Goal: Task Accomplishment & Management: Complete application form

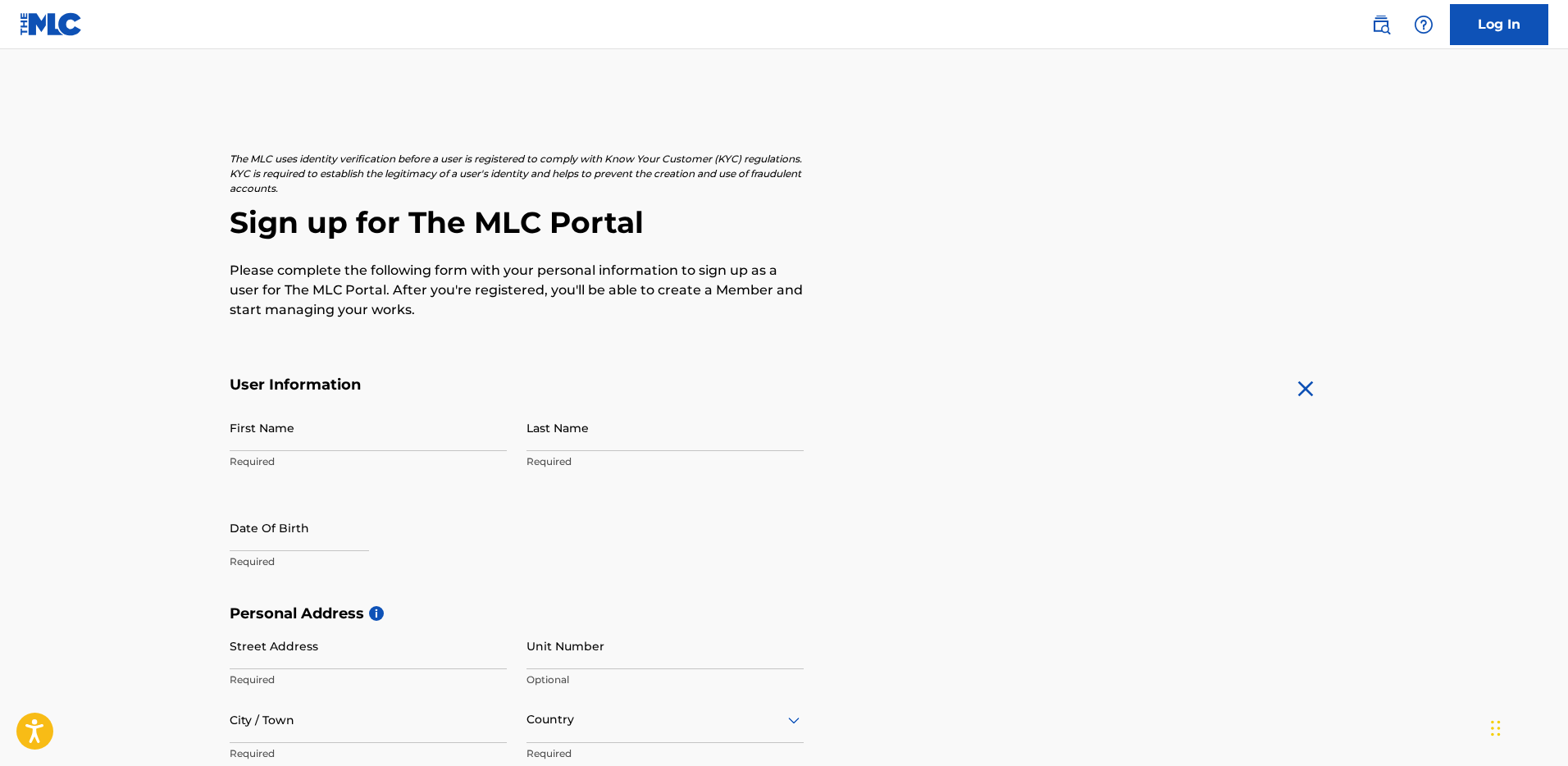
scroll to position [19, 0]
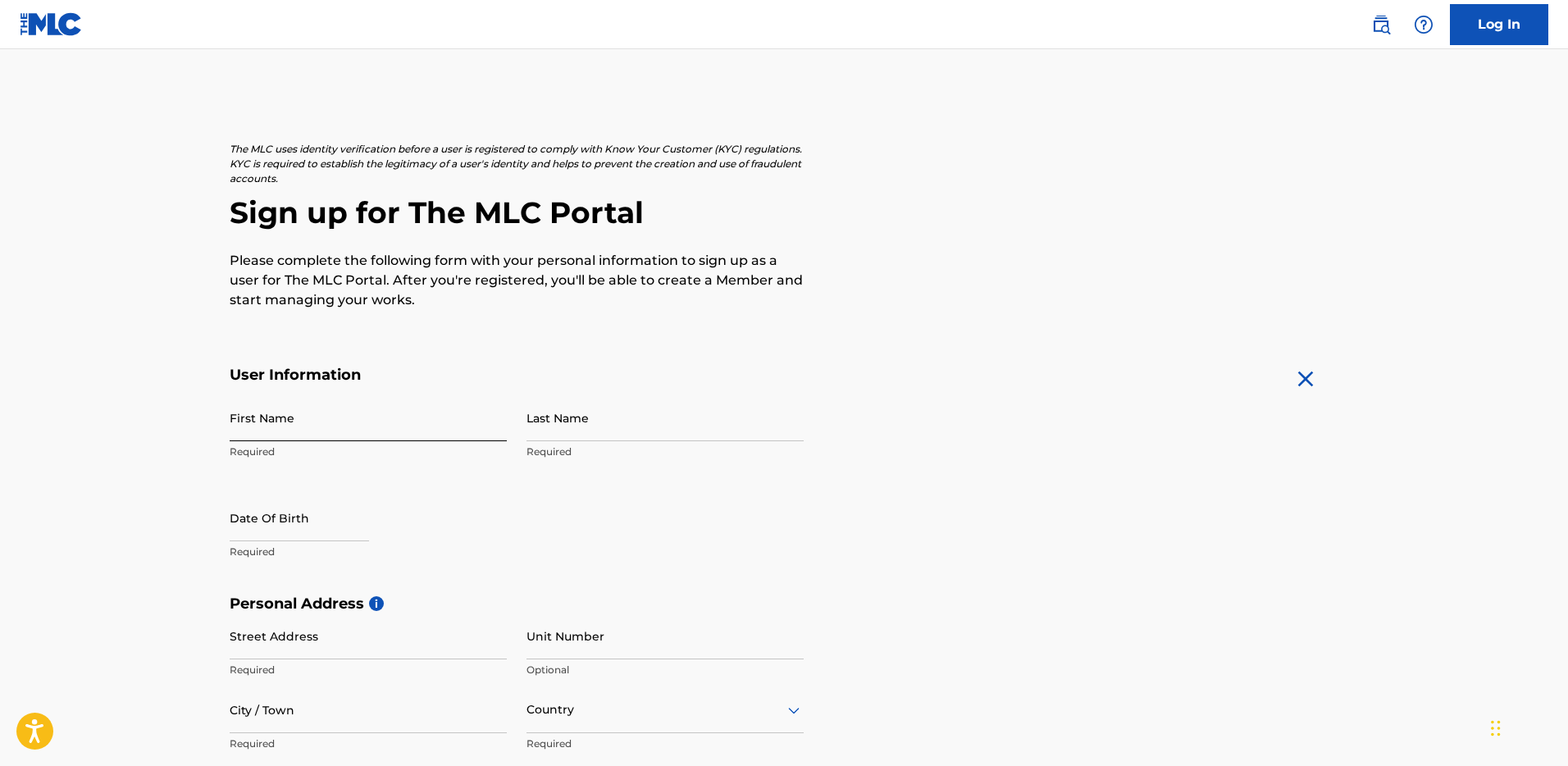
click at [289, 422] on input "First Name" at bounding box center [368, 418] width 277 height 47
type input "[PERSON_NAME]"
click at [598, 431] on input "Last Name" at bounding box center [664, 418] width 277 height 47
type input "Picasso"
click at [273, 519] on input "text" at bounding box center [299, 518] width 140 height 47
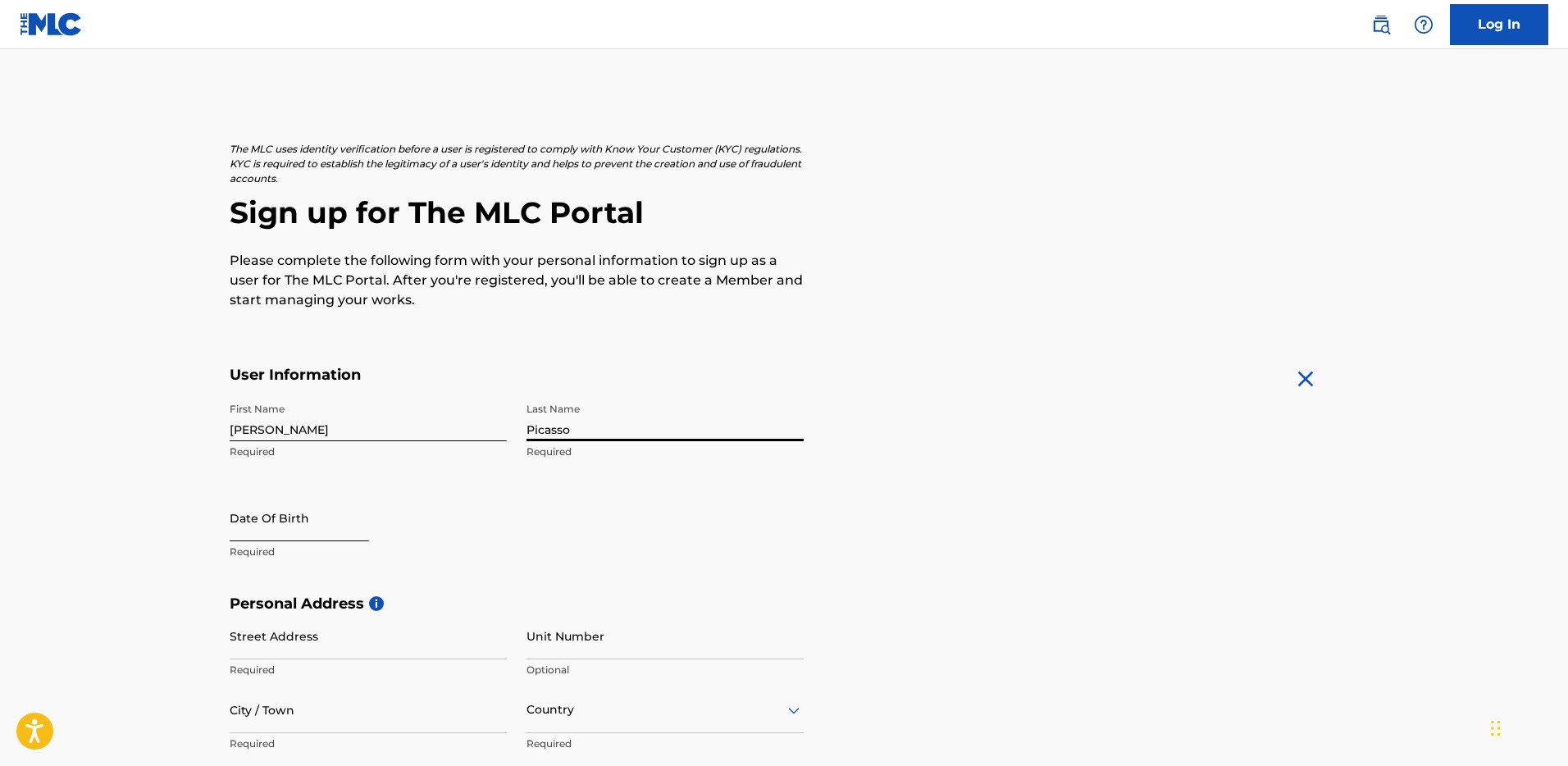
select select "8"
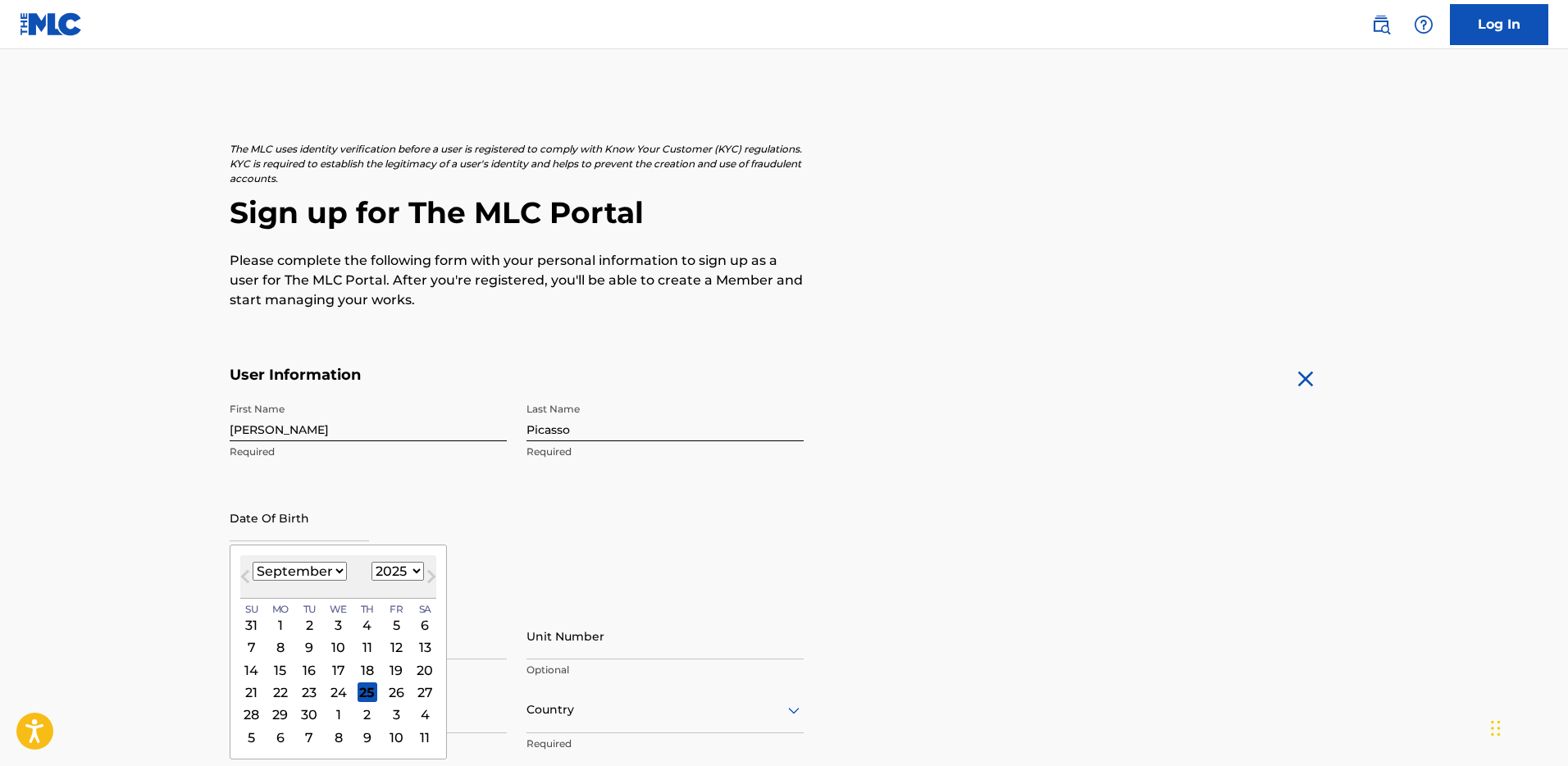
click at [403, 567] on select "1899 1900 1901 1902 1903 1904 1905 1906 1907 1908 1909 1910 1911 1912 1913 1914…" at bounding box center [397, 571] width 52 height 19
select select "1983"
click at [371, 562] on select "1899 1900 1901 1902 1903 1904 1905 1906 1907 1908 1909 1910 1911 1912 1913 1914…" at bounding box center [397, 571] width 52 height 19
click at [325, 575] on select "January February March April May June July August September October November De…" at bounding box center [300, 571] width 94 height 19
select select "2"
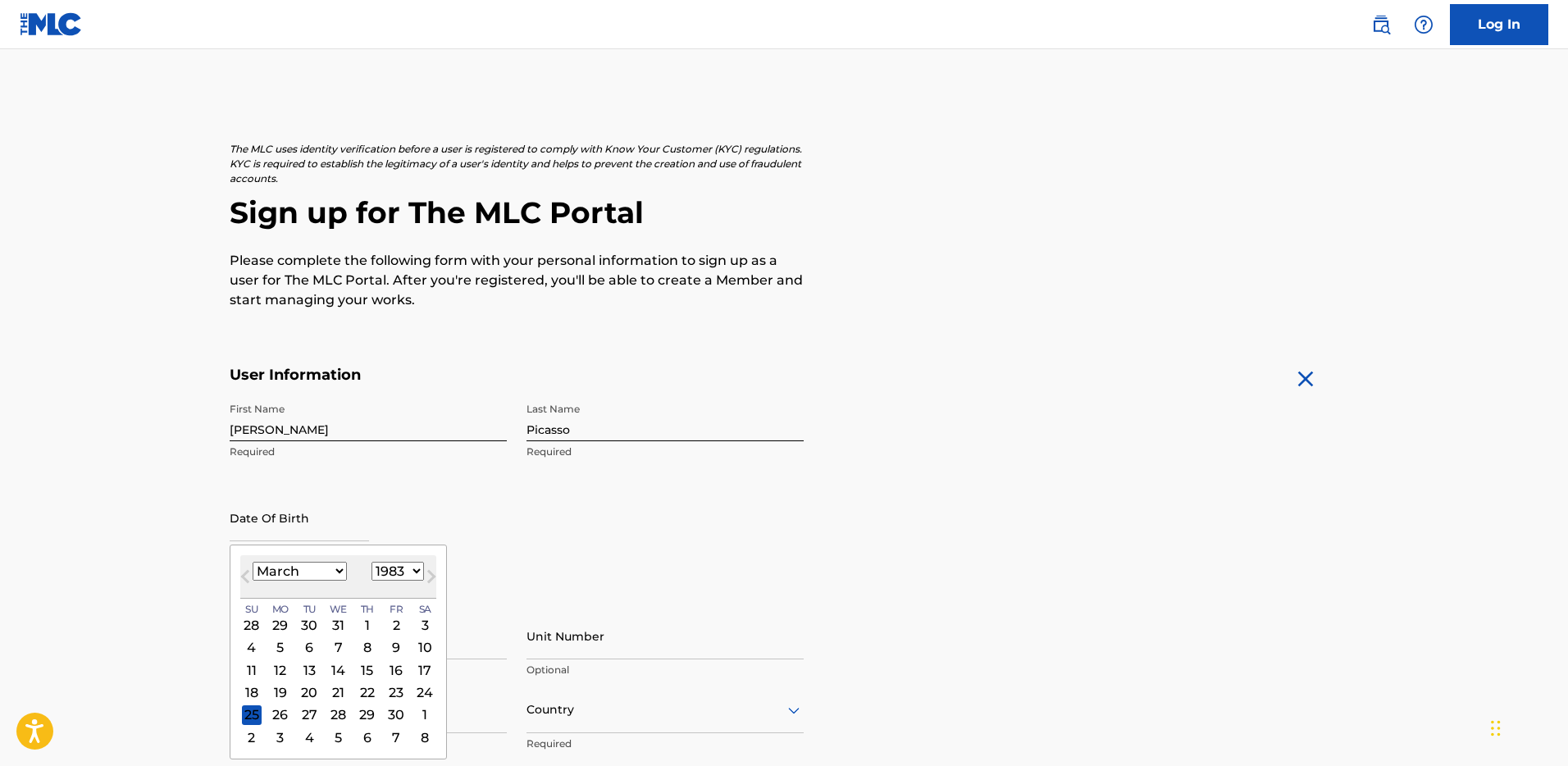
click at [253, 562] on select "January February March April May June July August September October November De…" at bounding box center [300, 571] width 94 height 19
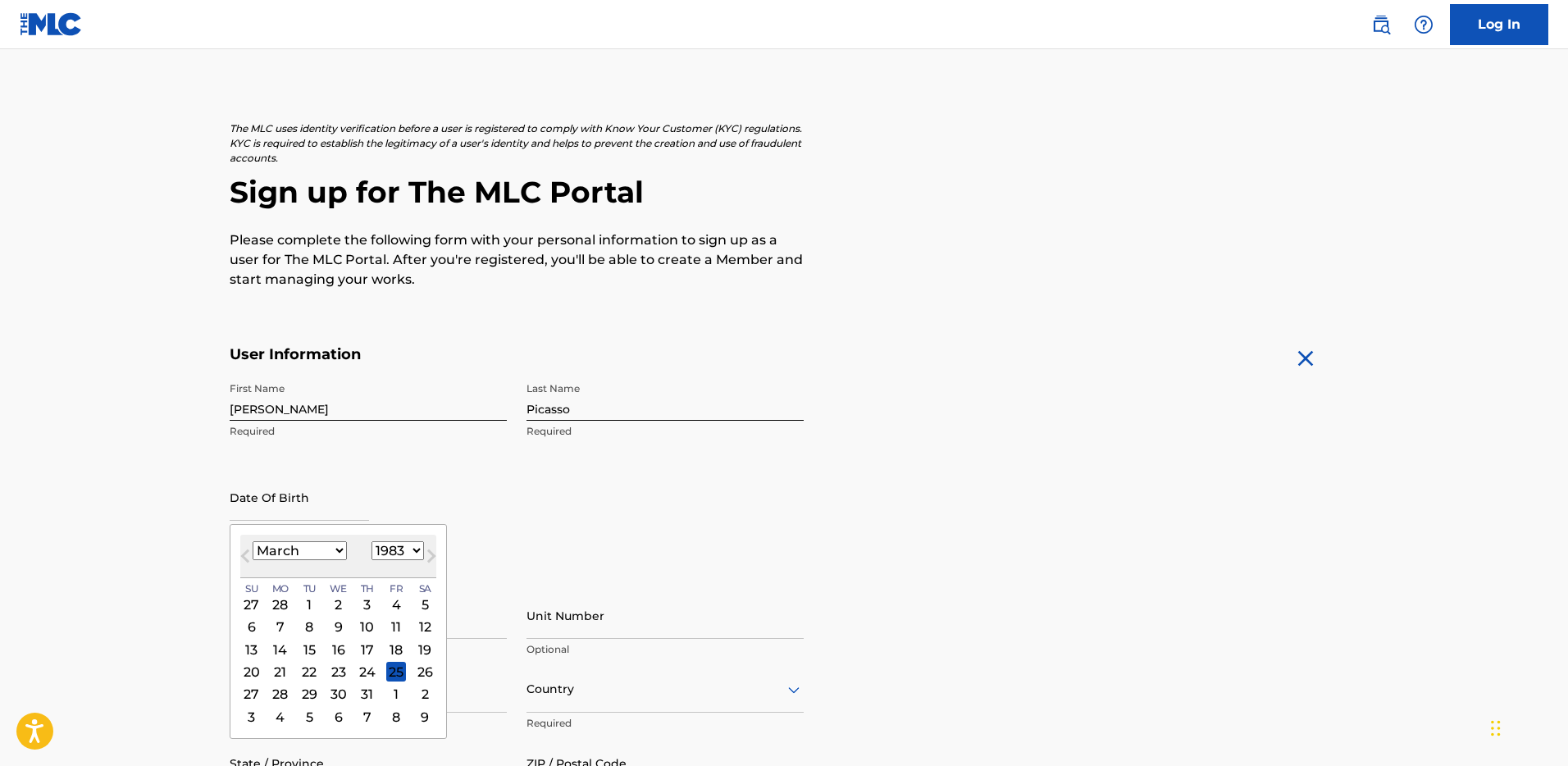
scroll to position [93, 0]
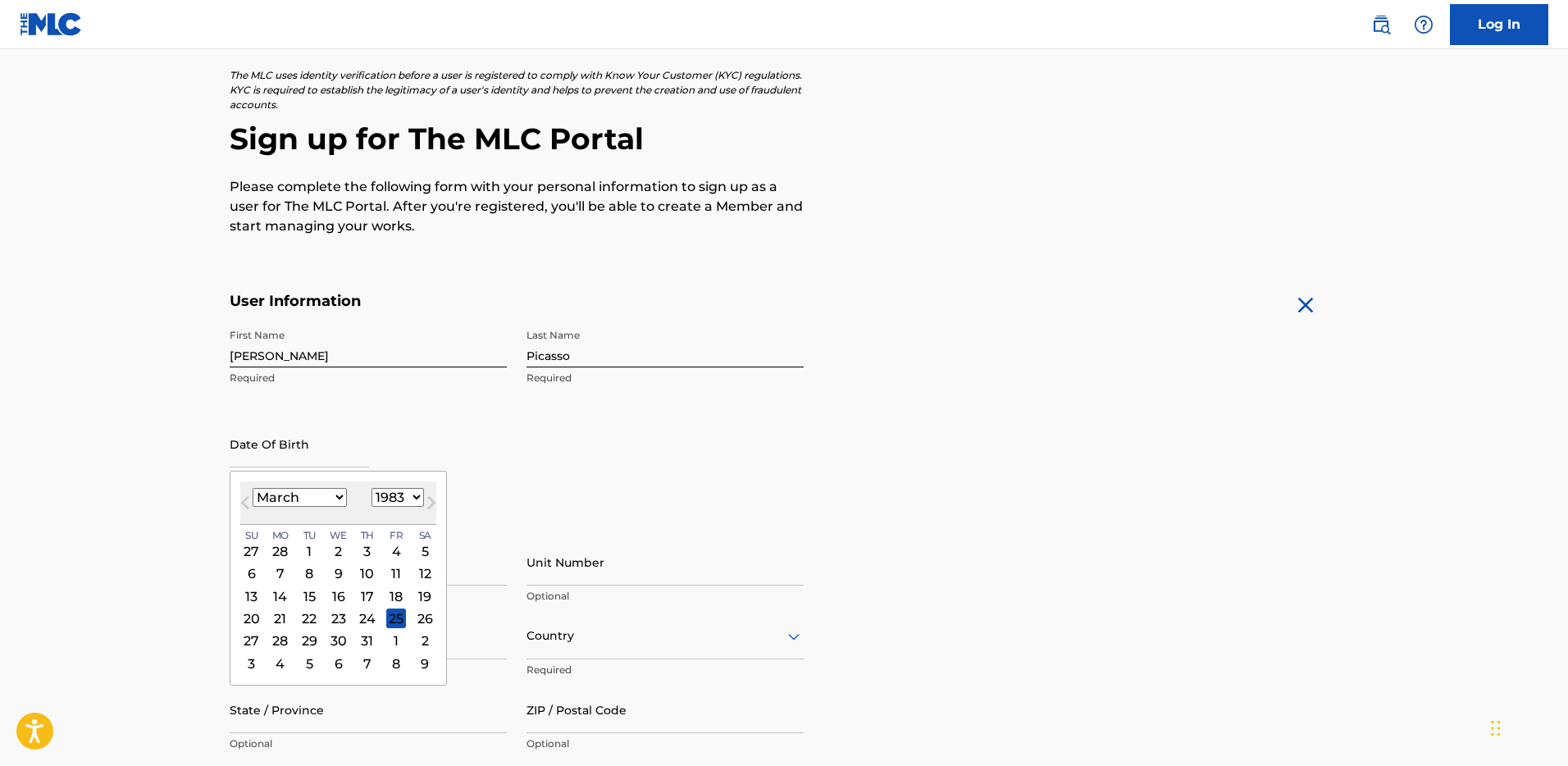
click at [713, 525] on h5 "Personal Address i" at bounding box center [784, 530] width 1108 height 19
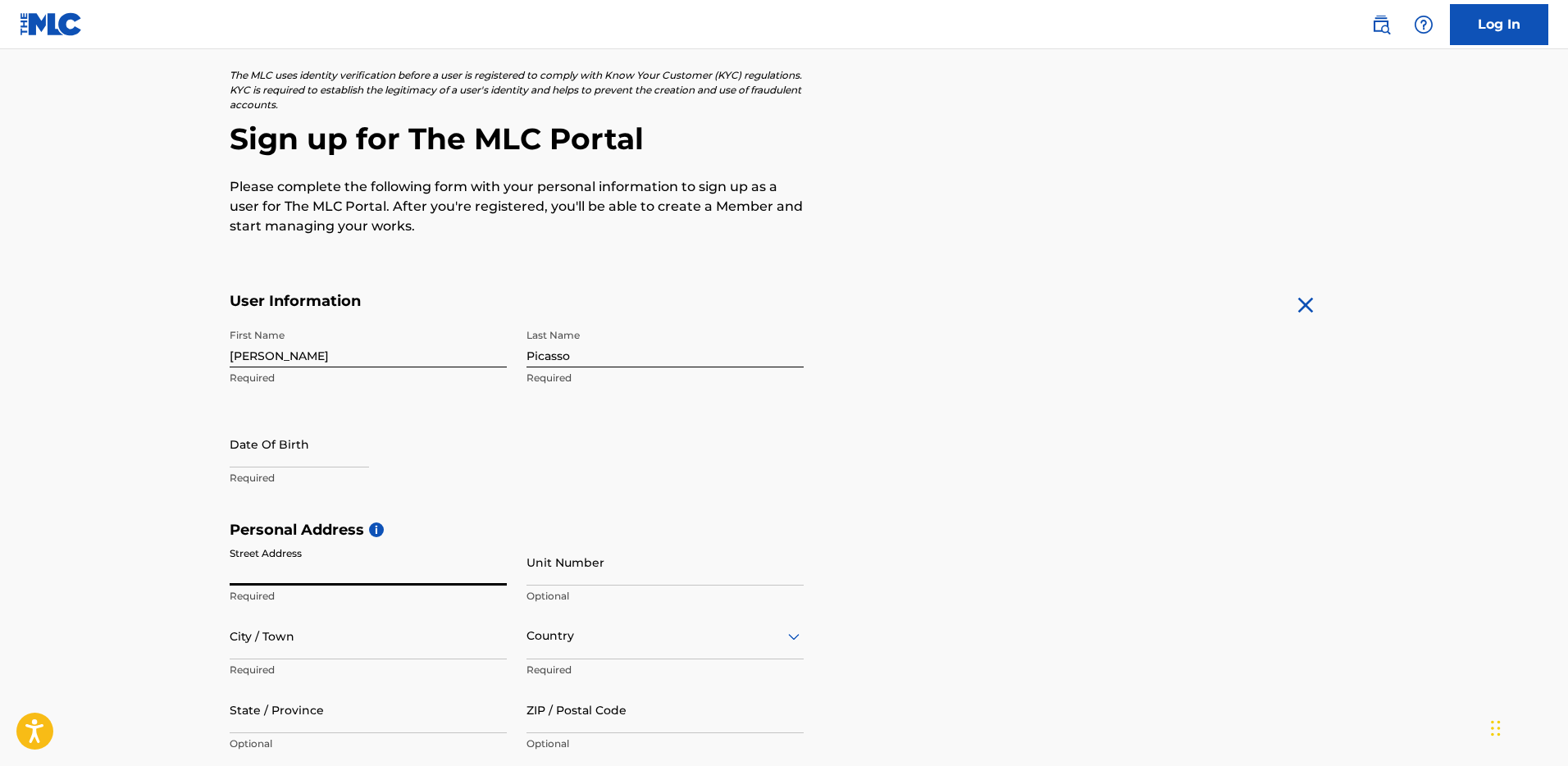
click at [309, 561] on input "Street Address" at bounding box center [368, 562] width 277 height 47
type input "514 N Louise St"
type input "Glendale"
type input "United States"
type input "CA"
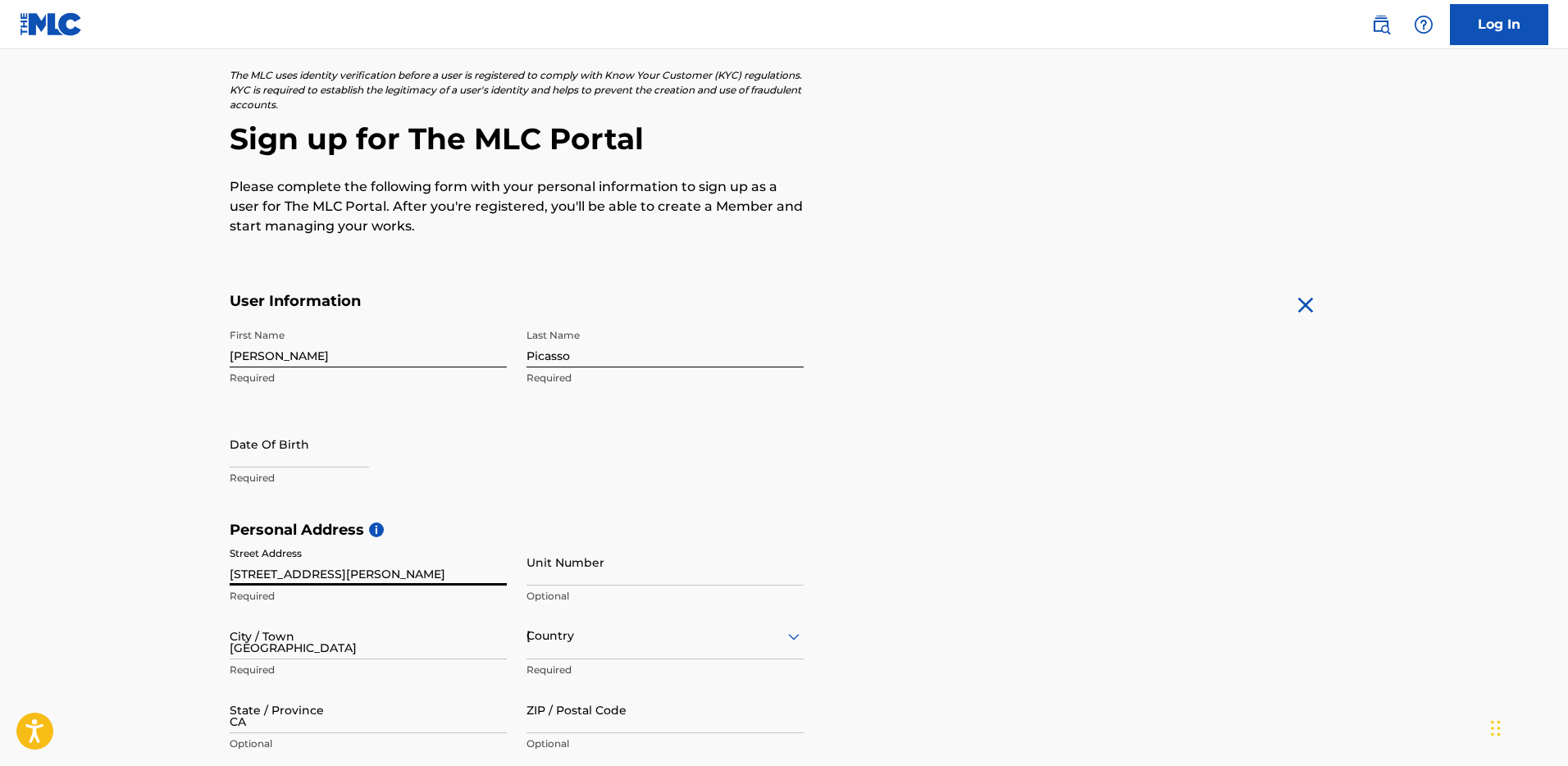
type input "91206"
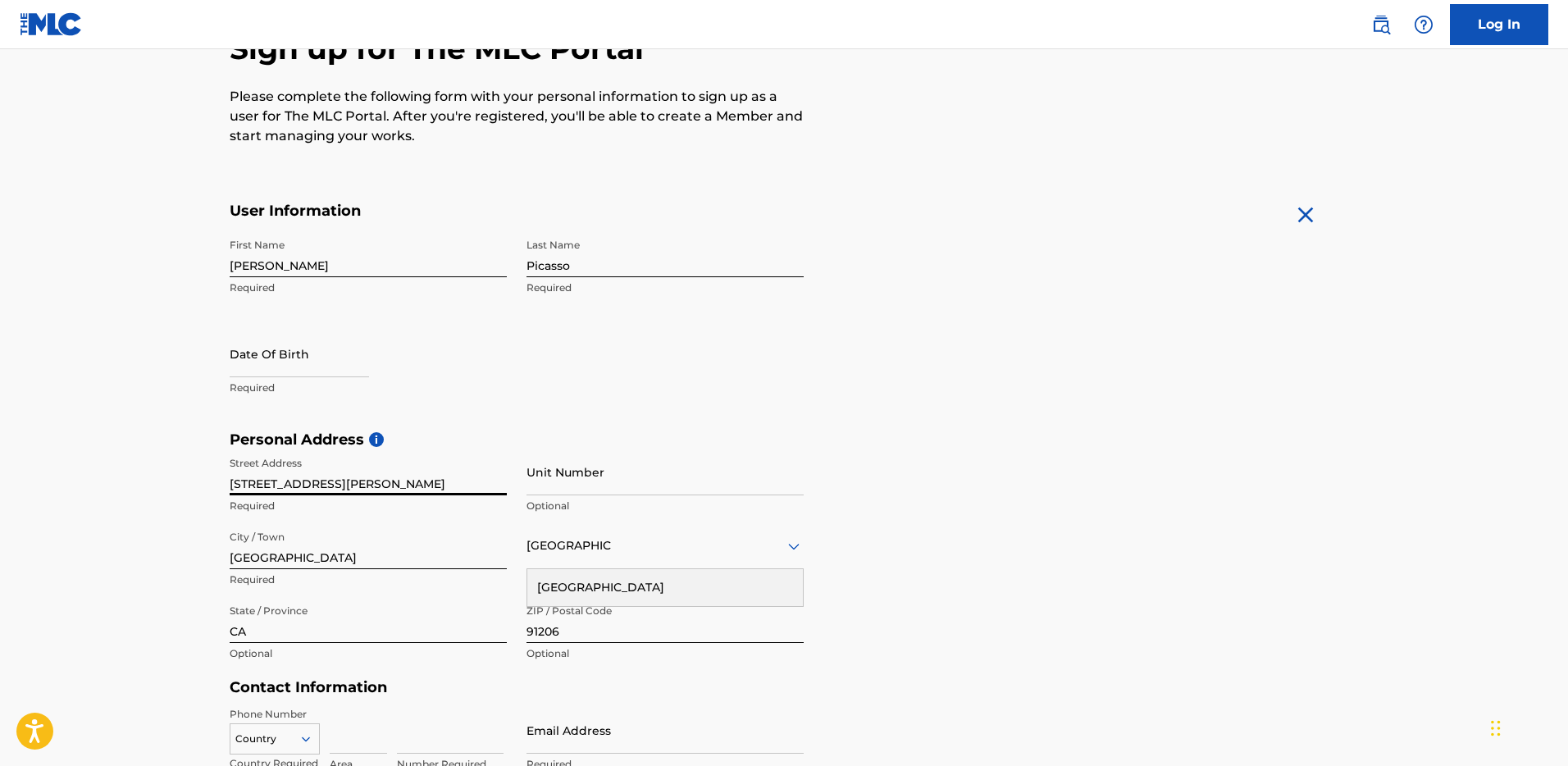
scroll to position [351, 0]
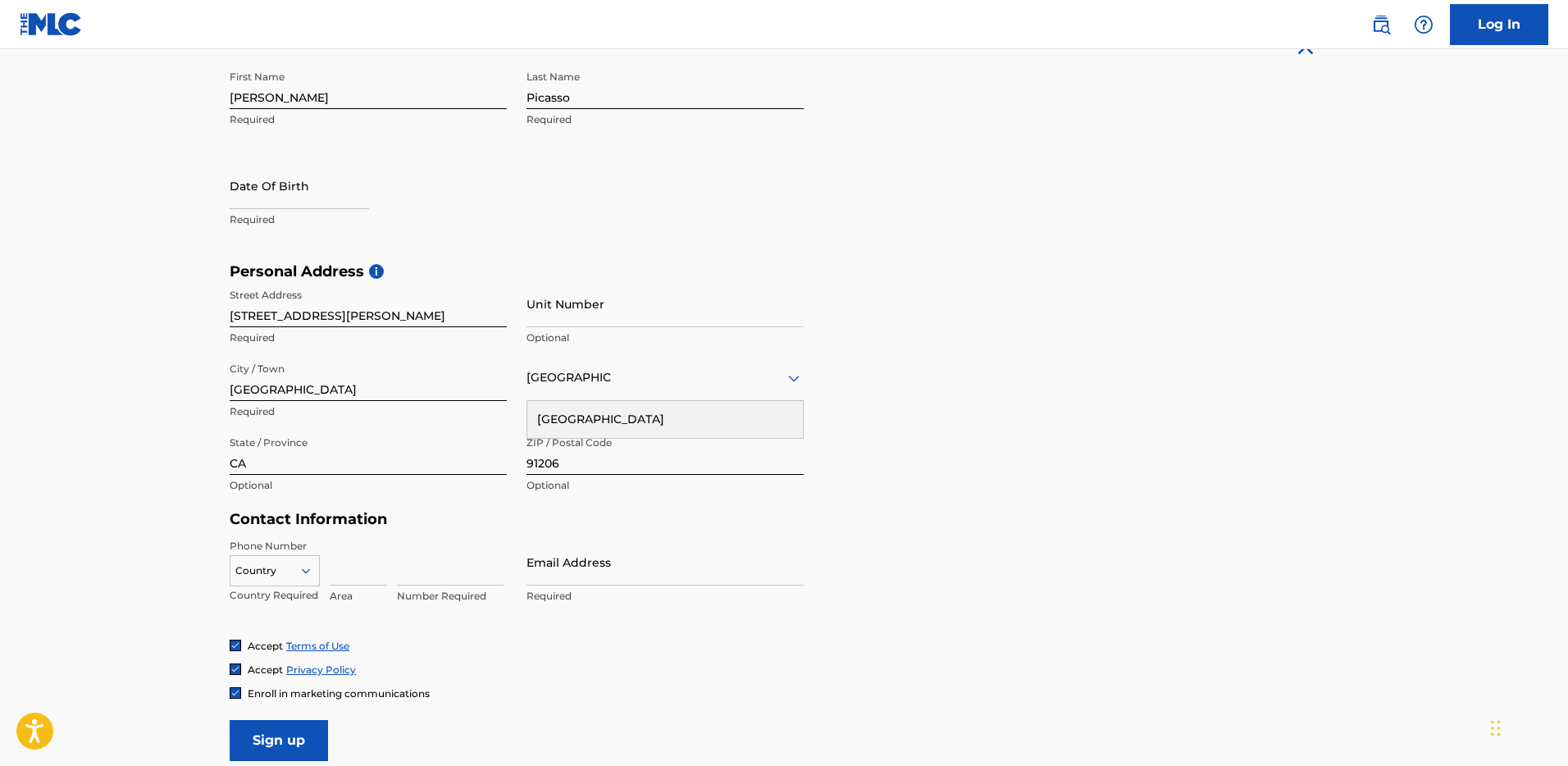
click at [870, 520] on form "User Information First Name Giacomo Required Last Name Picasso Required Date Of…" at bounding box center [784, 397] width 1108 height 727
click at [369, 568] on input at bounding box center [358, 562] width 57 height 47
type input "818"
click at [414, 576] on input at bounding box center [450, 562] width 106 height 47
drag, startPoint x: 414, startPoint y: 574, endPoint x: 385, endPoint y: 573, distance: 29.0
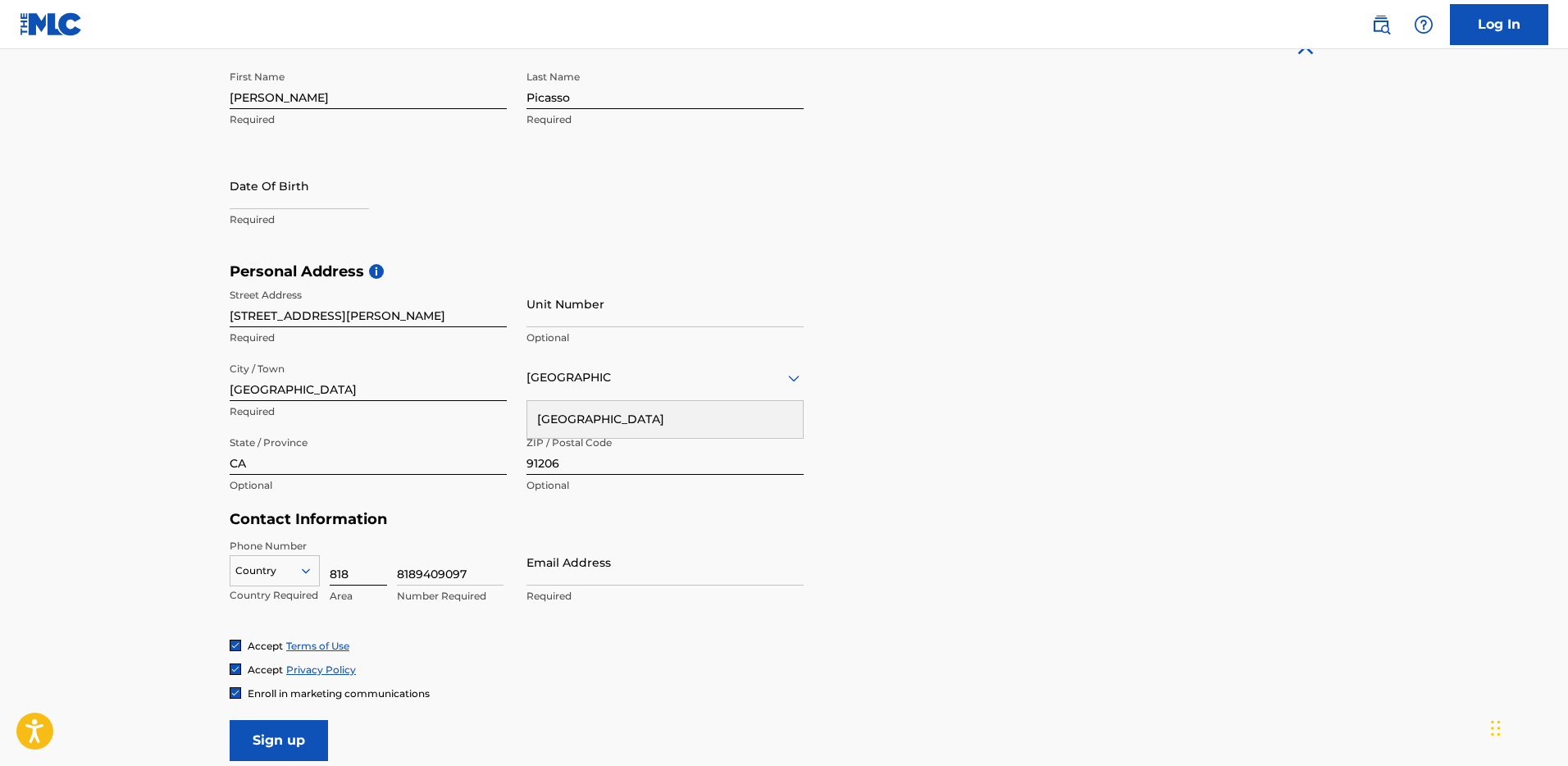
click at [385, 573] on div "Country Country Required 818 Area 8189409097 Number Required" at bounding box center [368, 576] width 277 height 74
type input "9409097"
click at [591, 573] on input "Email Address" at bounding box center [664, 562] width 277 height 47
type input "[EMAIL_ADDRESS][DOMAIN_NAME]"
click at [291, 570] on div "Country" at bounding box center [274, 568] width 90 height 25
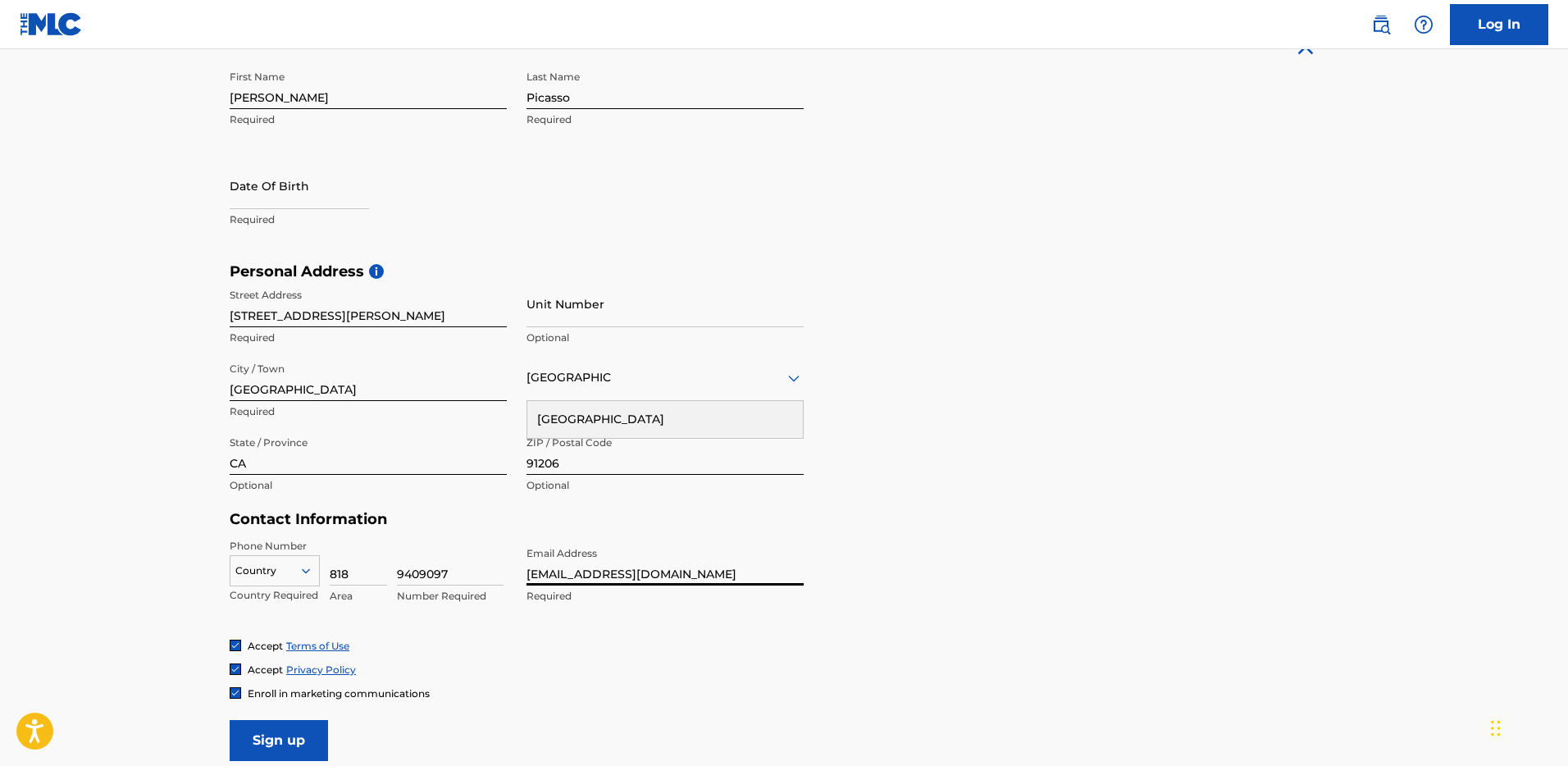
scroll to position [412, 0]
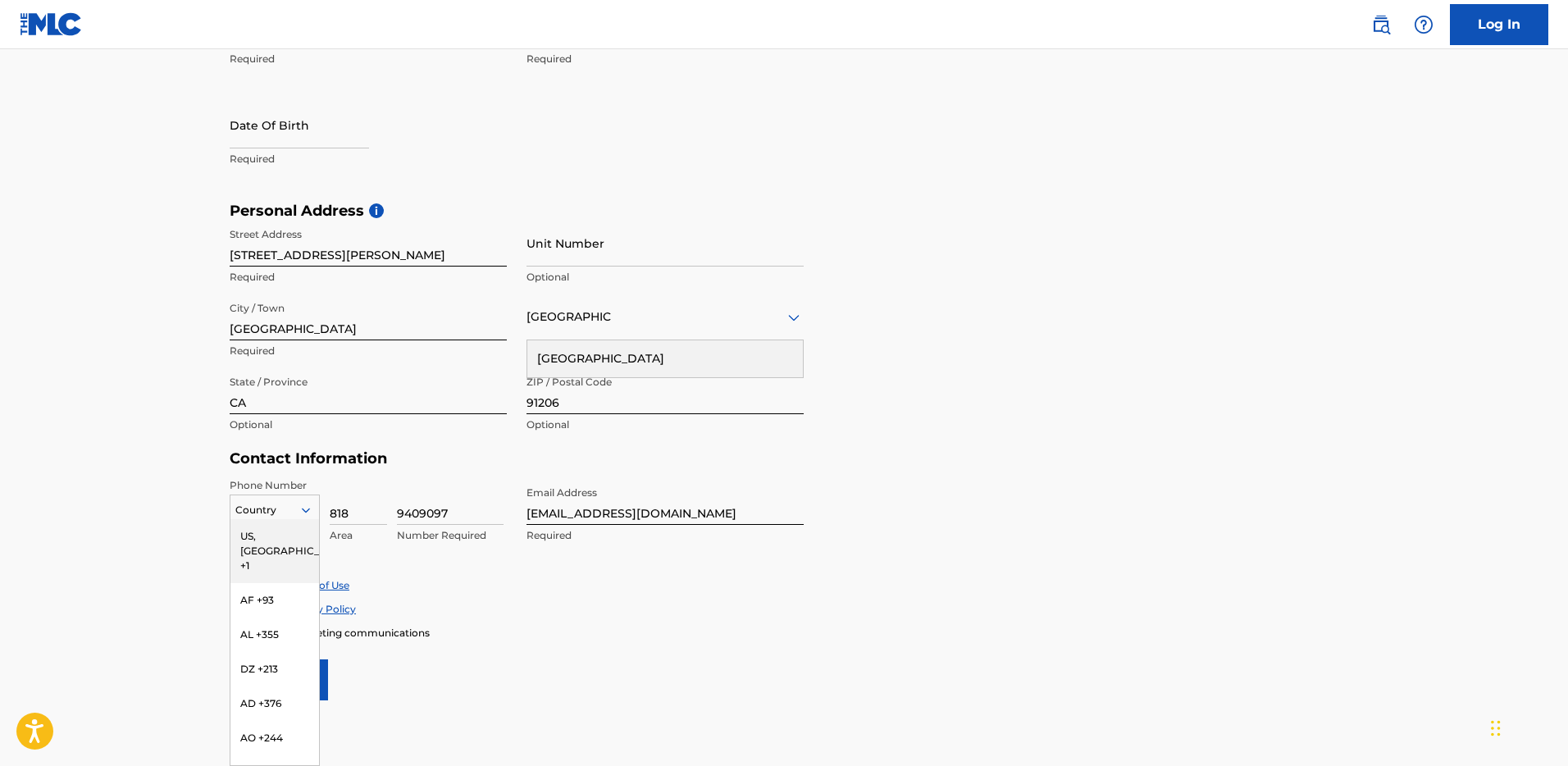
click at [282, 529] on div "US, [GEOGRAPHIC_DATA] +1" at bounding box center [274, 552] width 88 height 64
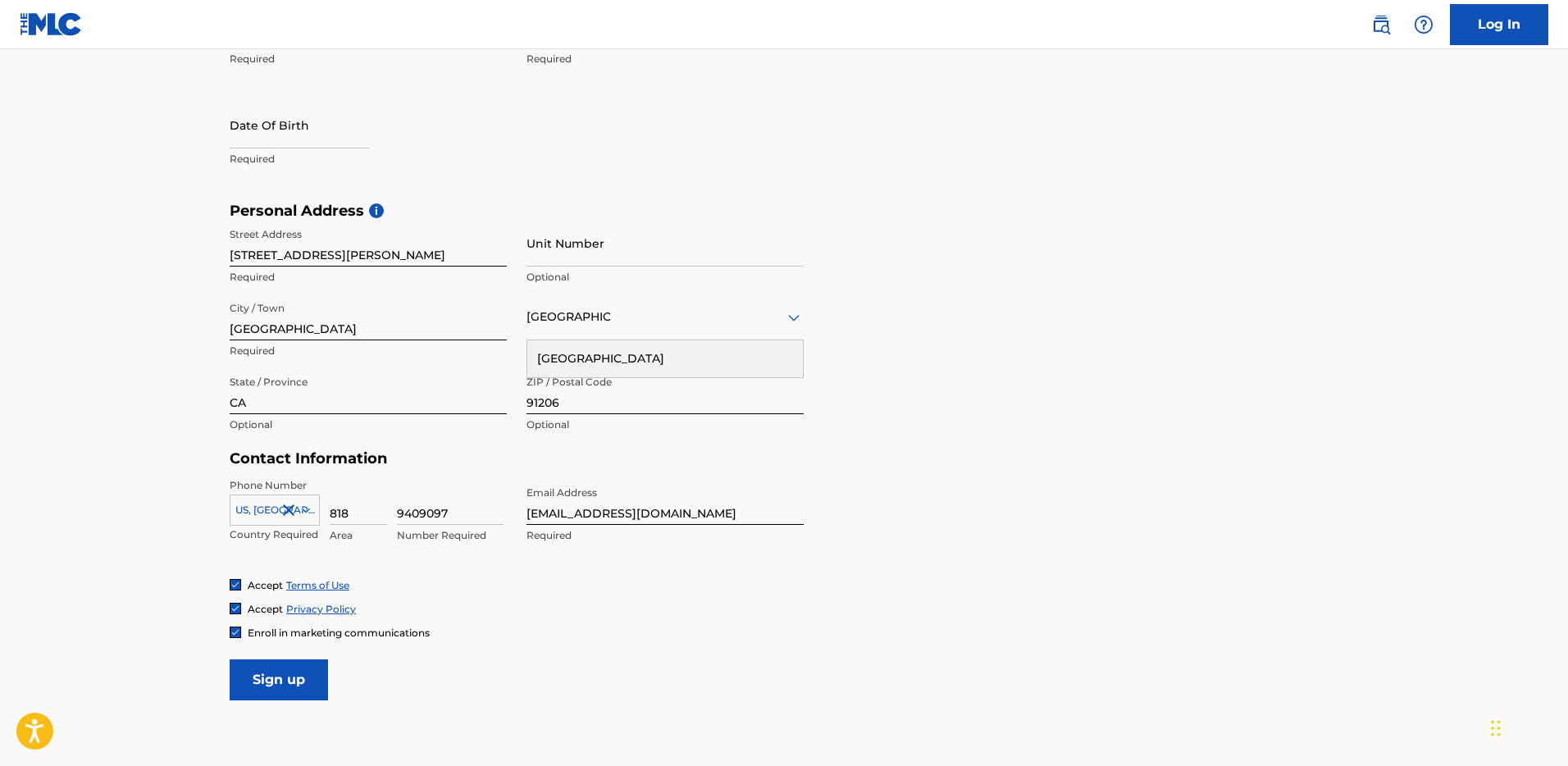
click at [262, 630] on span "Enroll in marketing communications" at bounding box center [339, 633] width 182 height 12
click at [284, 676] on input "Sign up" at bounding box center [279, 680] width 99 height 41
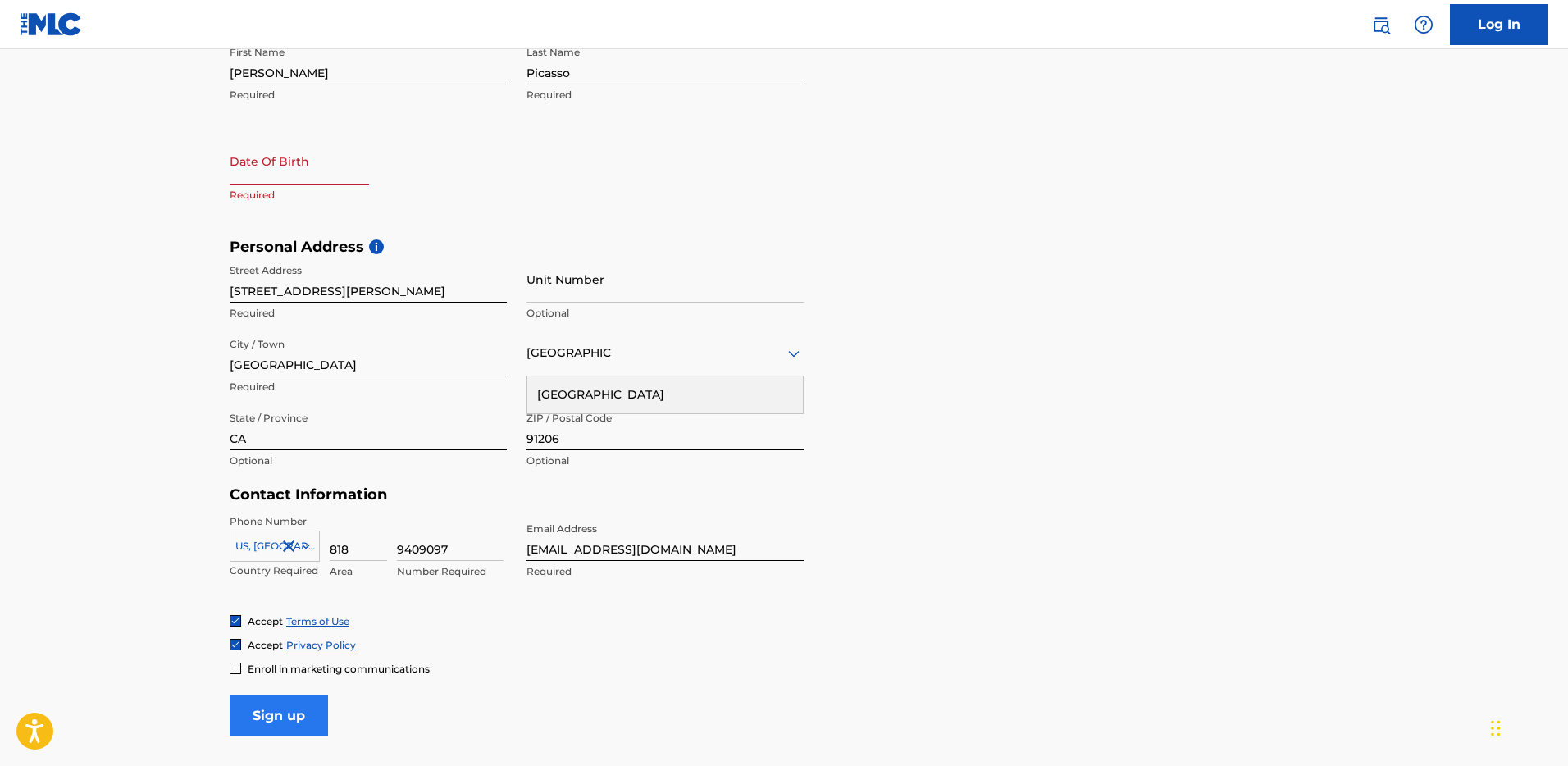
scroll to position [329, 0]
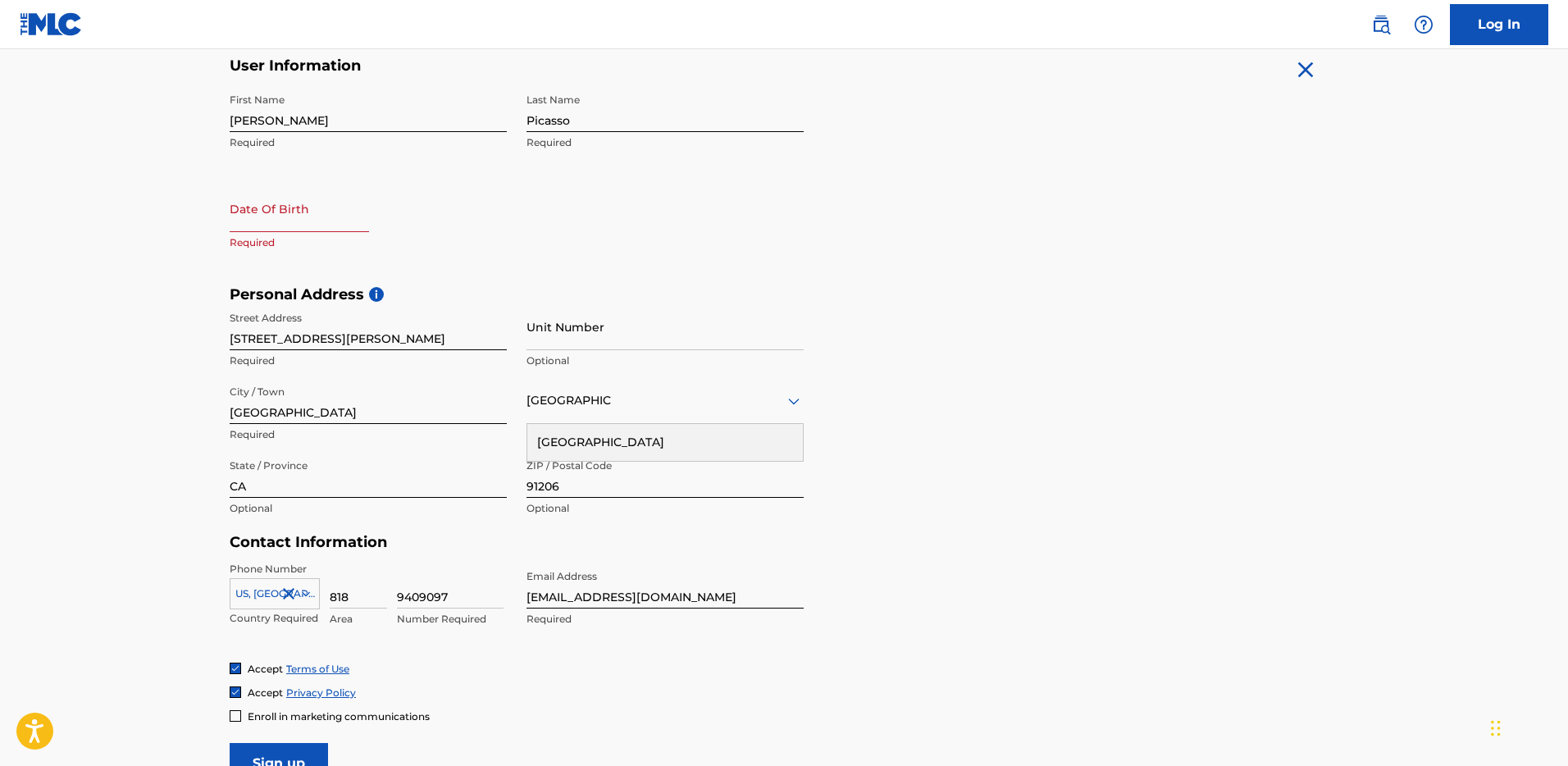
click at [295, 212] on input "text" at bounding box center [299, 208] width 140 height 47
select select "8"
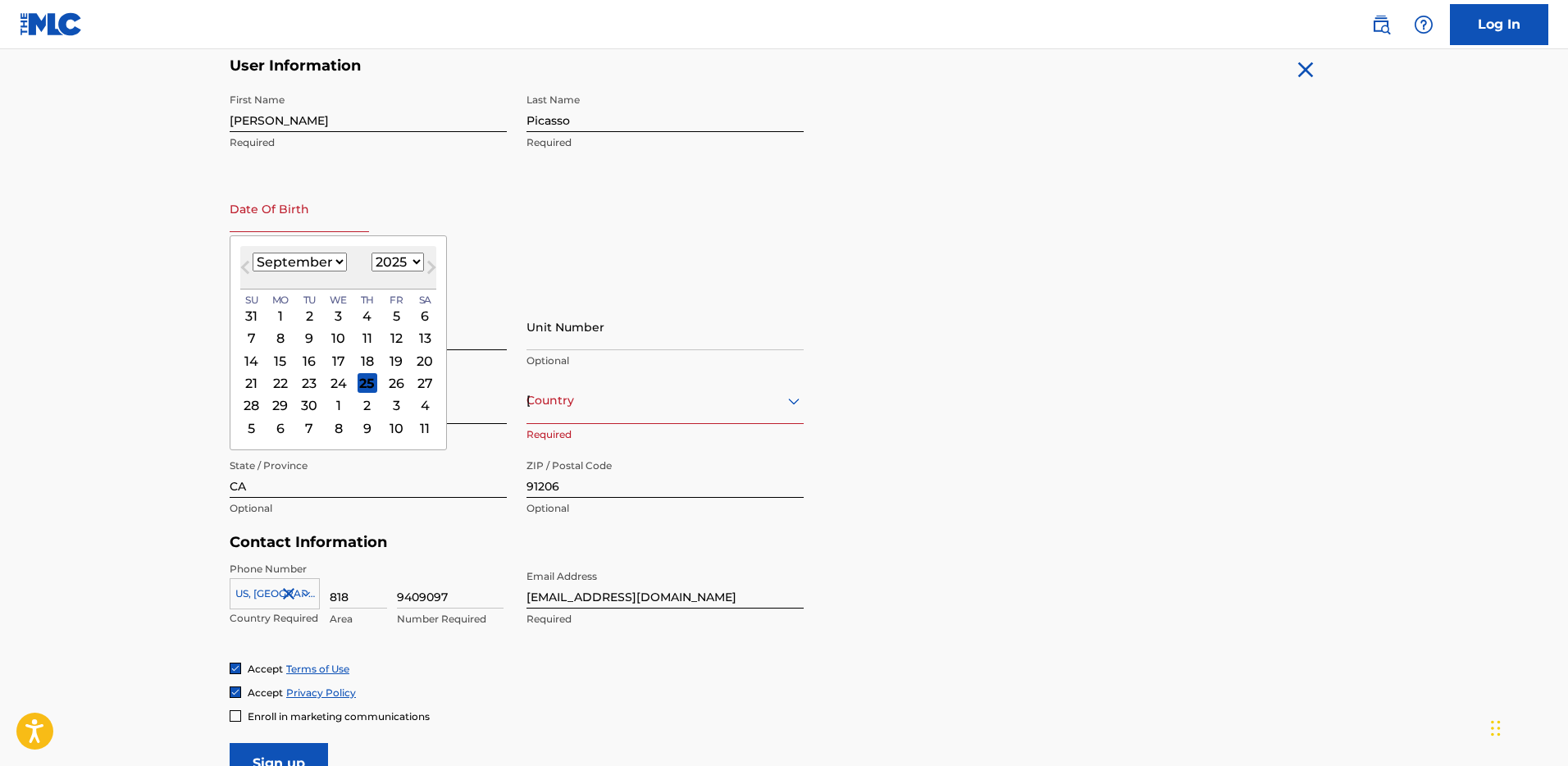
click at [414, 266] on select "1899 1900 1901 1902 1903 1904 1905 1906 1907 1908 1909 1910 1911 1912 1913 1914…" at bounding box center [397, 262] width 52 height 19
select select "1983"
click at [371, 253] on select "1899 1900 1901 1902 1903 1904 1905 1906 1907 1908 1909 1910 1911 1912 1913 1914…" at bounding box center [397, 262] width 52 height 19
click at [309, 263] on select "January February March April May June July August September October November De…" at bounding box center [300, 262] width 94 height 19
select select "2"
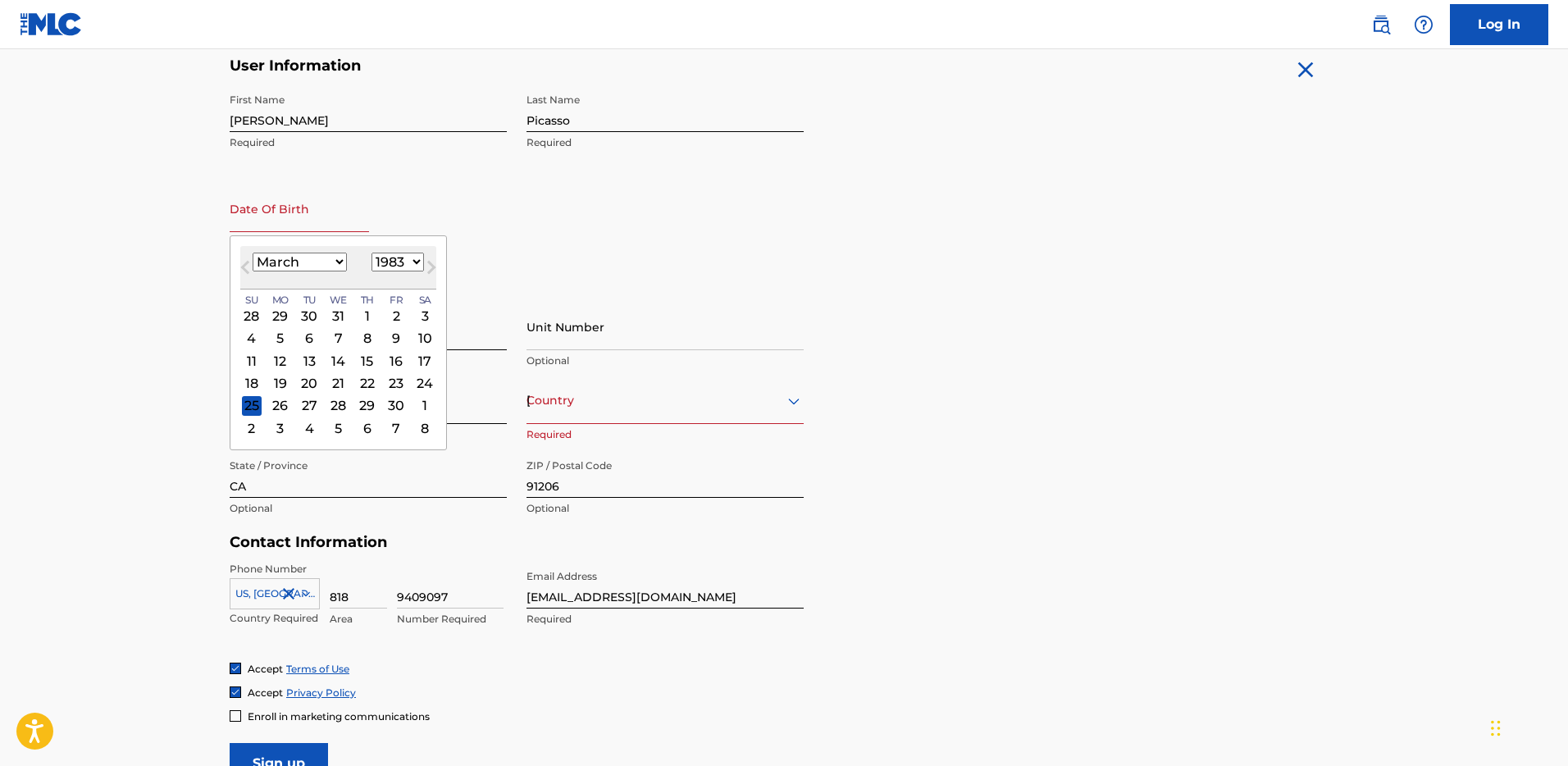
click at [253, 253] on select "January February March April May June July August September October November De…" at bounding box center [300, 262] width 94 height 19
click at [423, 335] on div "12" at bounding box center [424, 339] width 20 height 20
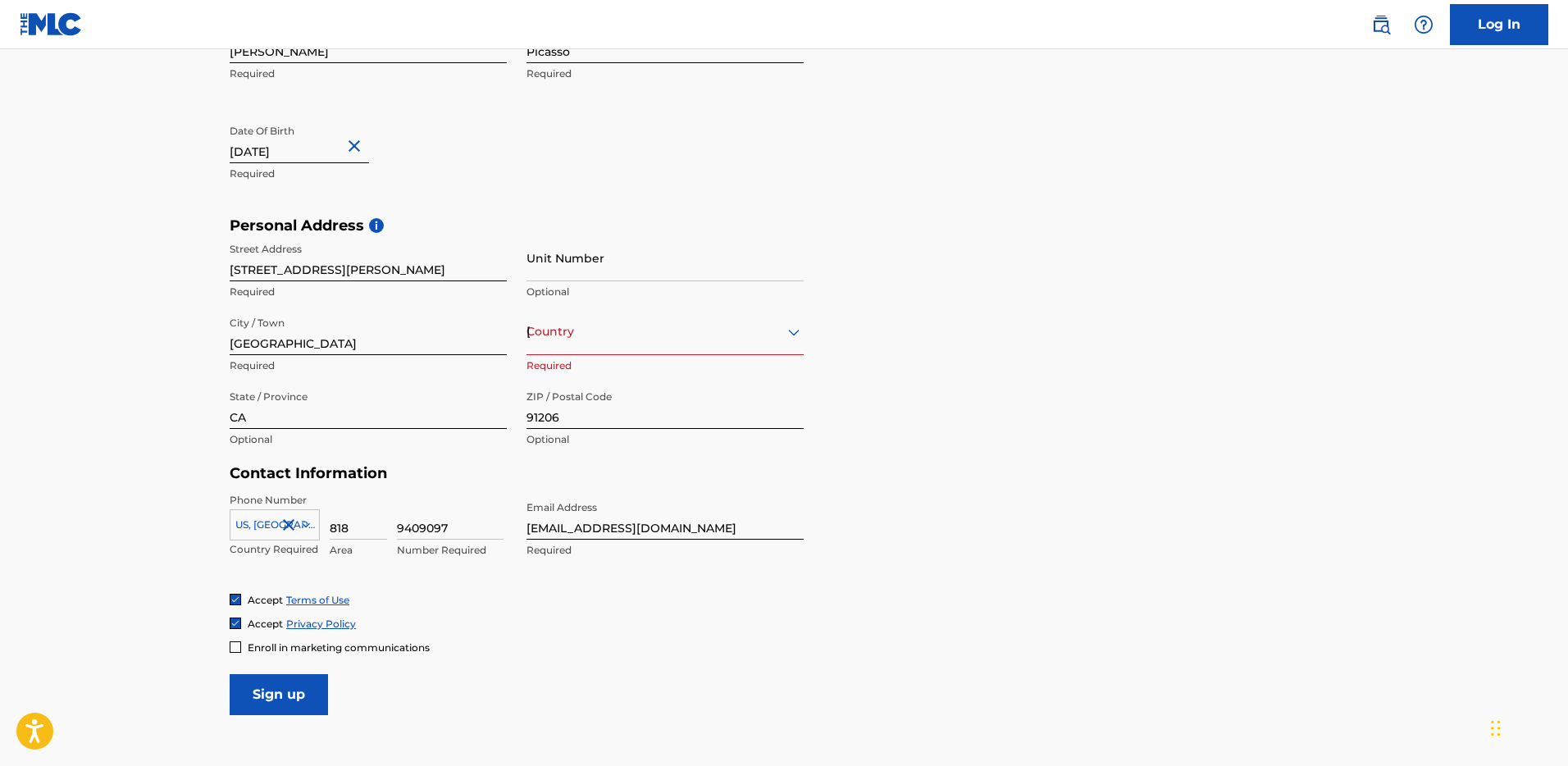
scroll to position [517, 0]
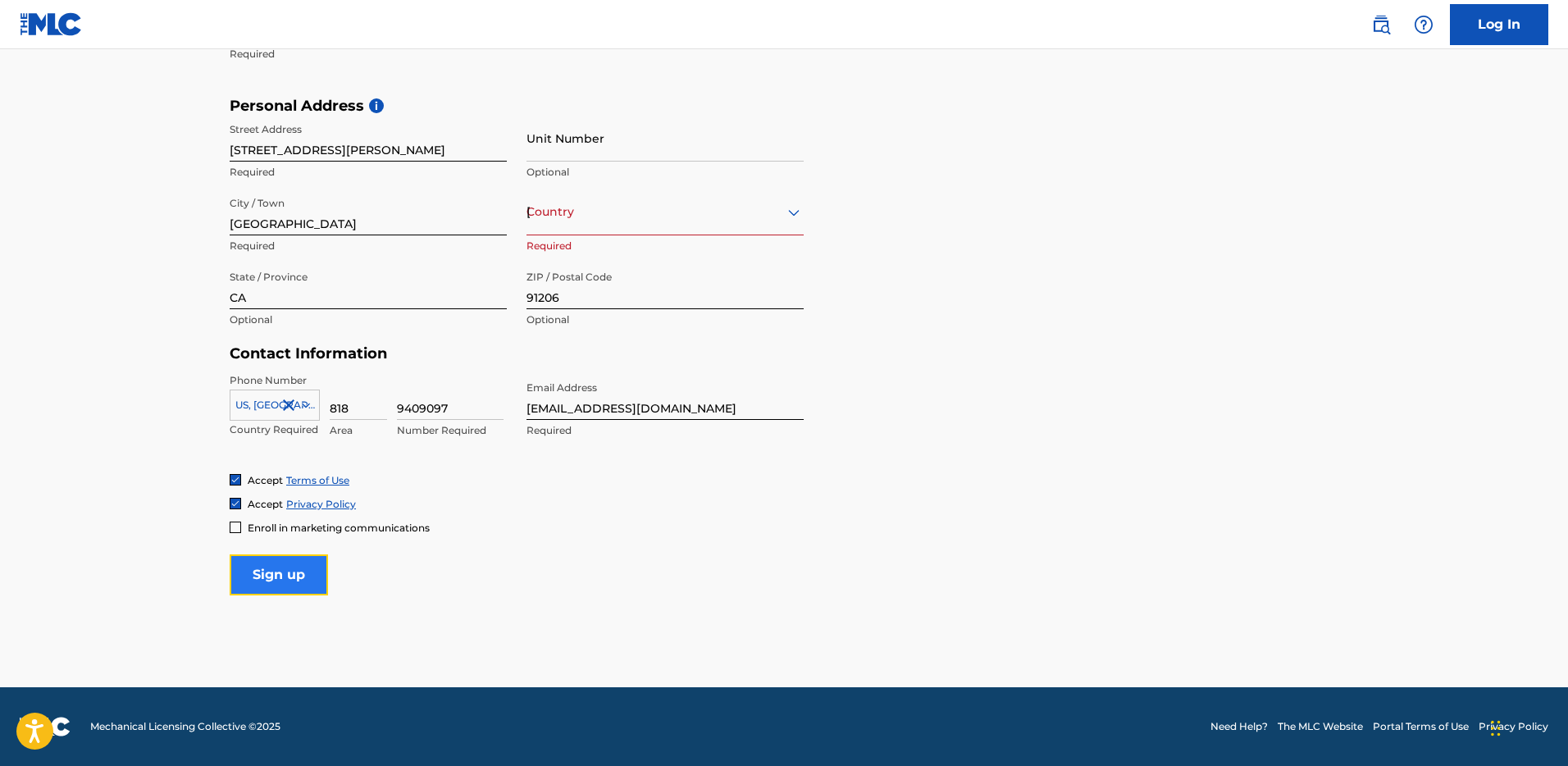
click at [279, 573] on input "Sign up" at bounding box center [279, 576] width 99 height 41
click at [594, 211] on div "United States" at bounding box center [664, 212] width 277 height 21
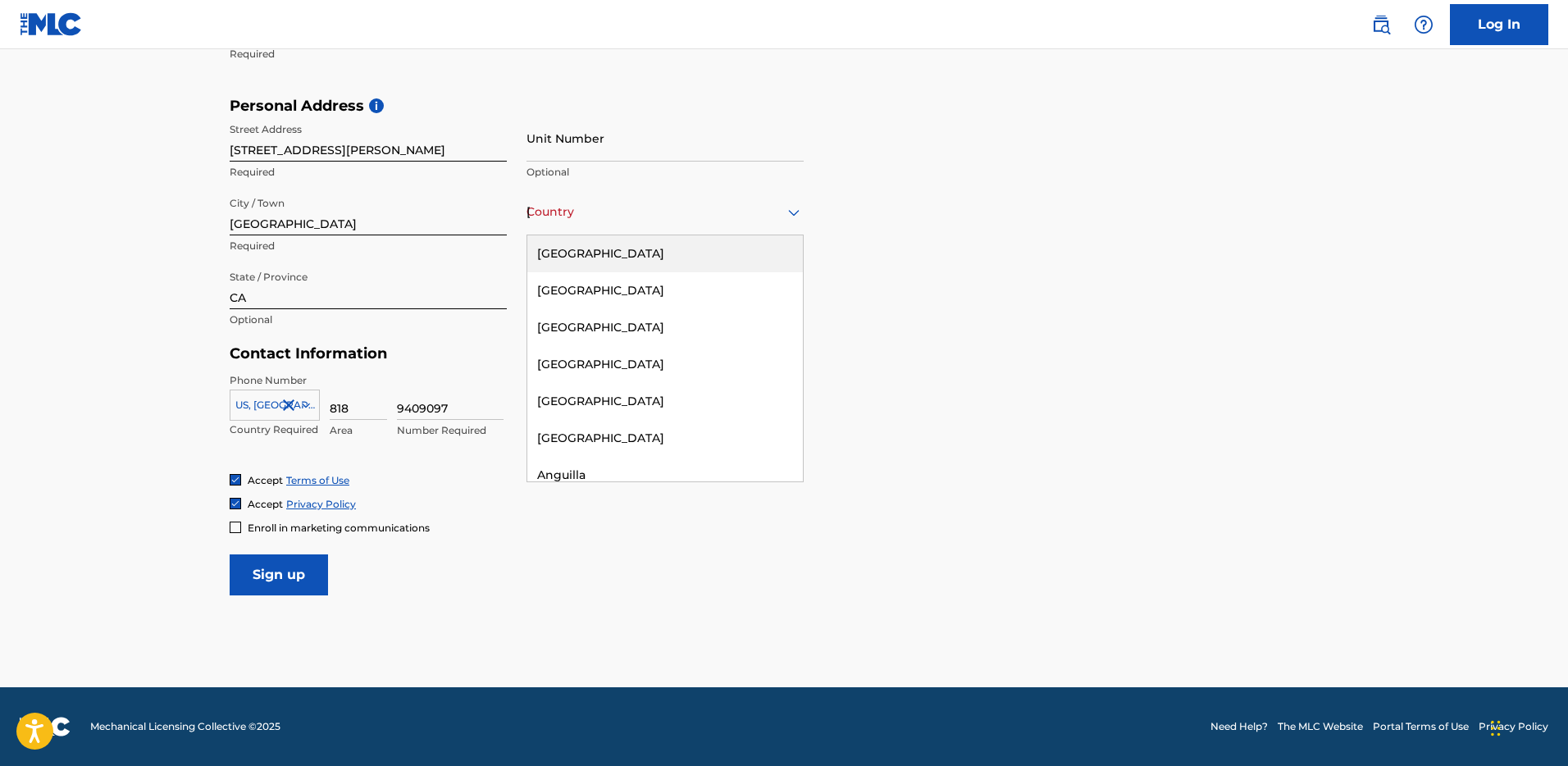
click at [590, 255] on div "United States" at bounding box center [664, 254] width 275 height 37
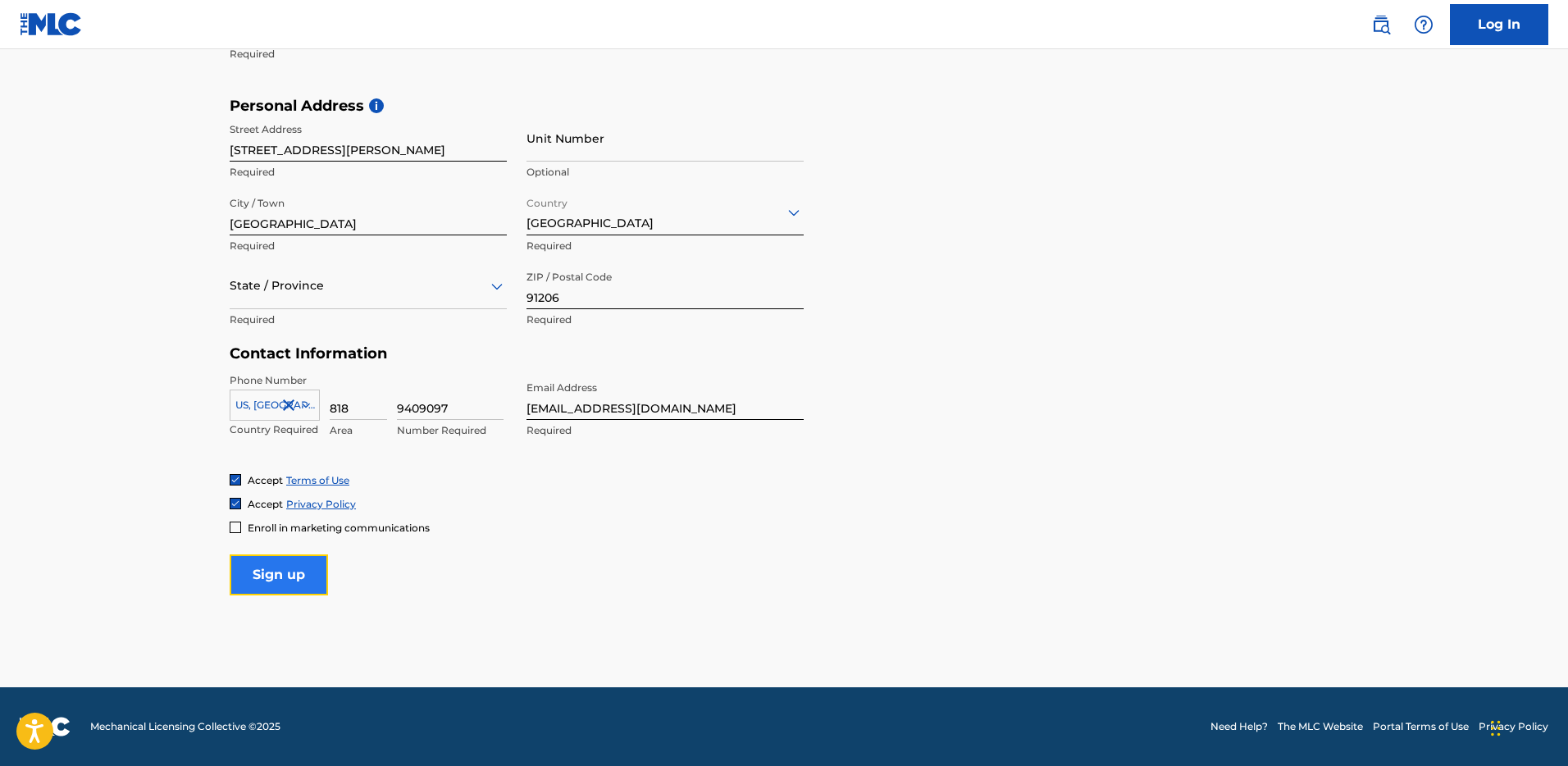
click at [290, 570] on input "Sign up" at bounding box center [279, 576] width 99 height 41
click at [396, 270] on div "State / Province" at bounding box center [368, 286] width 277 height 47
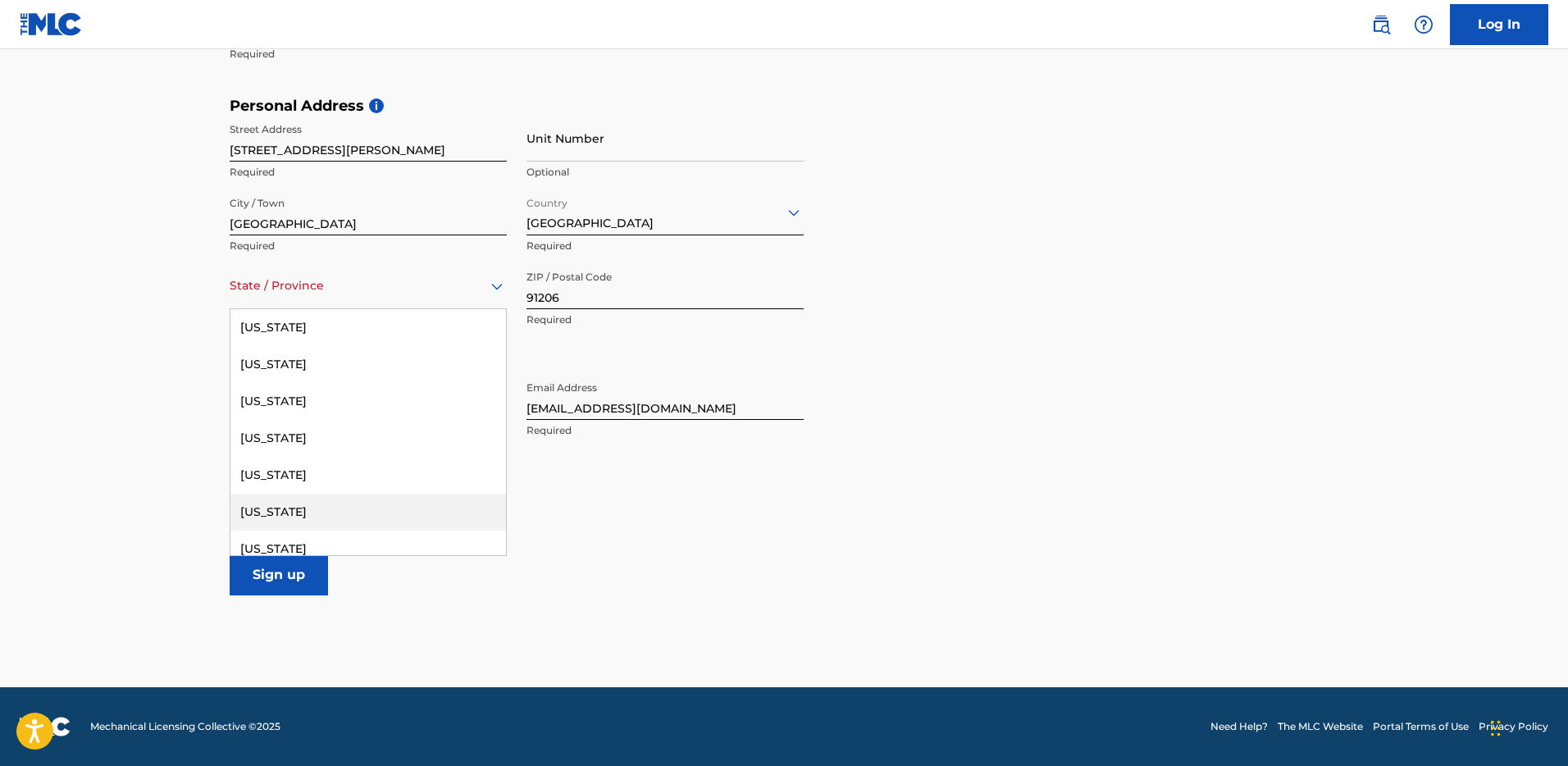
click at [292, 505] on div "California" at bounding box center [368, 512] width 275 height 37
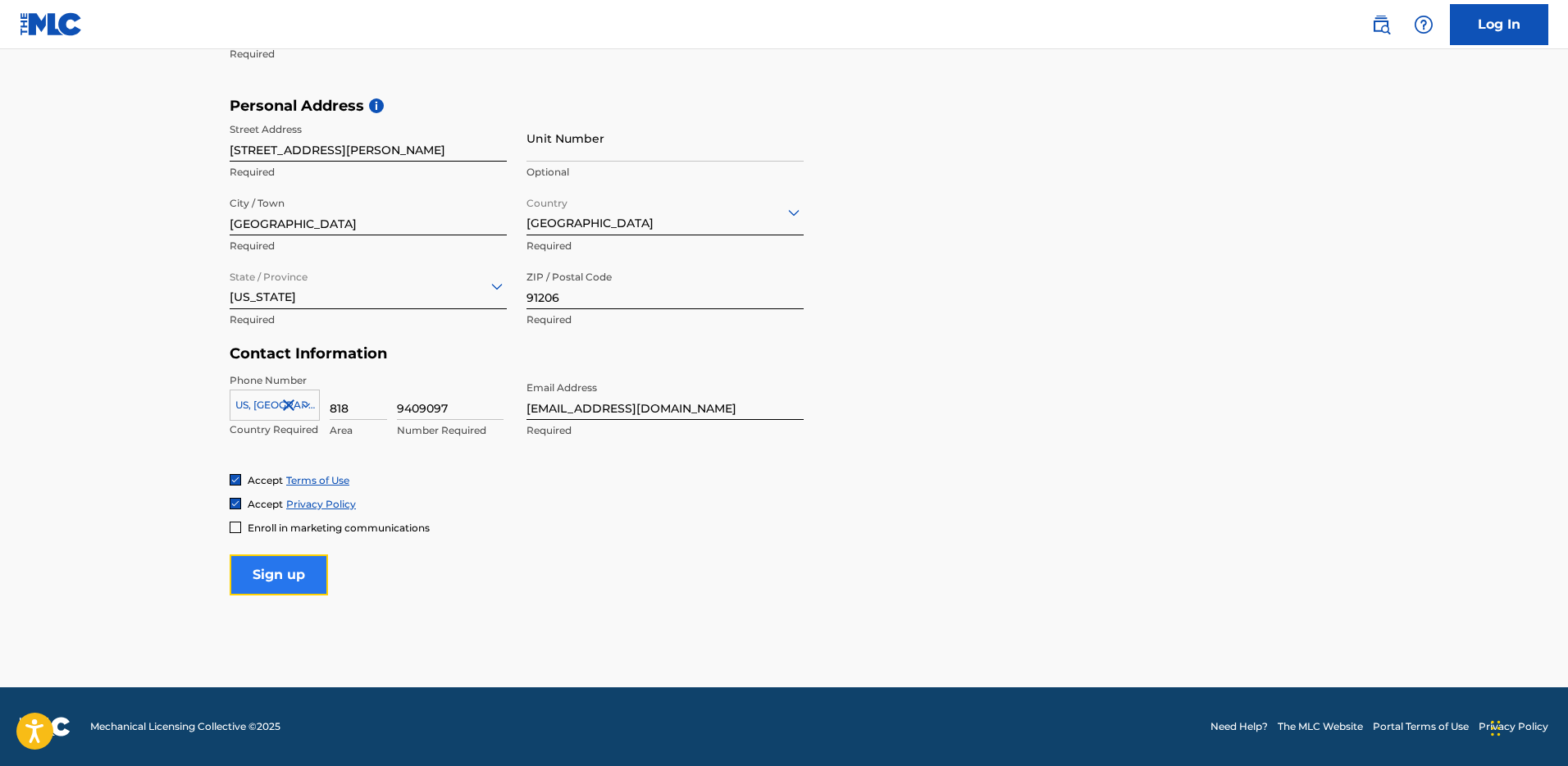
click at [283, 572] on input "Sign up" at bounding box center [279, 576] width 99 height 41
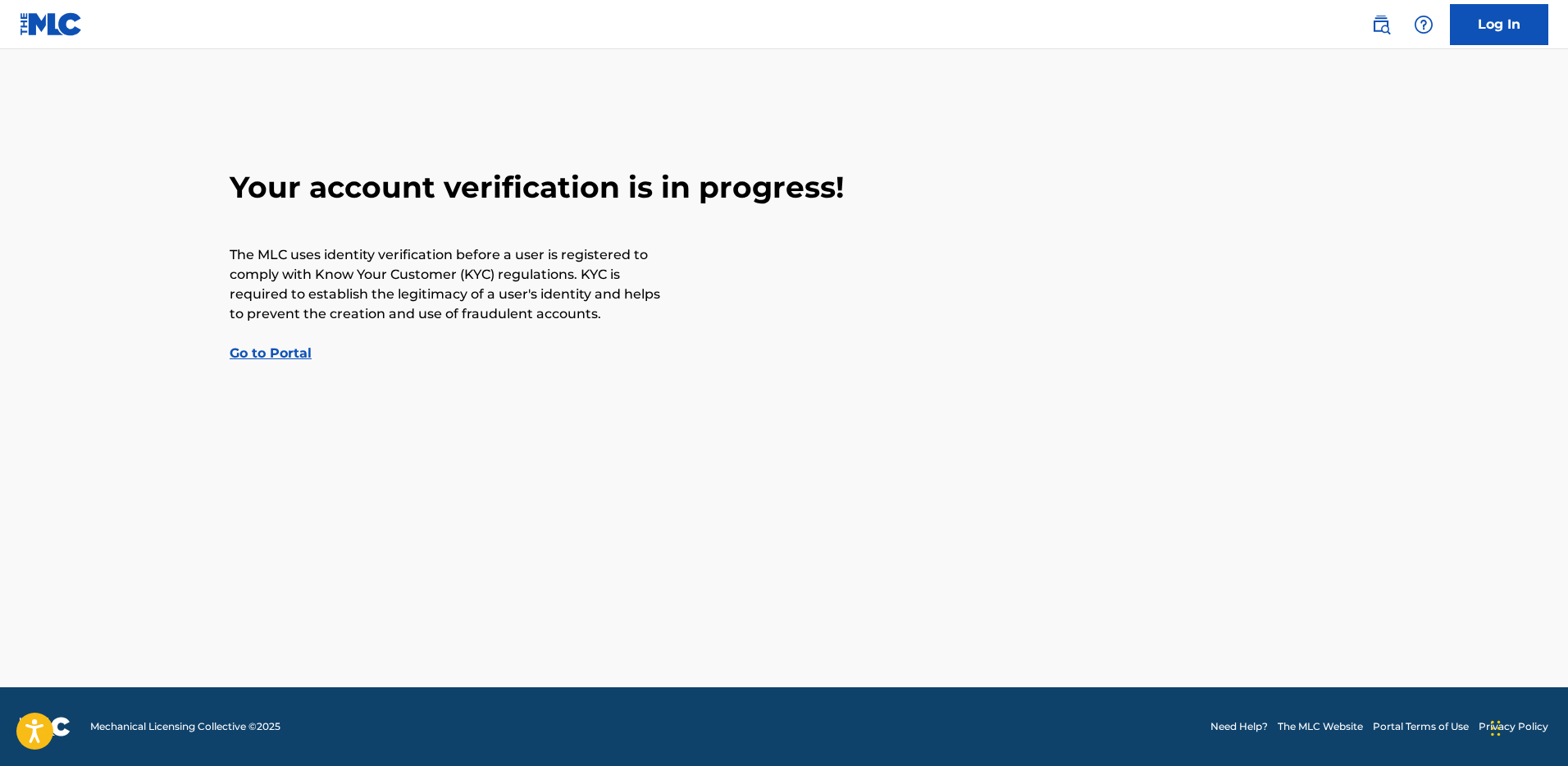
click at [276, 353] on link "Go to Portal" at bounding box center [271, 353] width 82 height 15
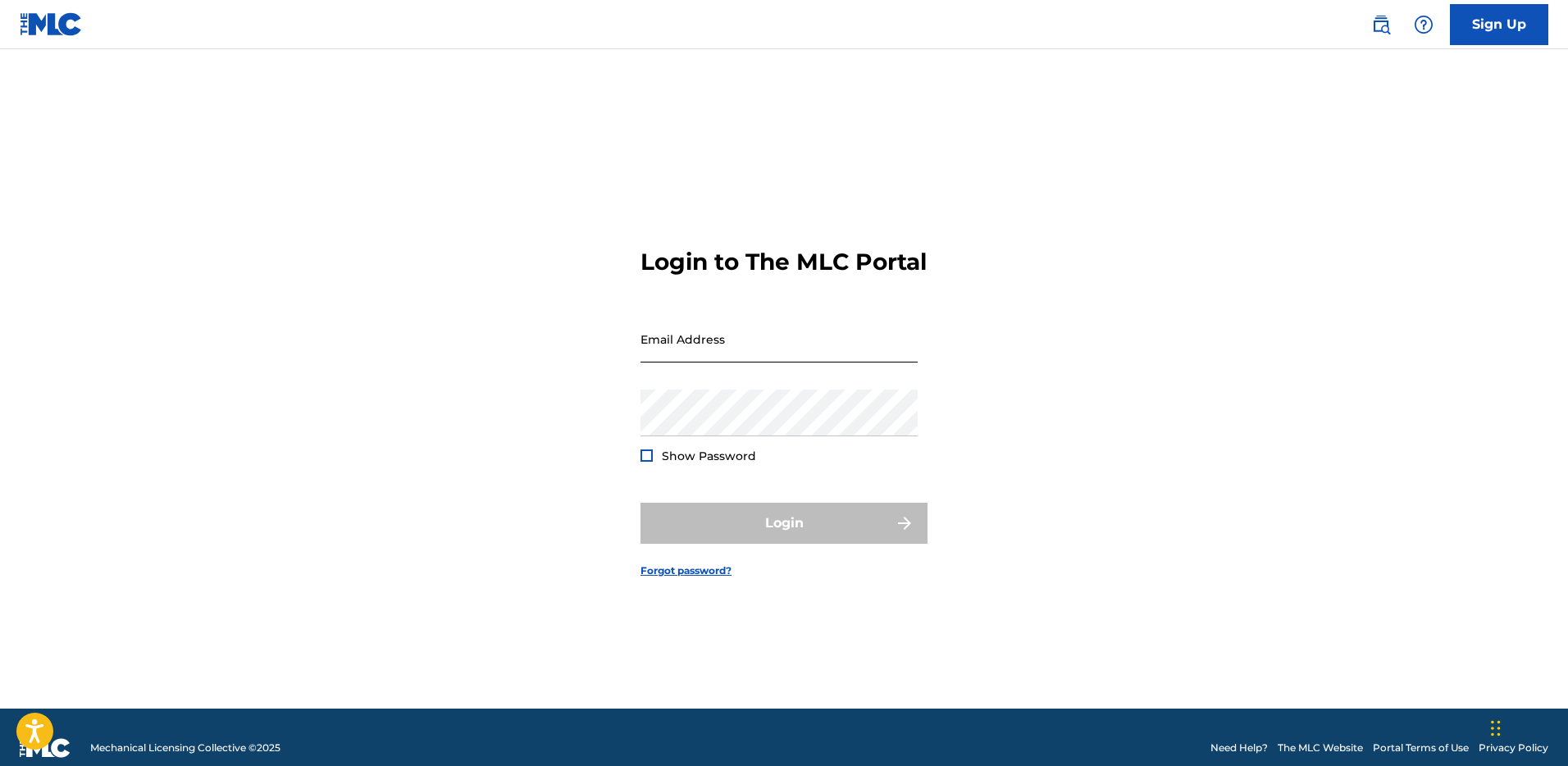
click at [673, 351] on input "Email Address" at bounding box center [778, 339] width 277 height 47
click at [1498, 28] on link "Sign Up" at bounding box center [1499, 25] width 99 height 41
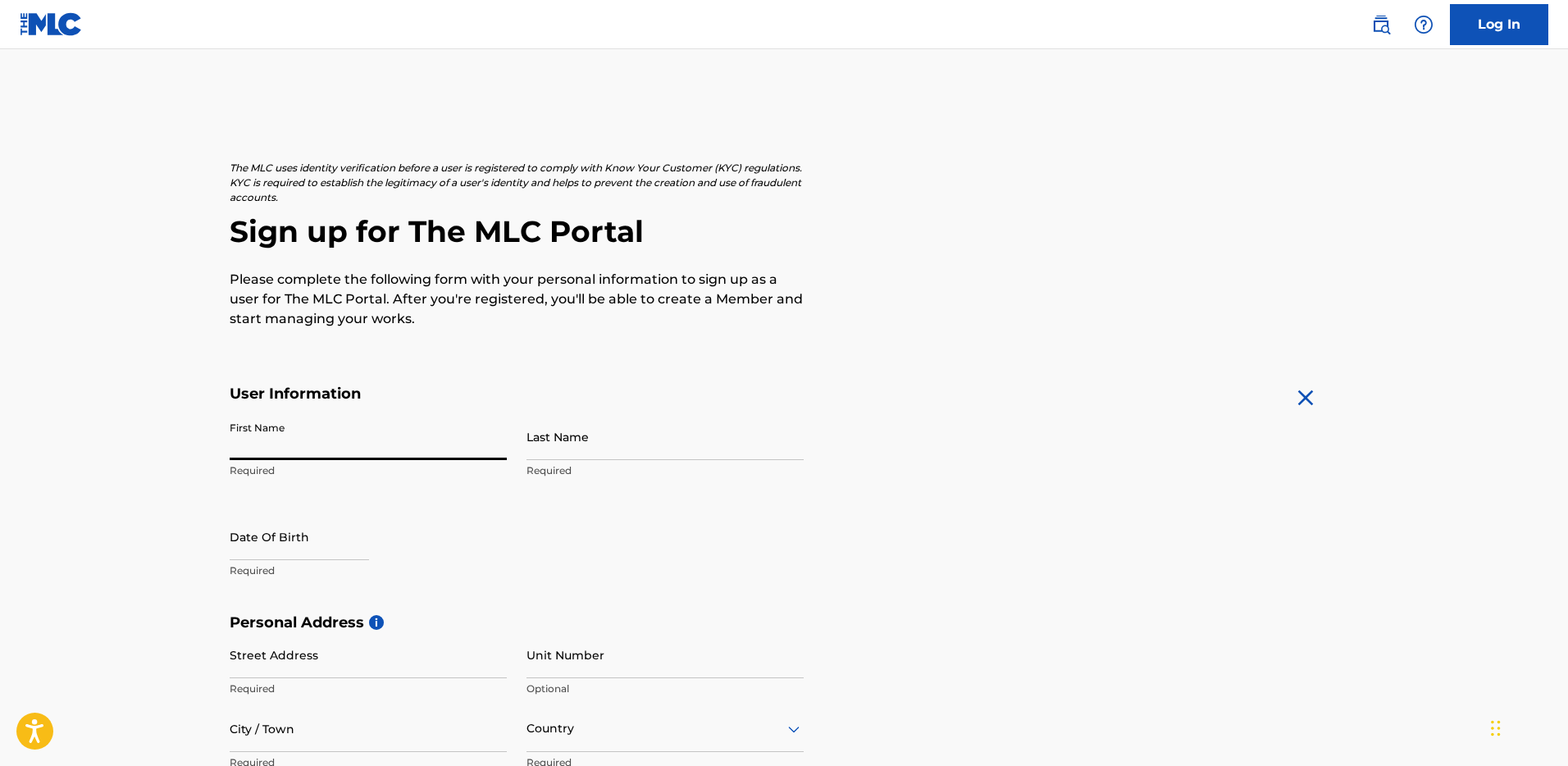
click at [334, 444] on input "First Name" at bounding box center [368, 437] width 277 height 47
type input "ZPO"
click at [558, 444] on input "Last Name" at bounding box center [664, 437] width 277 height 47
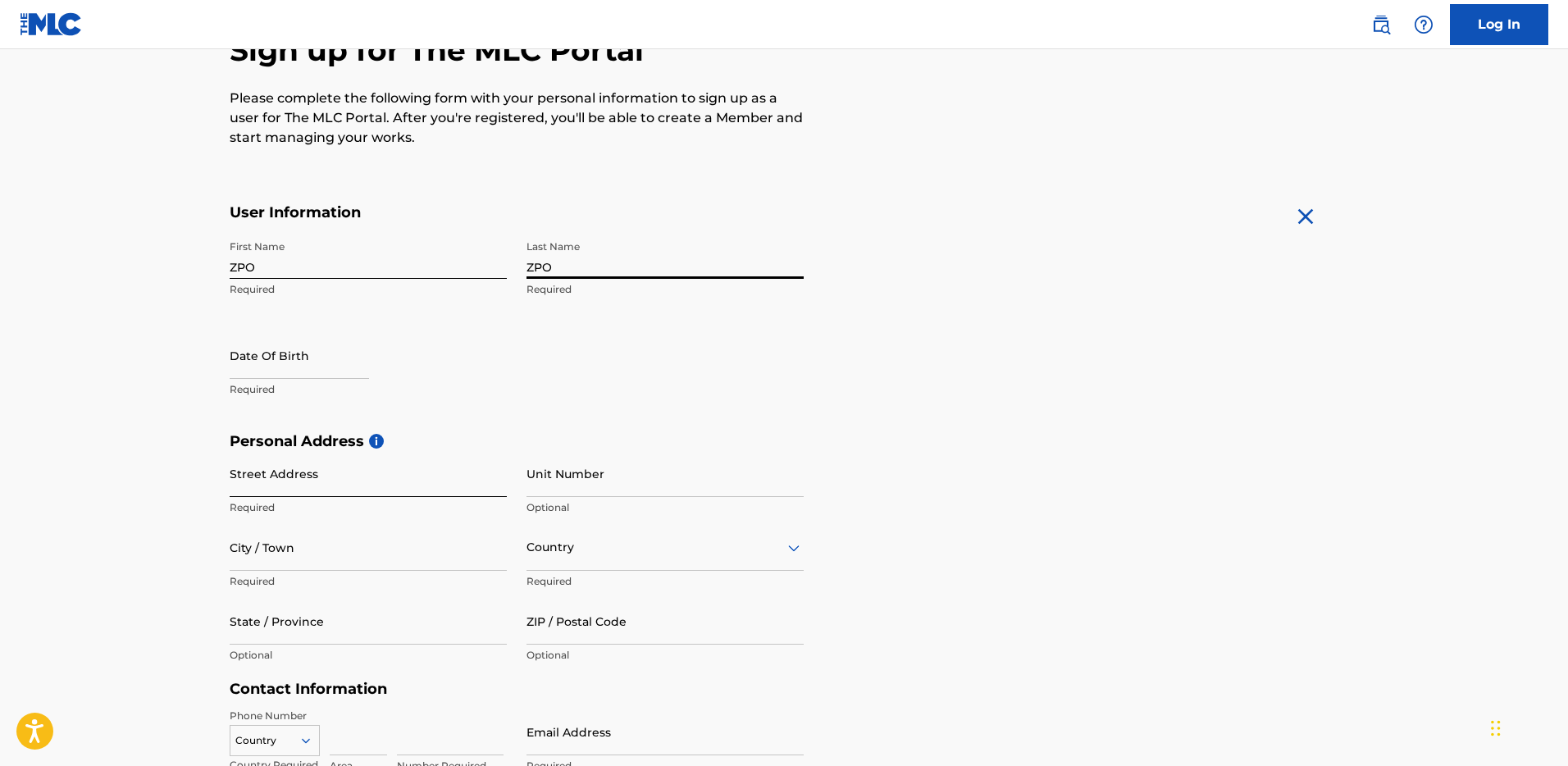
scroll to position [216, 0]
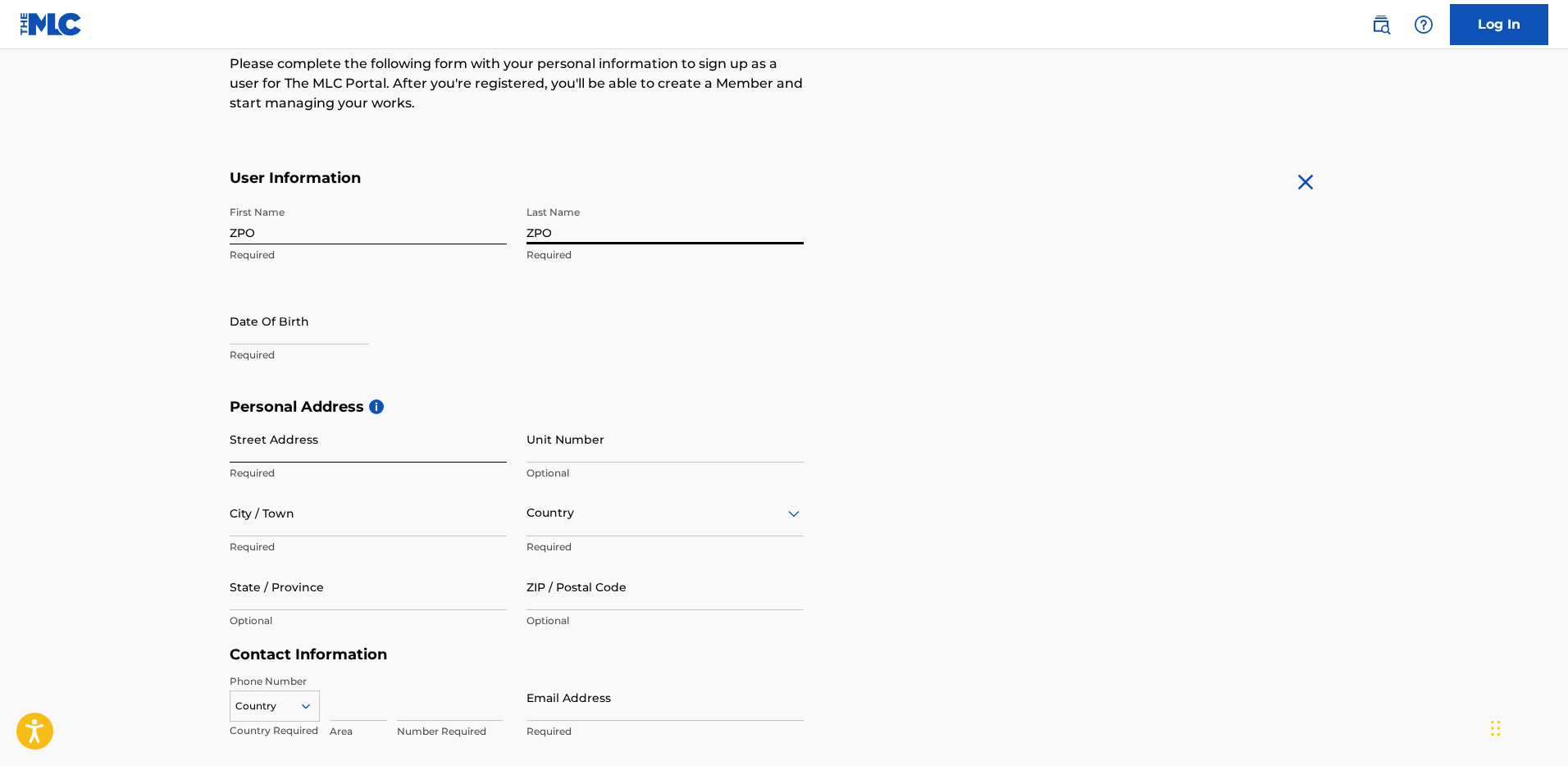
type input "ZPO"
click at [304, 438] on input "Street Address" at bounding box center [368, 439] width 277 height 47
type input "514 N Louise St"
type input "Glendale"
type input "United States"
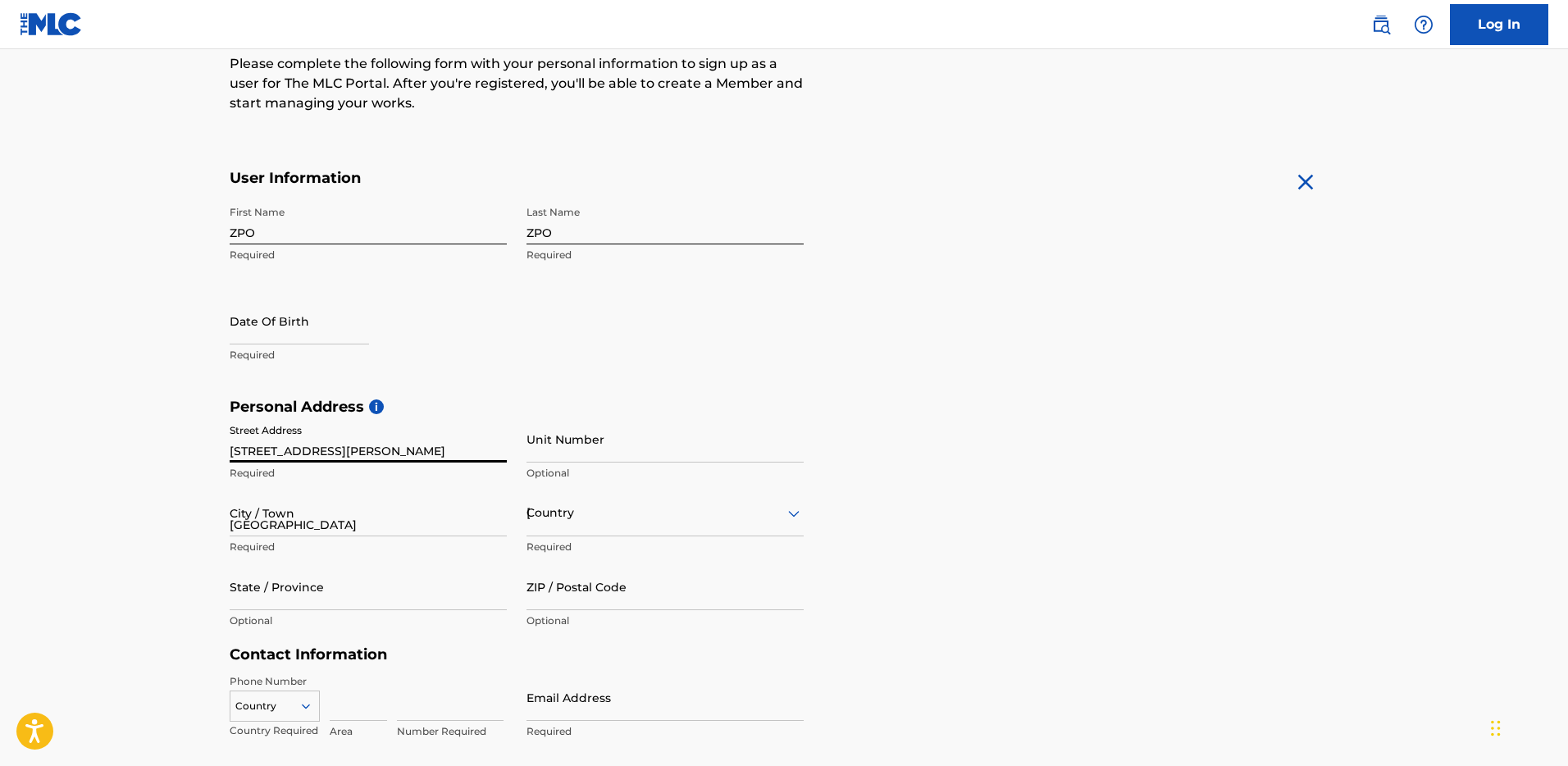
type input "CA"
type input "91206"
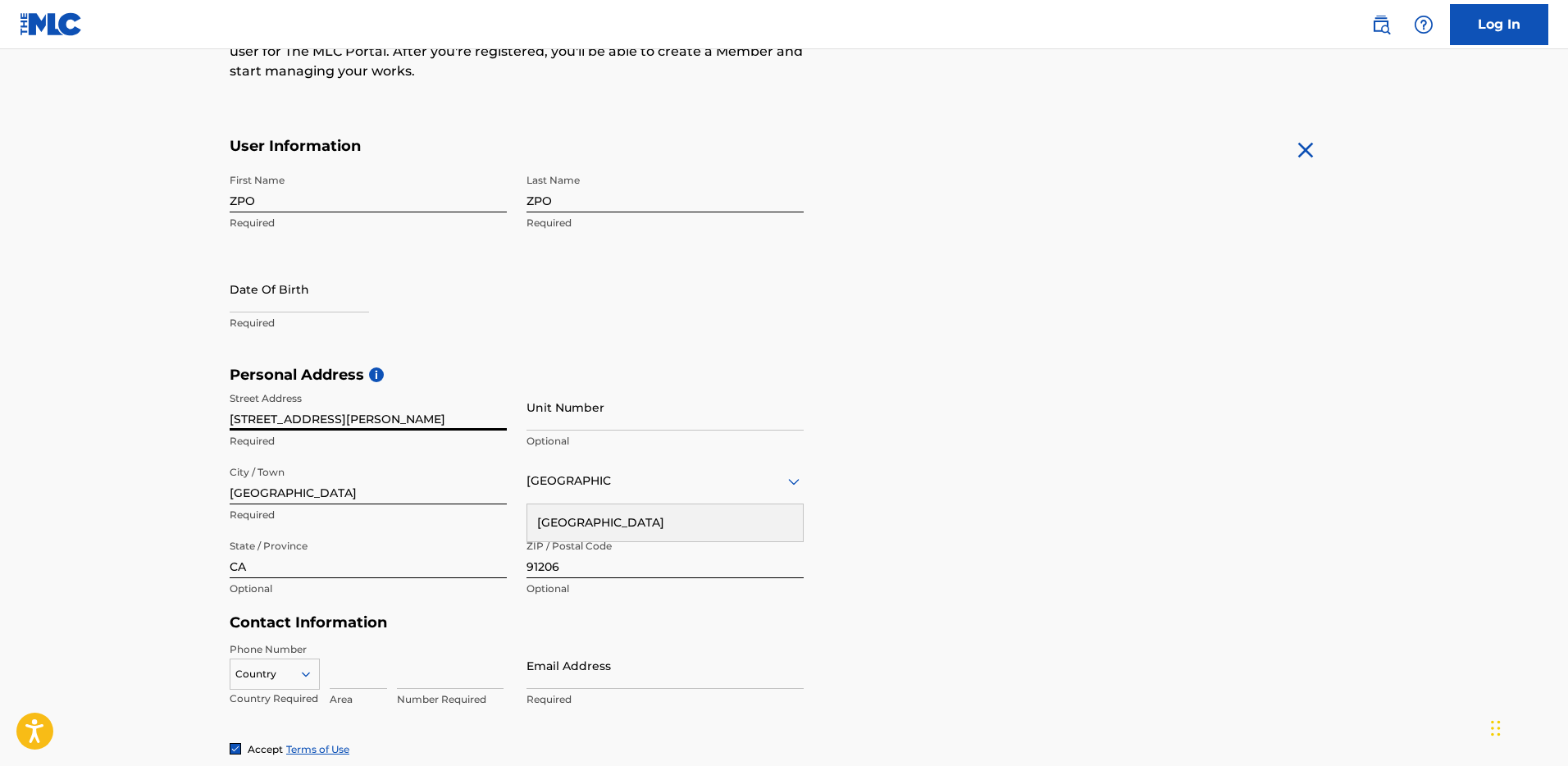
scroll to position [409, 0]
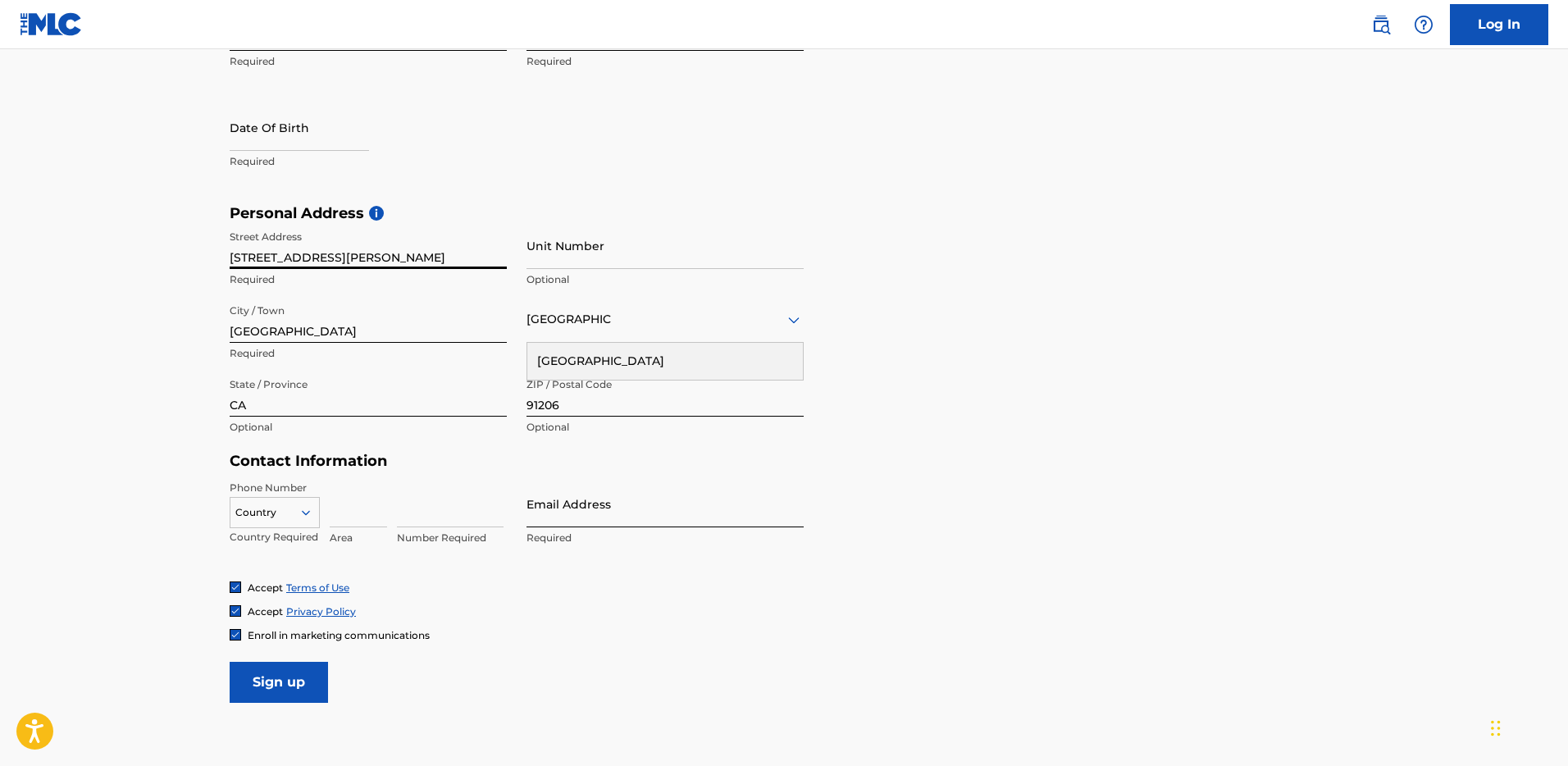
click at [553, 505] on input "Email Address" at bounding box center [664, 504] width 277 height 47
type input "giacomo@zpointoh.com"
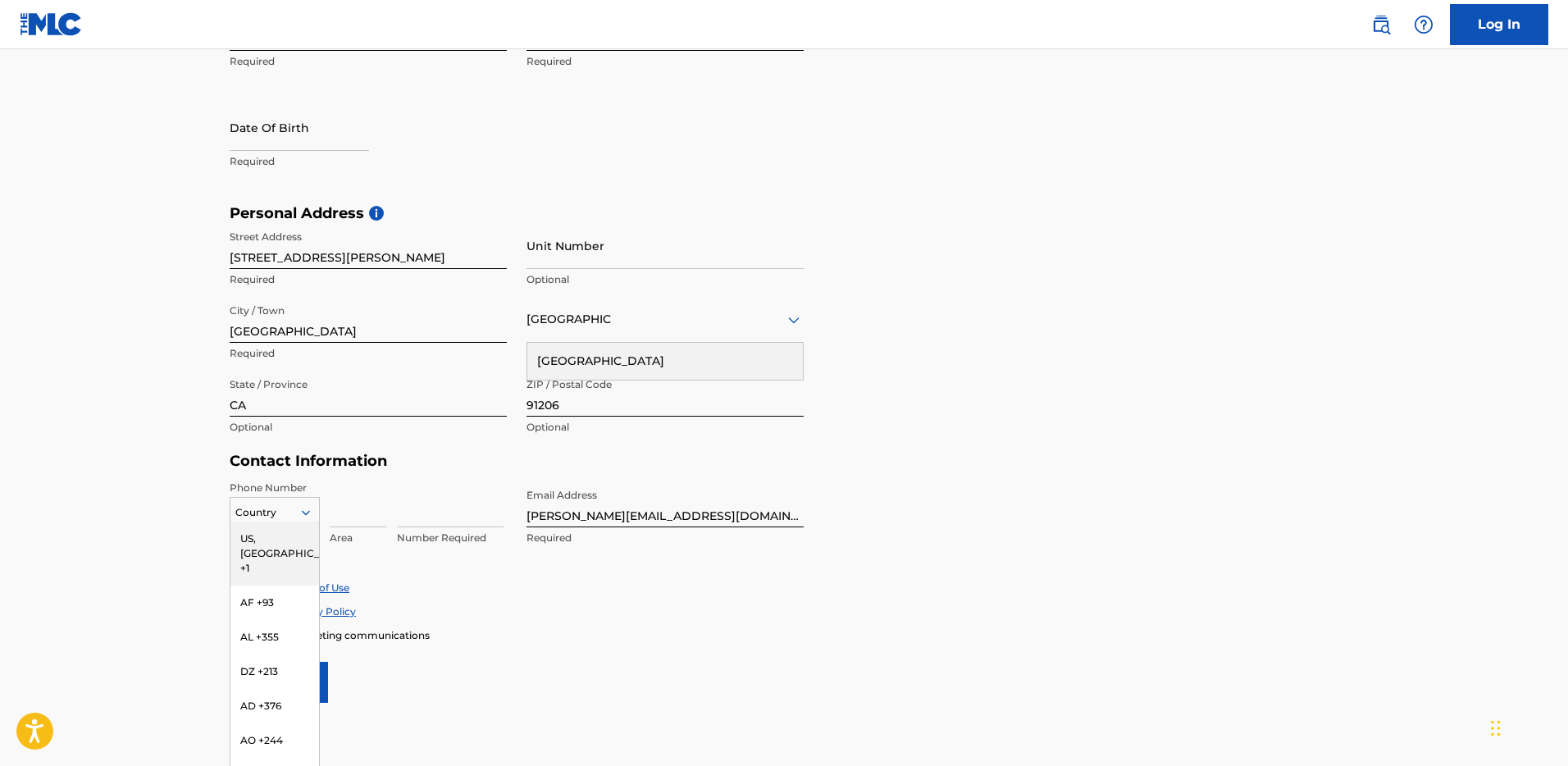
scroll to position [412, 0]
click at [290, 518] on div at bounding box center [274, 510] width 88 height 18
click at [290, 540] on div "US, [GEOGRAPHIC_DATA] +1" at bounding box center [274, 552] width 88 height 64
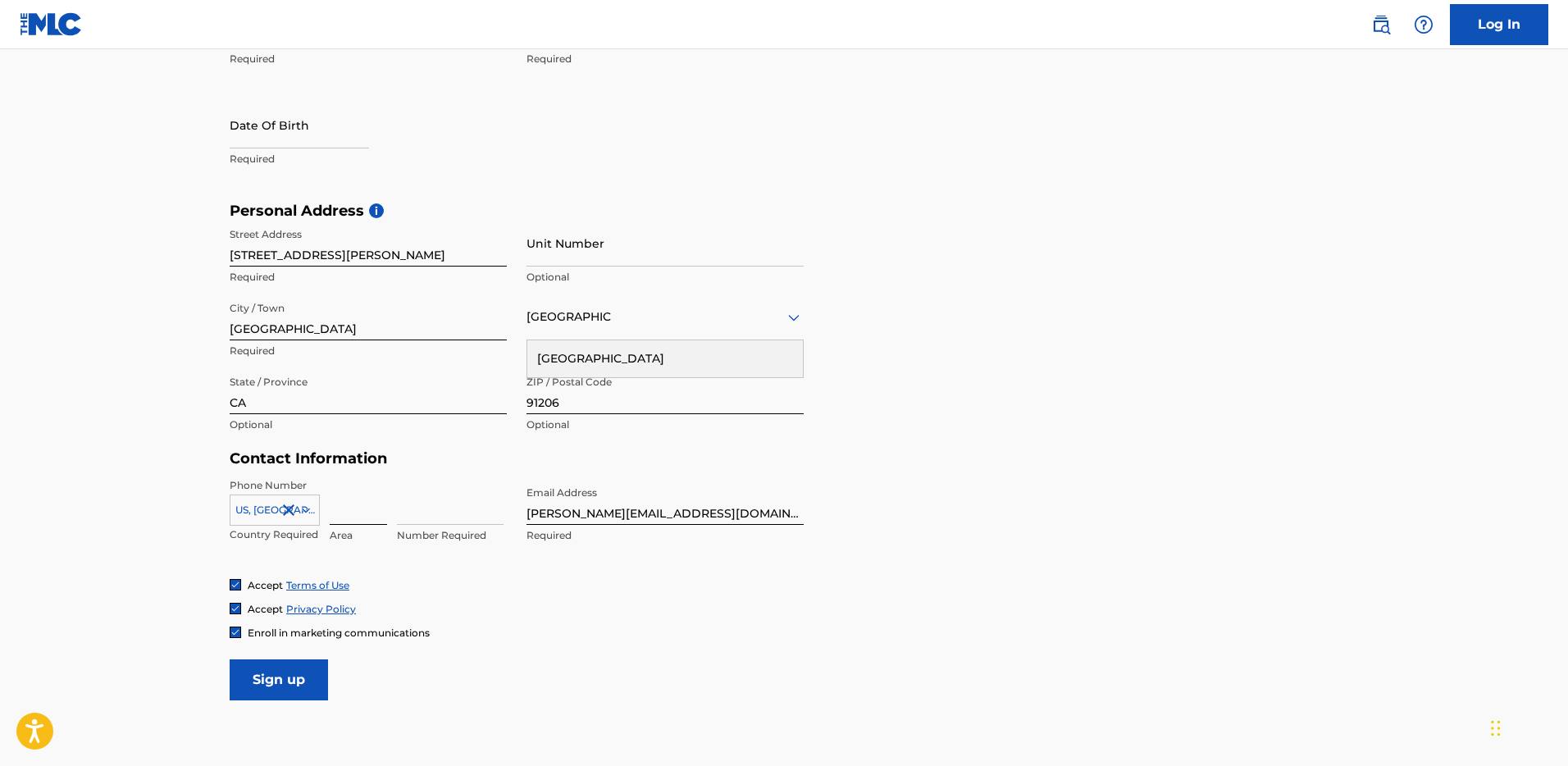
click at [368, 503] on input at bounding box center [358, 502] width 57 height 47
click at [424, 514] on input at bounding box center [450, 502] width 106 height 47
type input "9409097"
click at [363, 520] on input at bounding box center [358, 502] width 57 height 47
type input "818"
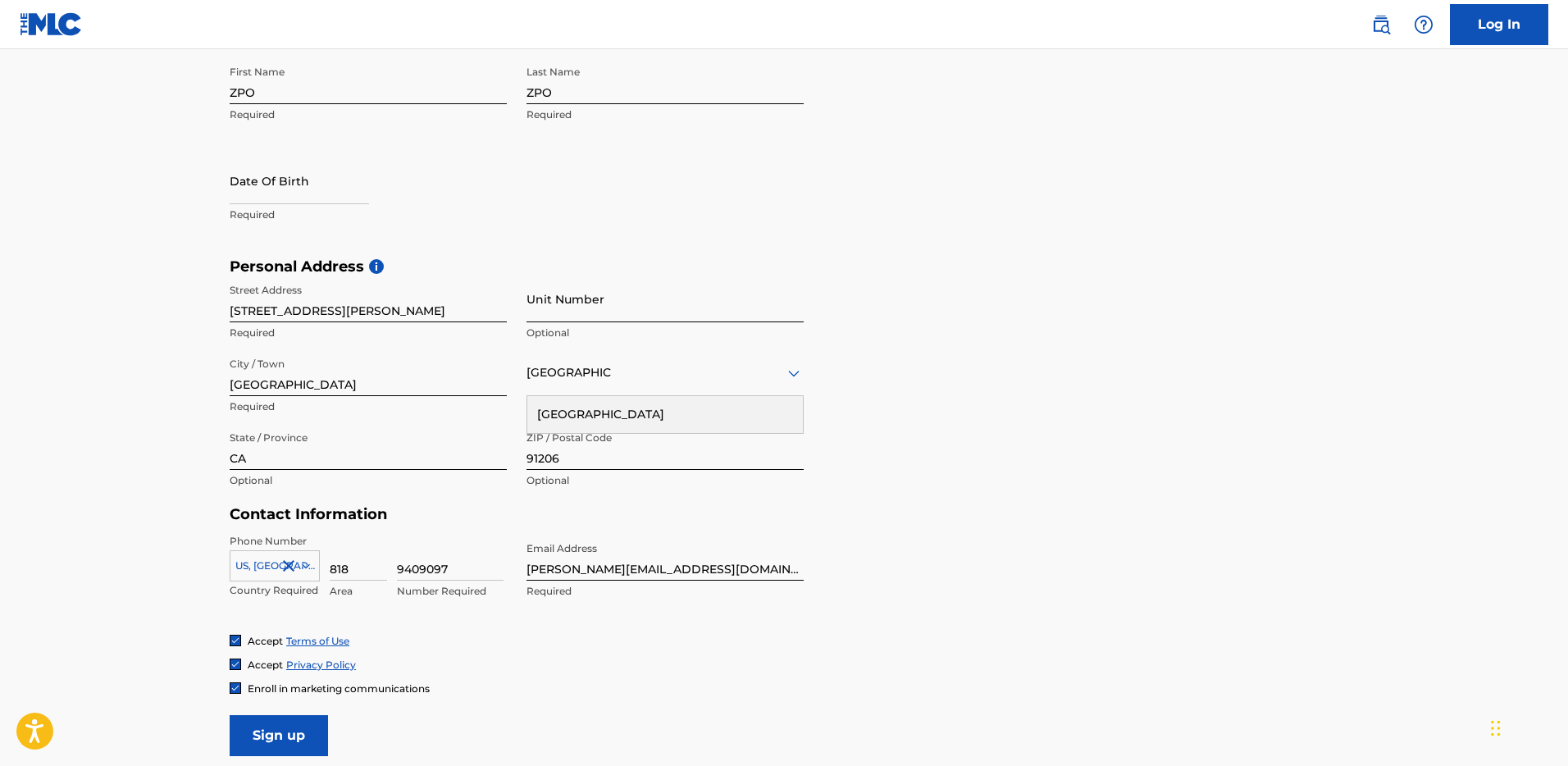
scroll to position [274, 0]
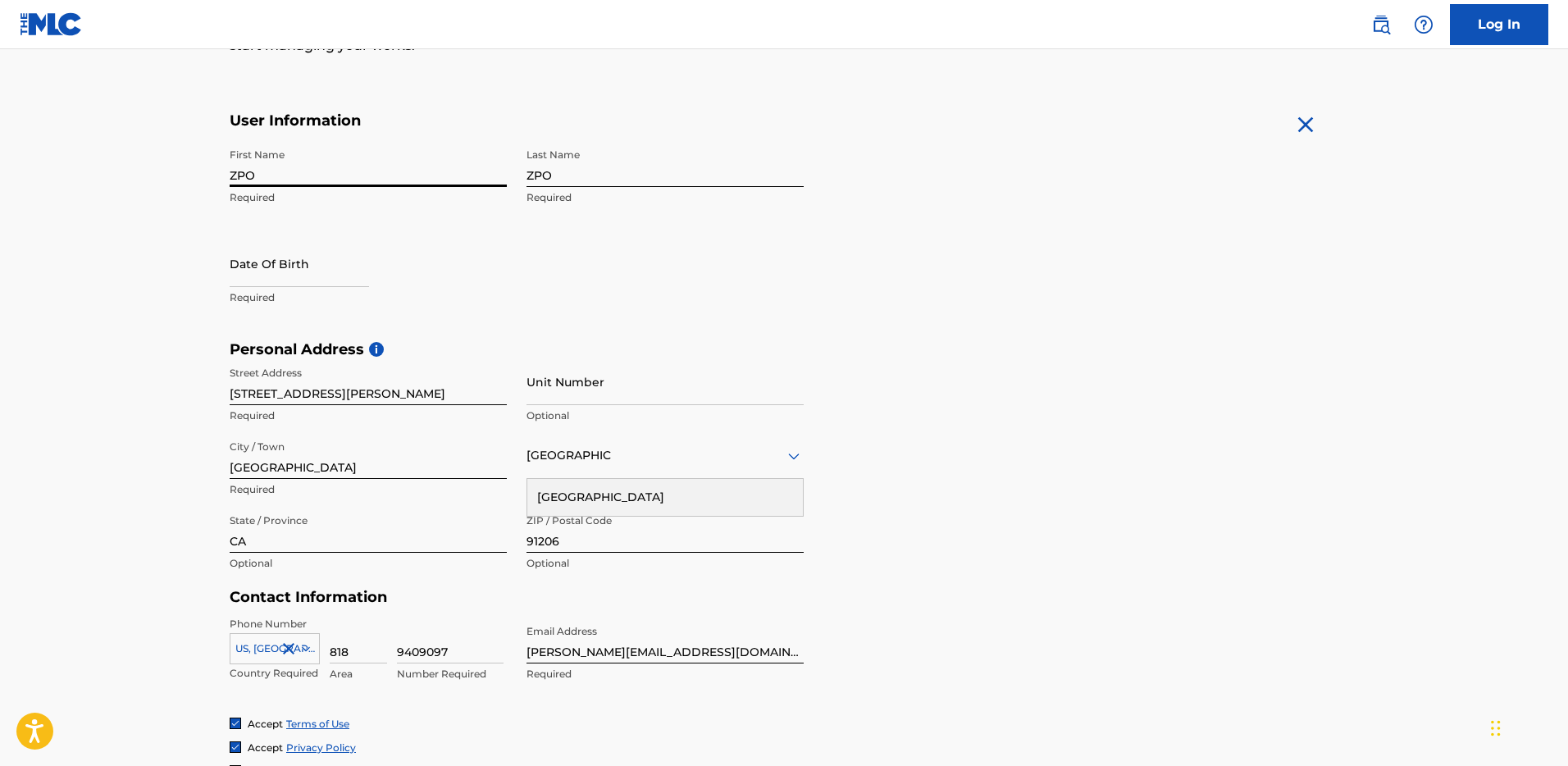
drag, startPoint x: 261, startPoint y: 173, endPoint x: 213, endPoint y: 172, distance: 48.0
click at [213, 172] on div "The MLC uses identity verification before a user is registered to comply with K…" at bounding box center [784, 364] width 1148 height 952
drag, startPoint x: 363, startPoint y: 178, endPoint x: 188, endPoint y: 176, distance: 175.0
click at [188, 177] on main "The MLC uses identity verification before a user is registered to comply with K…" at bounding box center [784, 353] width 1568 height 1155
type input "33 South Publishing"
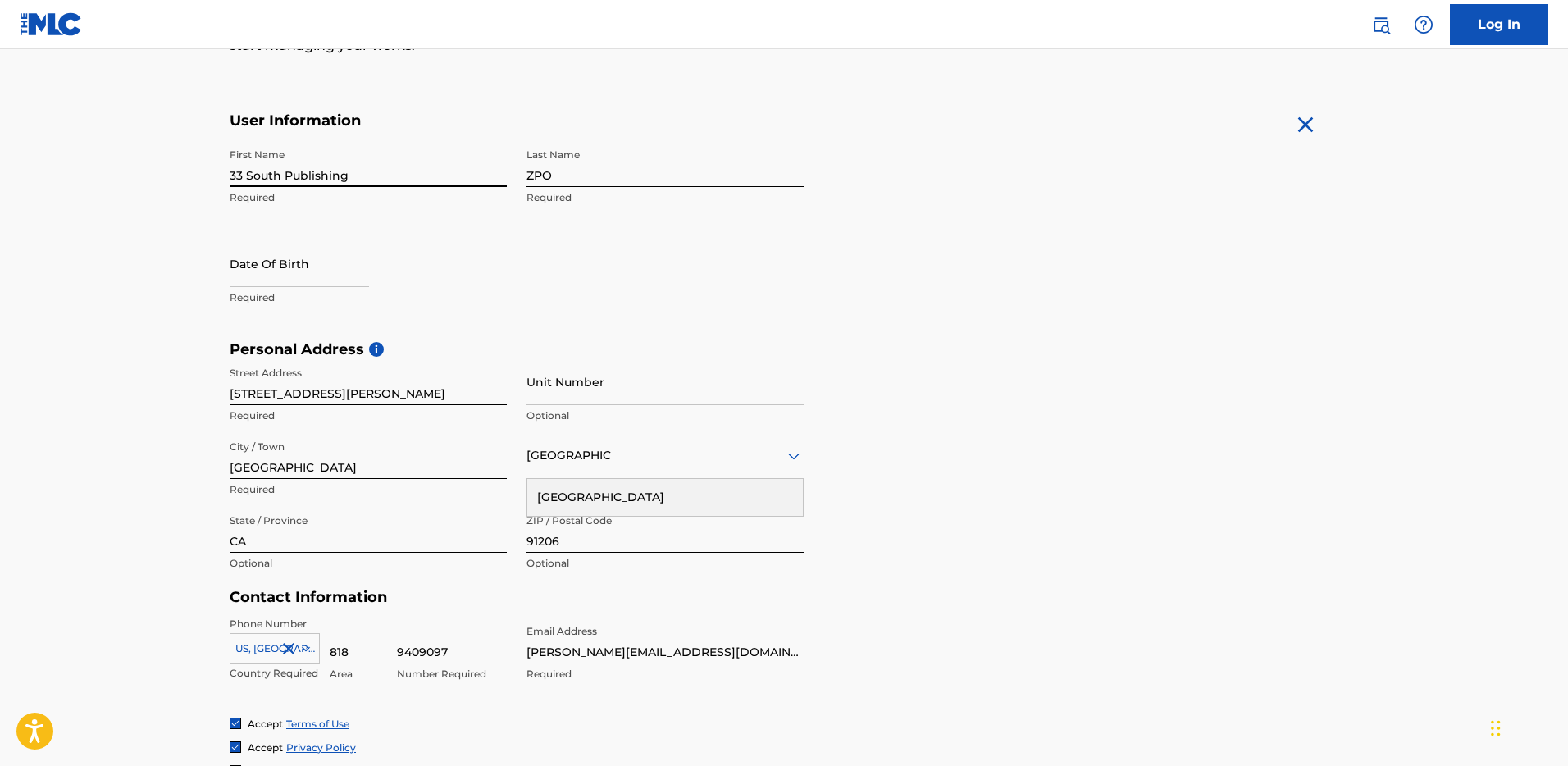
click at [566, 179] on input "ZPO" at bounding box center [664, 164] width 277 height 47
drag, startPoint x: 569, startPoint y: 175, endPoint x: 501, endPoint y: 168, distance: 68.4
click at [501, 168] on div "First Name 33 South Publishing Required Last Name ZPO Required Date Of Birth Re…" at bounding box center [517, 240] width 574 height 200
paste input "33 South Publishing"
type input "33 South Publishing"
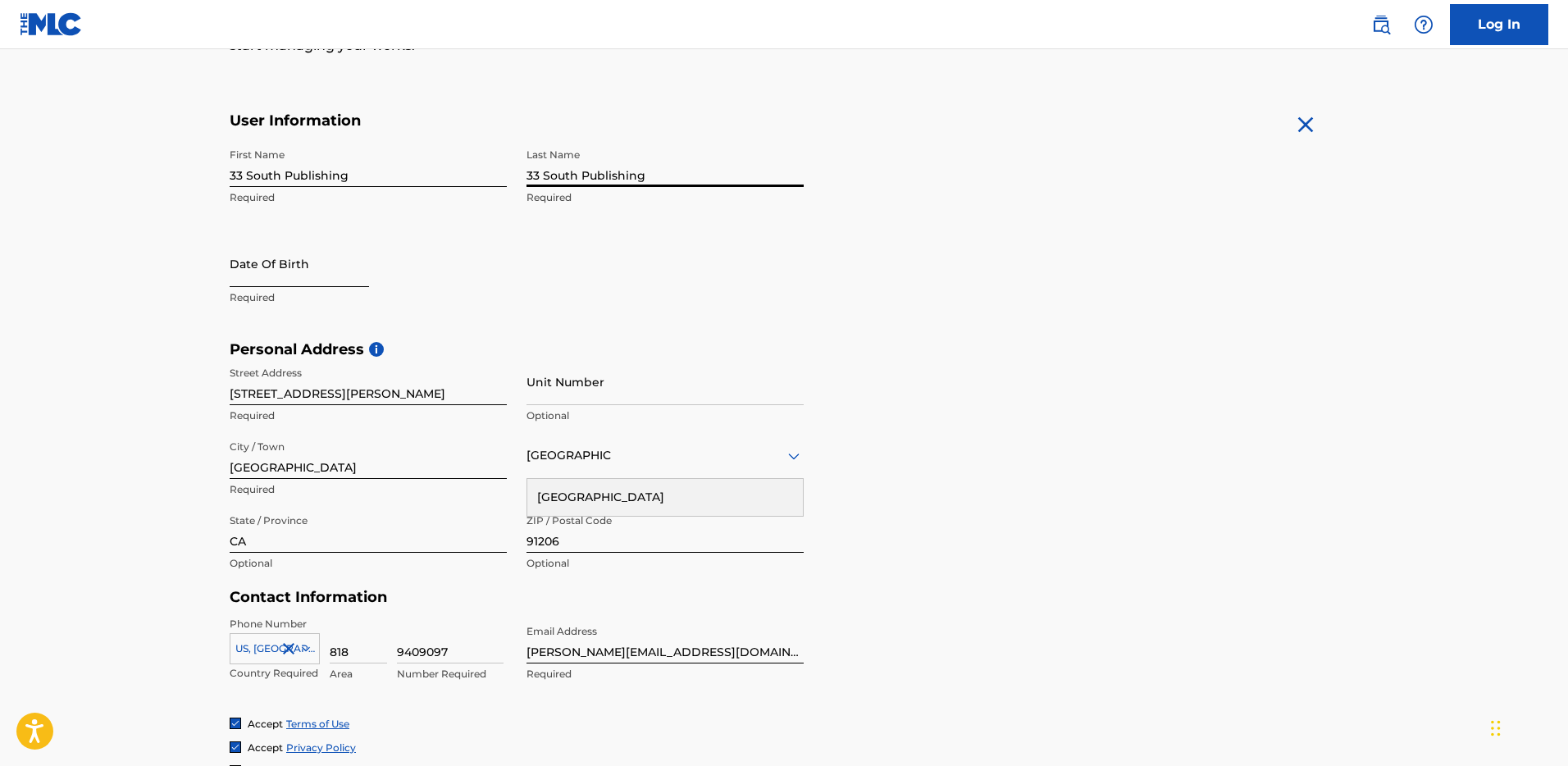
select select "8"
select select "2025"
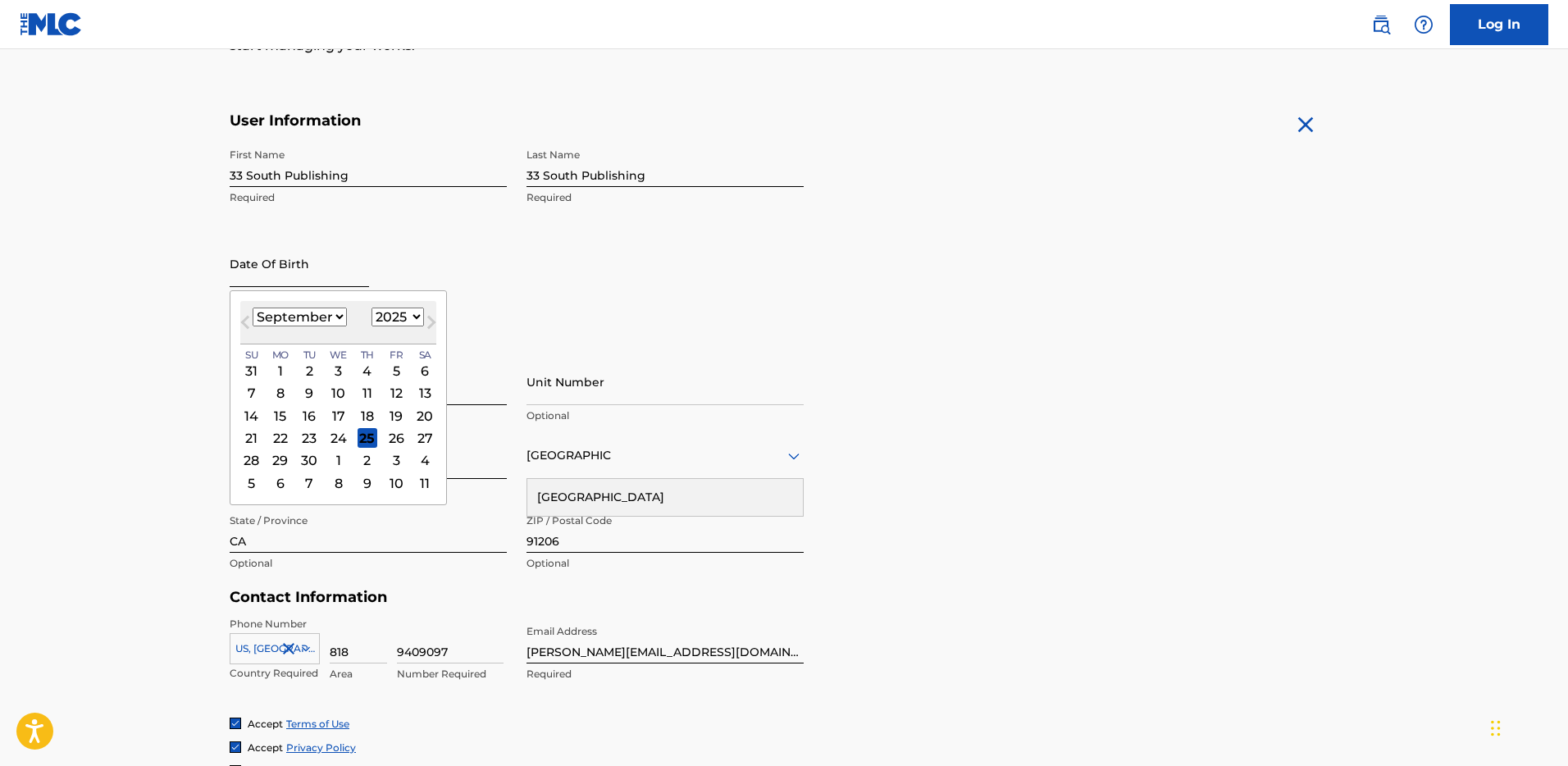
click at [279, 273] on input "text" at bounding box center [299, 263] width 140 height 47
click at [332, 314] on select "January February March April May June July August September October November De…" at bounding box center [300, 317] width 94 height 19
click at [253, 308] on select "January February March April May June July August September October November De…" at bounding box center [300, 317] width 94 height 19
click at [311, 312] on select "January February March April May June July August September October November De…" at bounding box center [300, 317] width 94 height 19
select select "2"
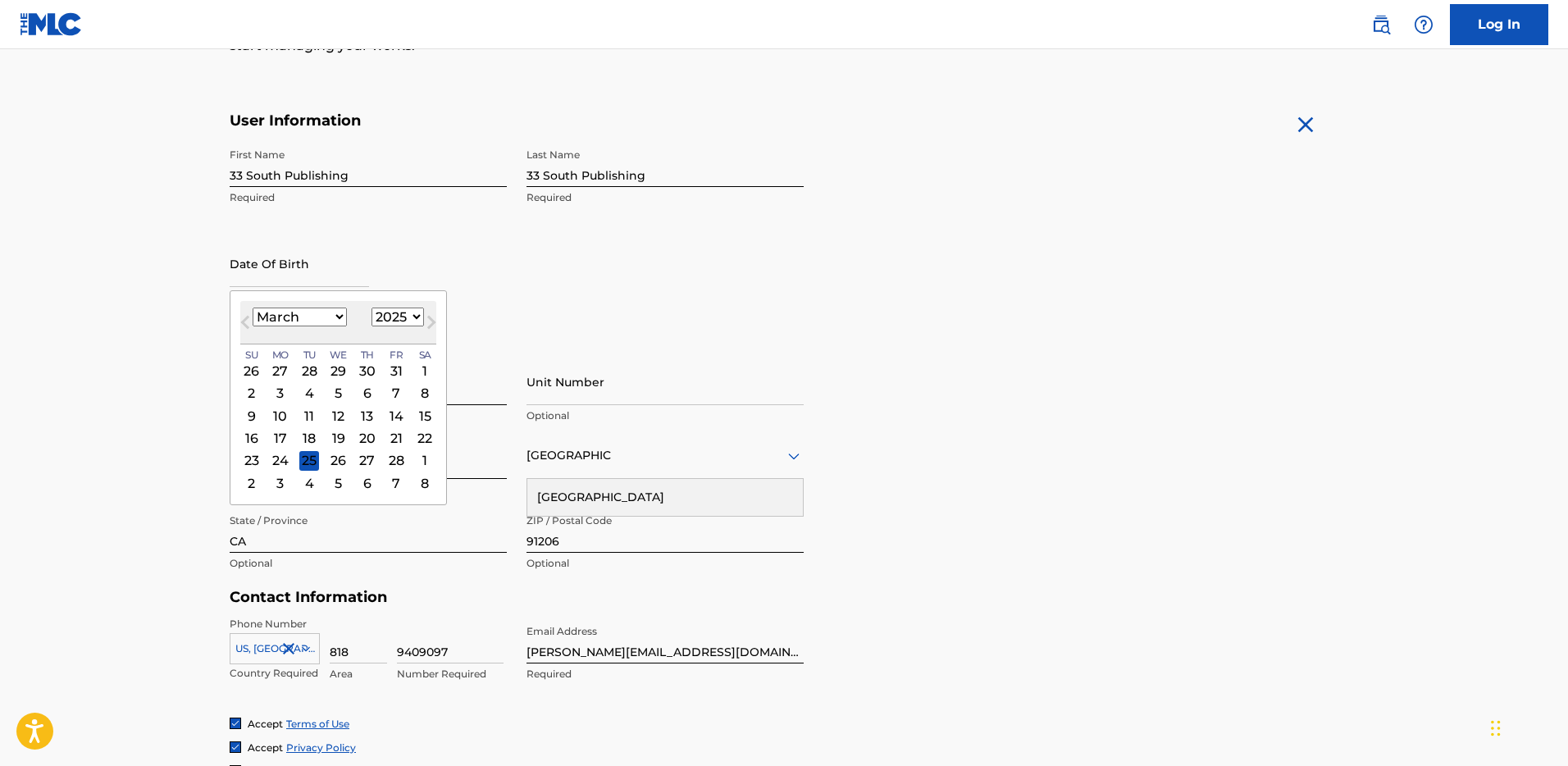
click at [253, 308] on select "January February March April May June July August September October November De…" at bounding box center [300, 317] width 94 height 19
click at [400, 323] on select "1899 1900 1901 1902 1903 1904 1905 1906 1907 1908 1909 1910 1911 1912 1913 1914…" at bounding box center [397, 317] width 52 height 19
select select "1983"
click at [371, 308] on select "1899 1900 1901 1902 1903 1904 1905 1906 1907 1908 1909 1910 1911 1912 1913 1914…" at bounding box center [397, 317] width 52 height 19
click at [423, 390] on div "12" at bounding box center [424, 394] width 20 height 20
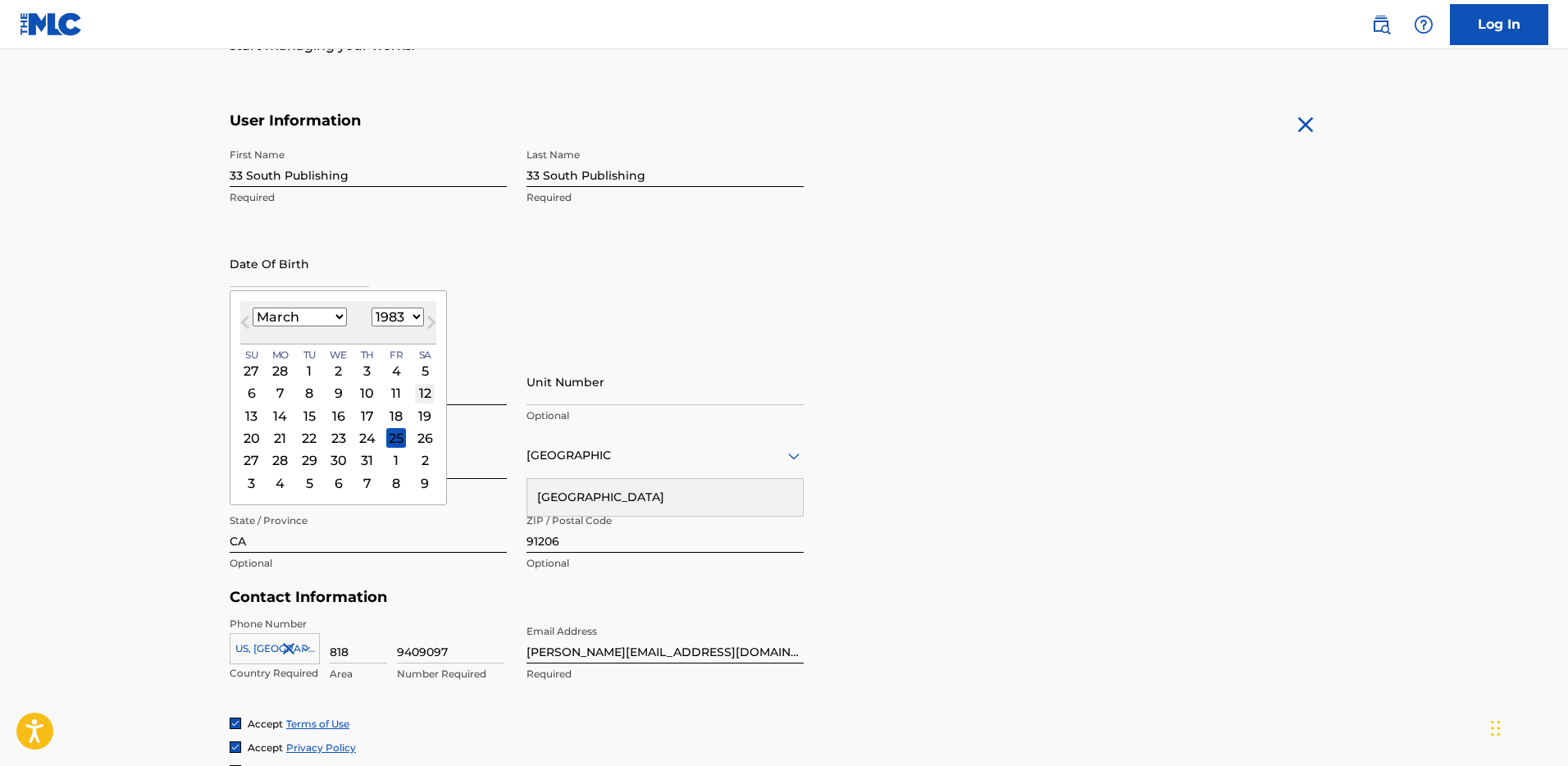
type input "March 12 1983"
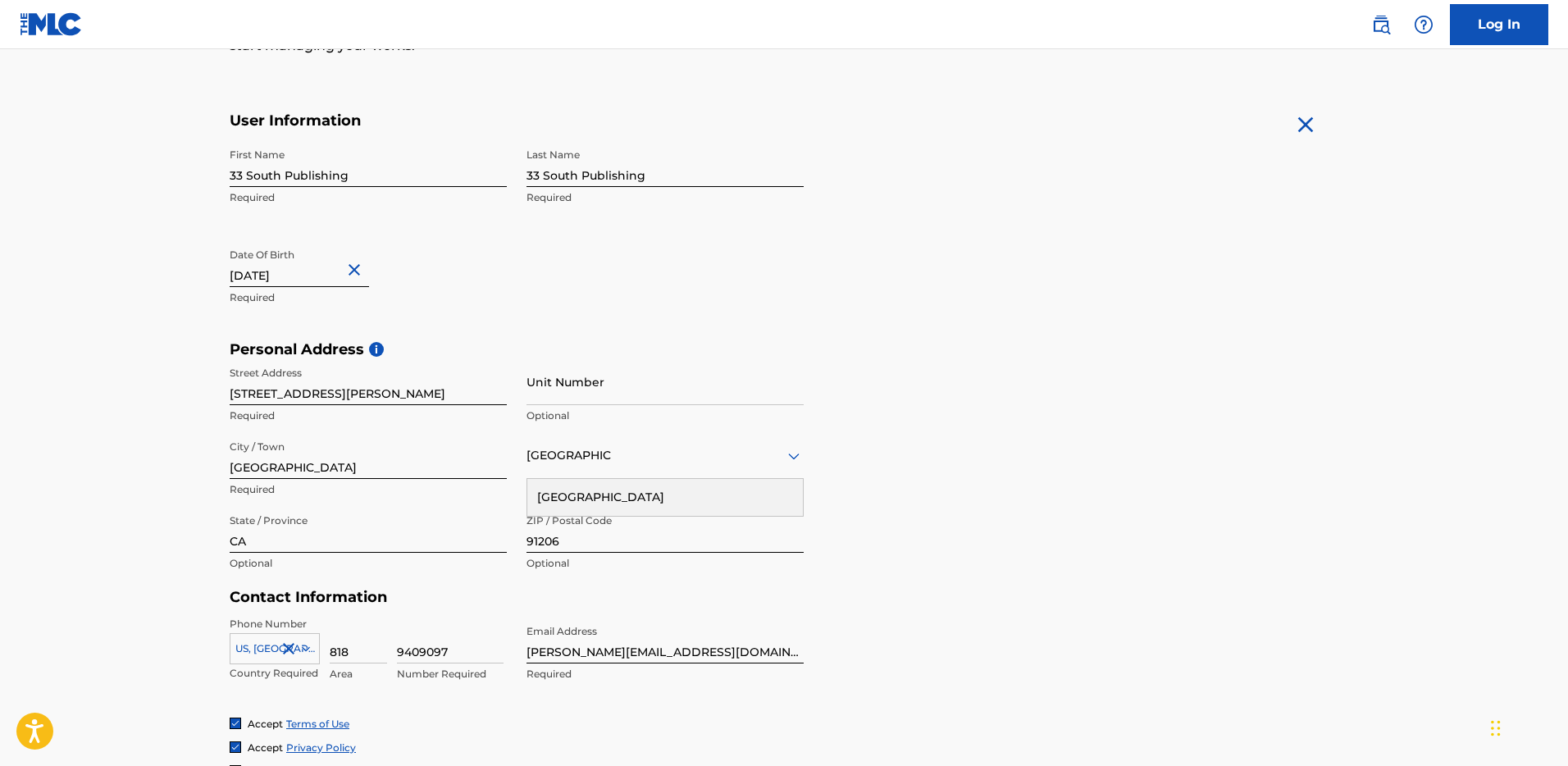
scroll to position [480, 0]
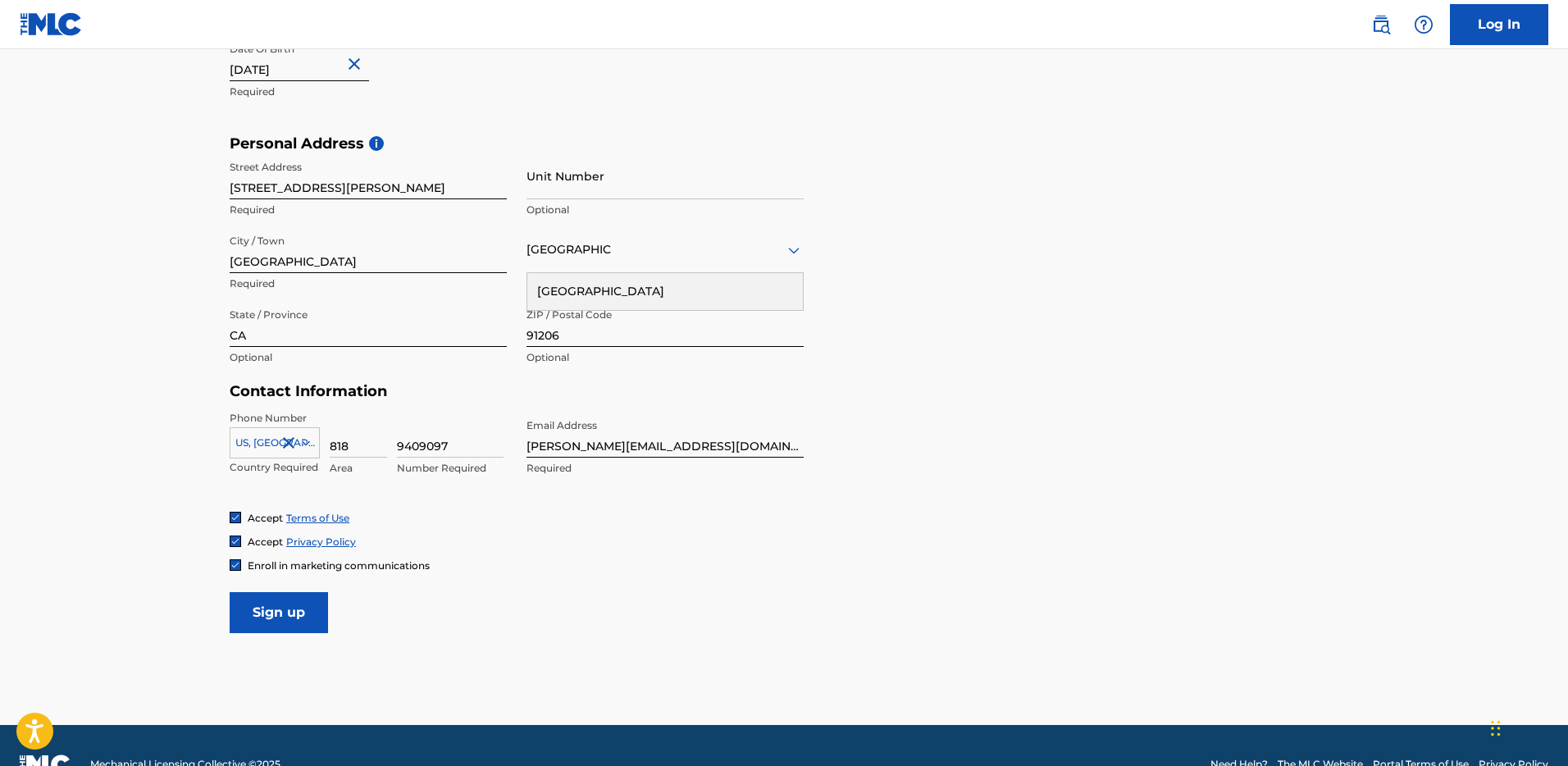
click at [236, 560] on img at bounding box center [235, 564] width 9 height 9
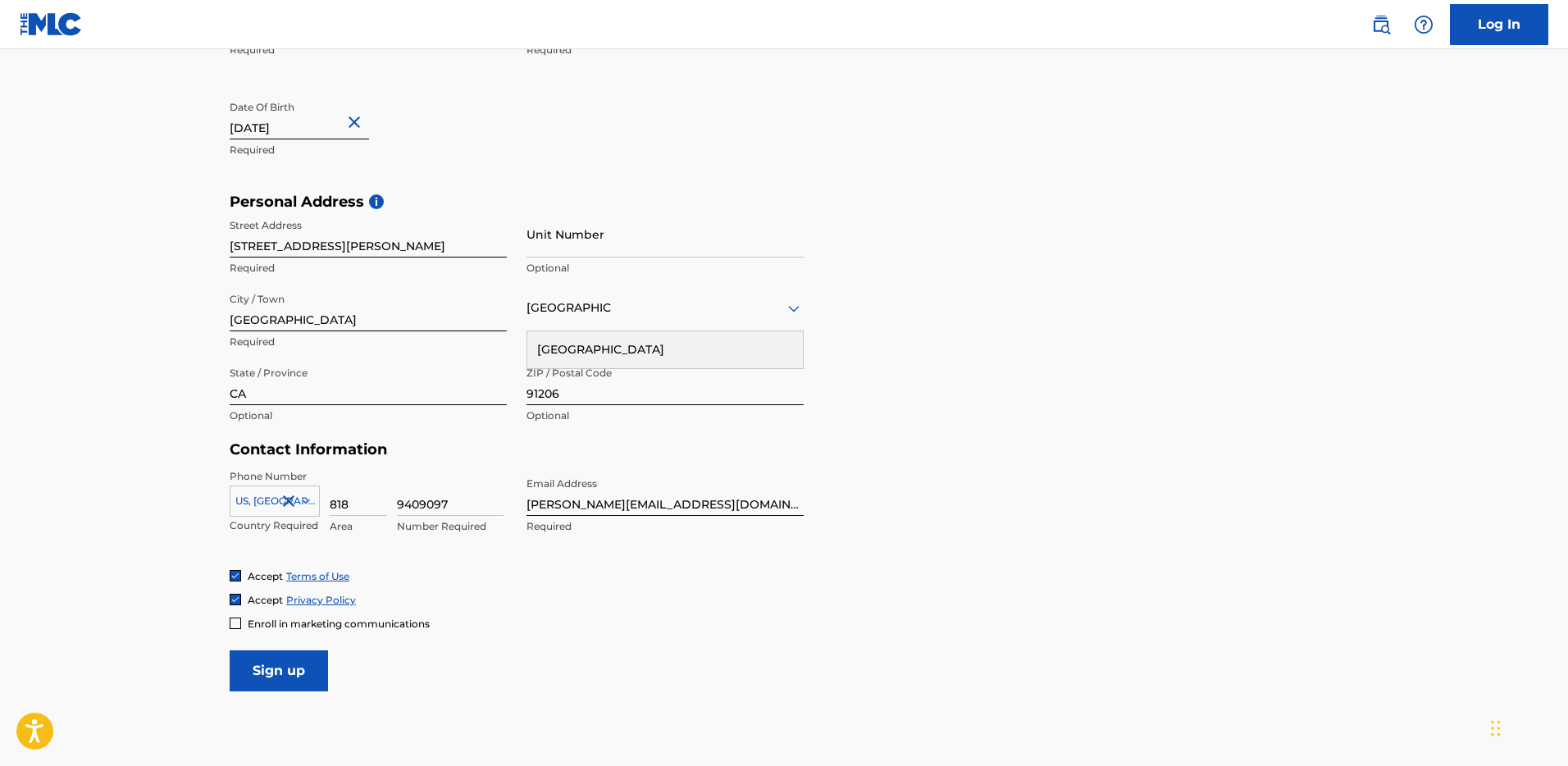
scroll to position [517, 0]
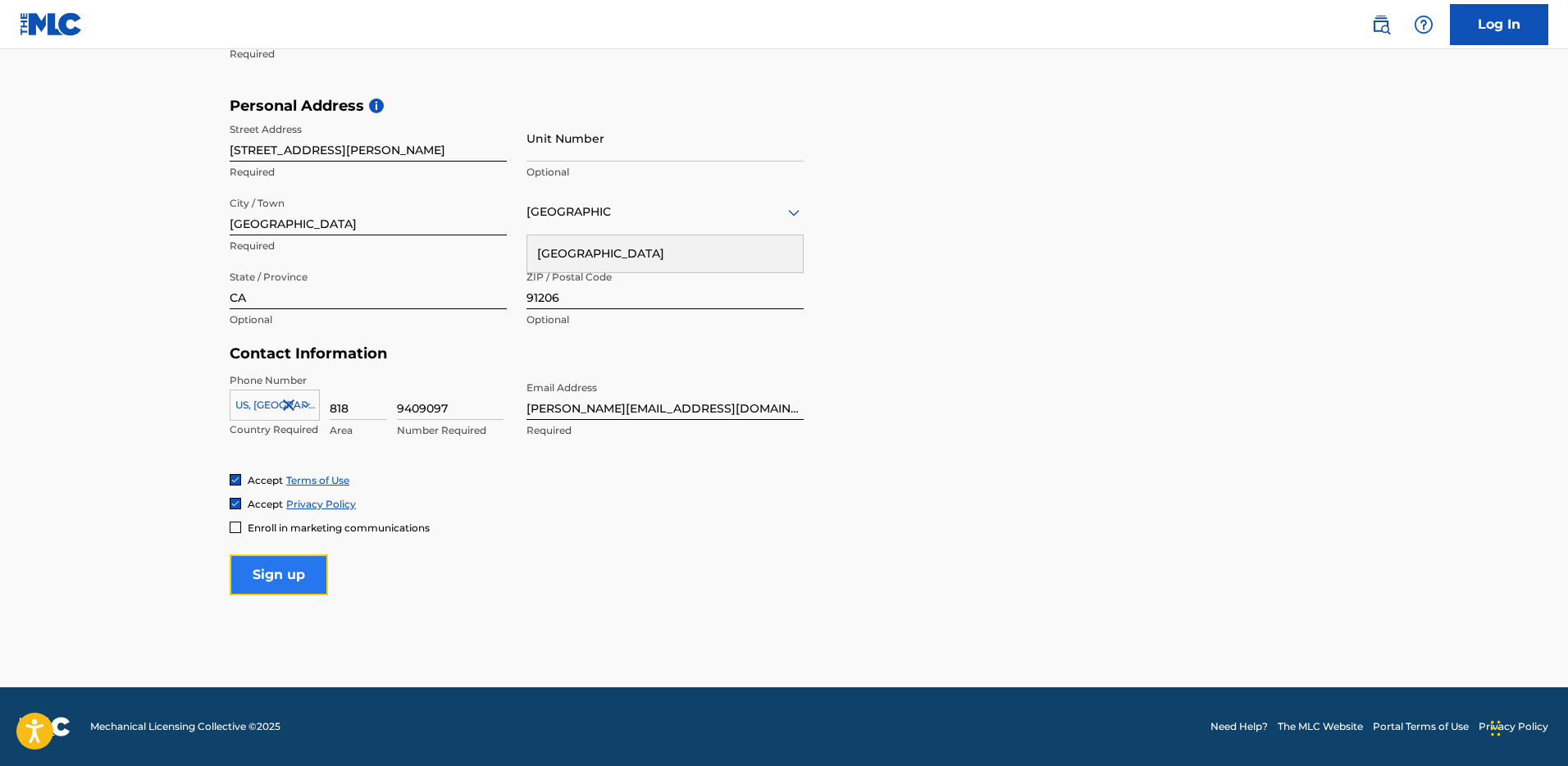
click at [308, 577] on input "Sign up" at bounding box center [279, 576] width 99 height 41
click at [295, 578] on input "Sign up" at bounding box center [279, 576] width 99 height 41
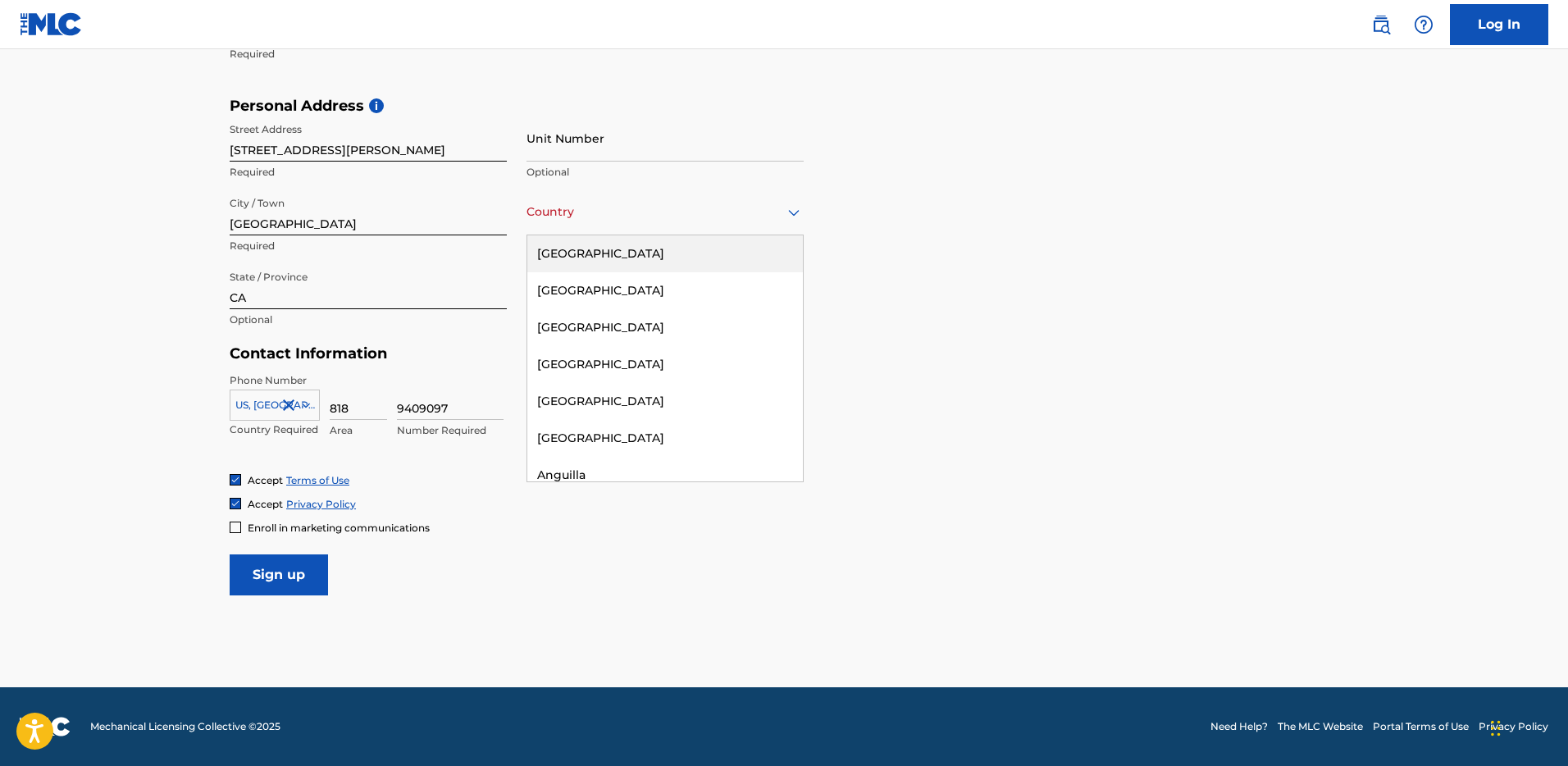
click at [574, 210] on div at bounding box center [664, 212] width 277 height 21
click at [614, 245] on div "United States" at bounding box center [664, 254] width 275 height 37
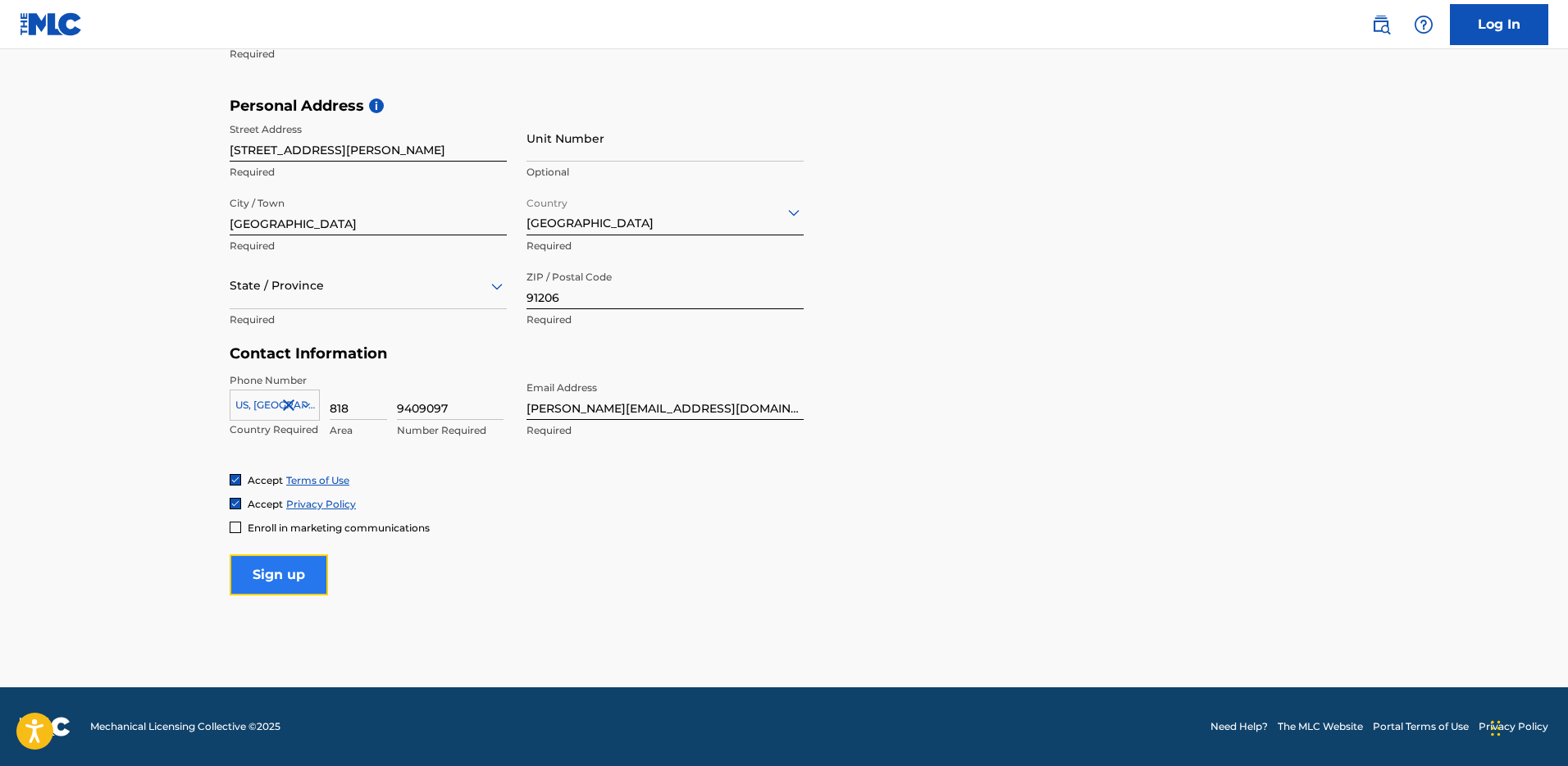
click at [292, 575] on input "Sign up" at bounding box center [279, 576] width 99 height 41
click at [320, 305] on div "State / Province" at bounding box center [368, 286] width 277 height 47
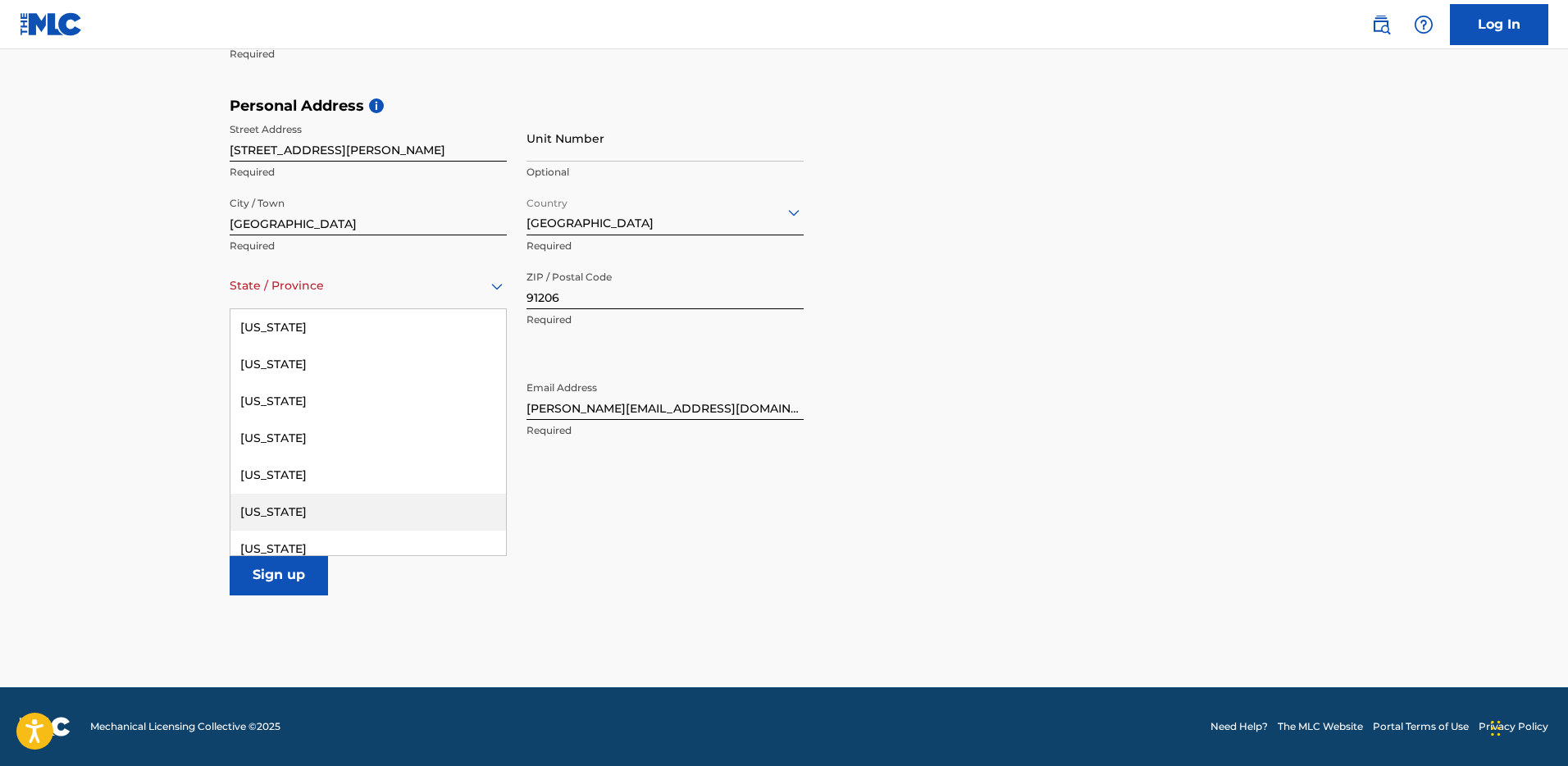
click at [302, 514] on div "California" at bounding box center [368, 512] width 275 height 37
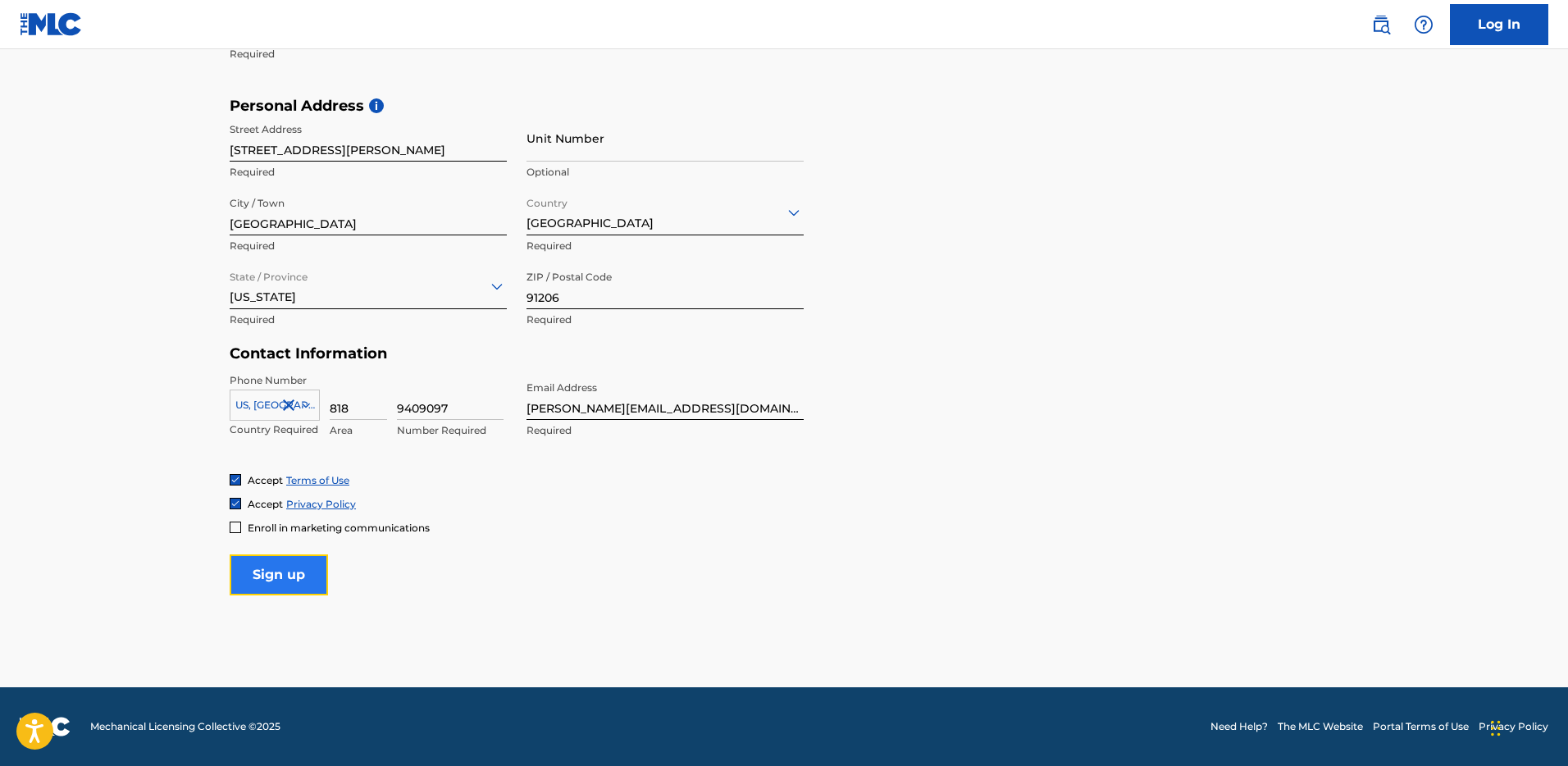
click at [296, 574] on input "Sign up" at bounding box center [279, 576] width 99 height 41
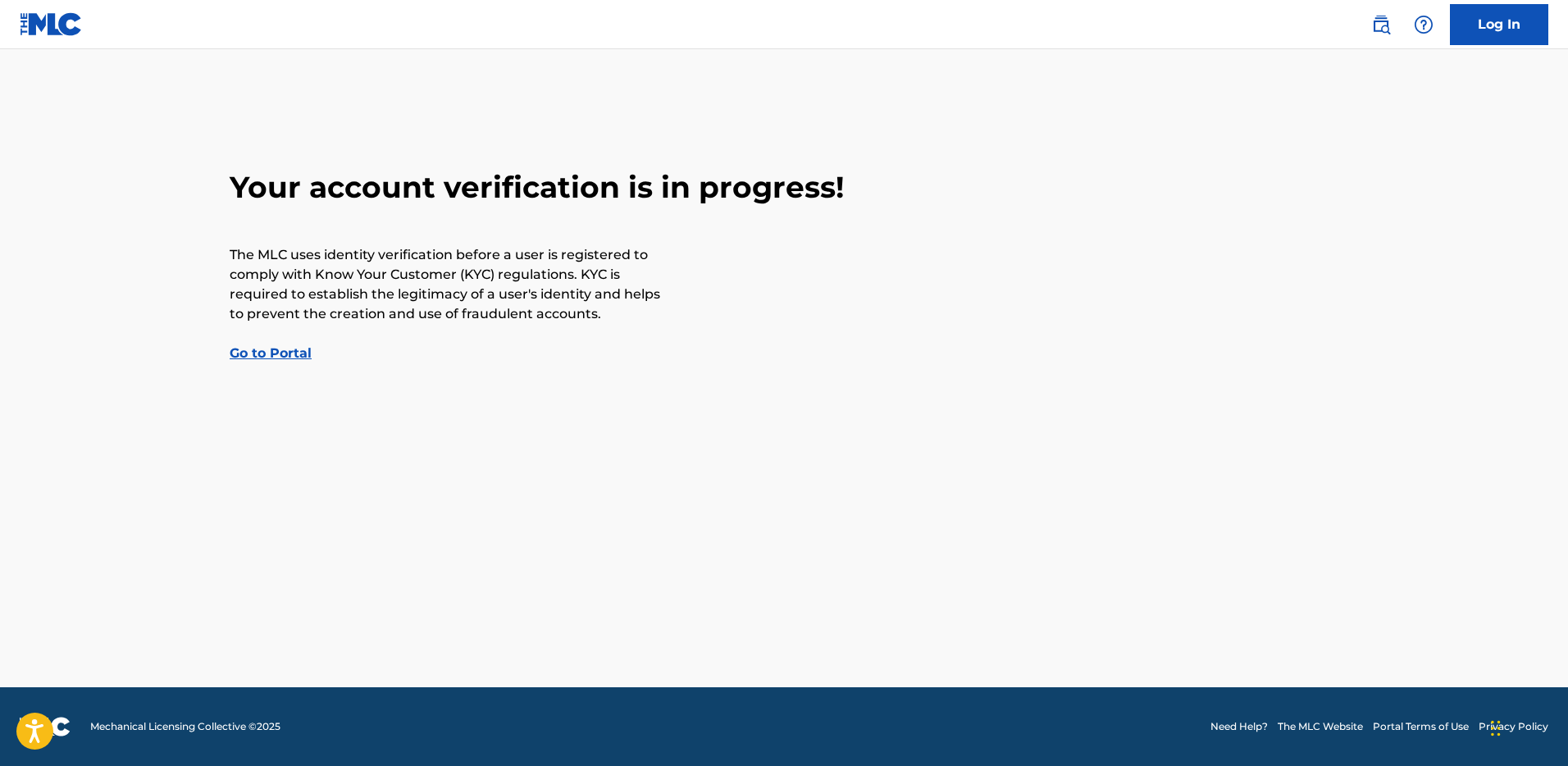
click at [291, 355] on link "Go to Portal" at bounding box center [271, 353] width 82 height 15
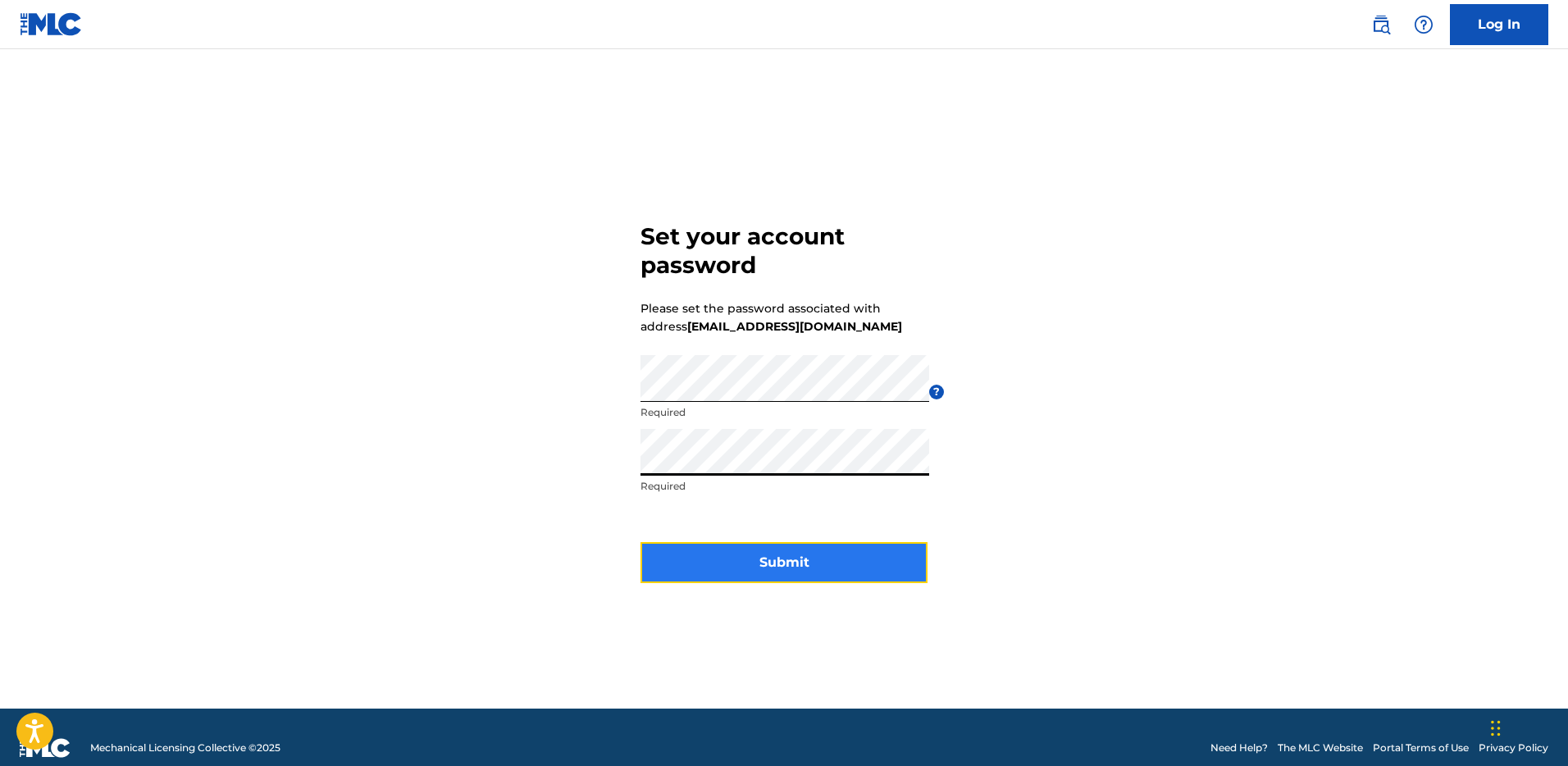
click at [765, 558] on button "Submit" at bounding box center [784, 563] width 287 height 41
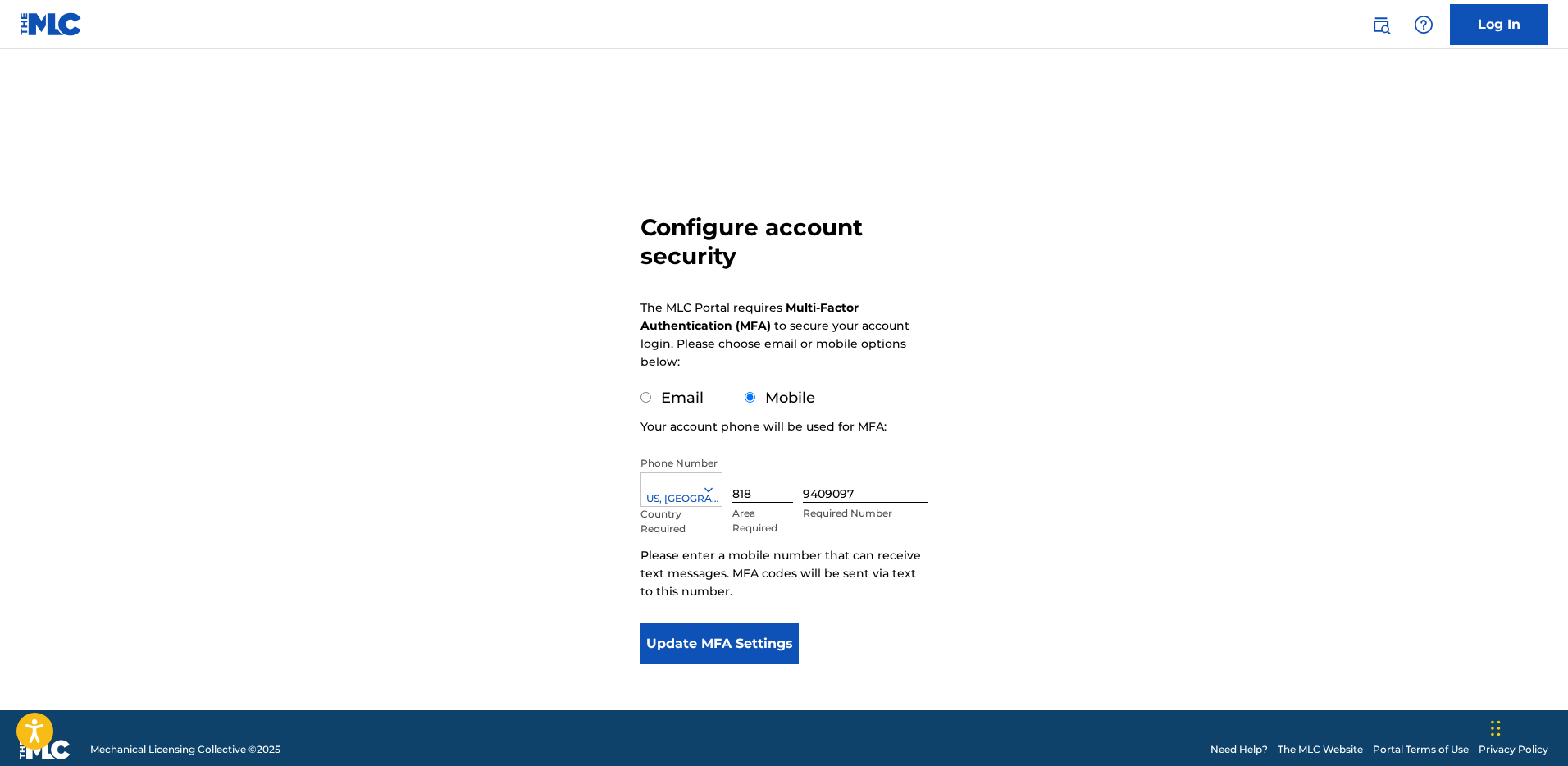
scroll to position [23, 0]
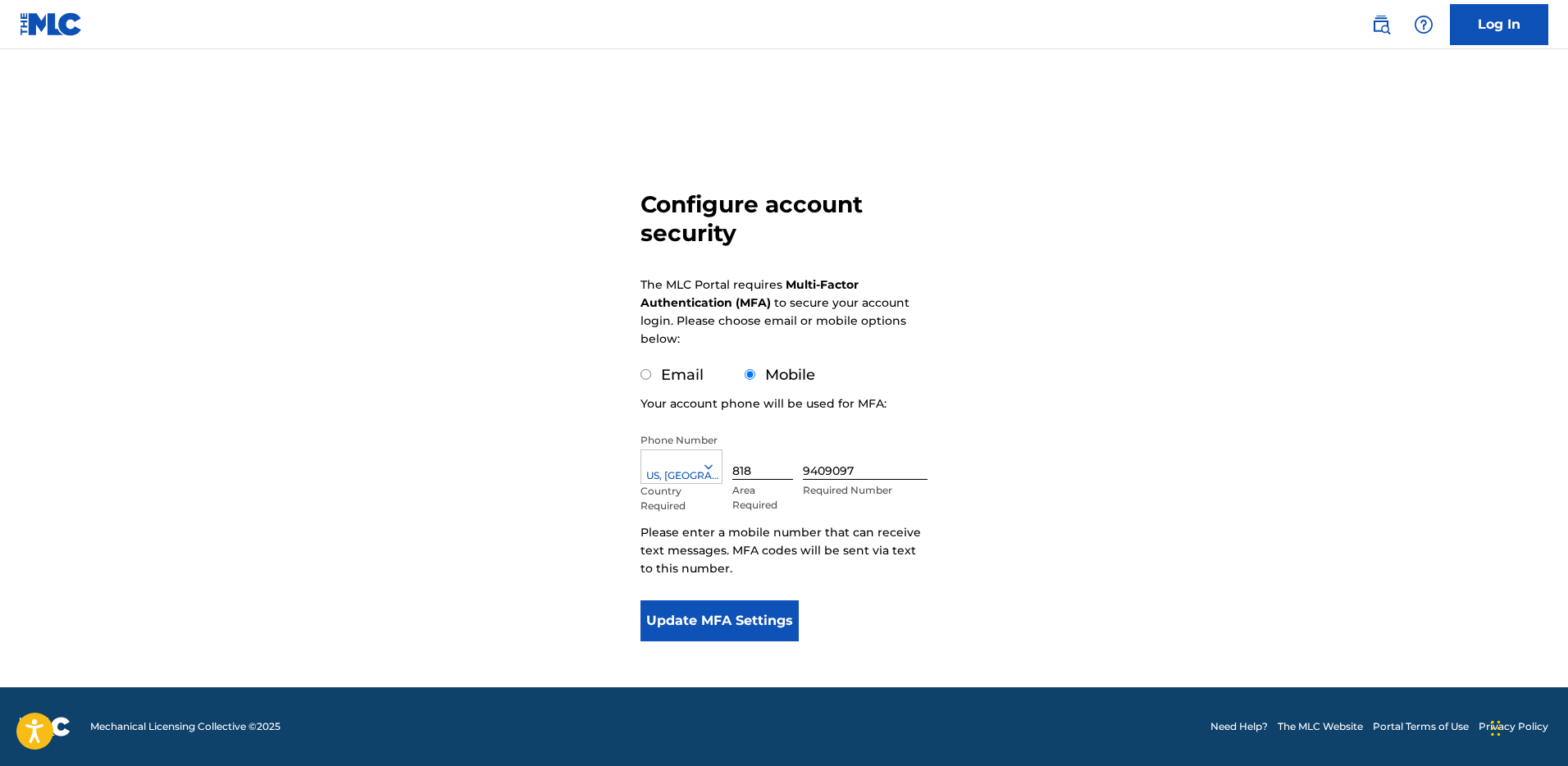
click at [647, 374] on input "Email" at bounding box center [646, 374] width 10 height 10
radio input "true"
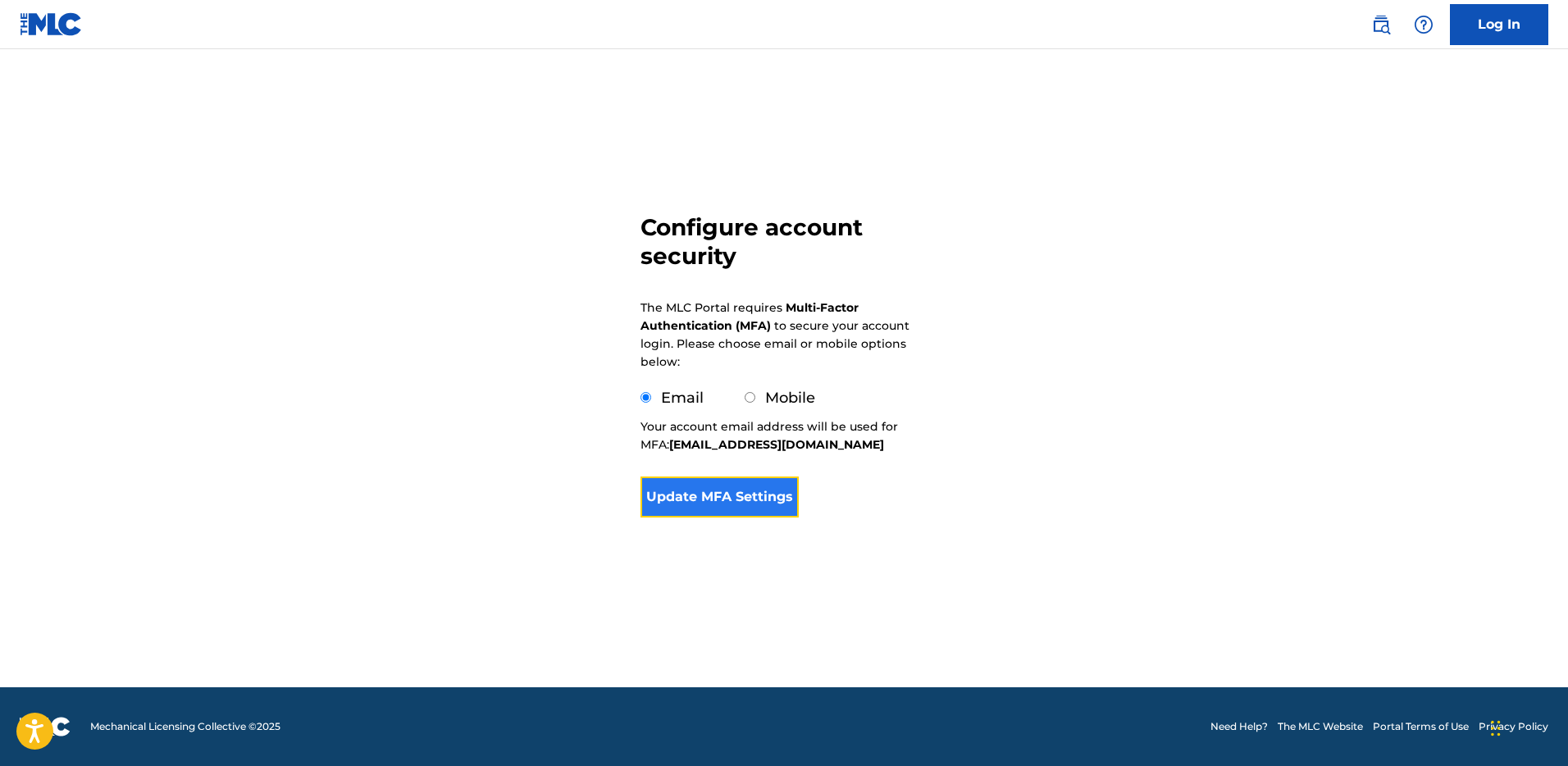
click at [749, 500] on button "Update MFA Settings" at bounding box center [719, 498] width 159 height 41
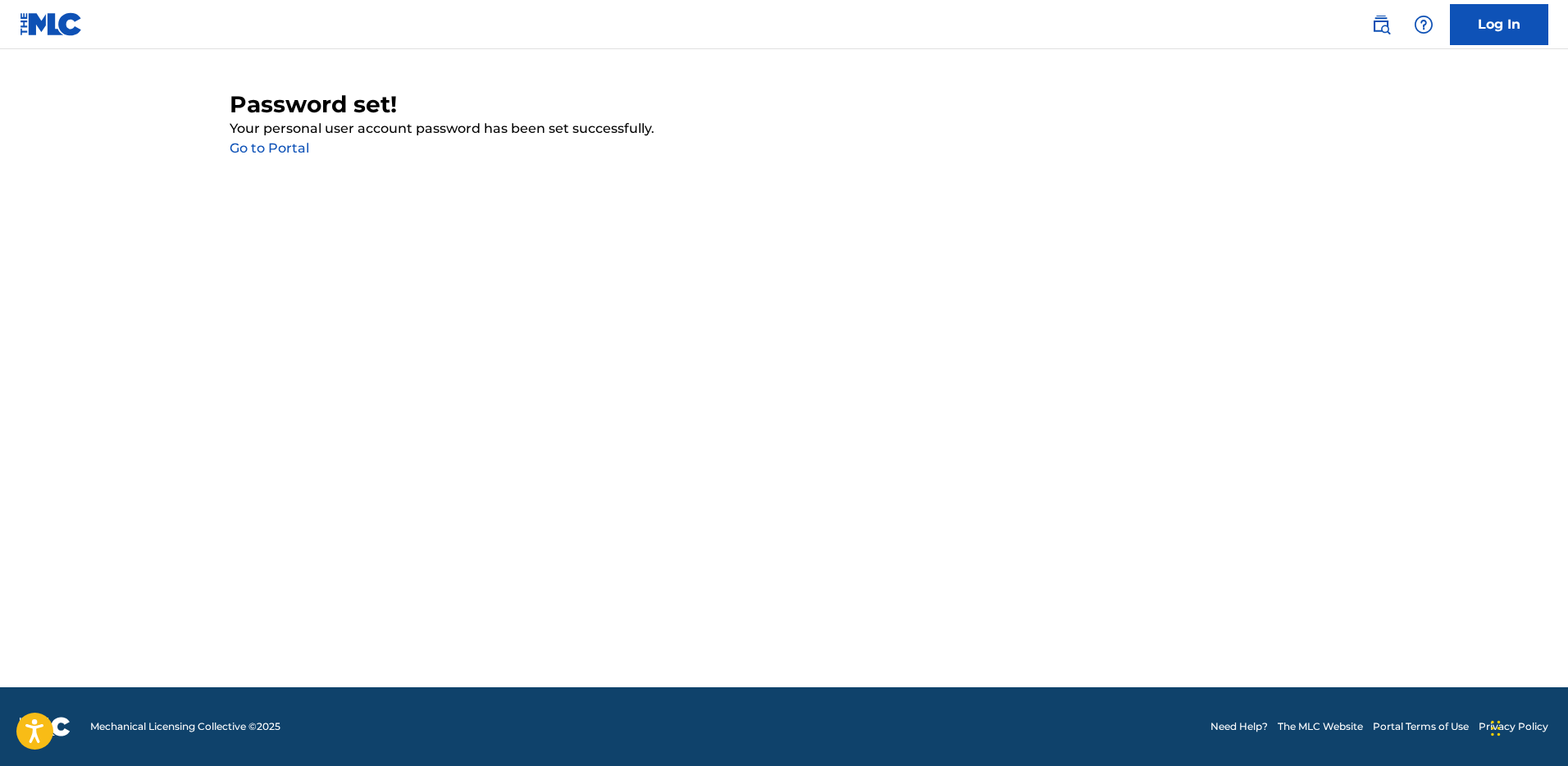
click at [288, 153] on link "Go to Portal" at bounding box center [269, 148] width 80 height 15
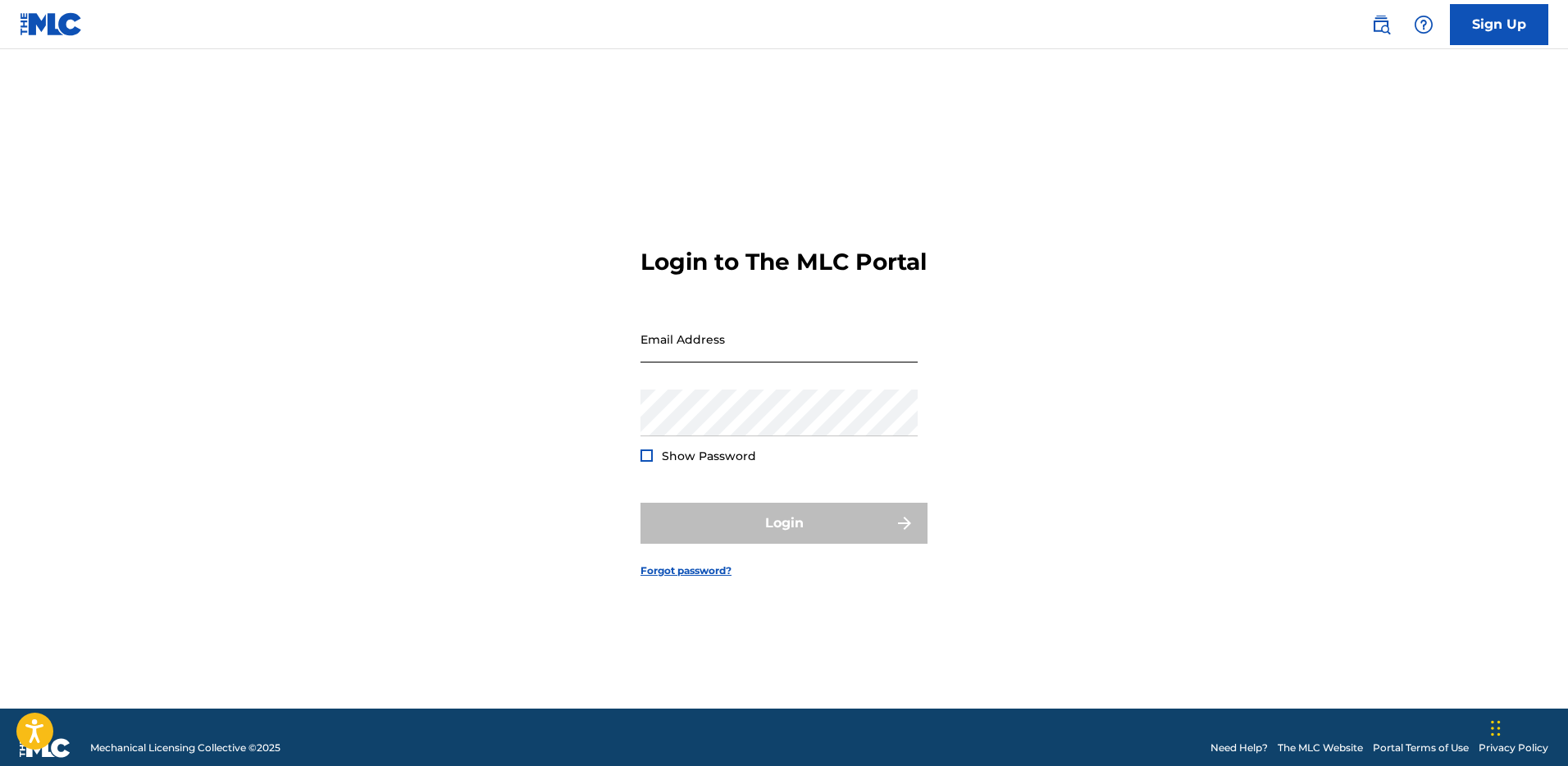
click at [708, 359] on input "Email Address" at bounding box center [778, 339] width 277 height 47
type input "[EMAIL_ADDRESS][DOMAIN_NAME]"
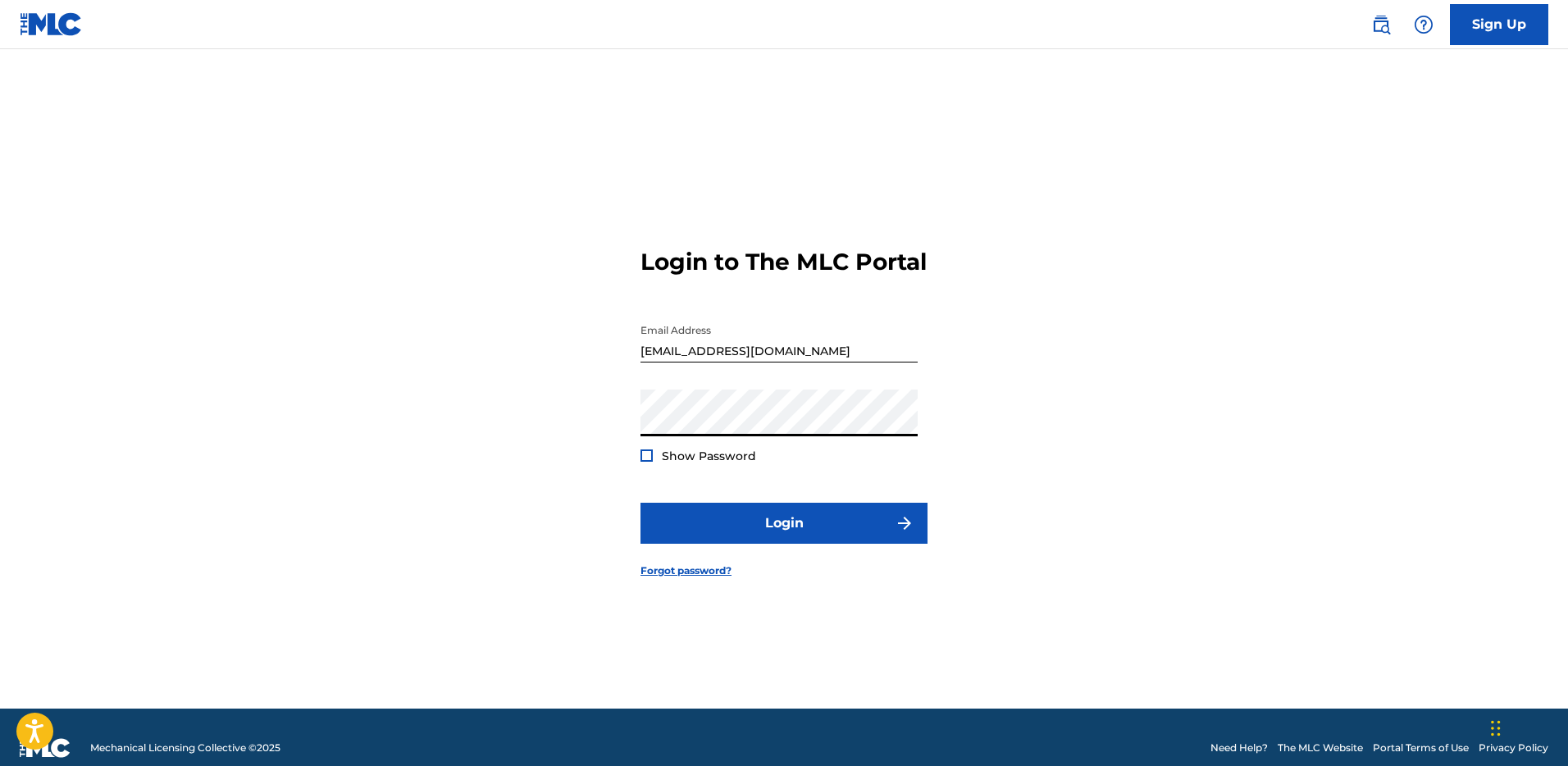
click at [682, 463] on span "Show Password" at bounding box center [709, 455] width 94 height 15
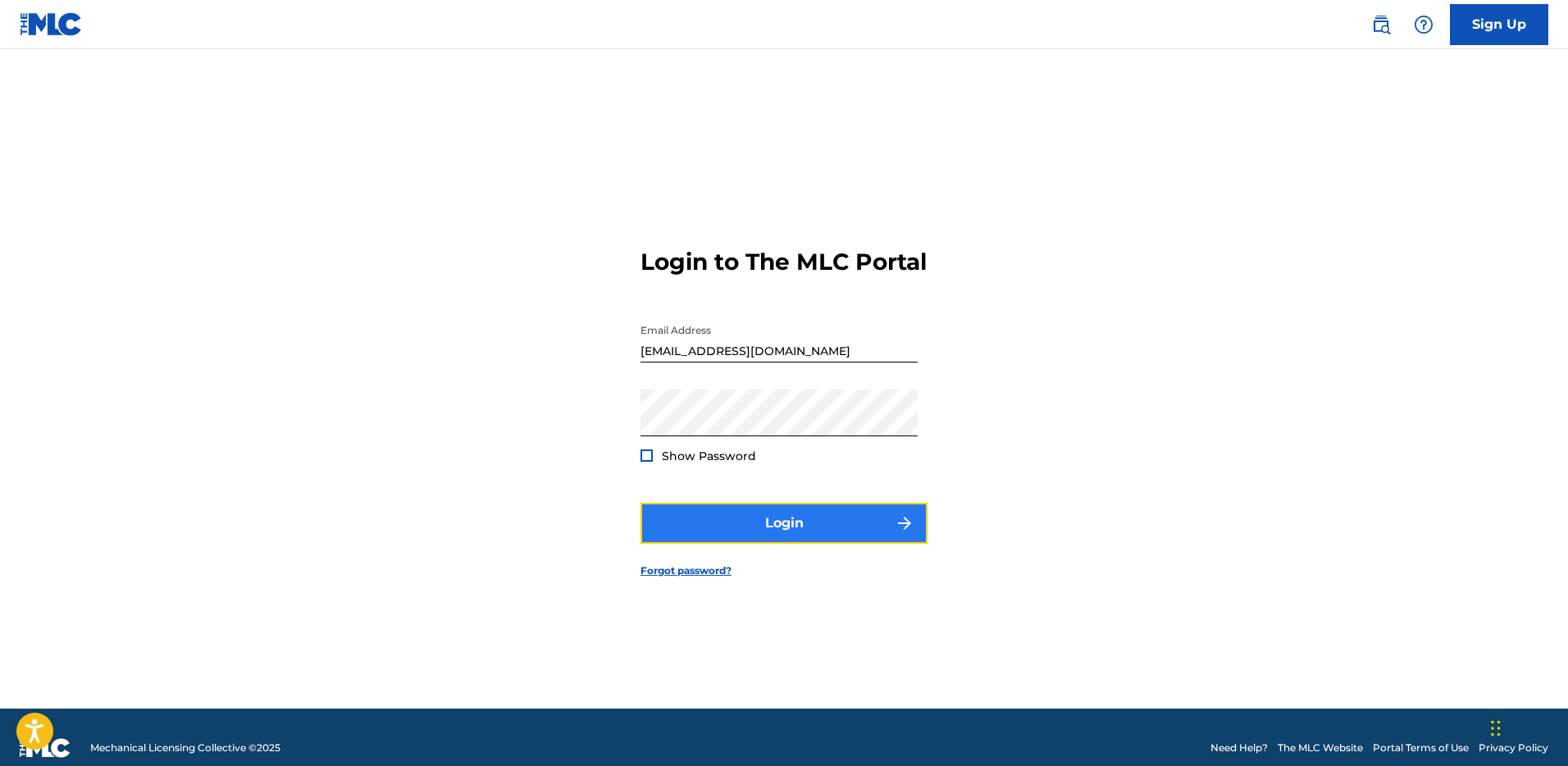
click at [781, 537] on button "Login" at bounding box center [784, 523] width 287 height 41
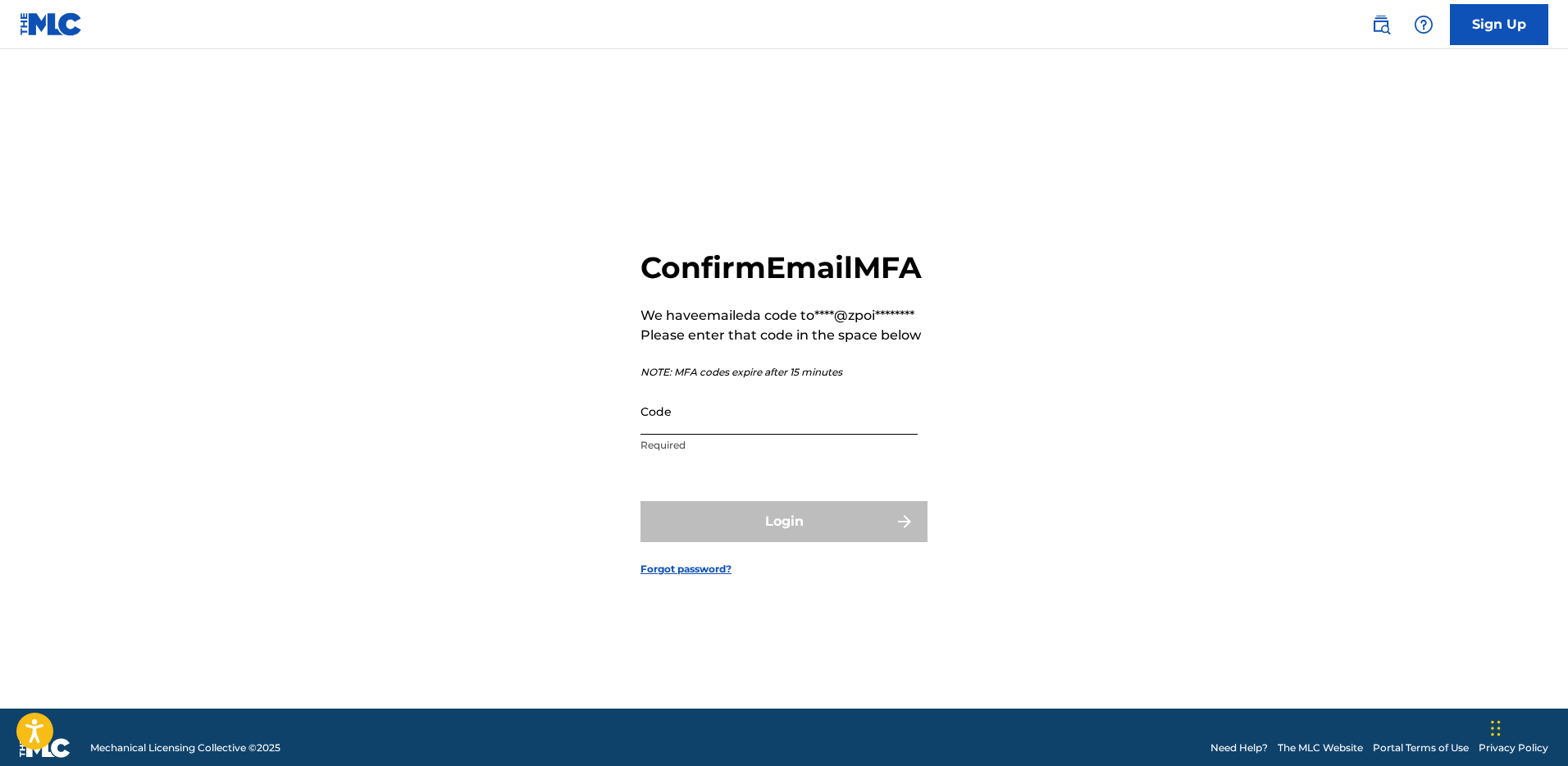
click at [650, 435] on input "Code" at bounding box center [778, 411] width 277 height 47
paste input "755488"
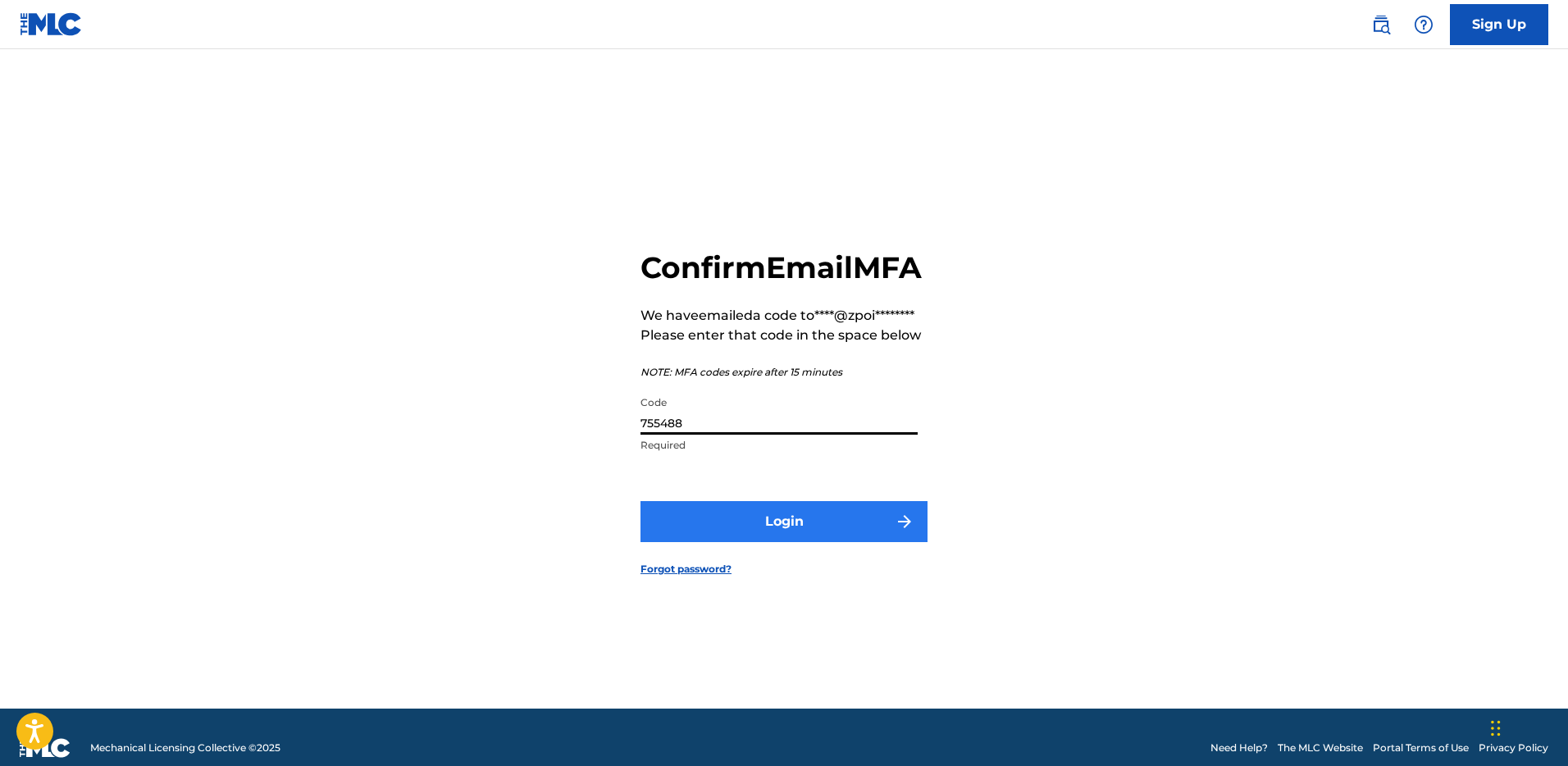
type input "755488"
click at [753, 540] on button "Login" at bounding box center [784, 522] width 287 height 41
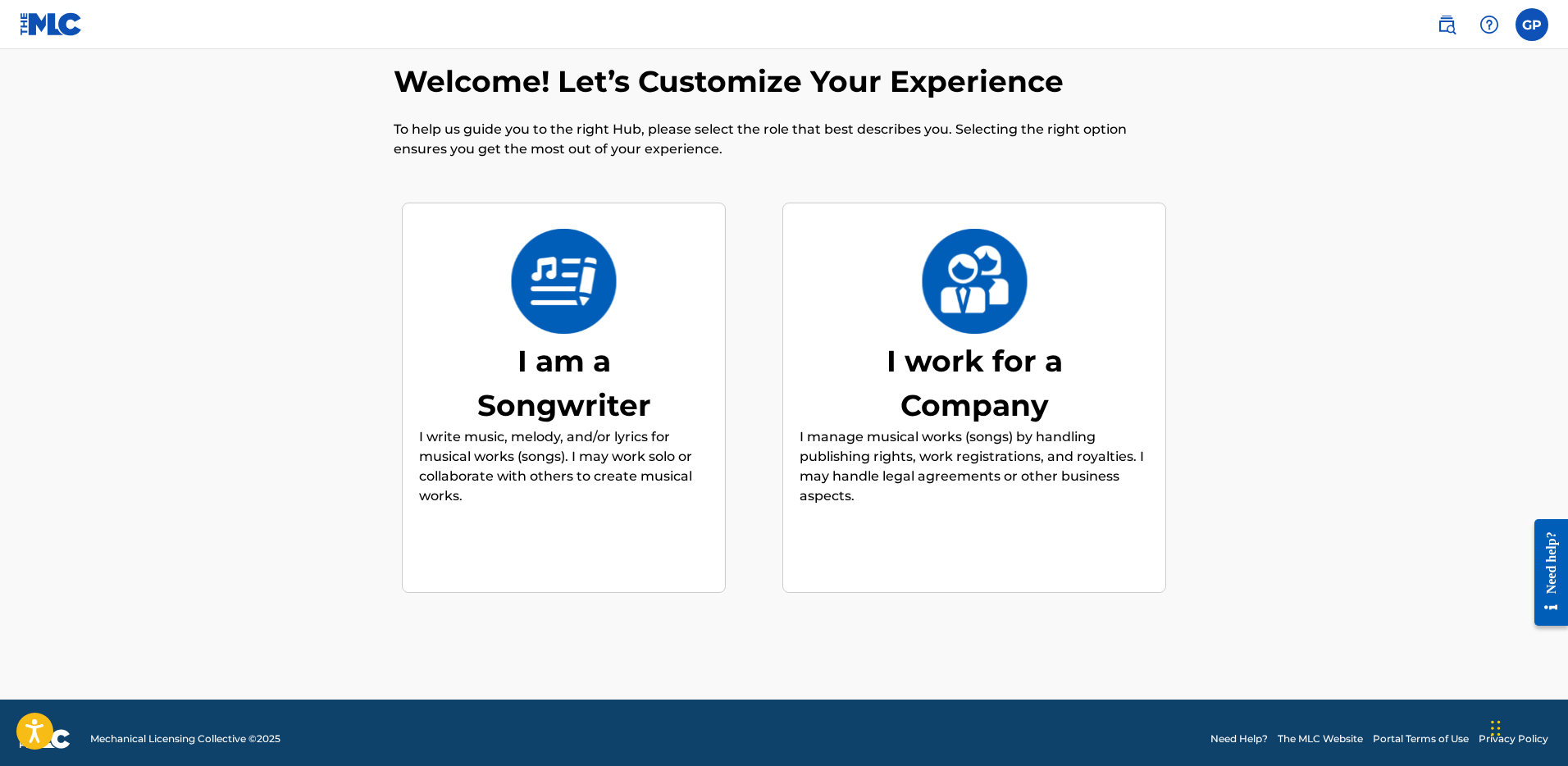
scroll to position [40, 0]
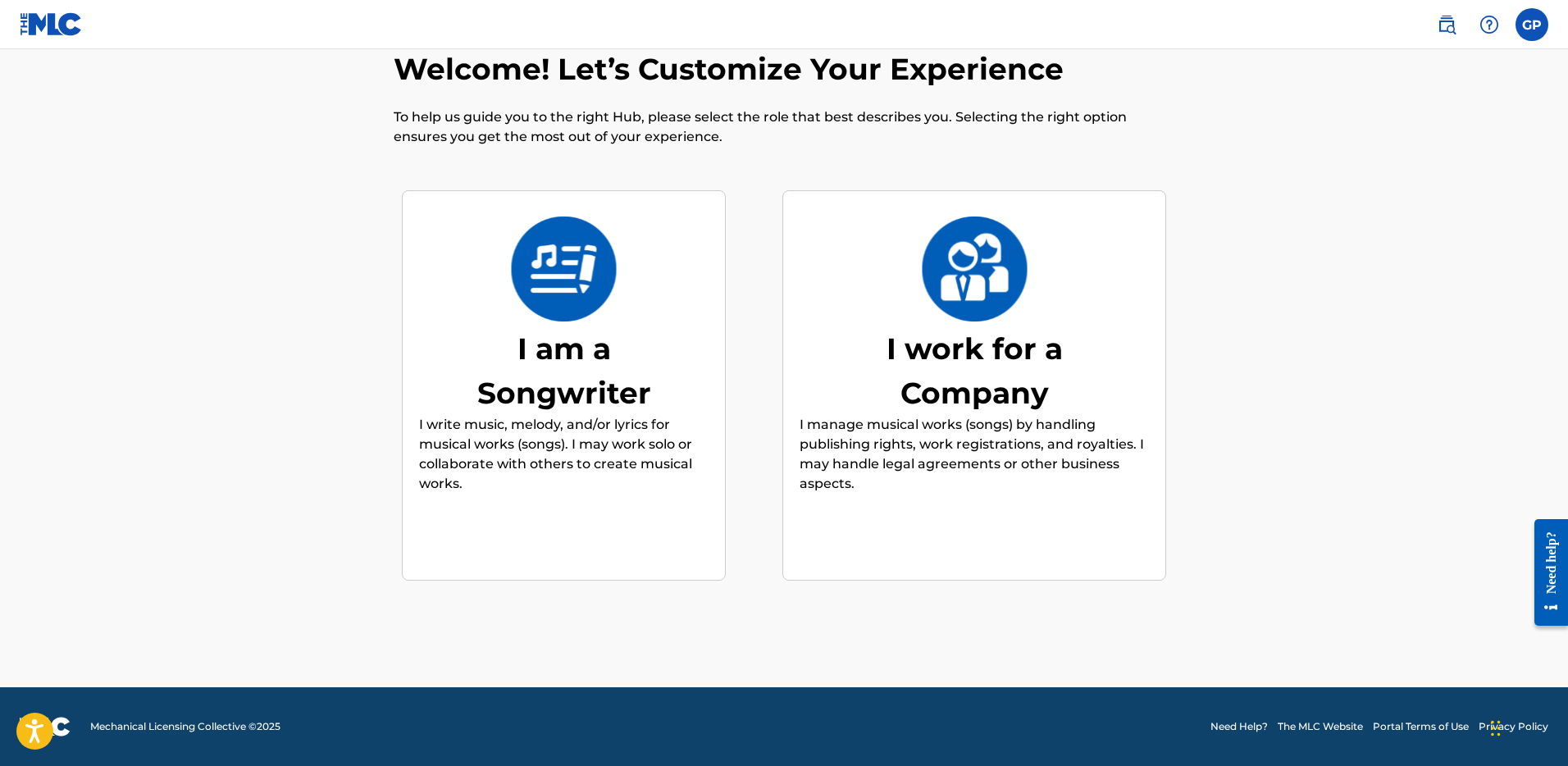
click at [561, 277] on img at bounding box center [563, 269] width 107 height 105
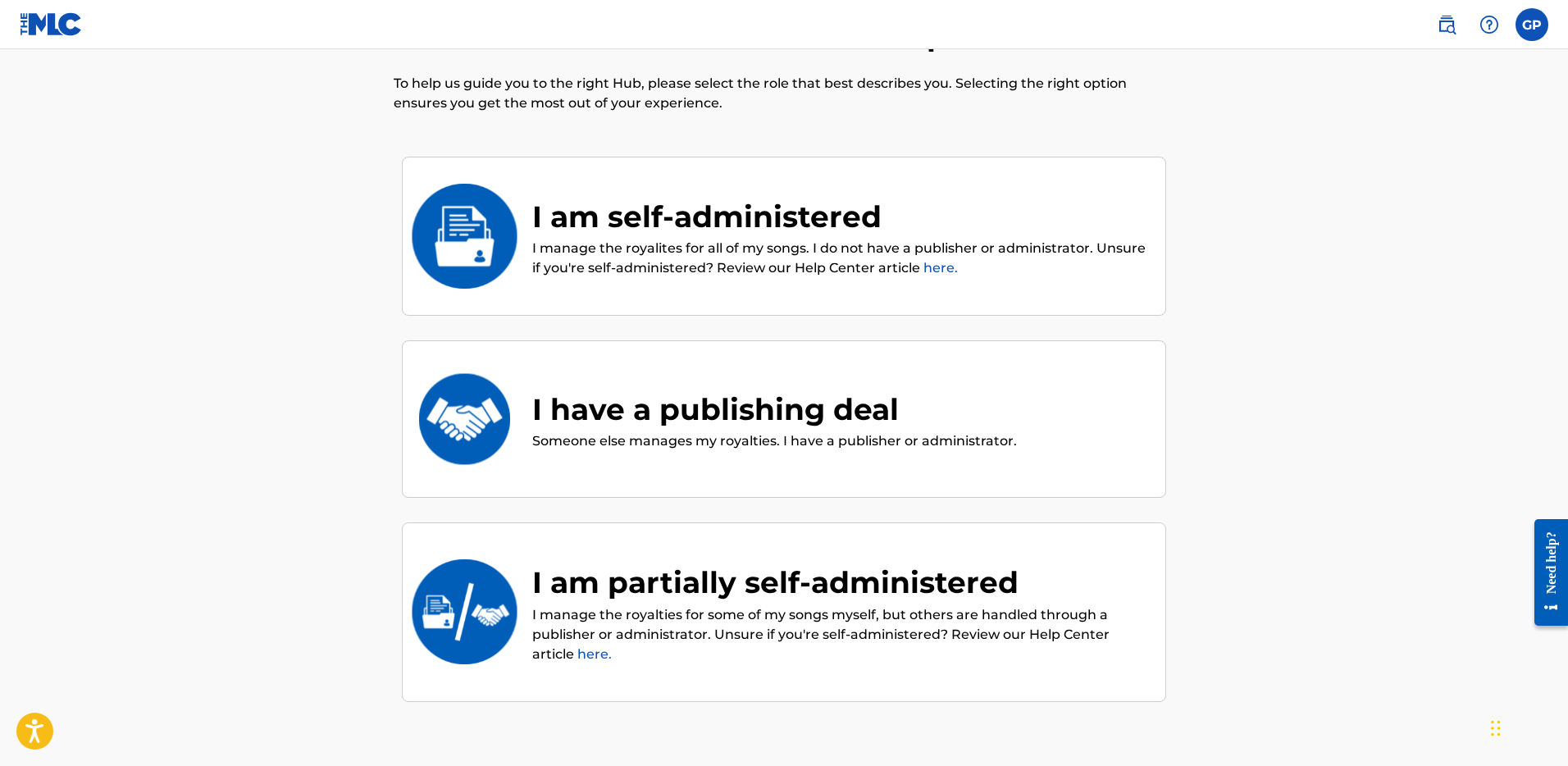
scroll to position [169, 0]
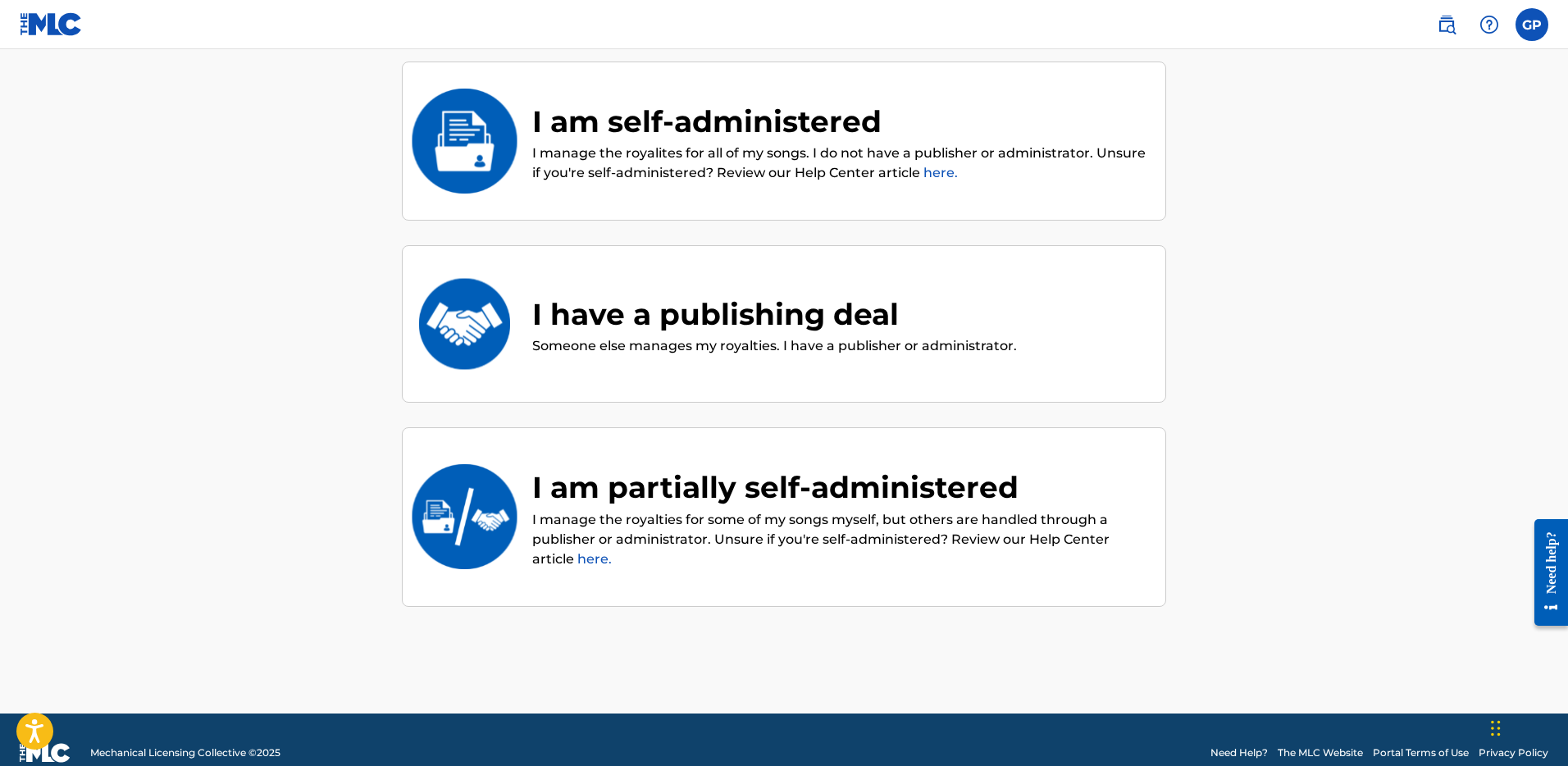
click at [800, 332] on div "I have a publishing deal" at bounding box center [774, 315] width 484 height 45
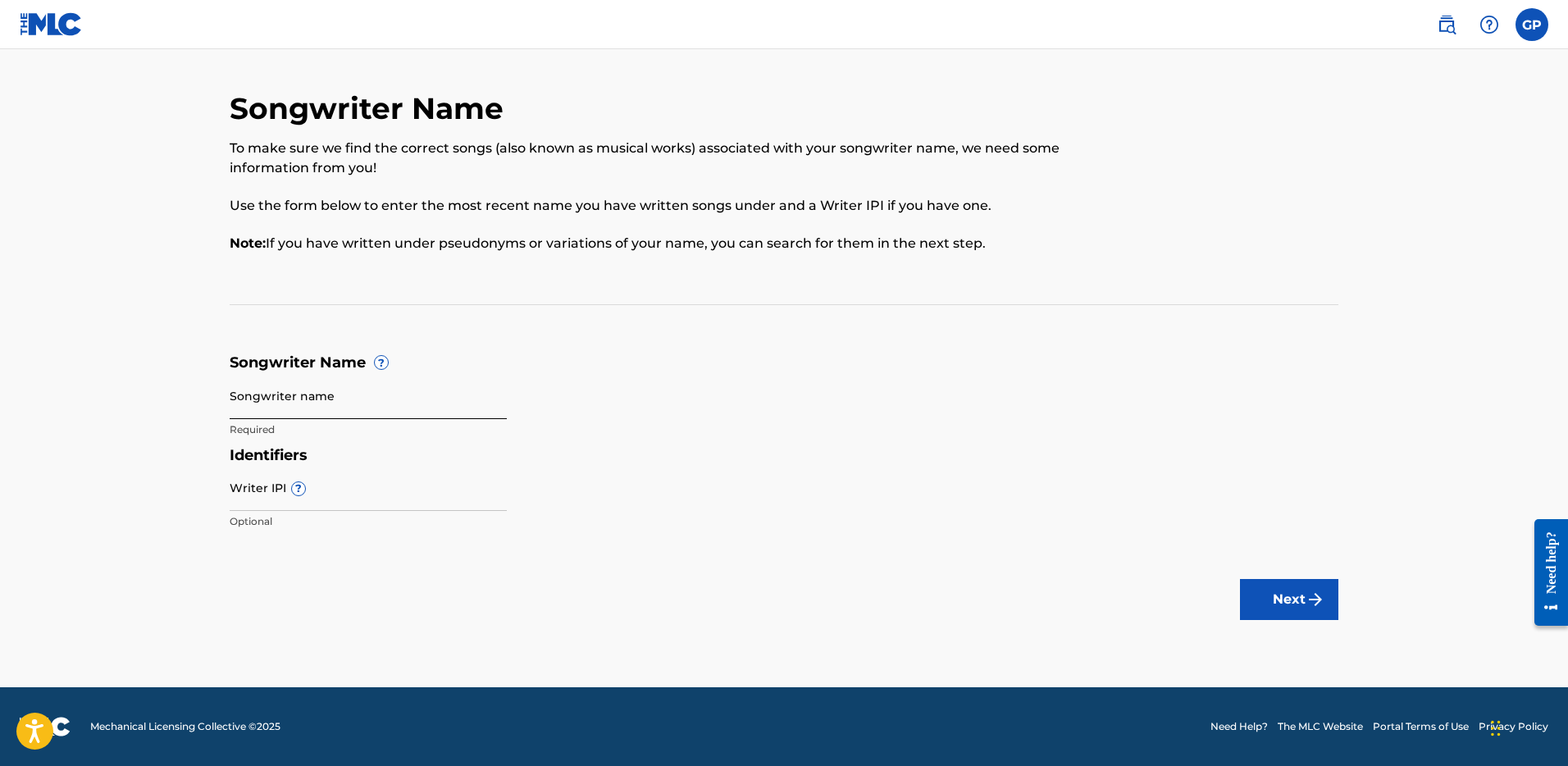
click at [256, 396] on input "Songwriter name" at bounding box center [368, 395] width 277 height 47
type input "[PERSON_NAME]"
click at [266, 492] on input "Writer IPI ?" at bounding box center [368, 487] width 277 height 47
click at [258, 496] on input "Writer IPI ?" at bounding box center [368, 487] width 277 height 47
paste input "719752416"
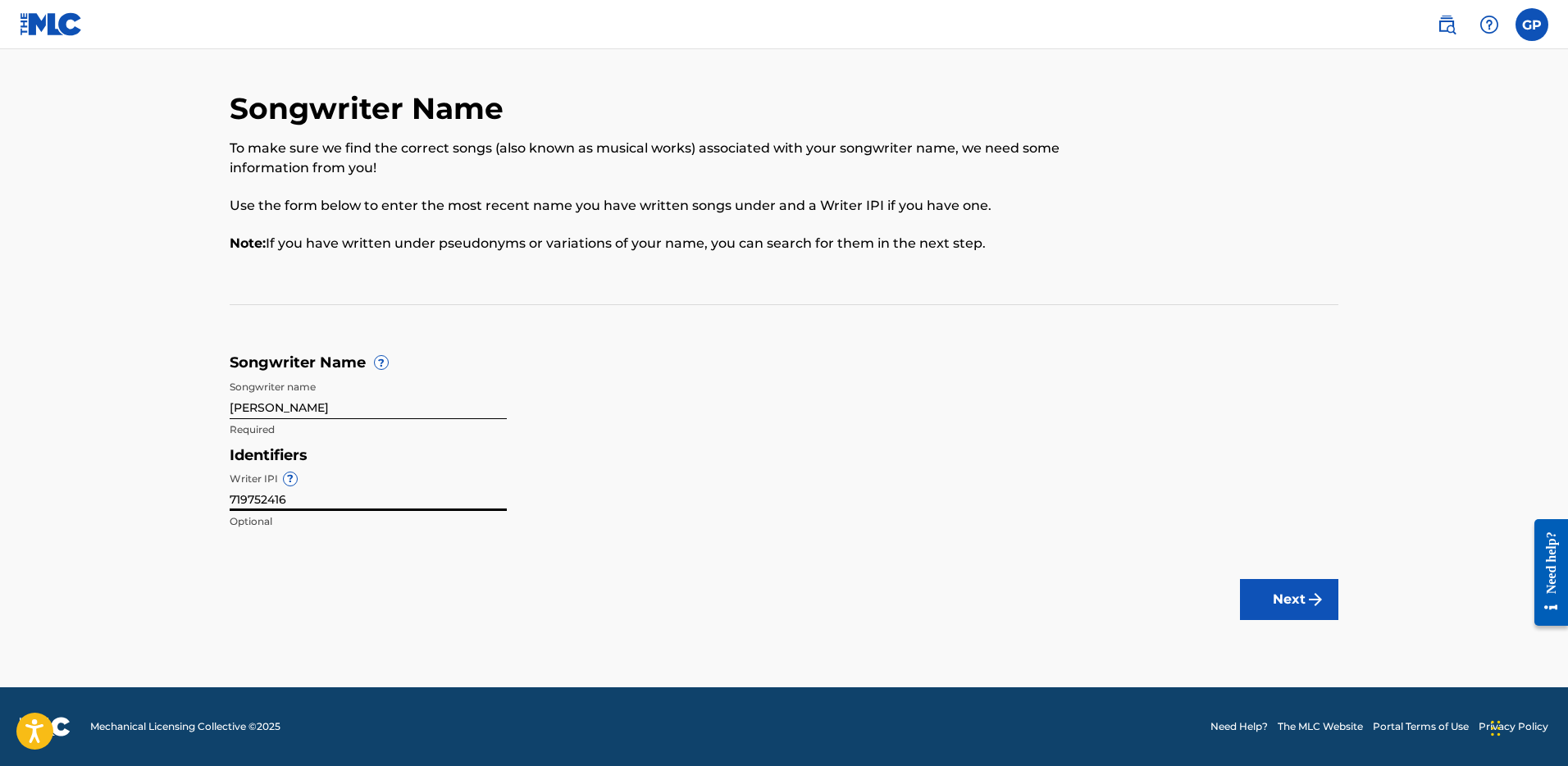
type input "719752416"
click at [647, 529] on div "Identifiers Writer IPI ? 719752416 Optional" at bounding box center [784, 492] width 1108 height 93
click at [1306, 597] on img "submit" at bounding box center [1315, 600] width 20 height 20
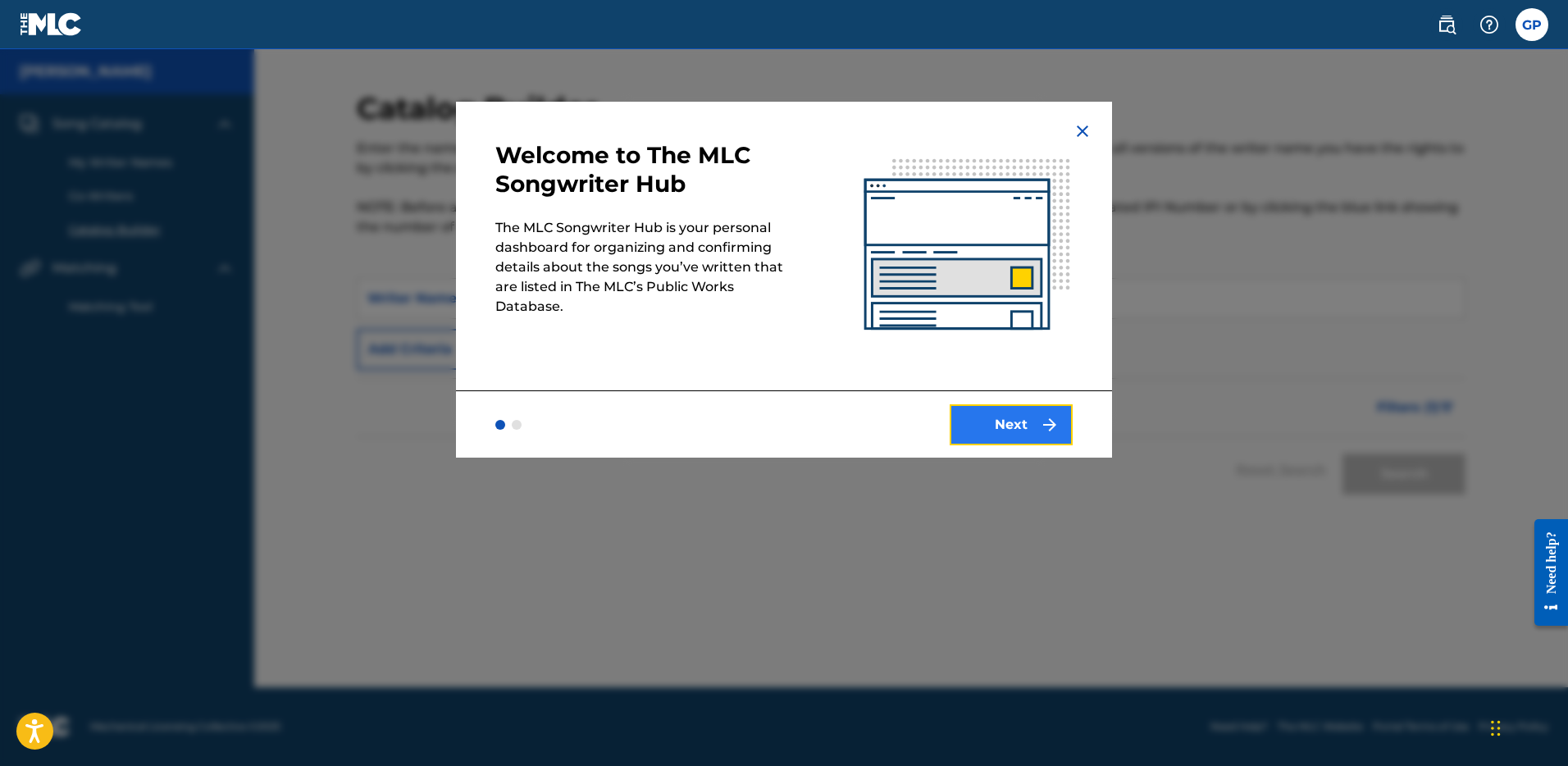
click at [1025, 436] on button "Next" at bounding box center [1011, 425] width 123 height 41
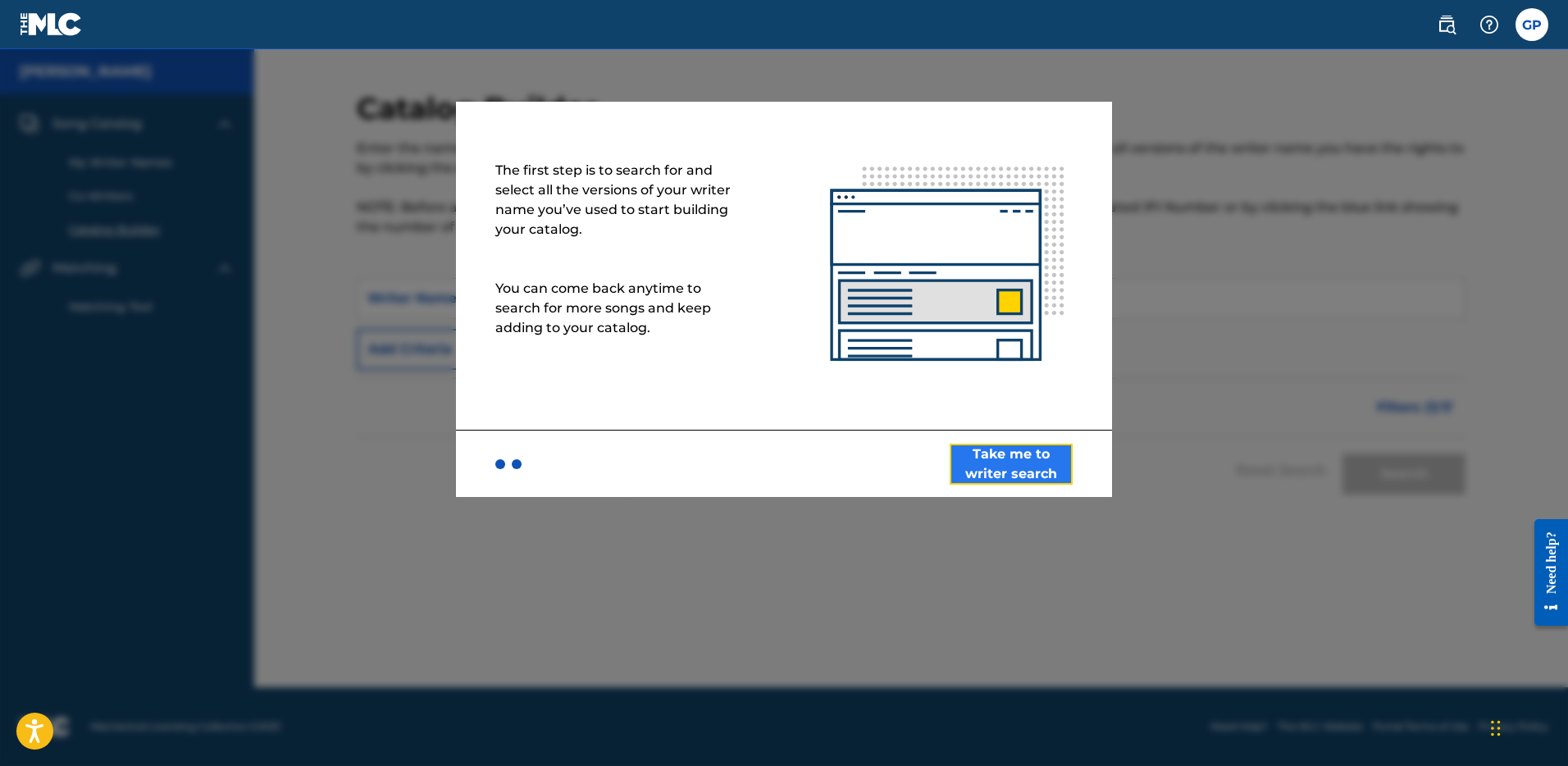
click at [1048, 463] on button "Take me to writer search" at bounding box center [1011, 465] width 123 height 41
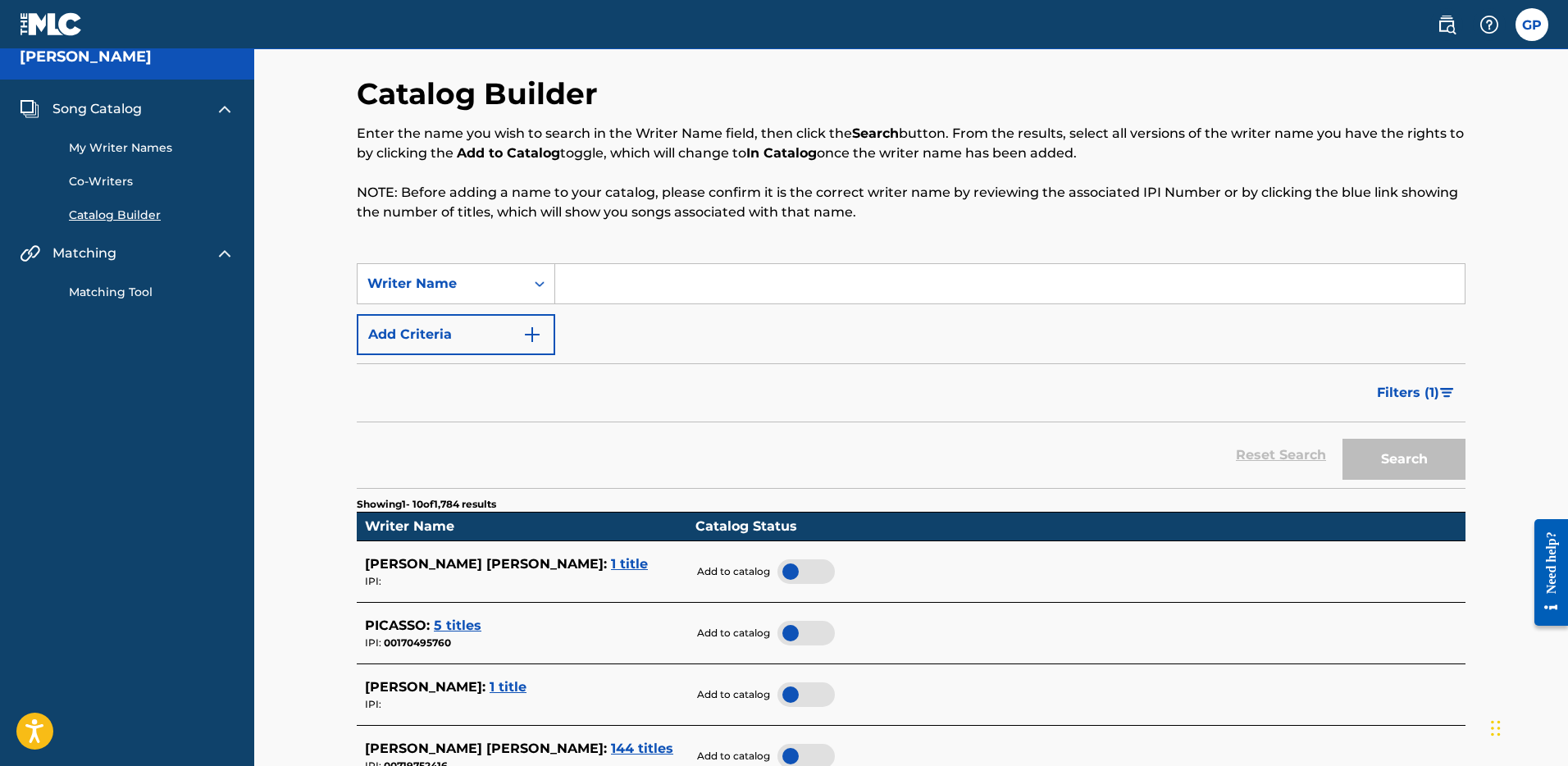
scroll to position [135, 0]
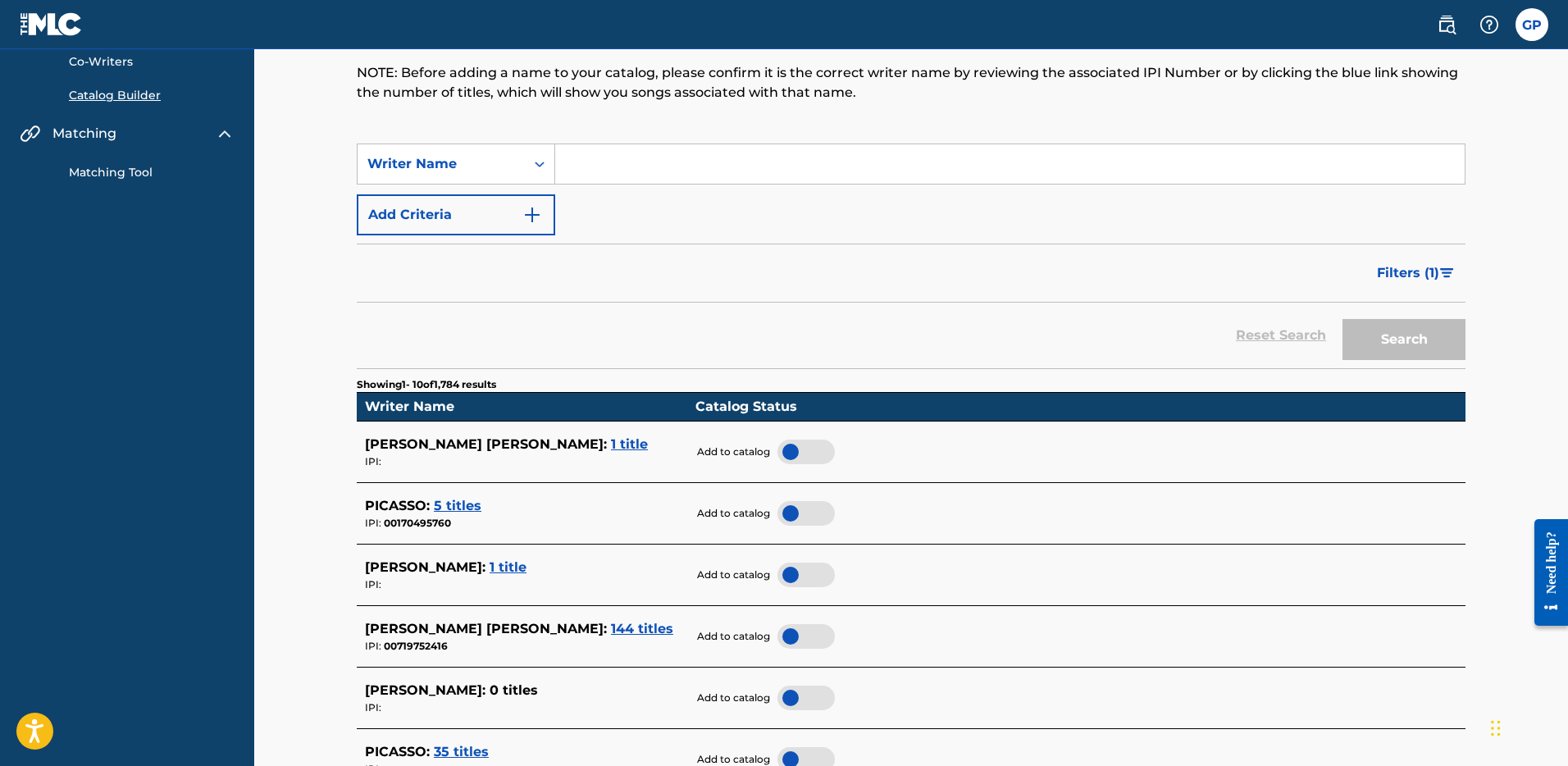
click at [611, 444] on span "1 title" at bounding box center [629, 444] width 37 height 15
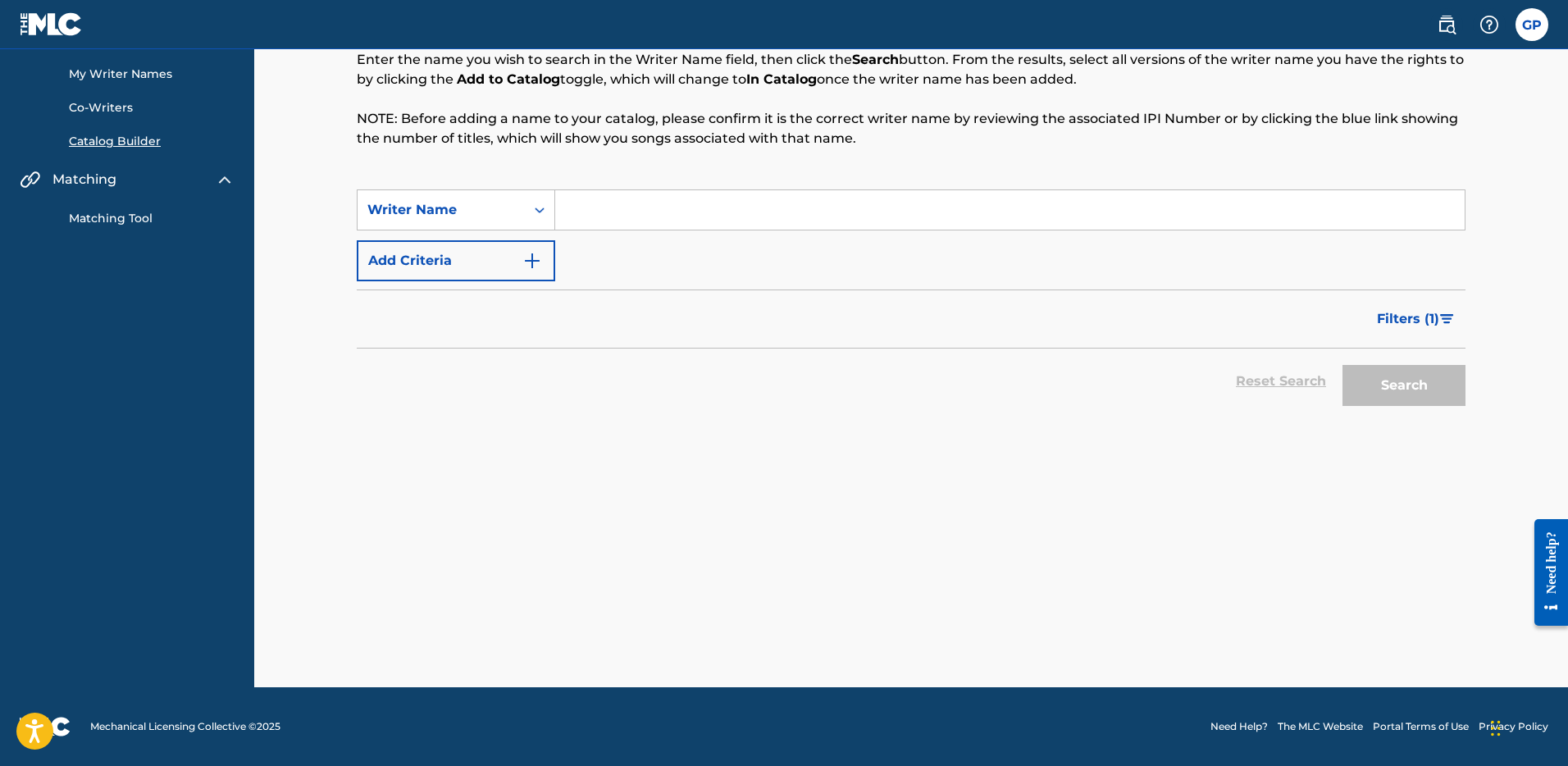
scroll to position [88, 0]
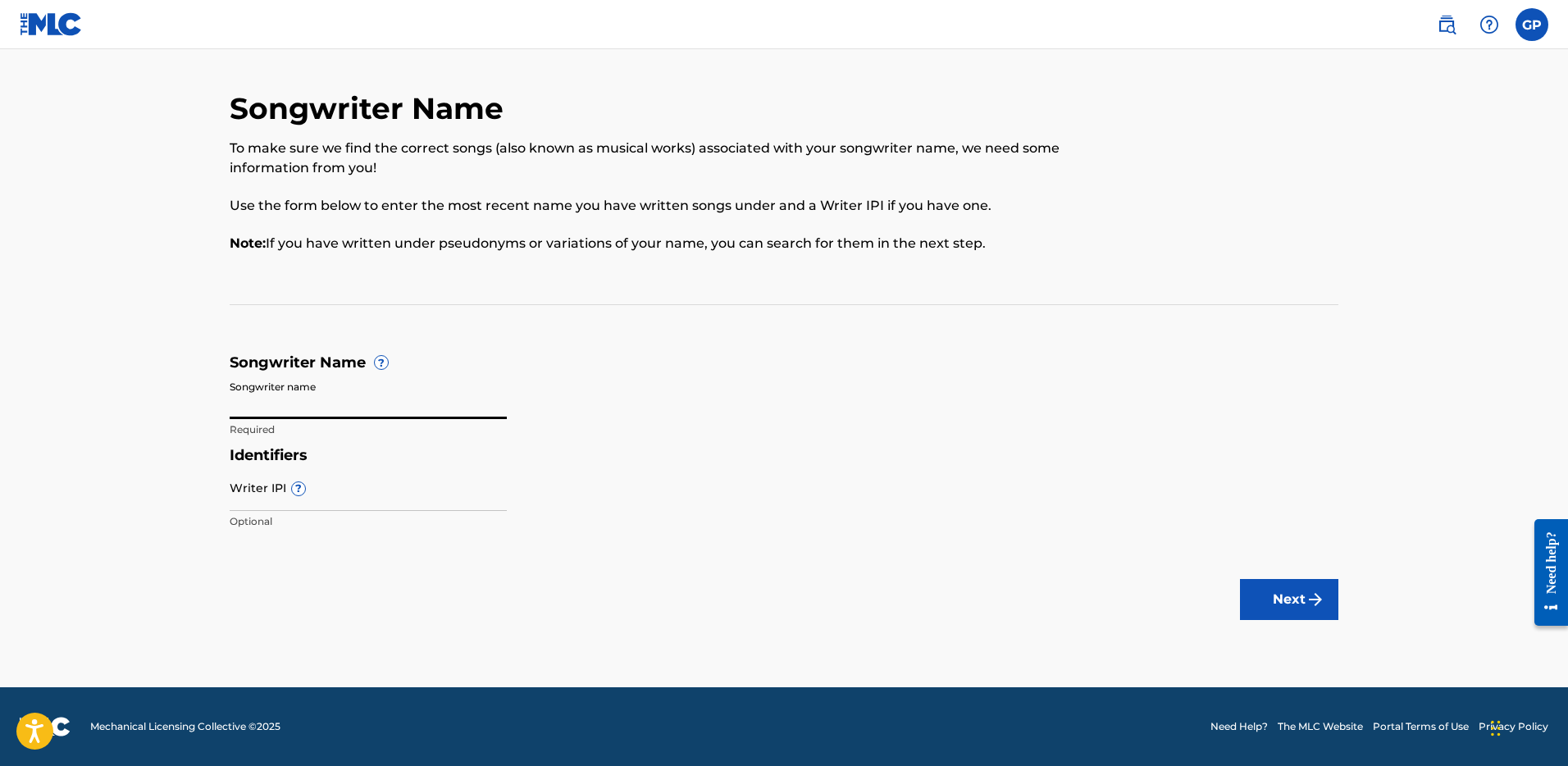
click at [363, 401] on input "Songwriter name" at bounding box center [368, 395] width 277 height 47
type input "[PERSON_NAME]"
click at [340, 498] on input "Writer IPI ?" at bounding box center [368, 487] width 277 height 47
click at [341, 498] on input "Writer IPI ?" at bounding box center [368, 487] width 277 height 47
paste input "719752416"
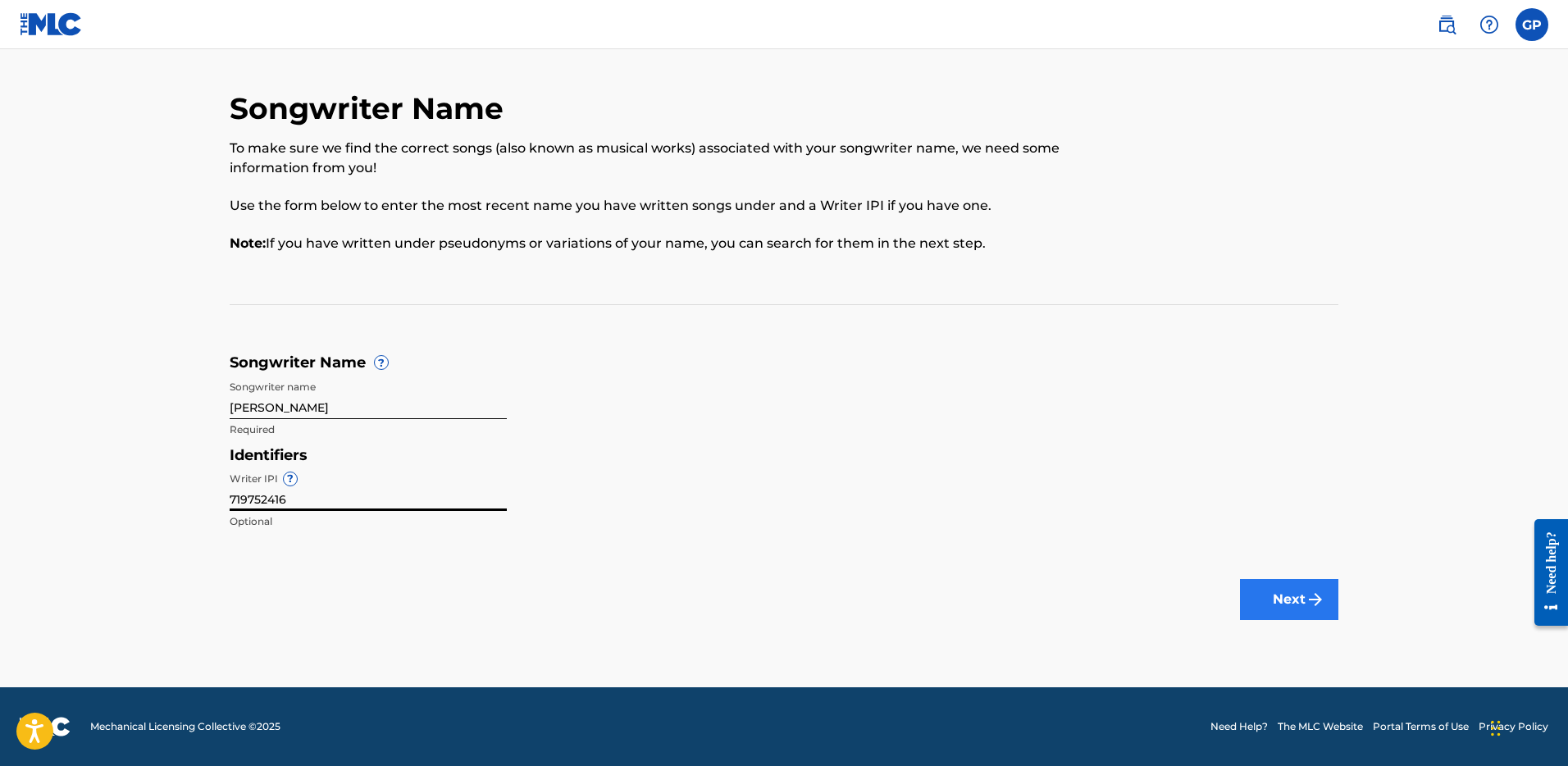
type input "719752416"
click at [1282, 599] on button "Next" at bounding box center [1289, 600] width 99 height 41
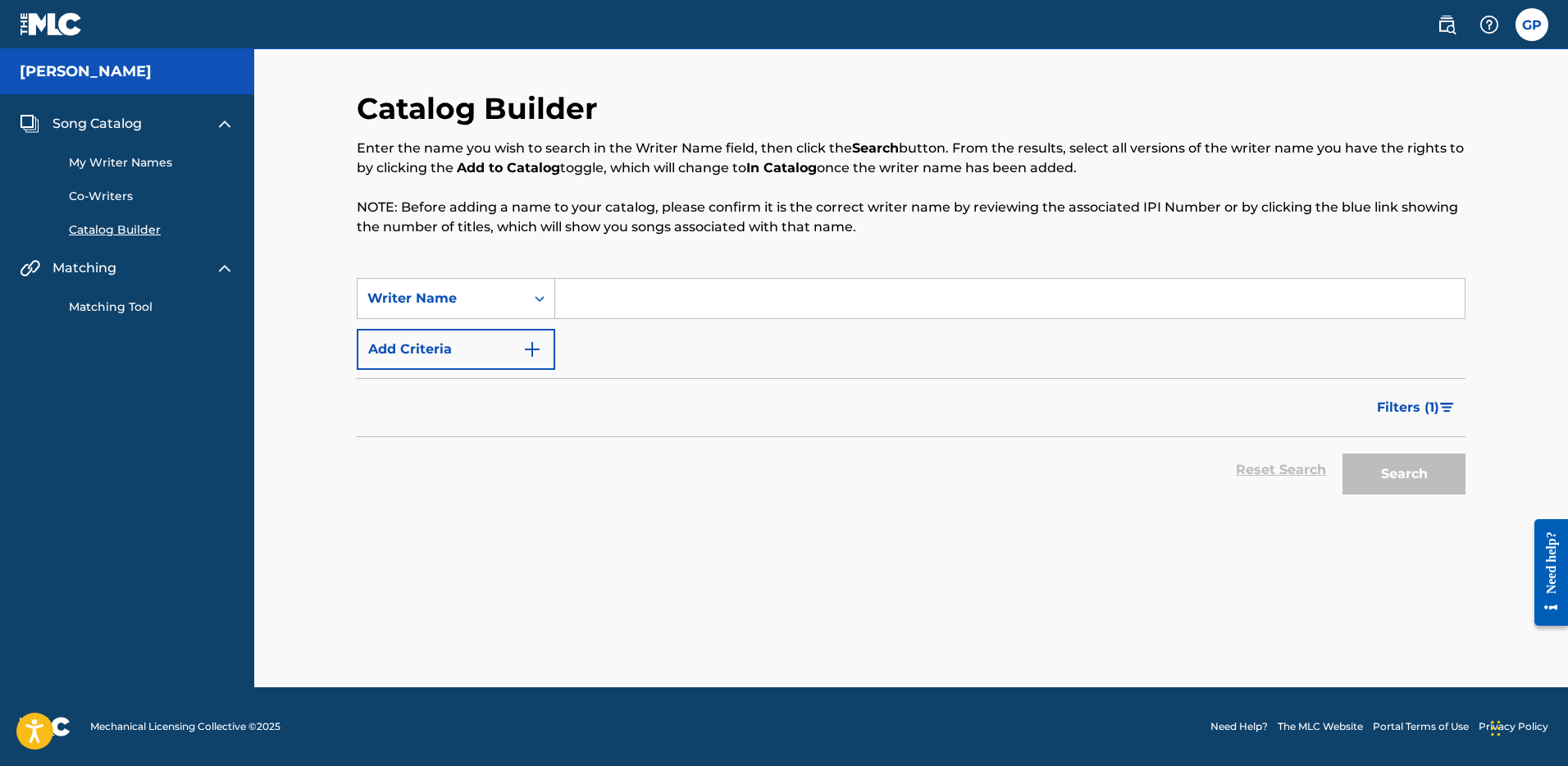
click at [616, 294] on input "Search Form" at bounding box center [1010, 299] width 910 height 39
click at [622, 303] on input "Search Form" at bounding box center [1010, 299] width 910 height 39
type input "[PERSON_NAME]"
click at [1343, 454] on button "Search" at bounding box center [1403, 474] width 123 height 41
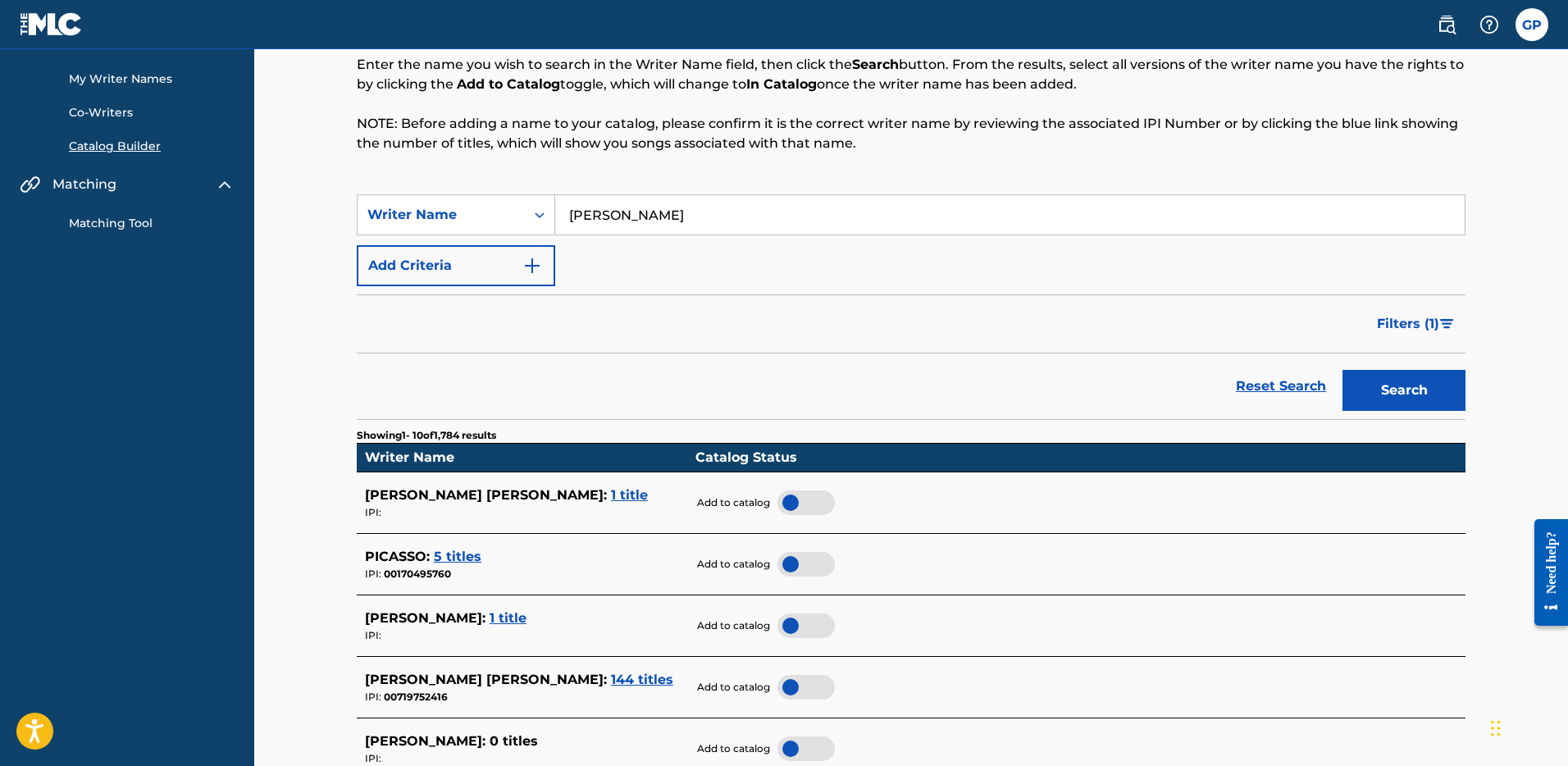
scroll to position [168, 0]
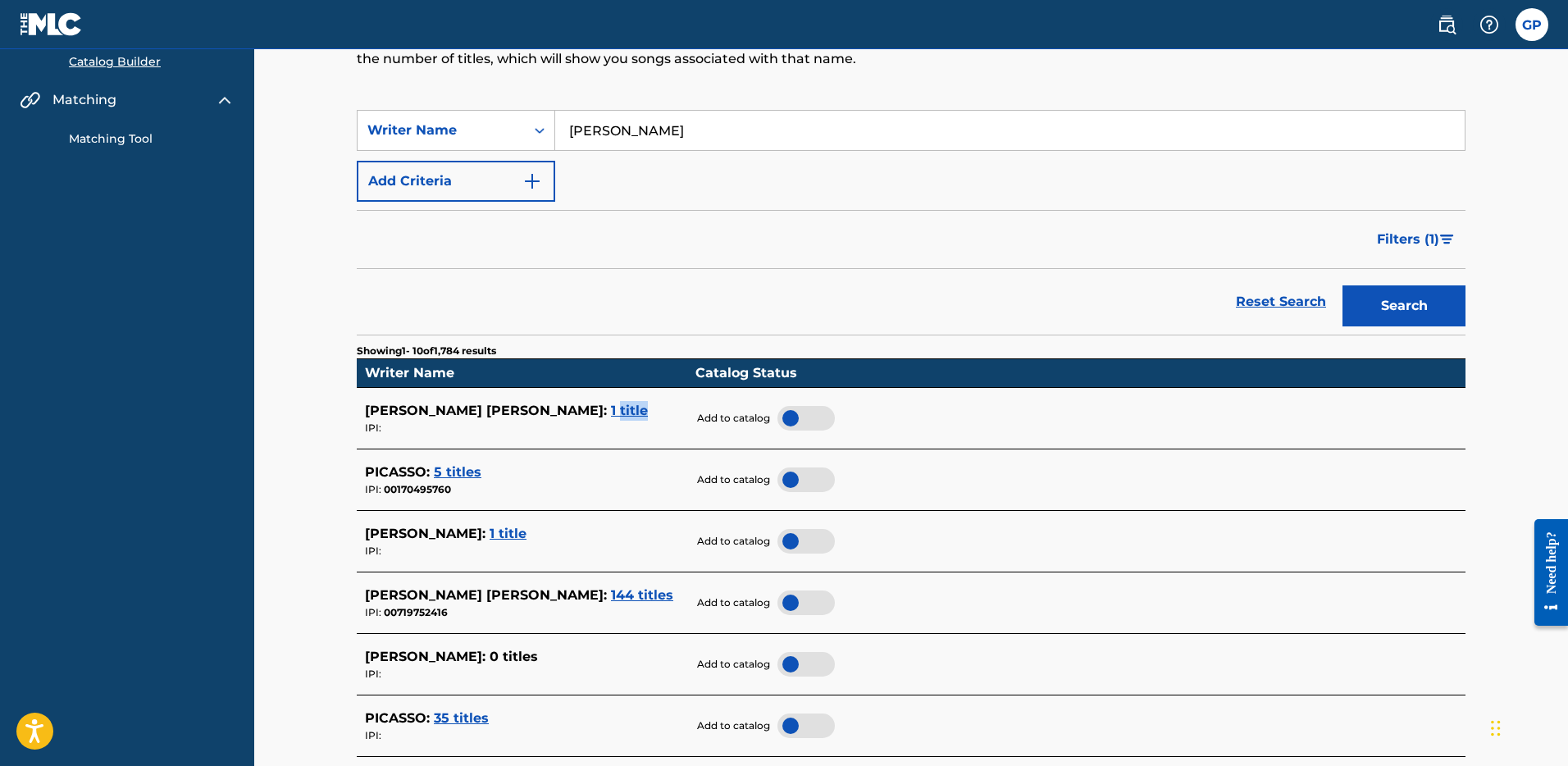
click at [611, 411] on span "1 title" at bounding box center [629, 411] width 37 height 15
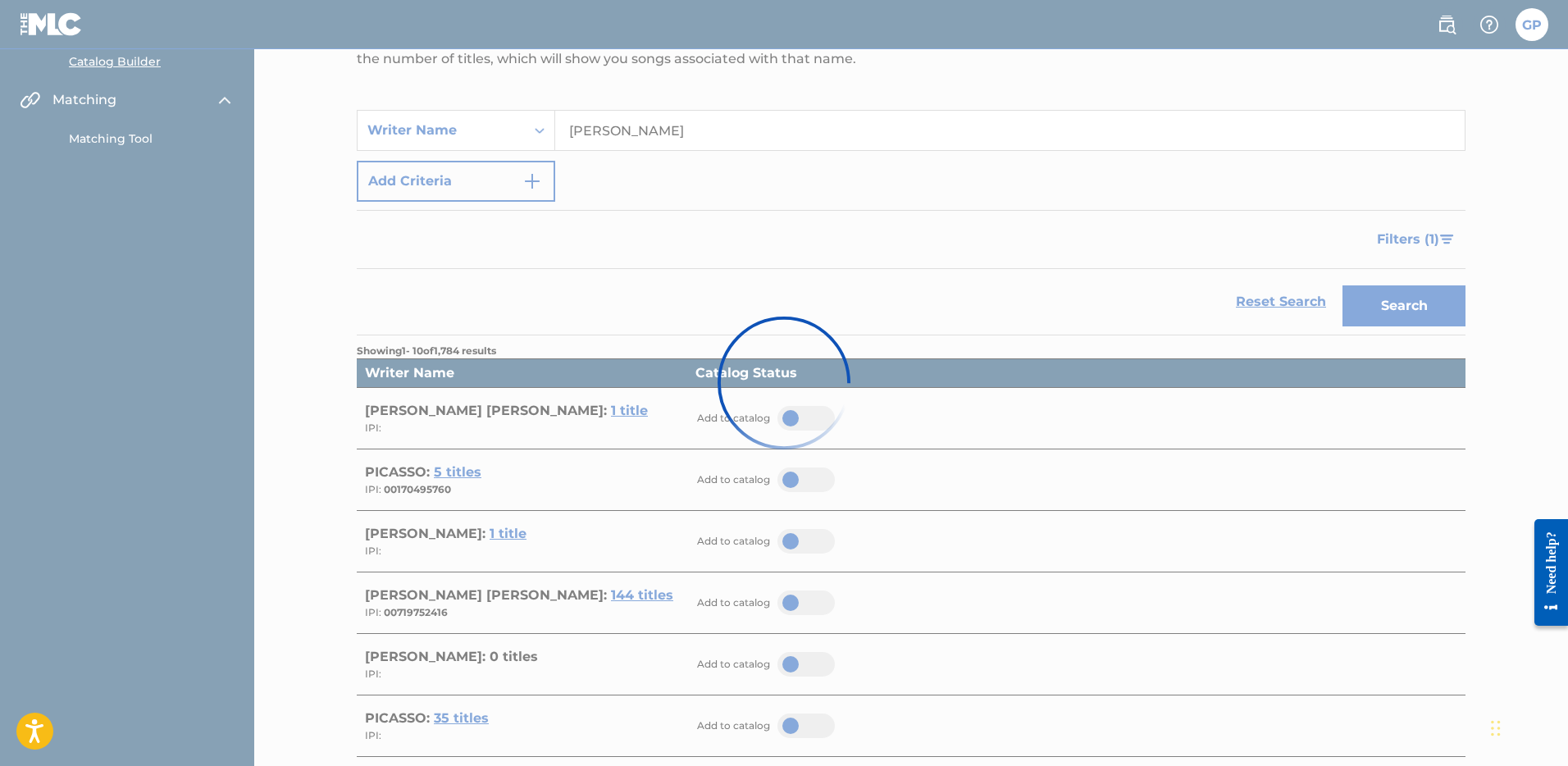
scroll to position [88, 0]
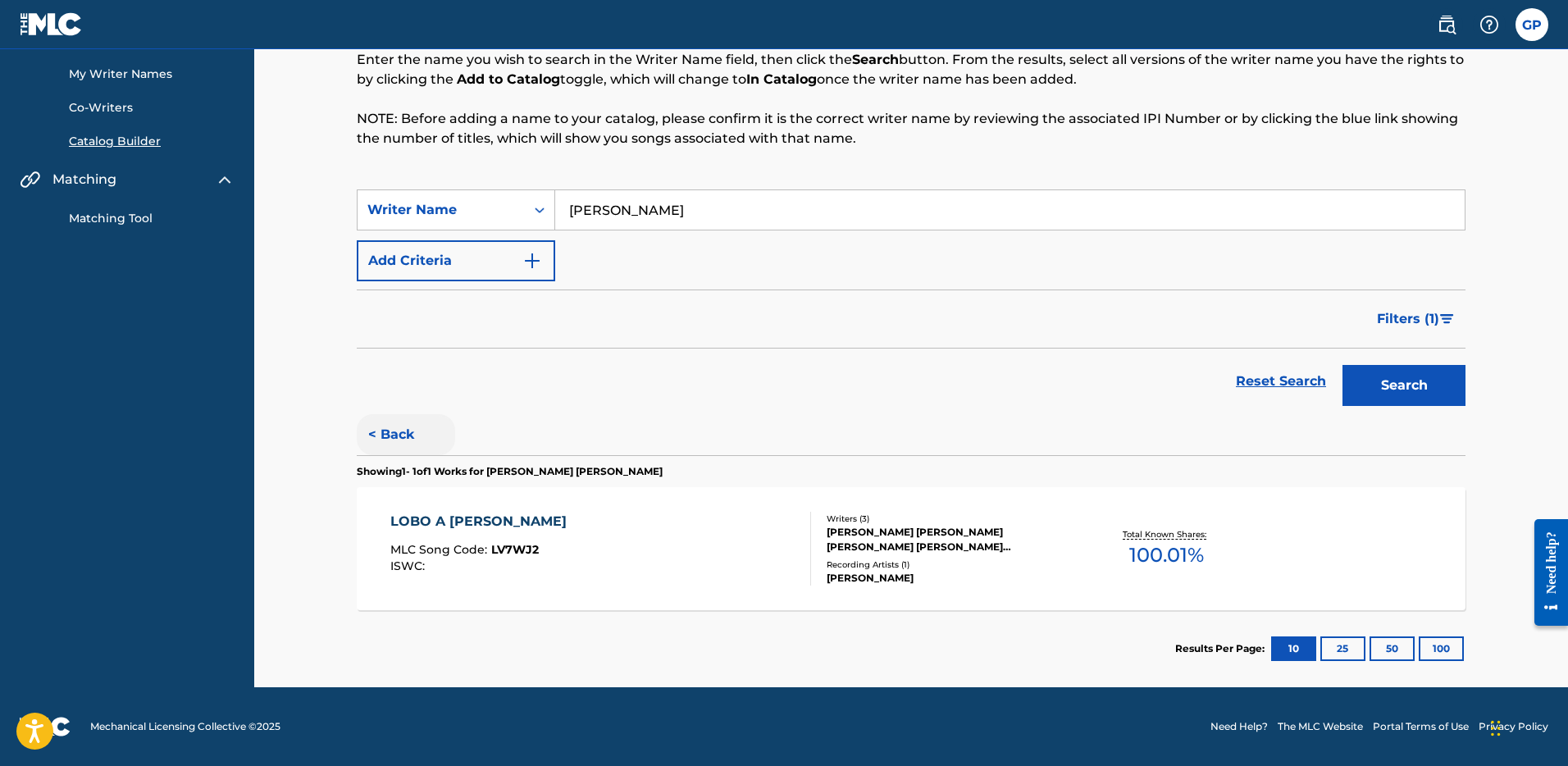
click at [383, 437] on button "< Back" at bounding box center [406, 435] width 99 height 41
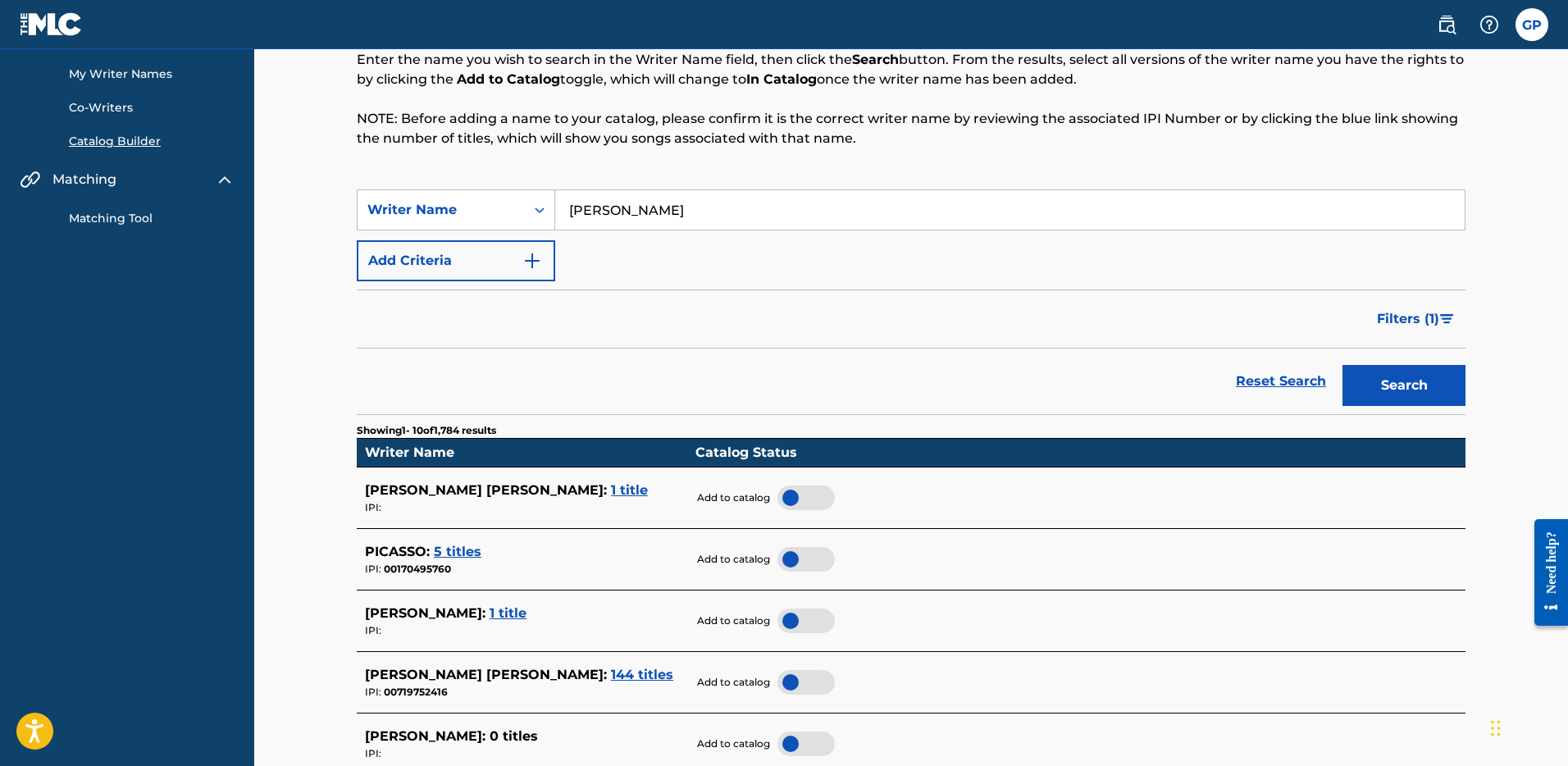
click at [797, 498] on div at bounding box center [806, 498] width 57 height 25
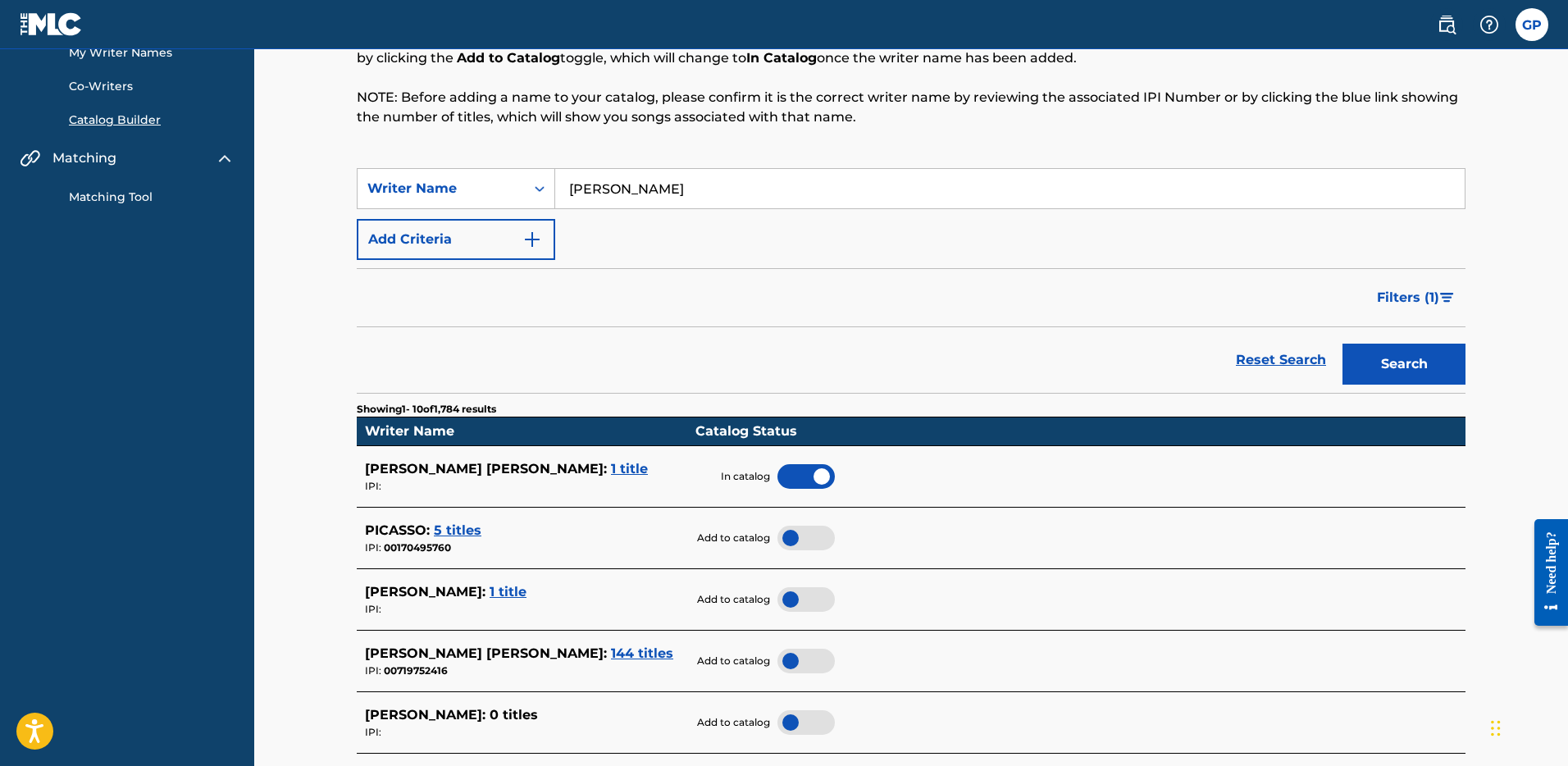
scroll to position [121, 0]
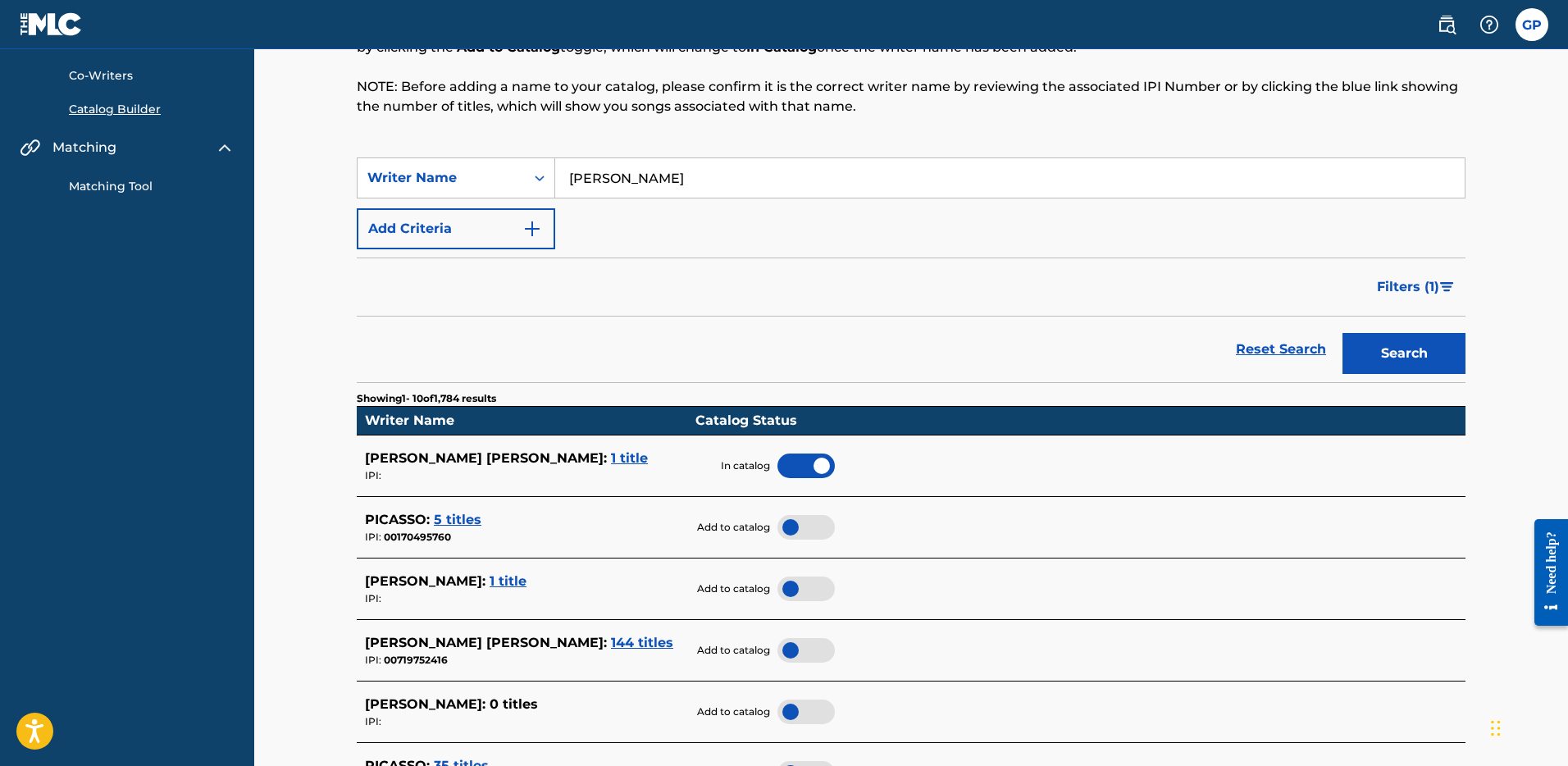
click at [471, 519] on span "5 titles" at bounding box center [457, 520] width 47 height 15
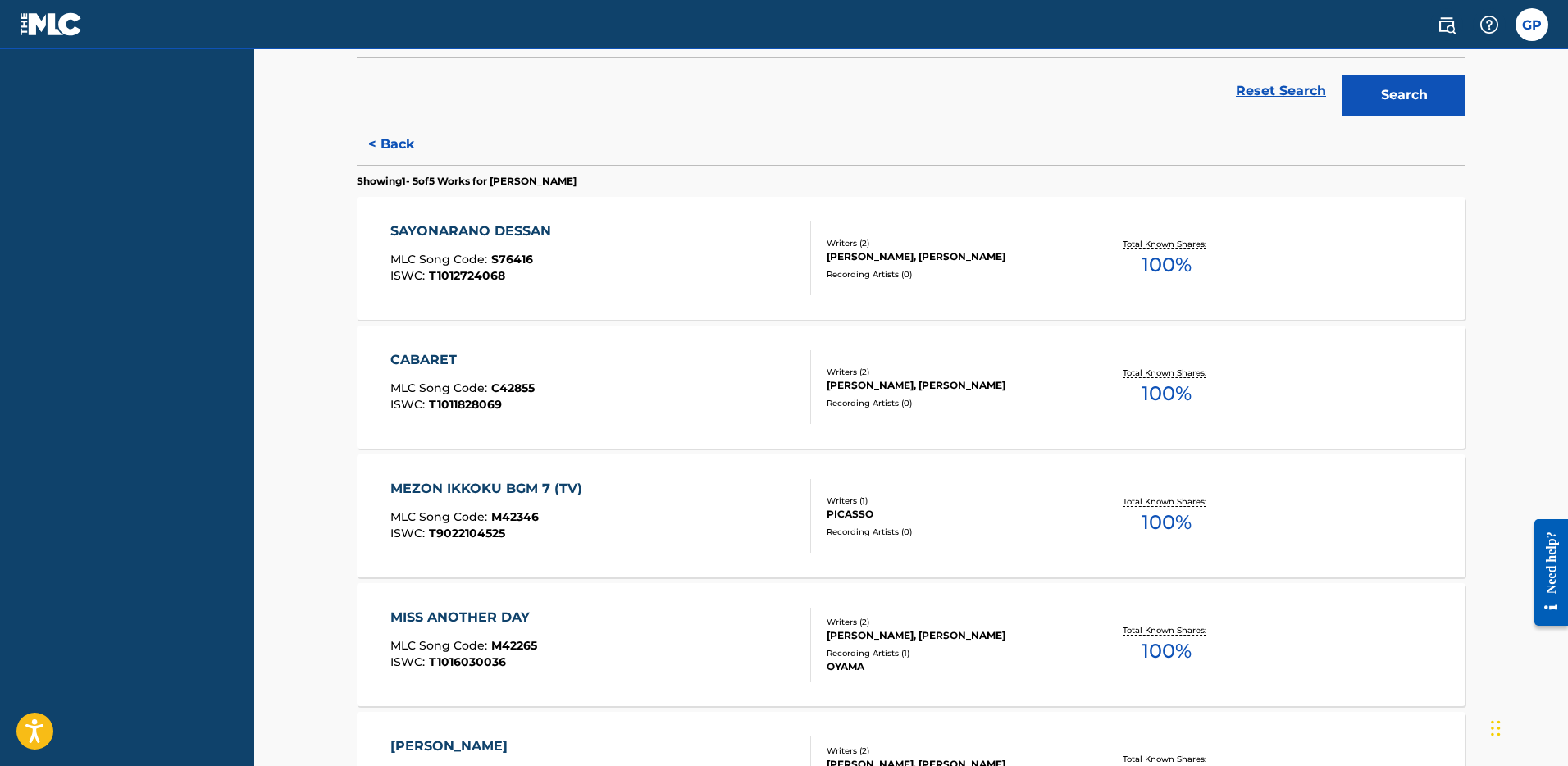
scroll to position [294, 0]
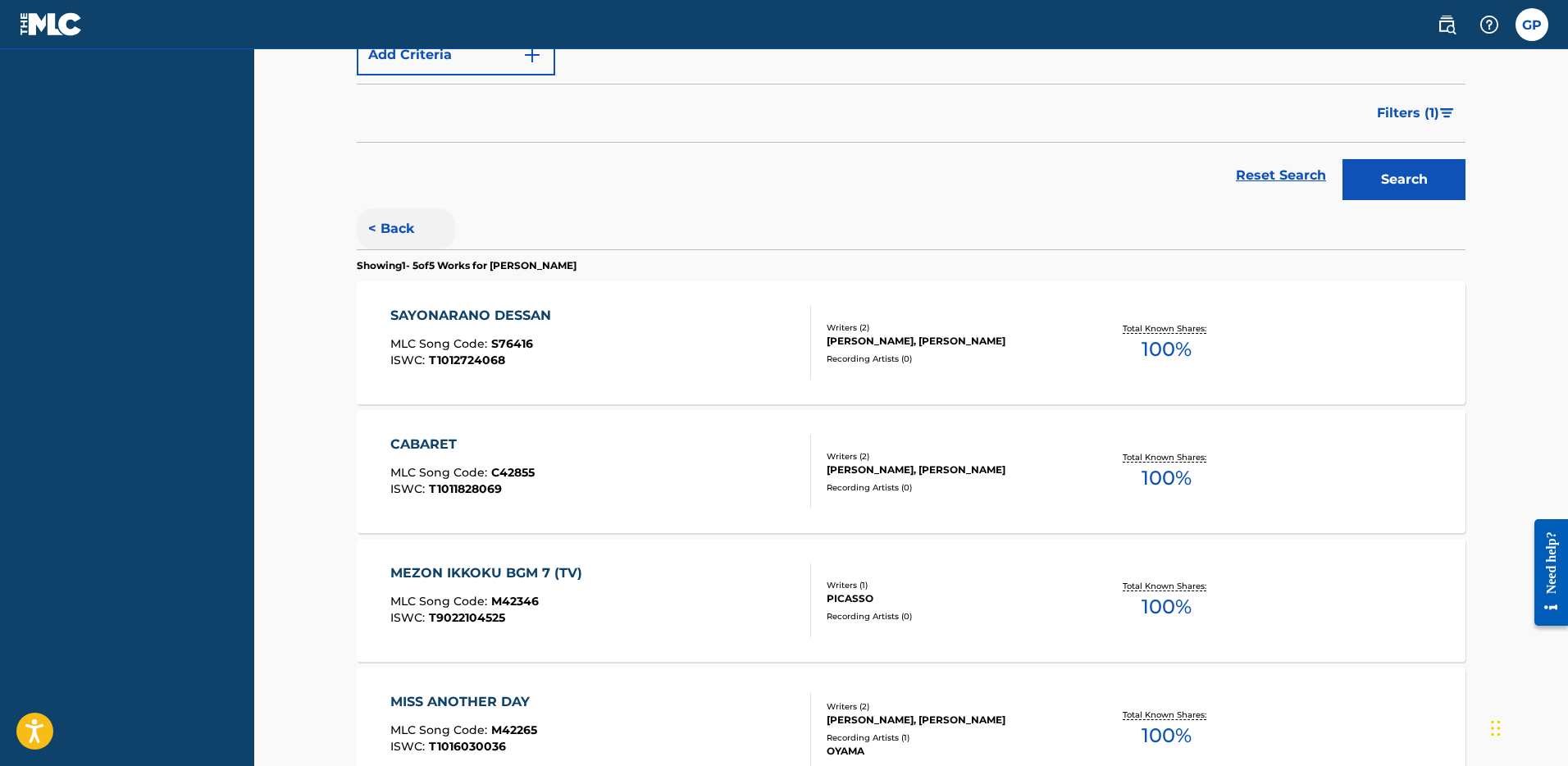
click at [403, 223] on button "< Back" at bounding box center [406, 229] width 99 height 41
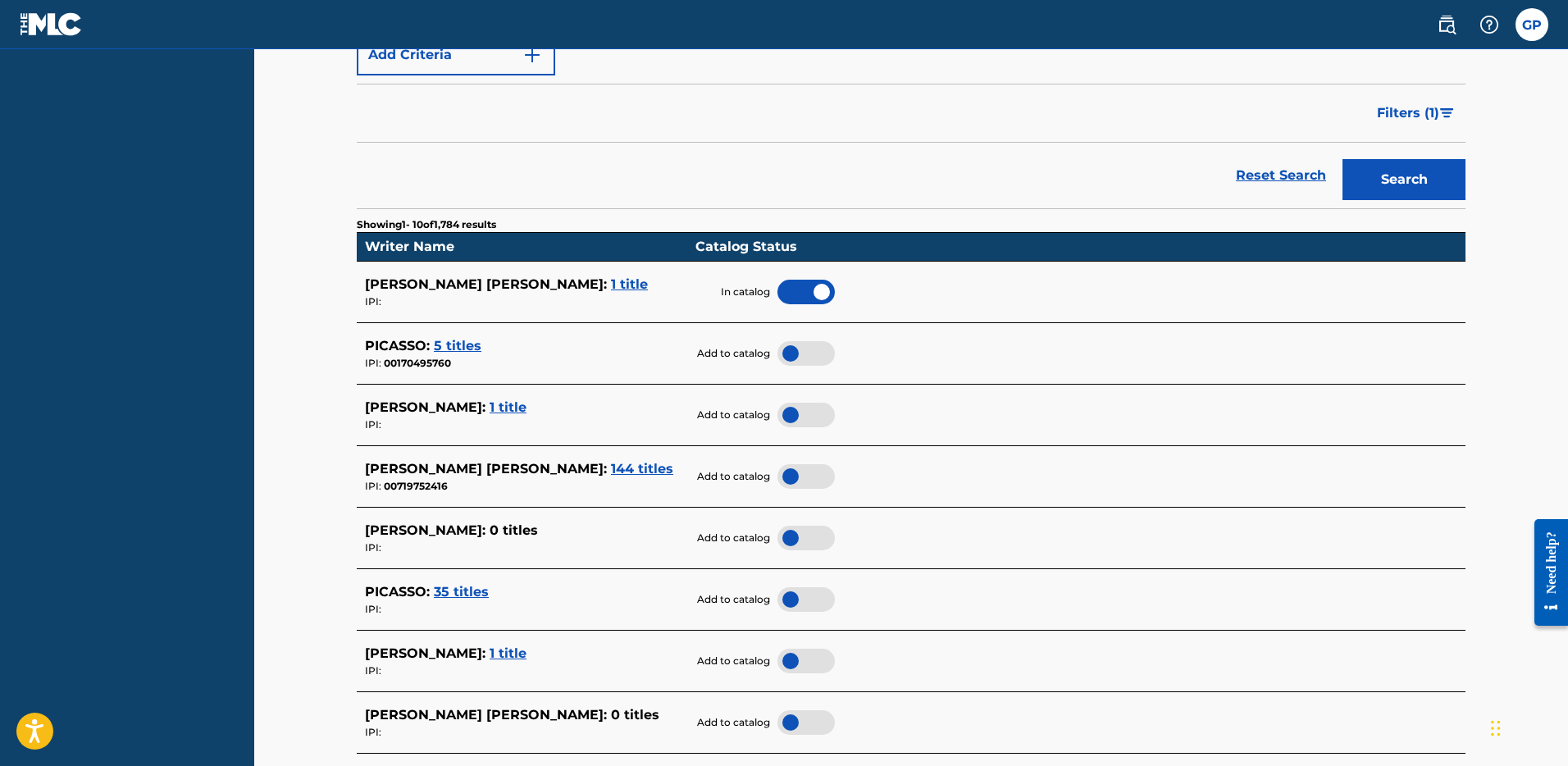
click at [490, 407] on span "1 title" at bounding box center [508, 407] width 37 height 15
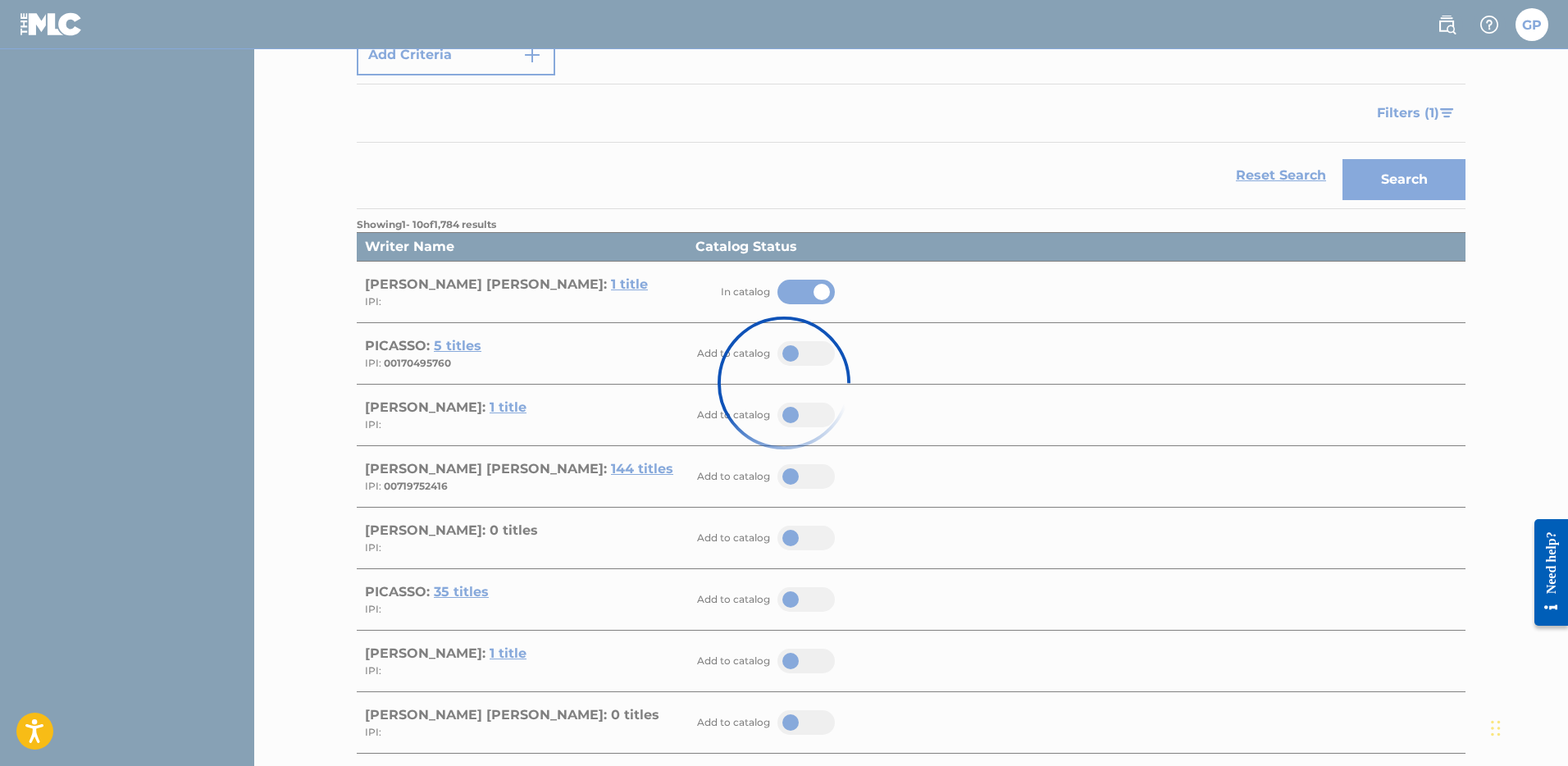
scroll to position [88, 0]
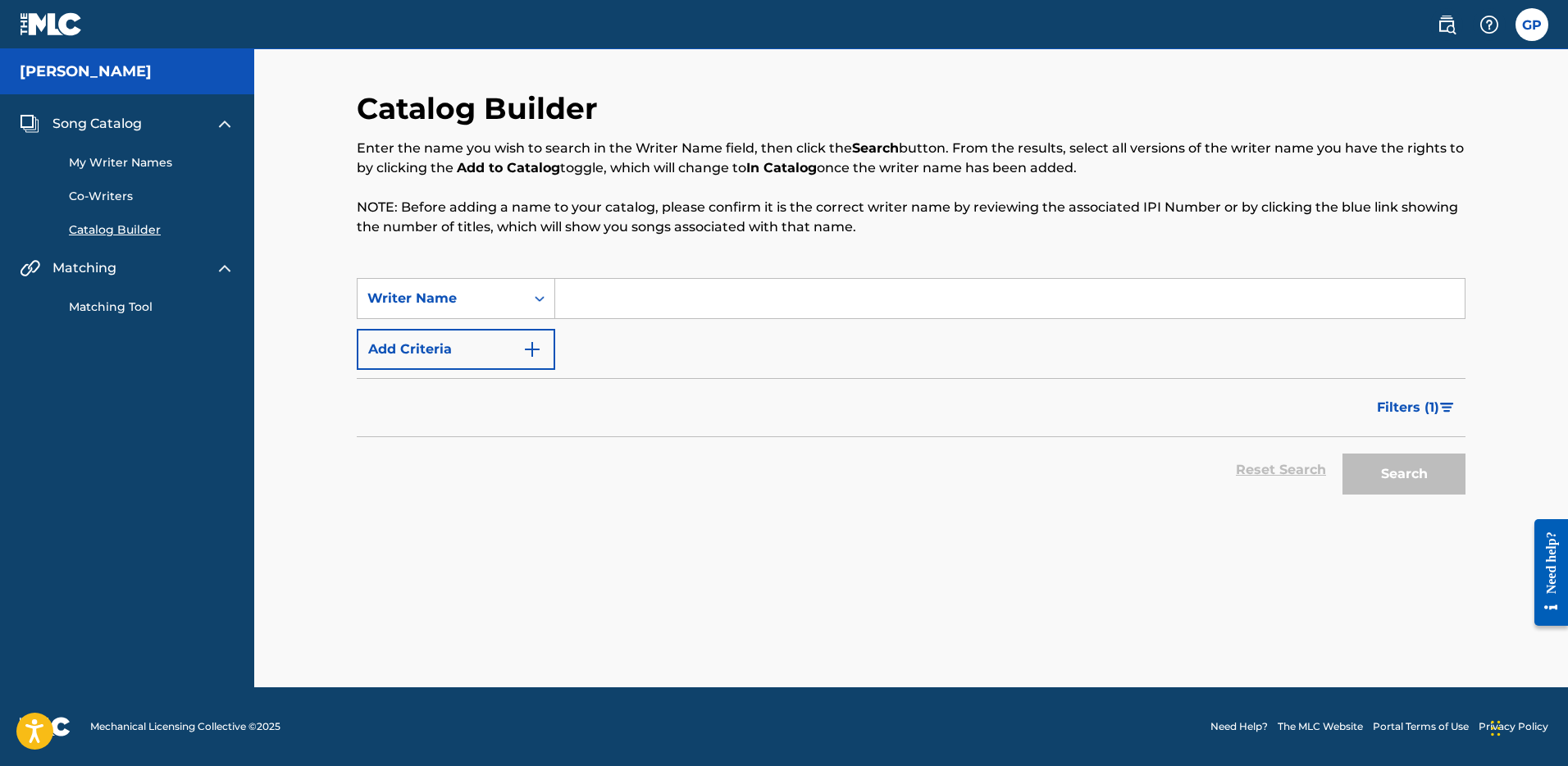
click at [648, 302] on input "Search Form" at bounding box center [1010, 299] width 910 height 39
type input "[PERSON_NAME]"
click at [1403, 468] on button "Search" at bounding box center [1403, 474] width 123 height 41
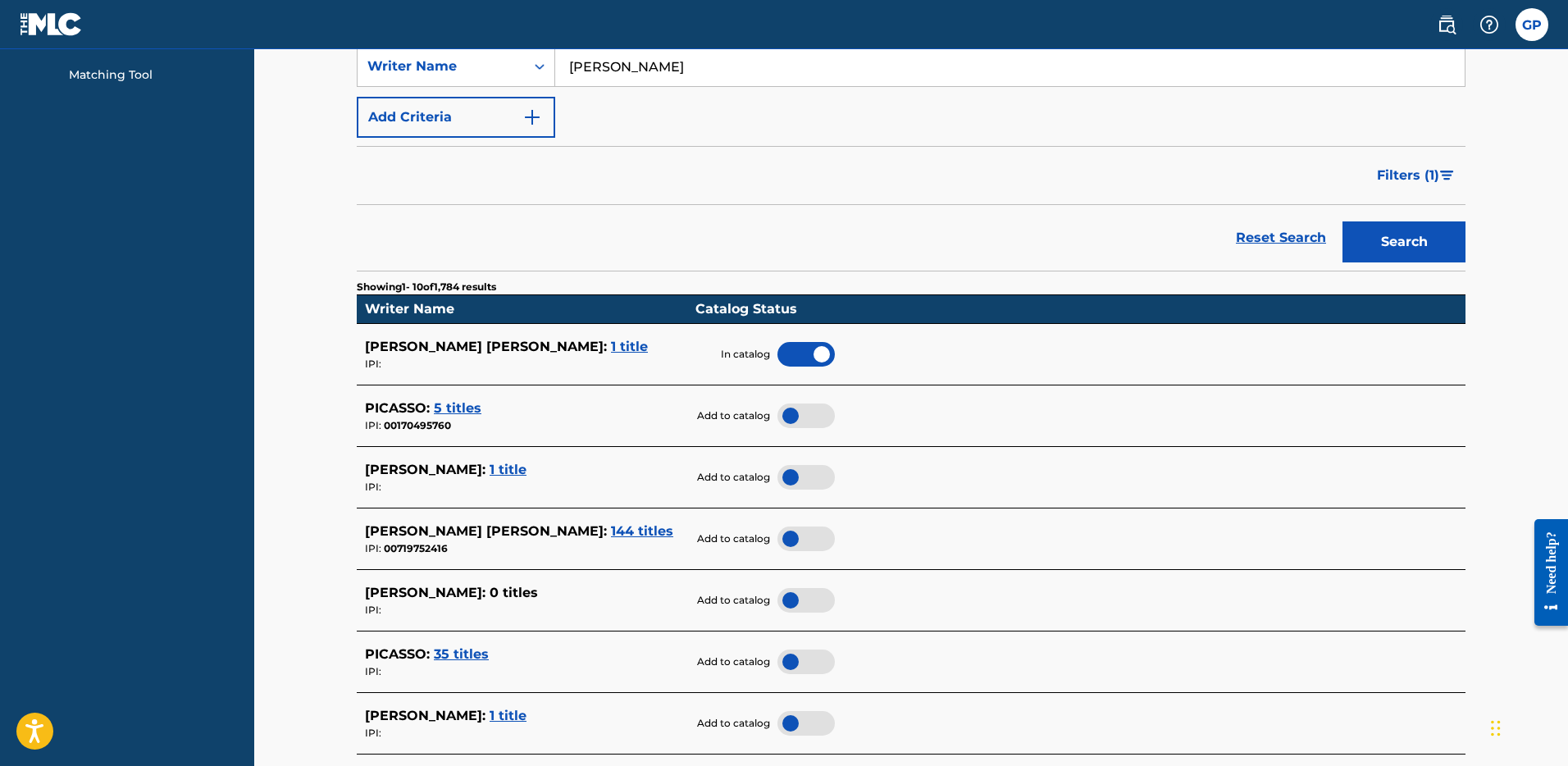
scroll to position [264, 0]
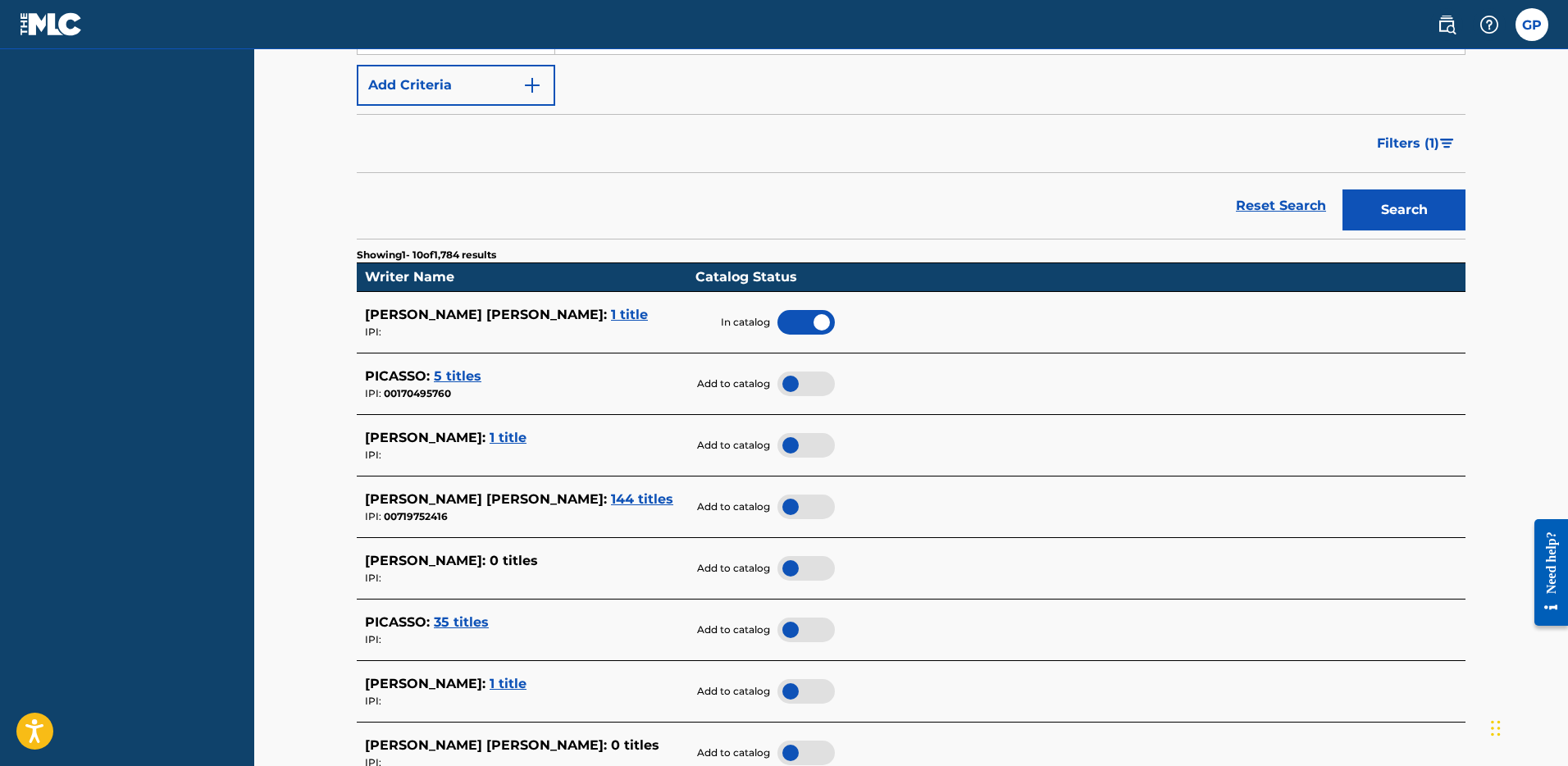
click at [611, 496] on span "144 titles" at bounding box center [642, 499] width 63 height 15
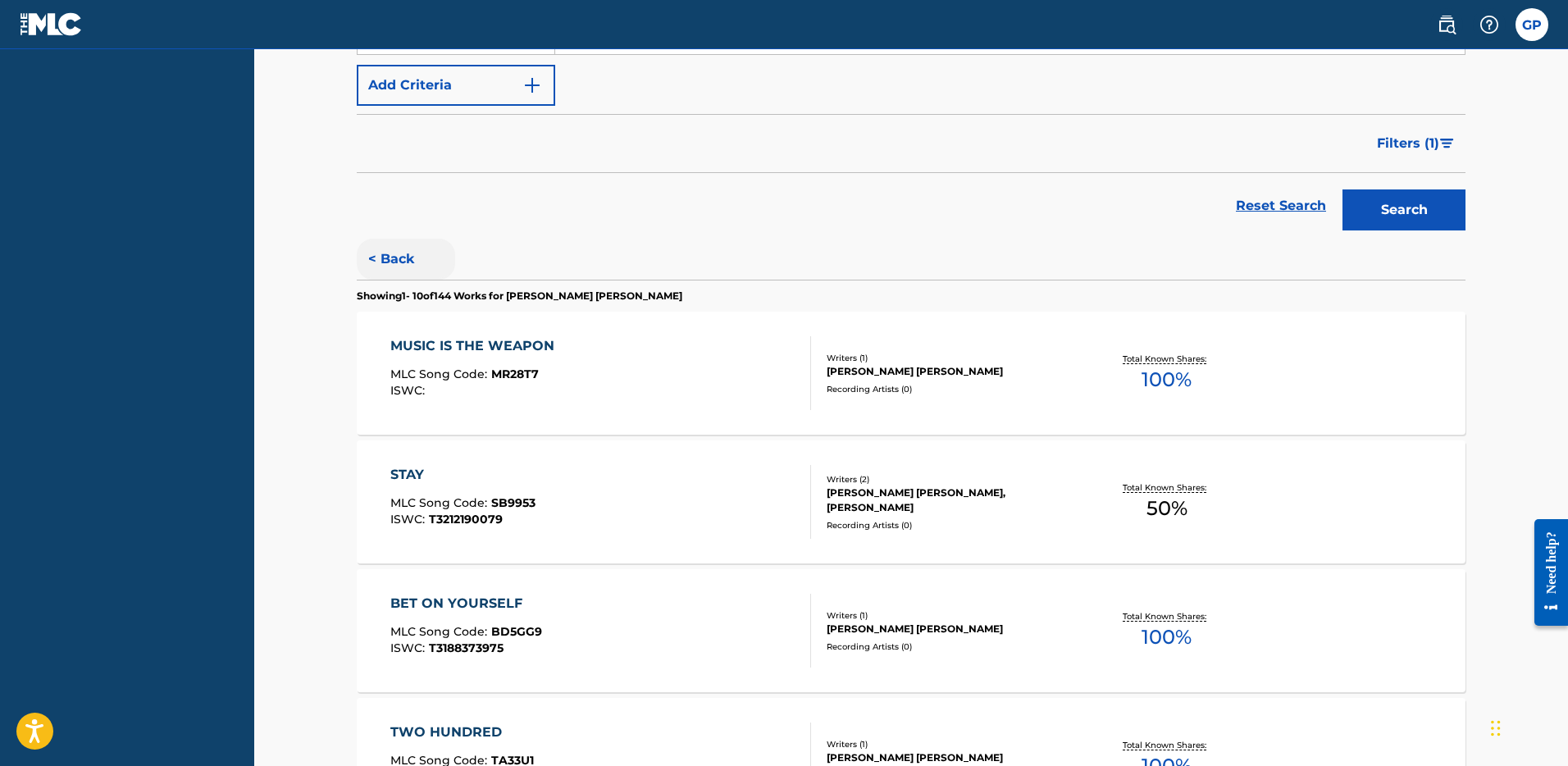
click at [394, 261] on button "< Back" at bounding box center [406, 259] width 99 height 41
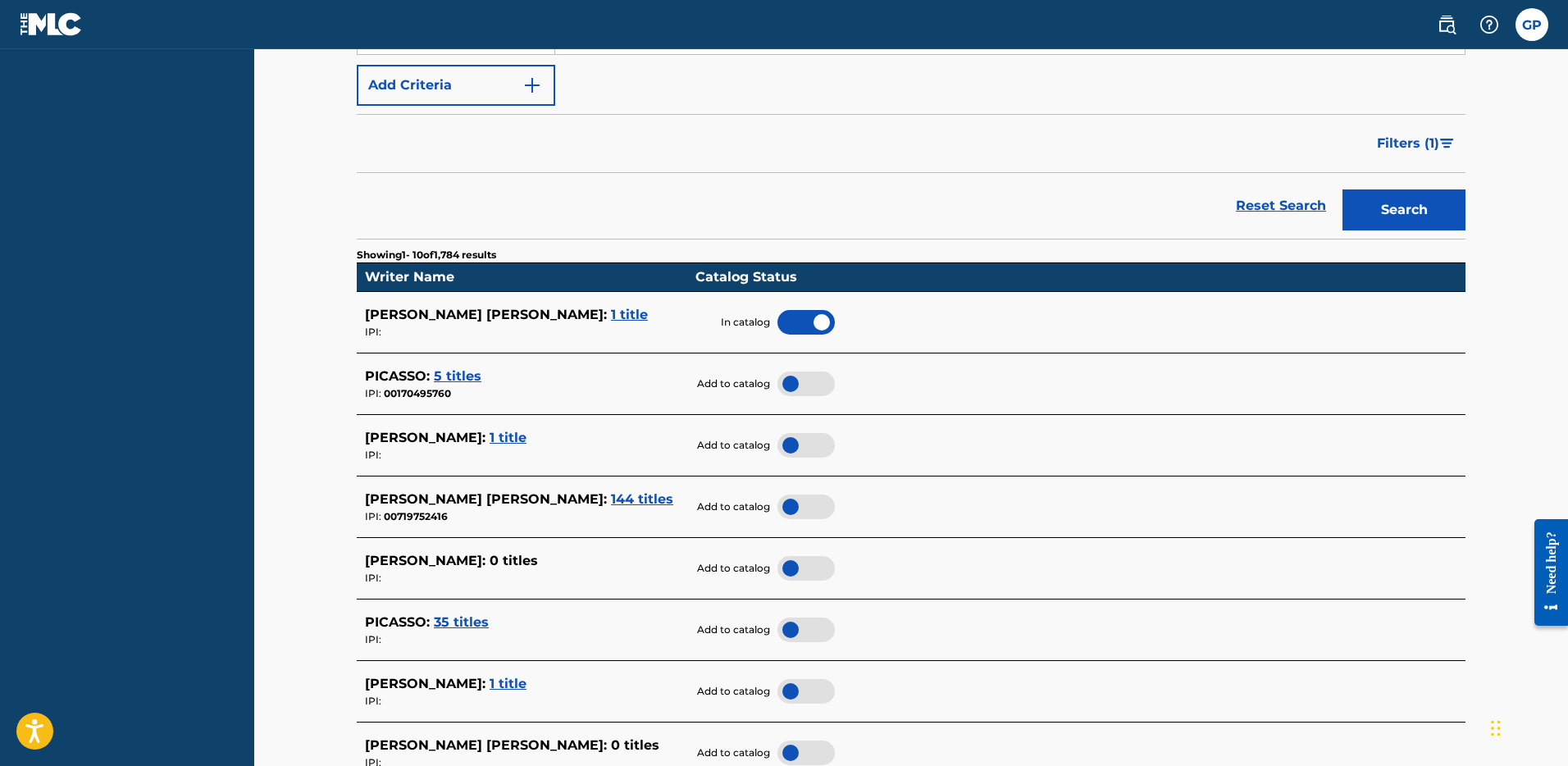
click at [790, 501] on div at bounding box center [806, 507] width 57 height 25
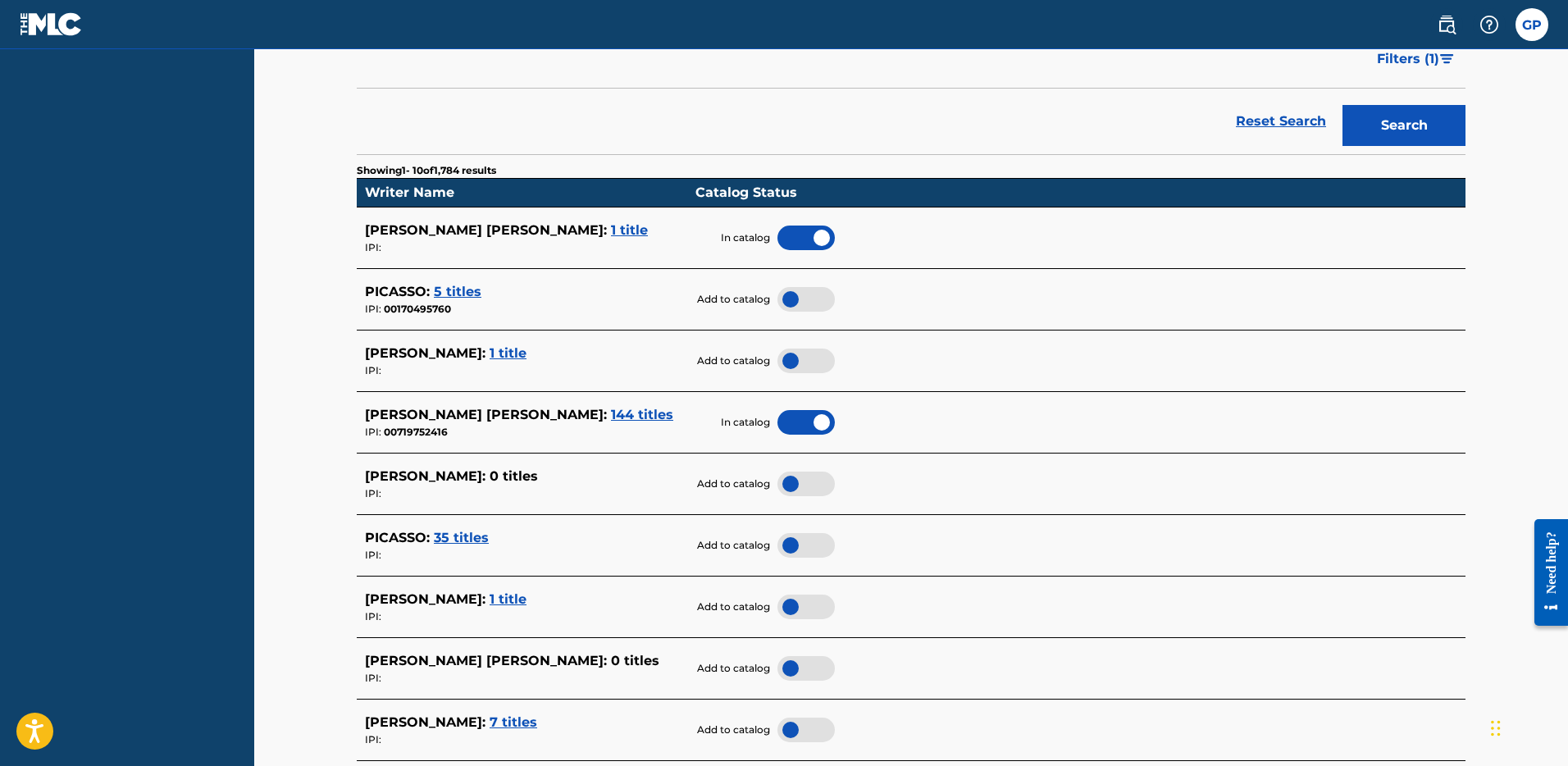
scroll to position [359, 0]
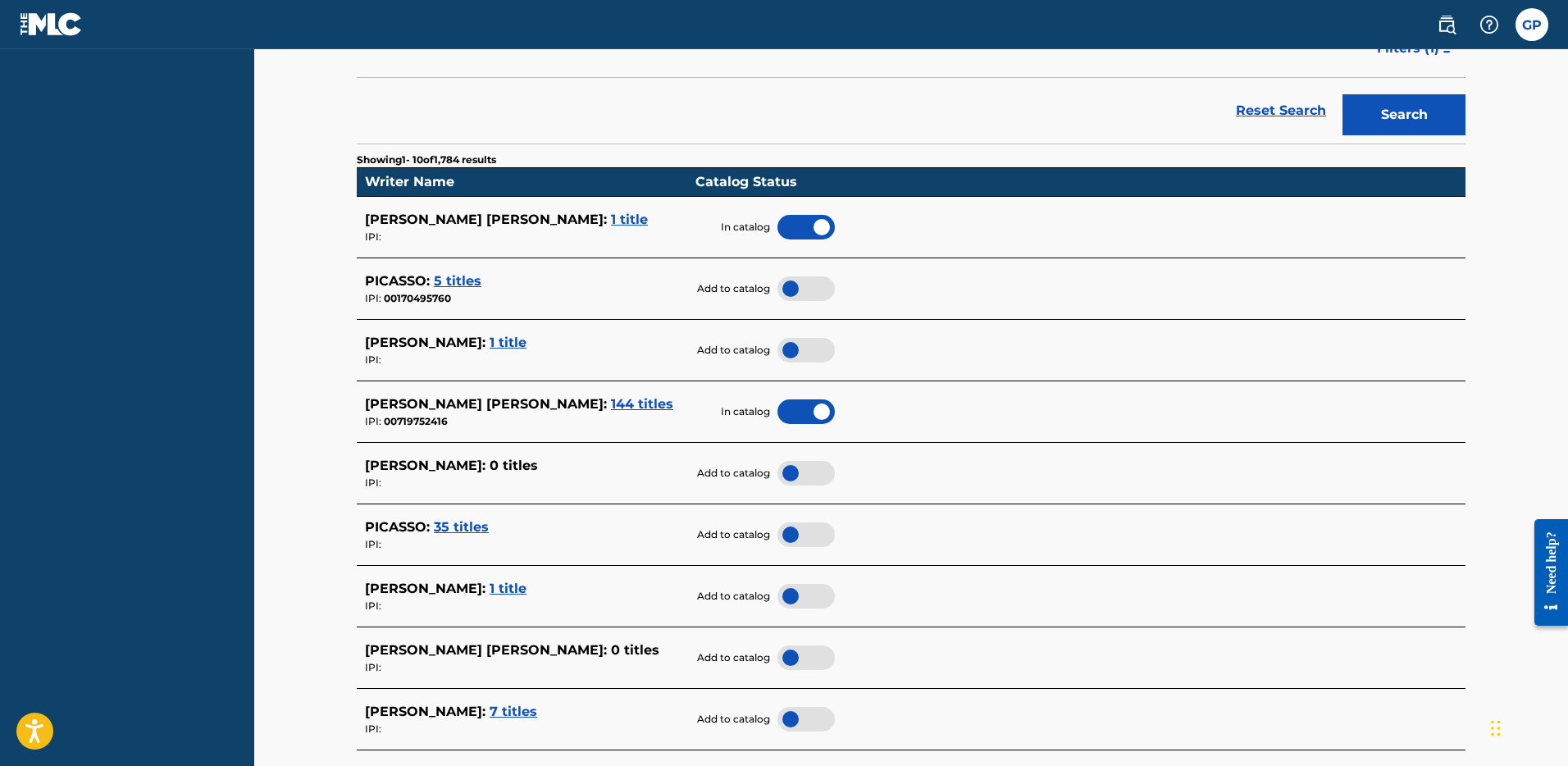
click at [465, 526] on span "35 titles" at bounding box center [461, 528] width 55 height 15
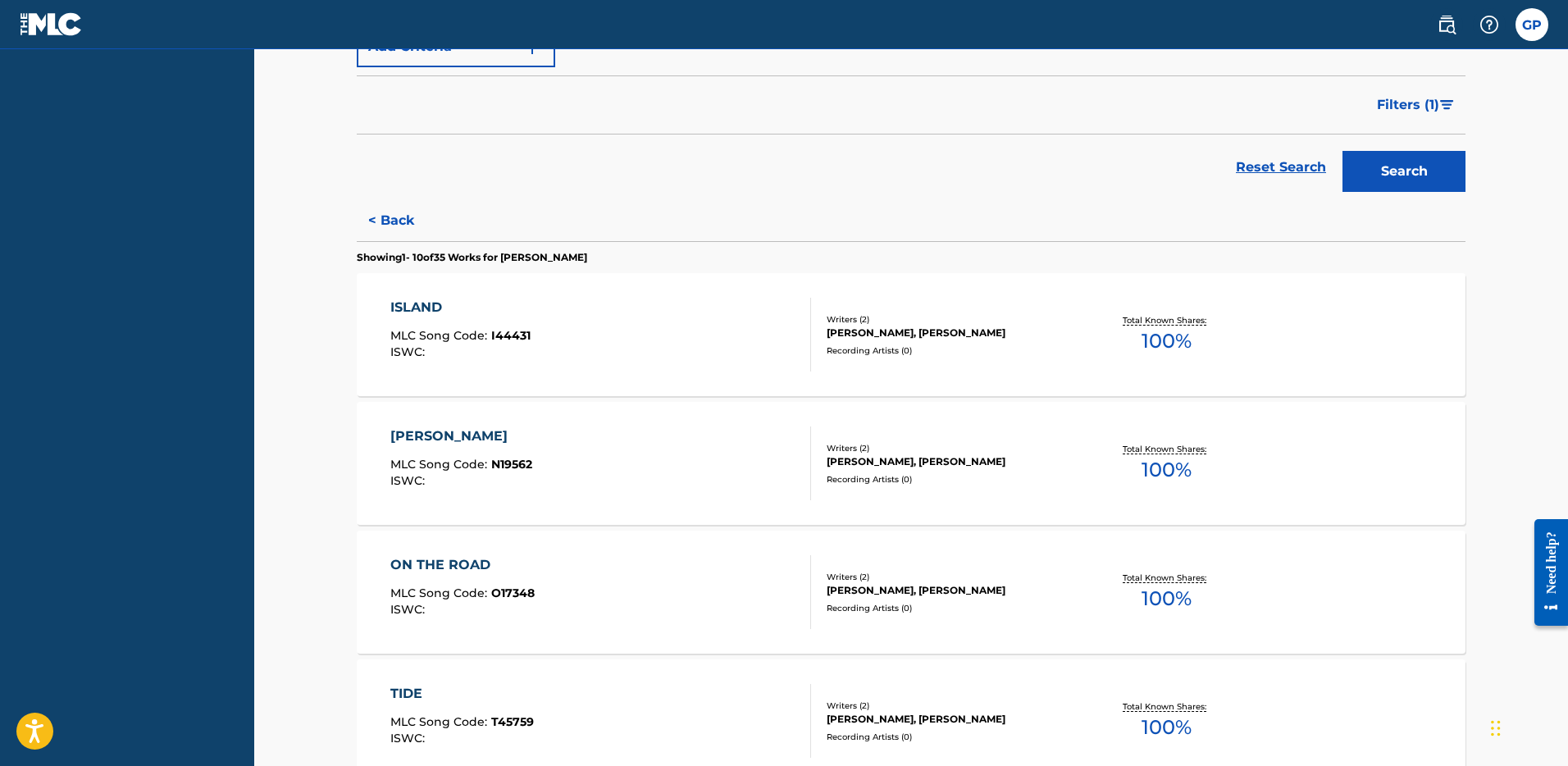
scroll to position [218, 0]
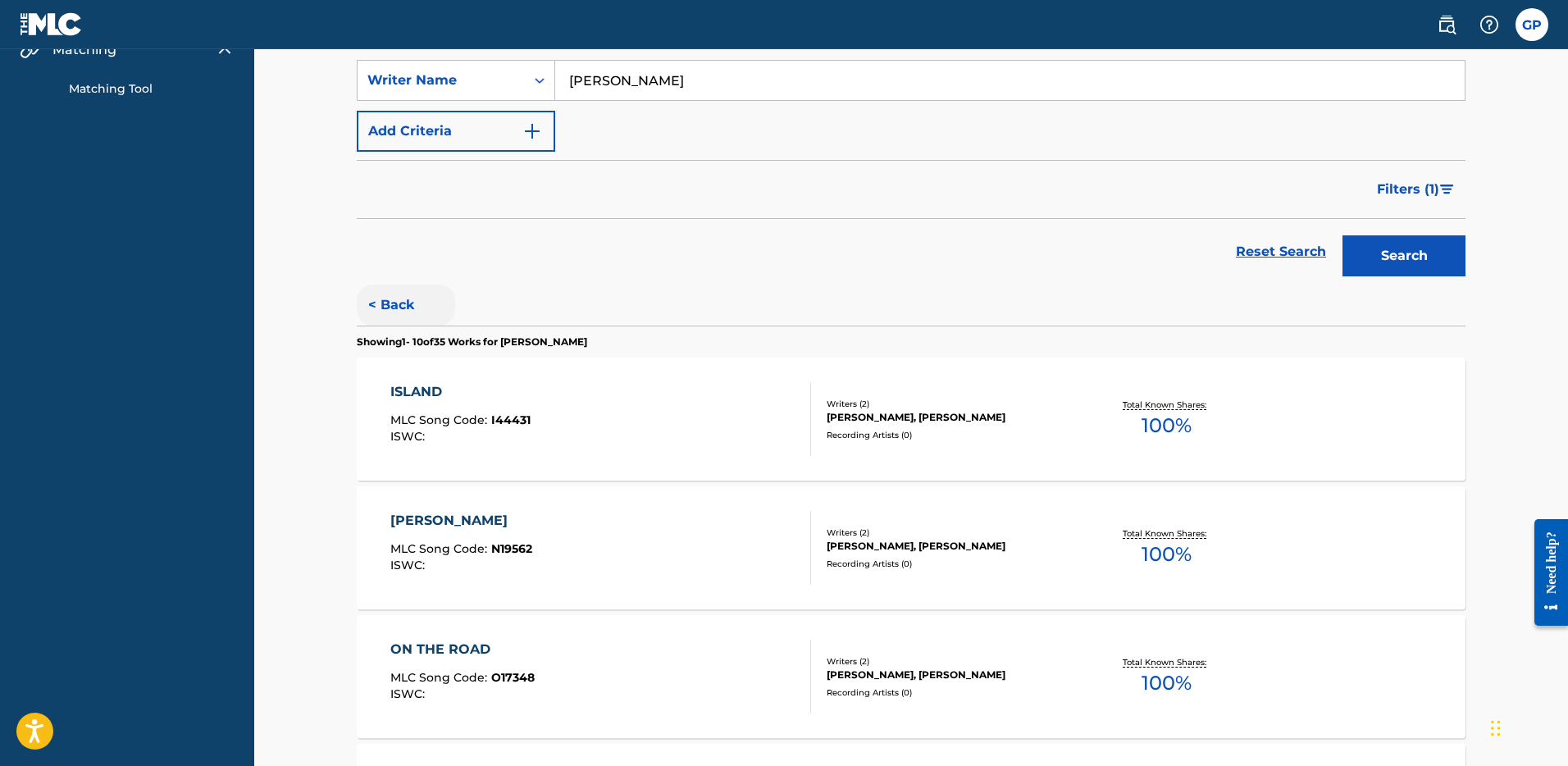
click at [392, 310] on button "< Back" at bounding box center [406, 305] width 99 height 41
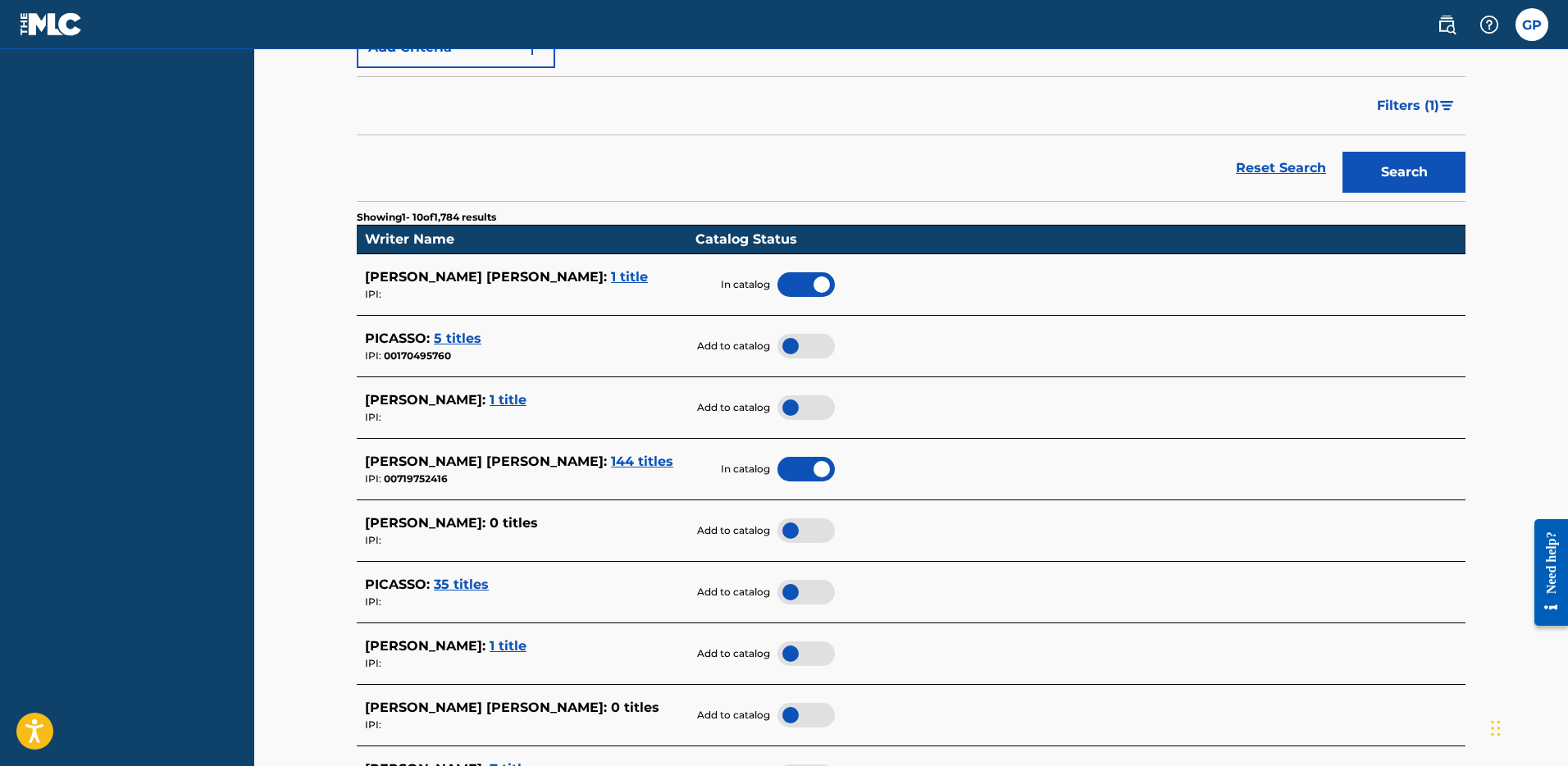
scroll to position [365, 0]
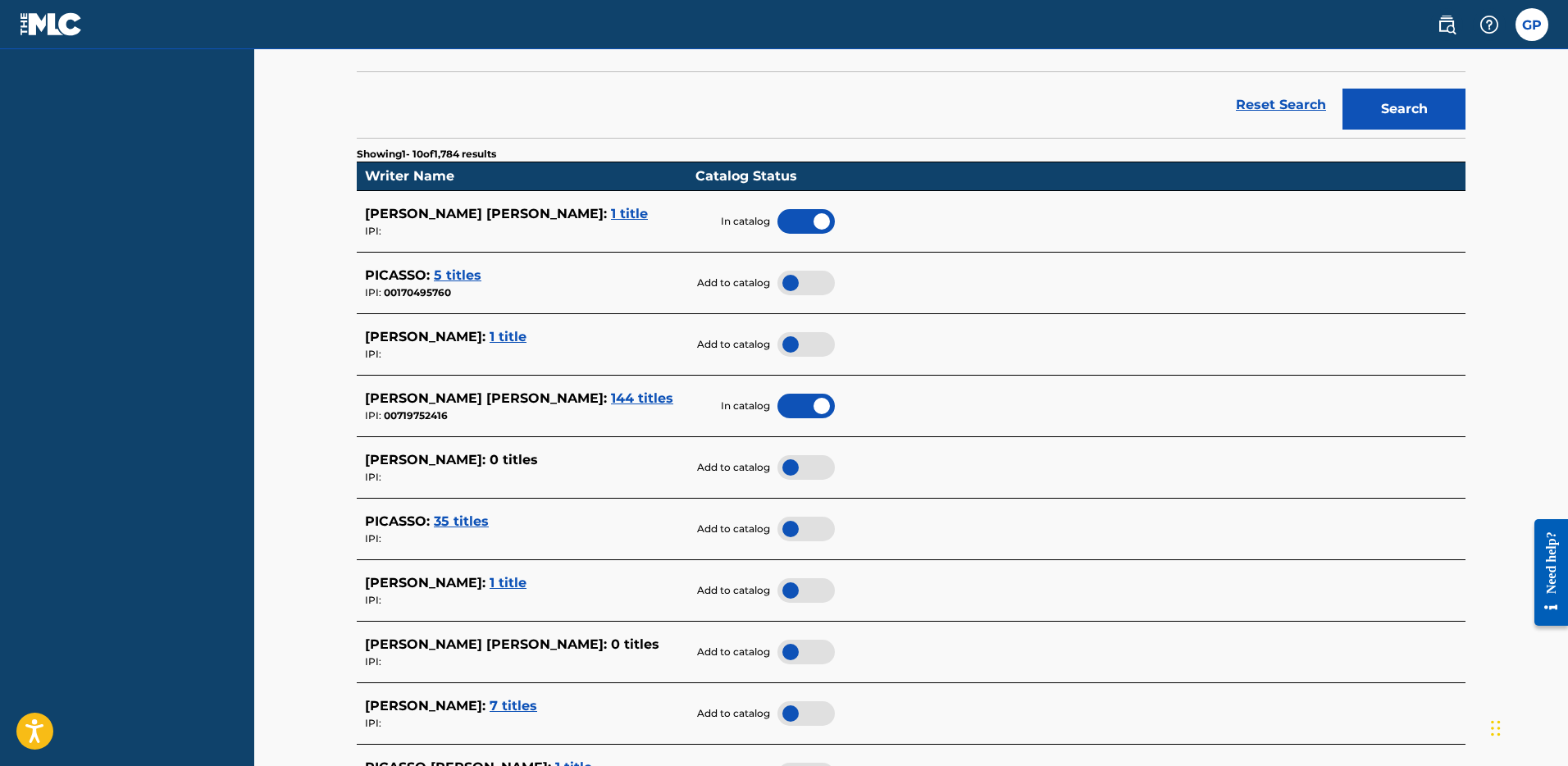
click at [526, 579] on span "1 title" at bounding box center [508, 583] width 37 height 15
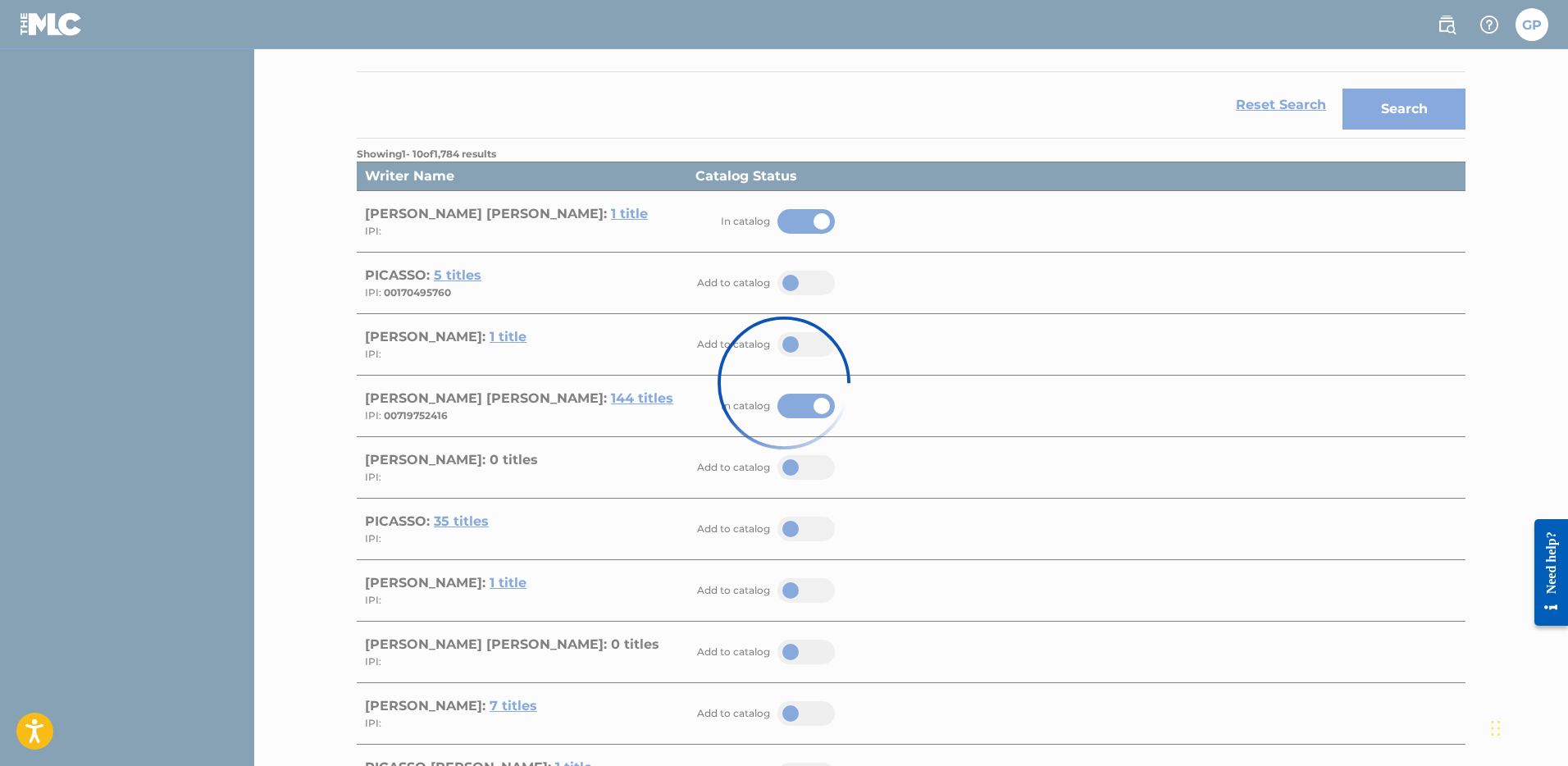
scroll to position [88, 0]
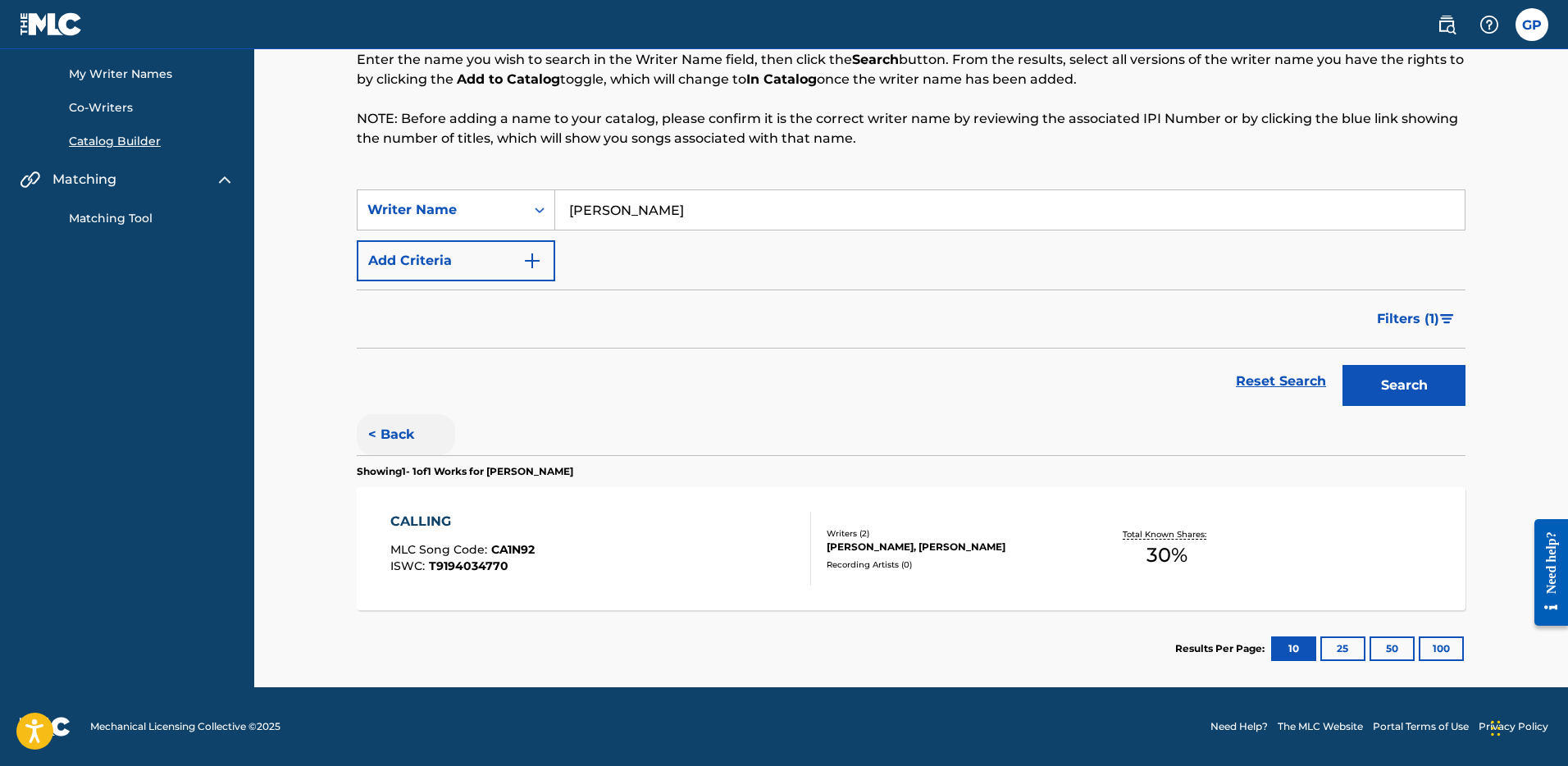
click at [391, 437] on button "< Back" at bounding box center [406, 435] width 99 height 41
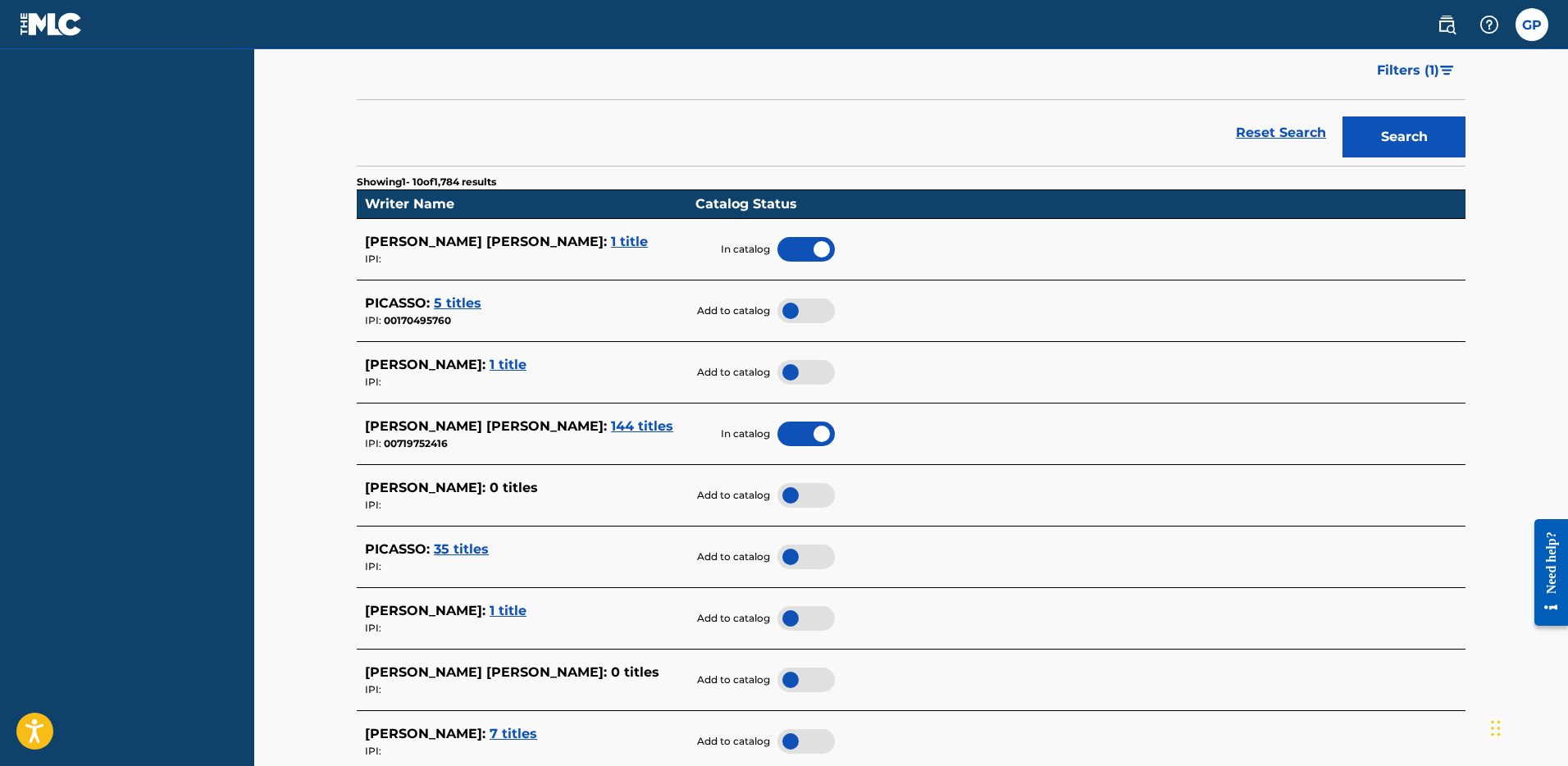
scroll to position [422, 0]
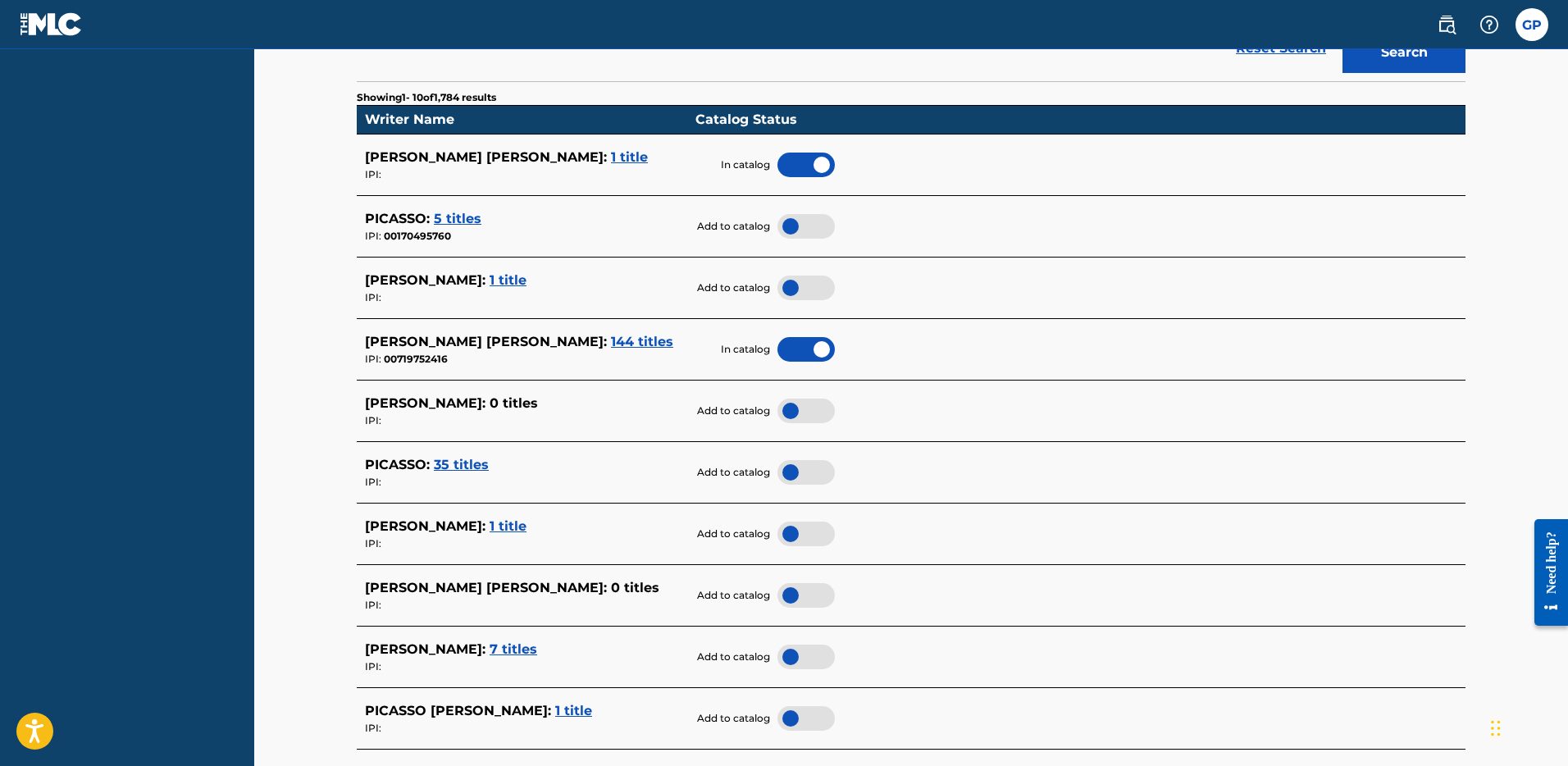
click at [798, 533] on div at bounding box center [806, 534] width 57 height 25
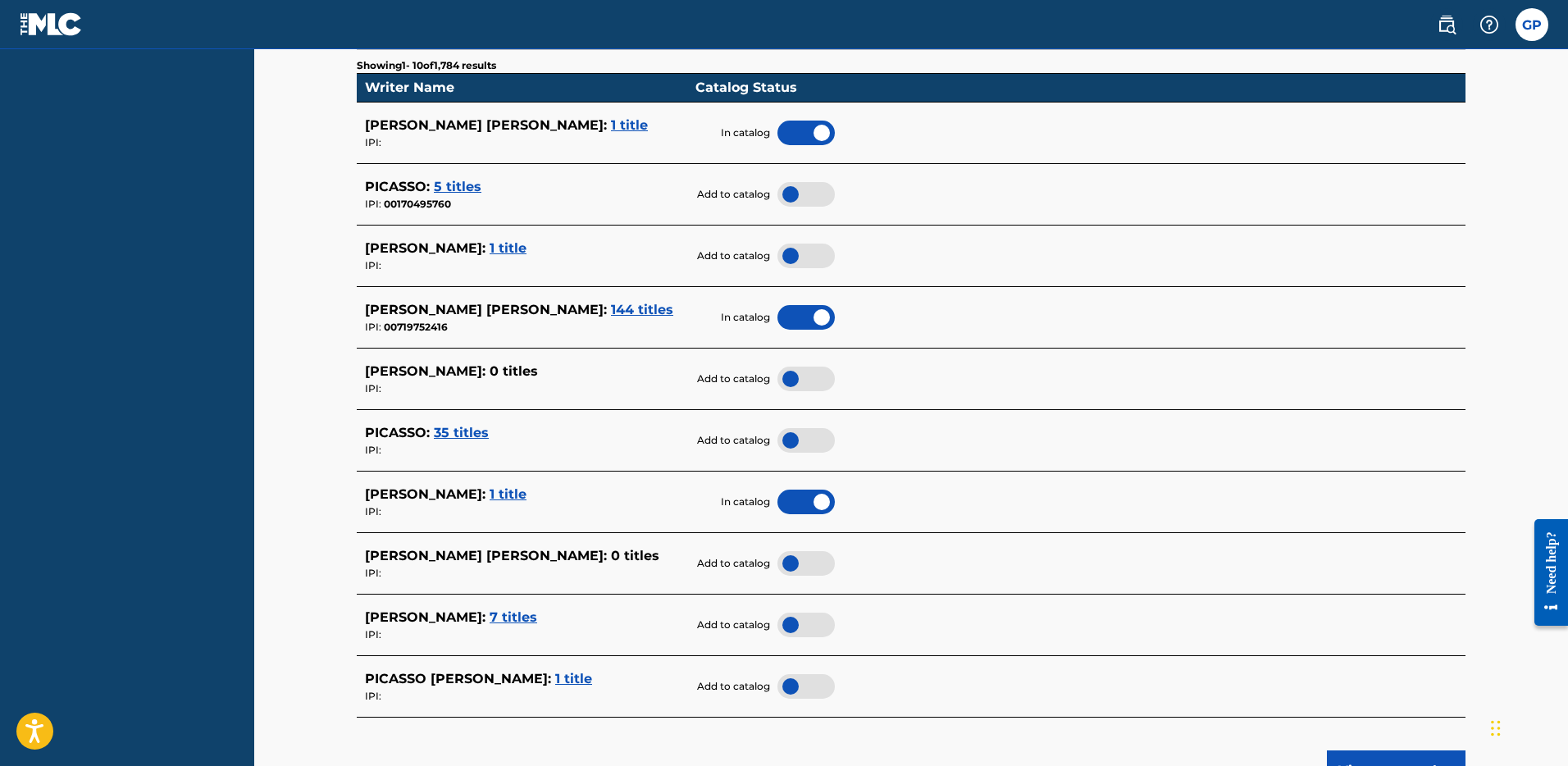
click at [793, 559] on div at bounding box center [806, 564] width 57 height 25
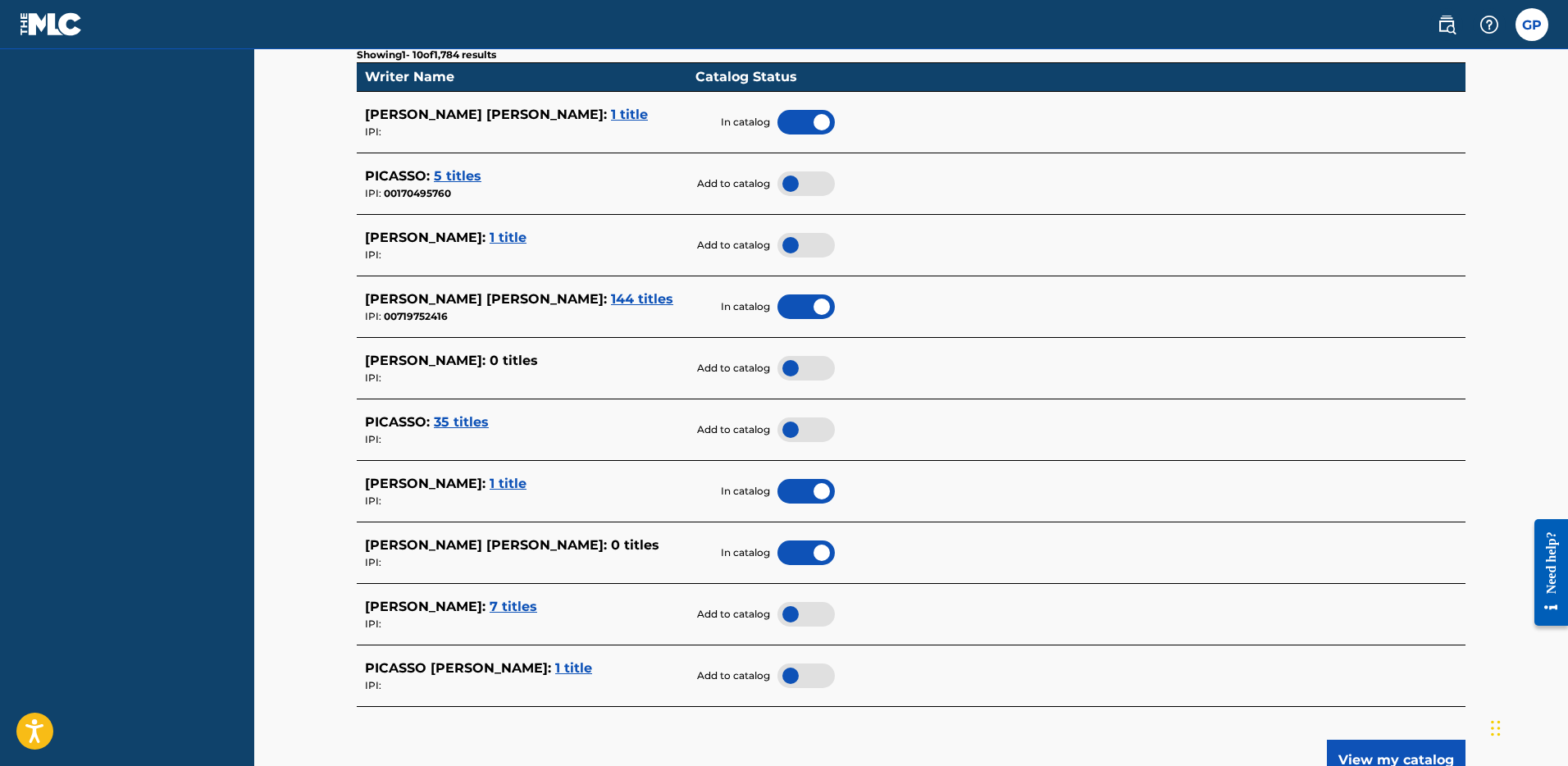
scroll to position [485, 0]
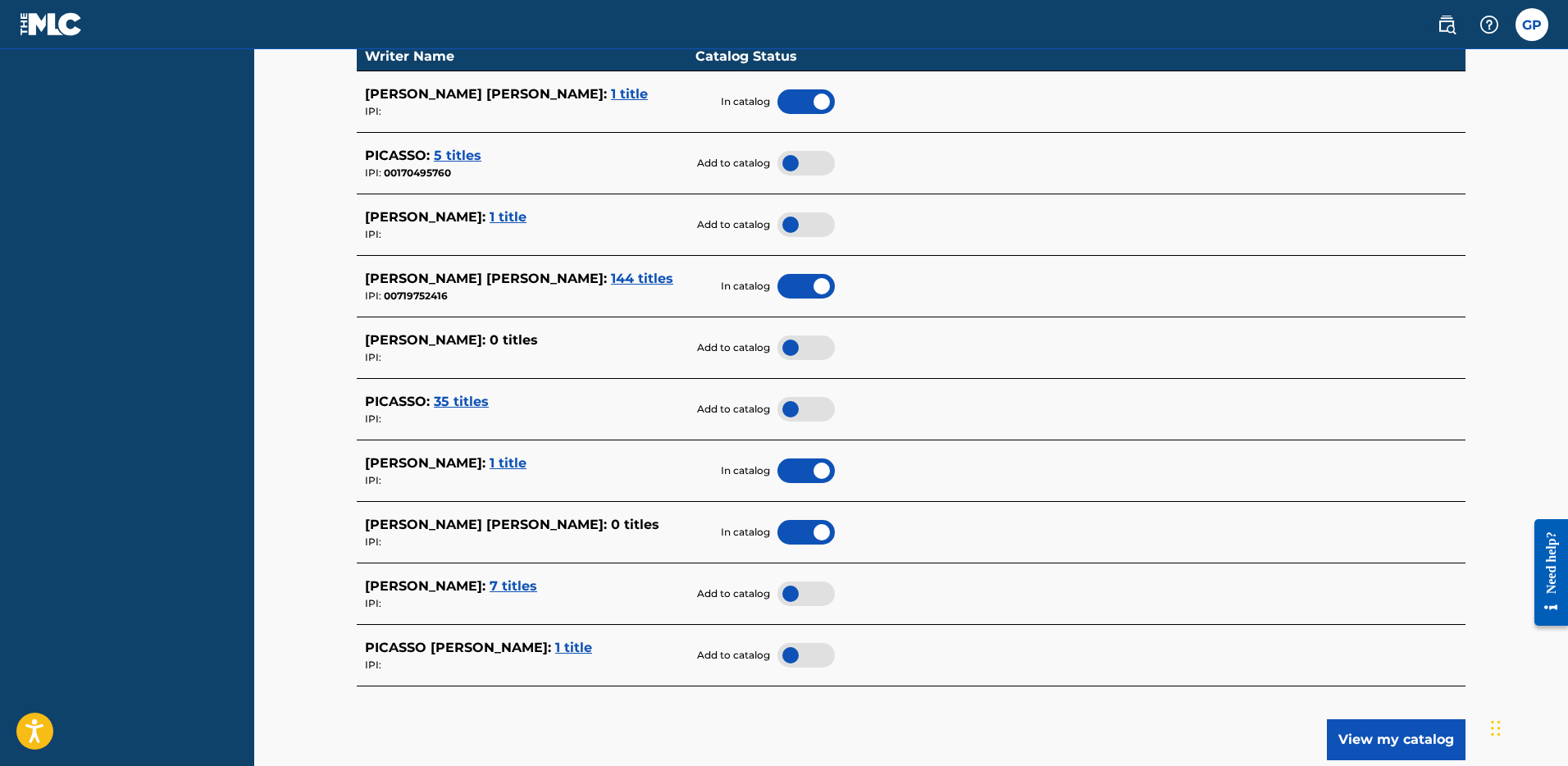
click at [538, 586] on span "7 titles" at bounding box center [513, 586] width 47 height 15
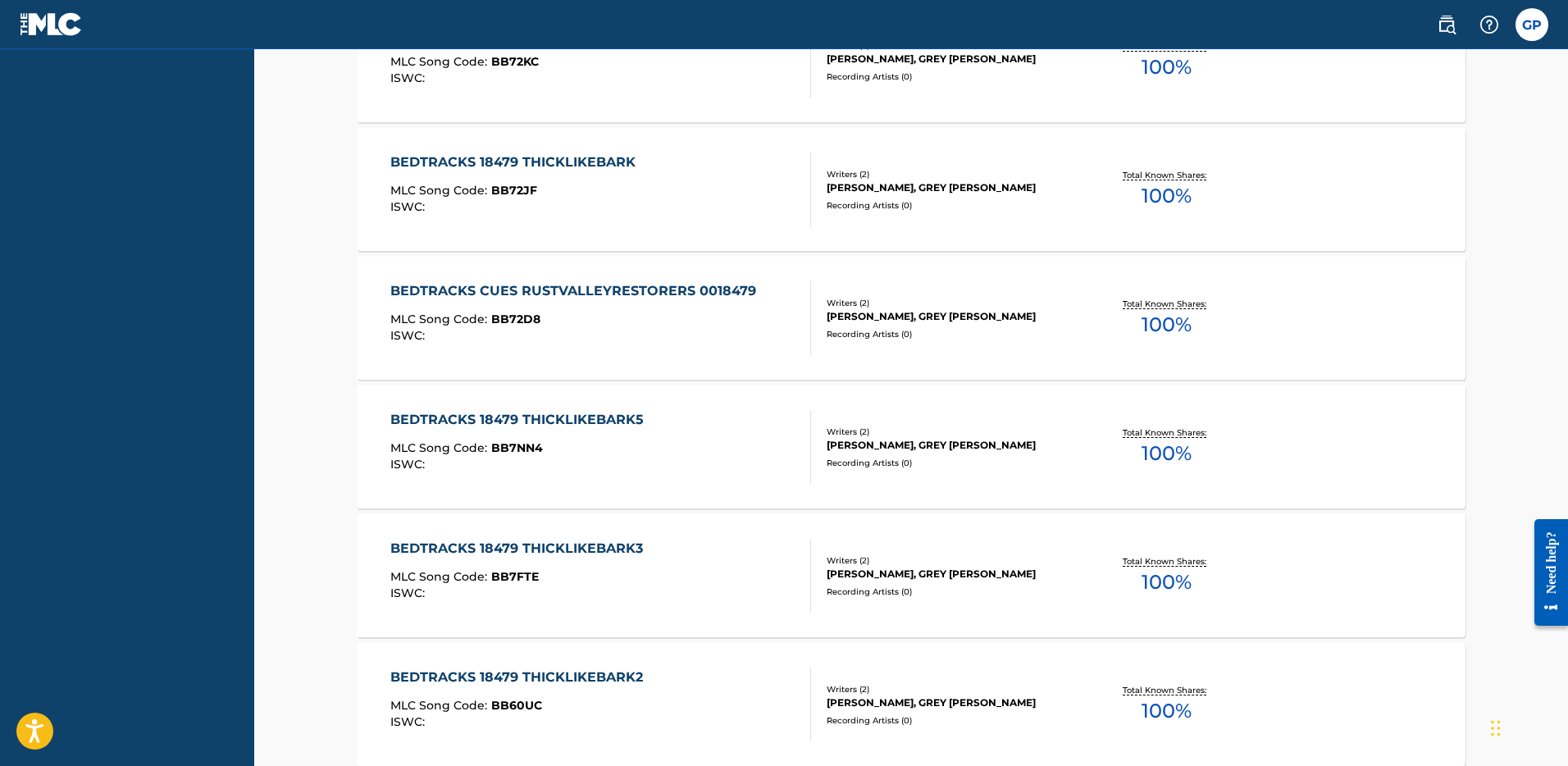
scroll to position [377, 0]
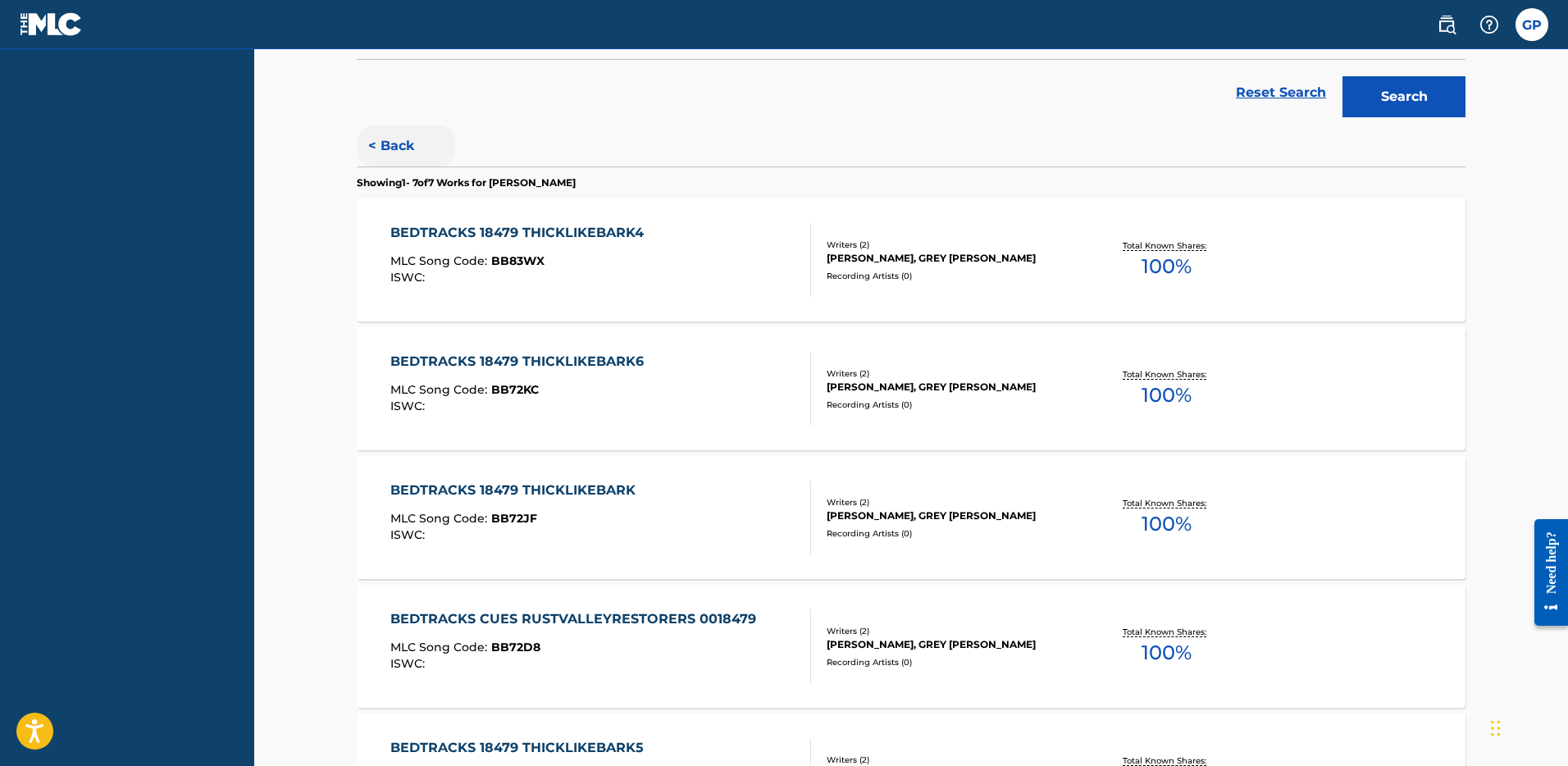
click at [403, 146] on button "< Back" at bounding box center [406, 146] width 99 height 41
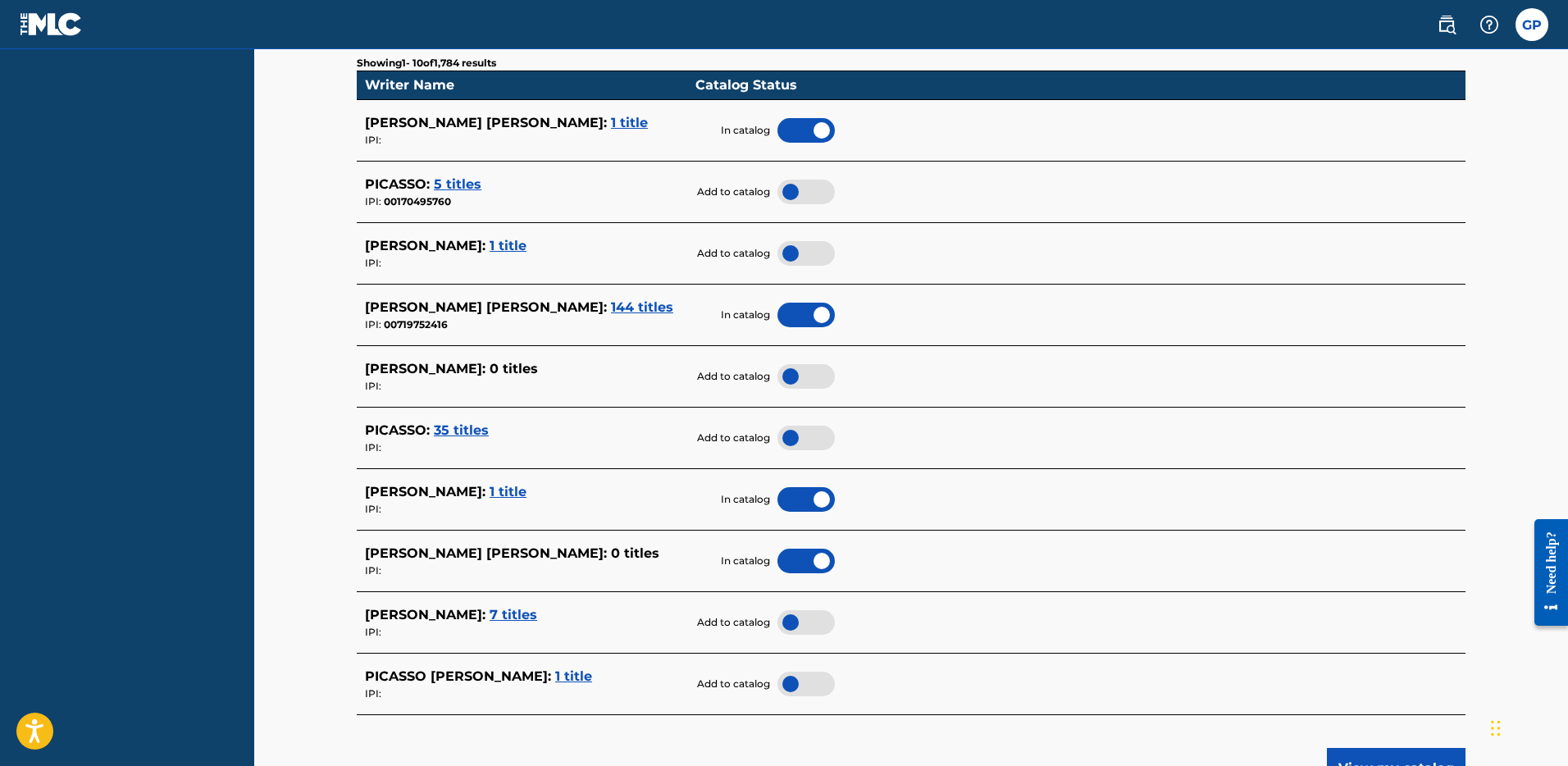
scroll to position [478, 0]
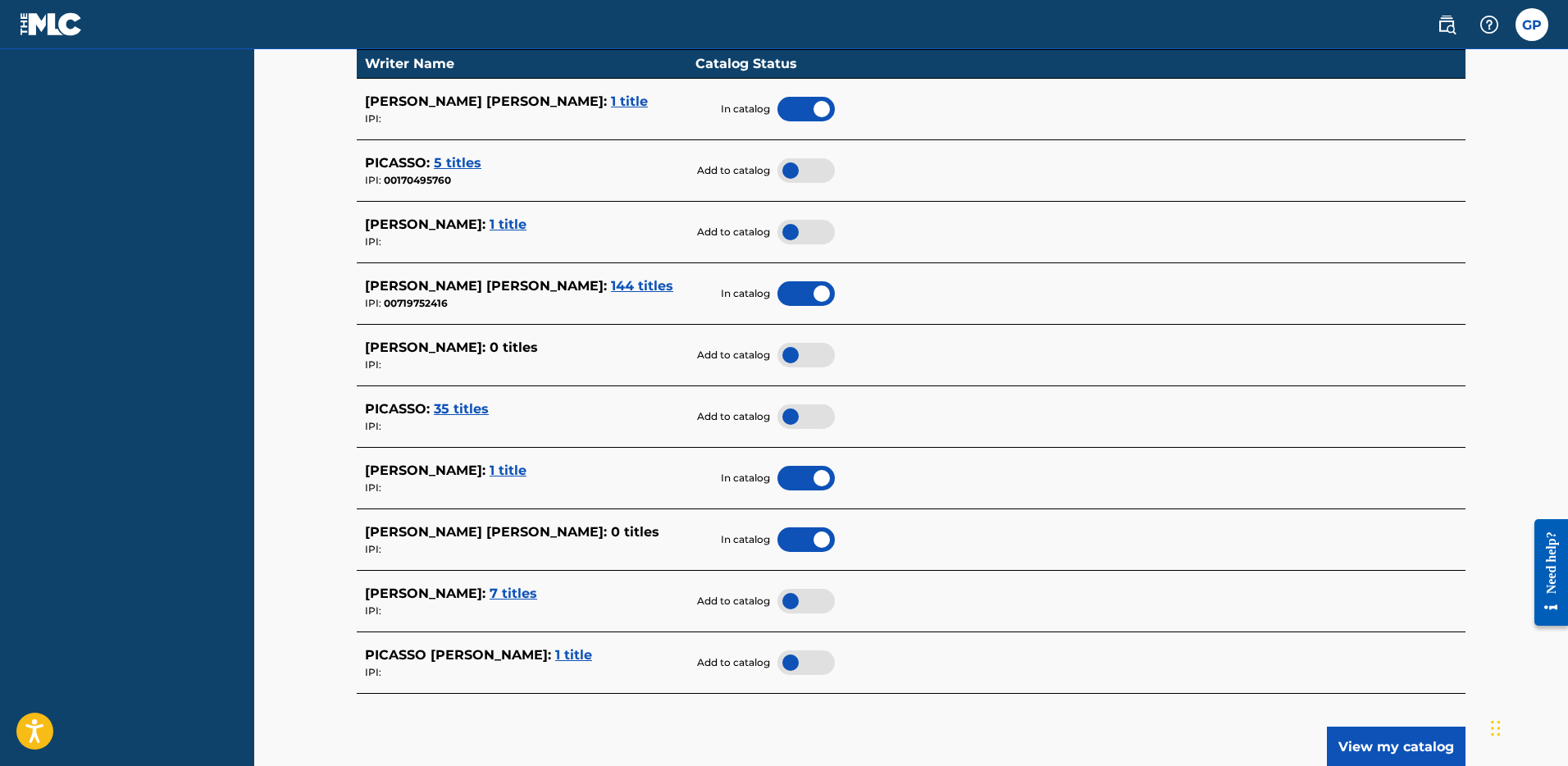
click at [793, 595] on div at bounding box center [806, 601] width 57 height 25
click at [556, 658] on span "1 title" at bounding box center [574, 655] width 37 height 15
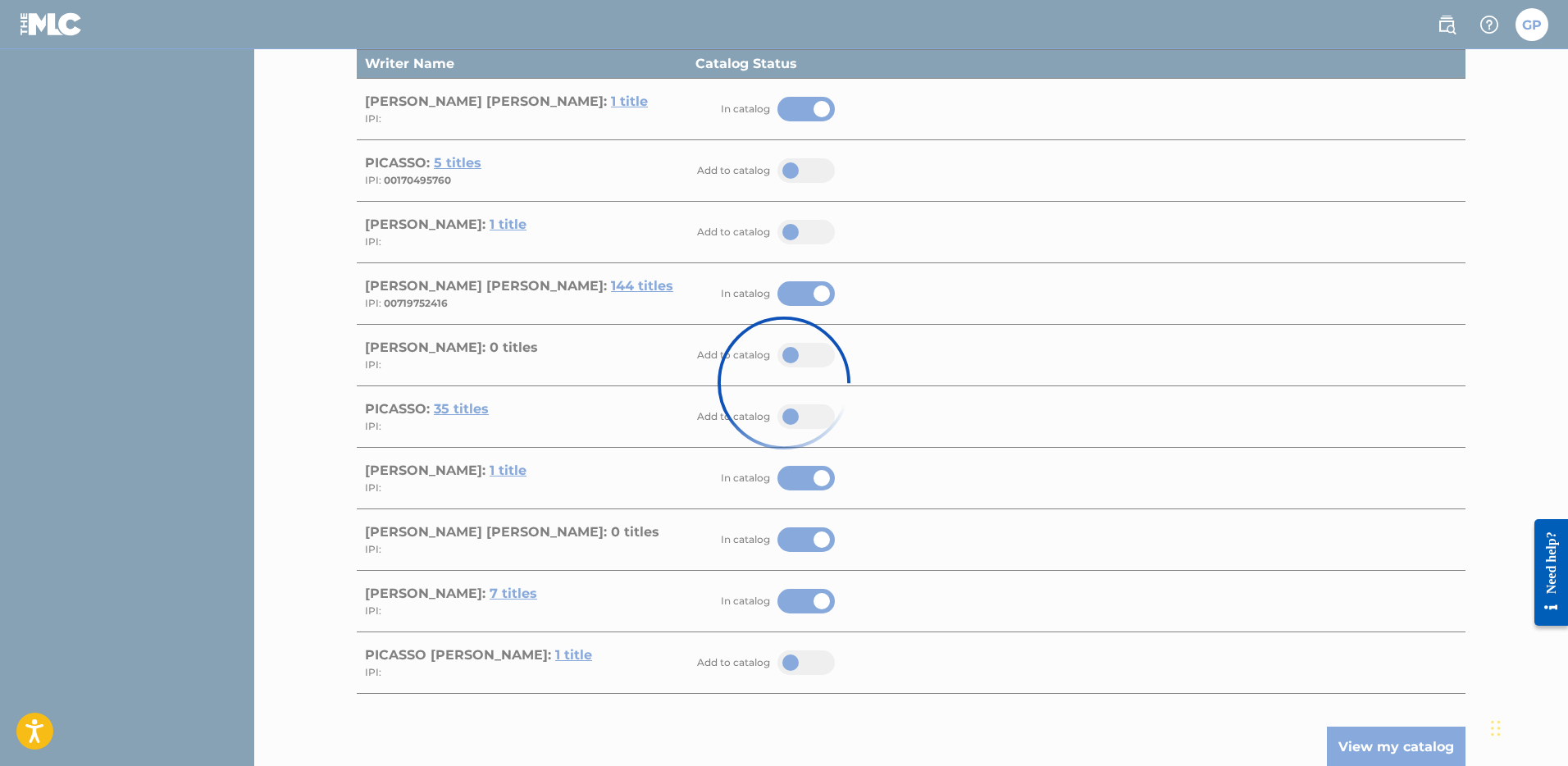
scroll to position [88, 0]
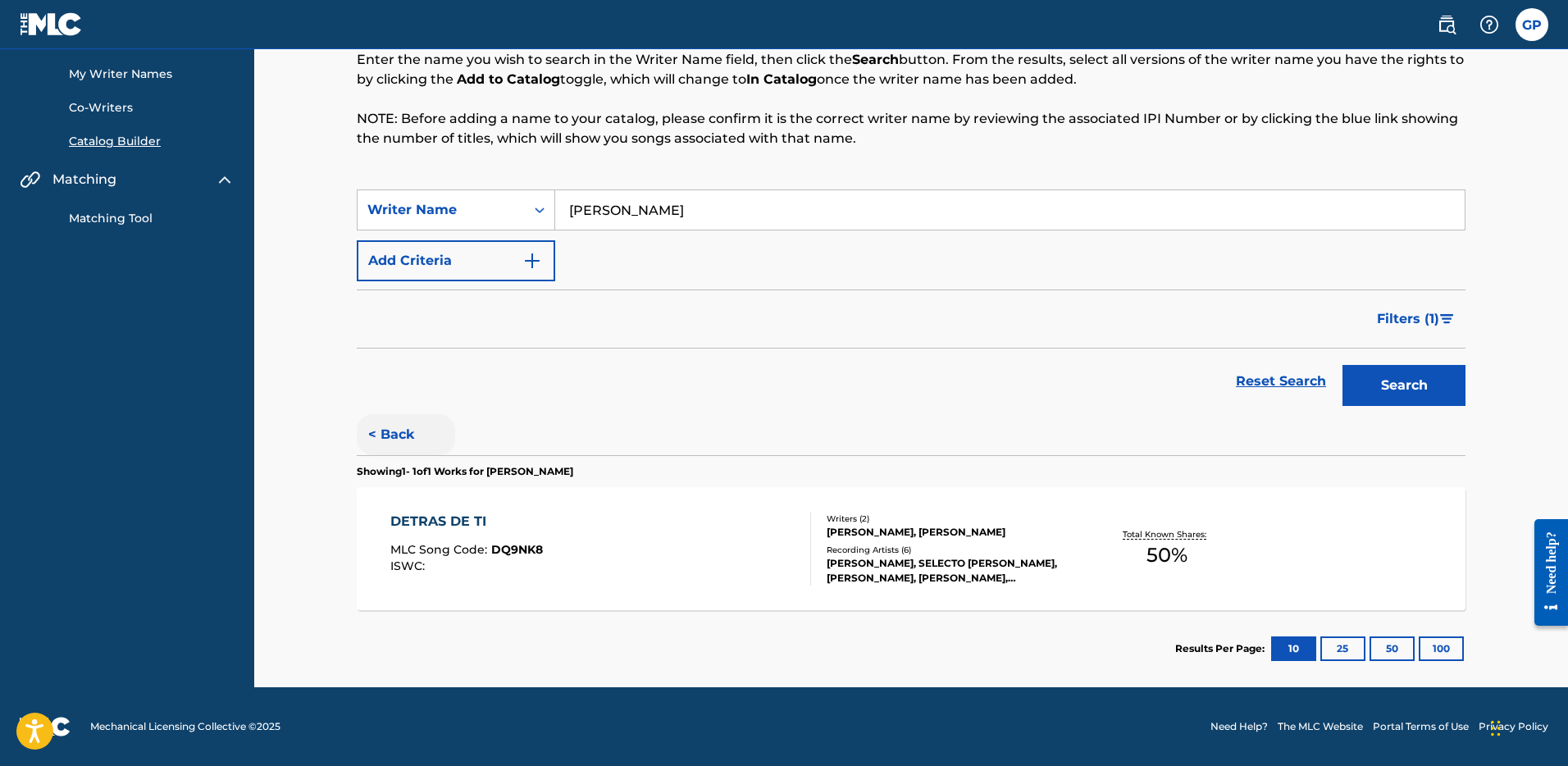
click at [404, 438] on button "< Back" at bounding box center [406, 435] width 99 height 41
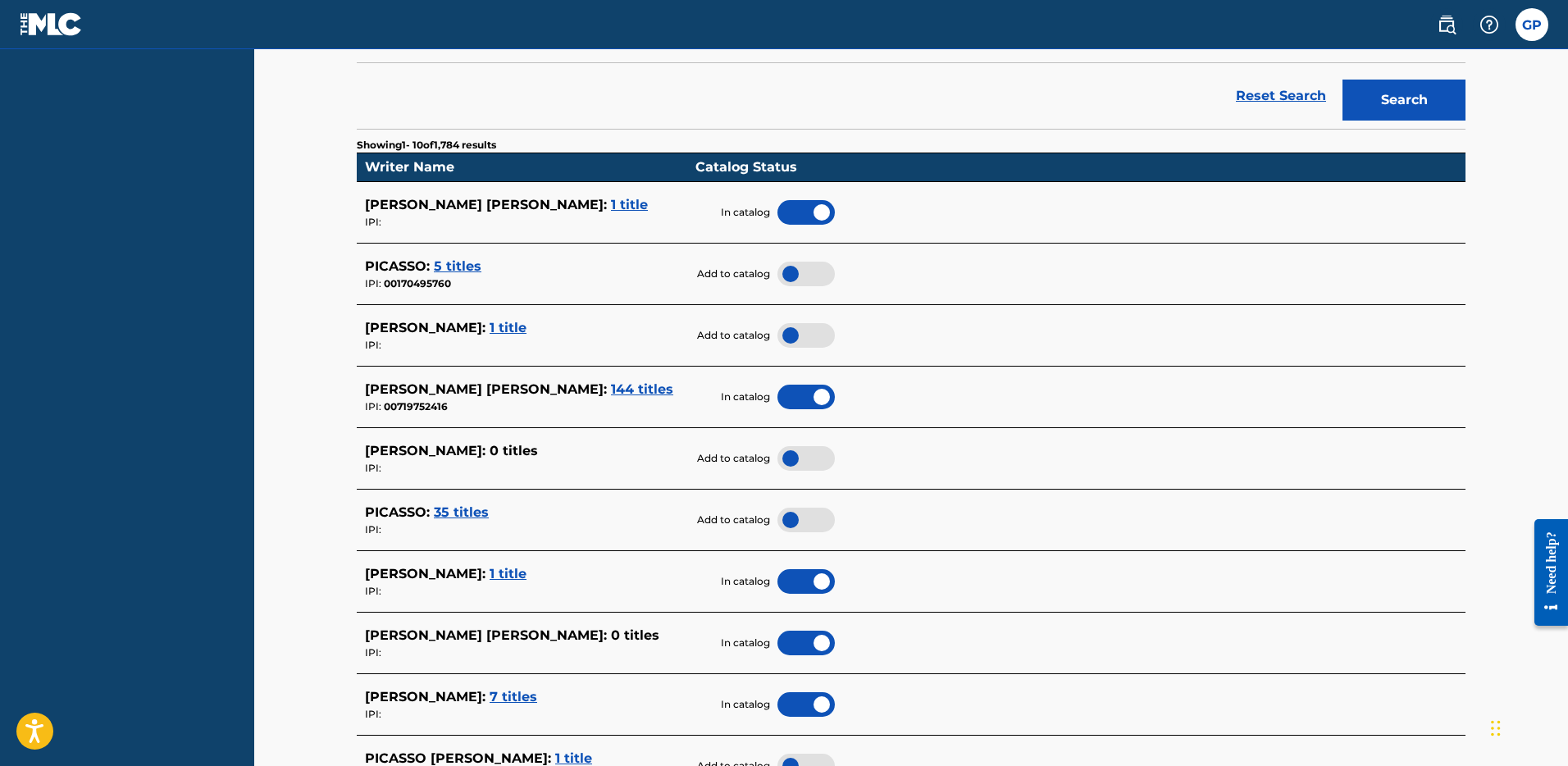
scroll to position [711, 0]
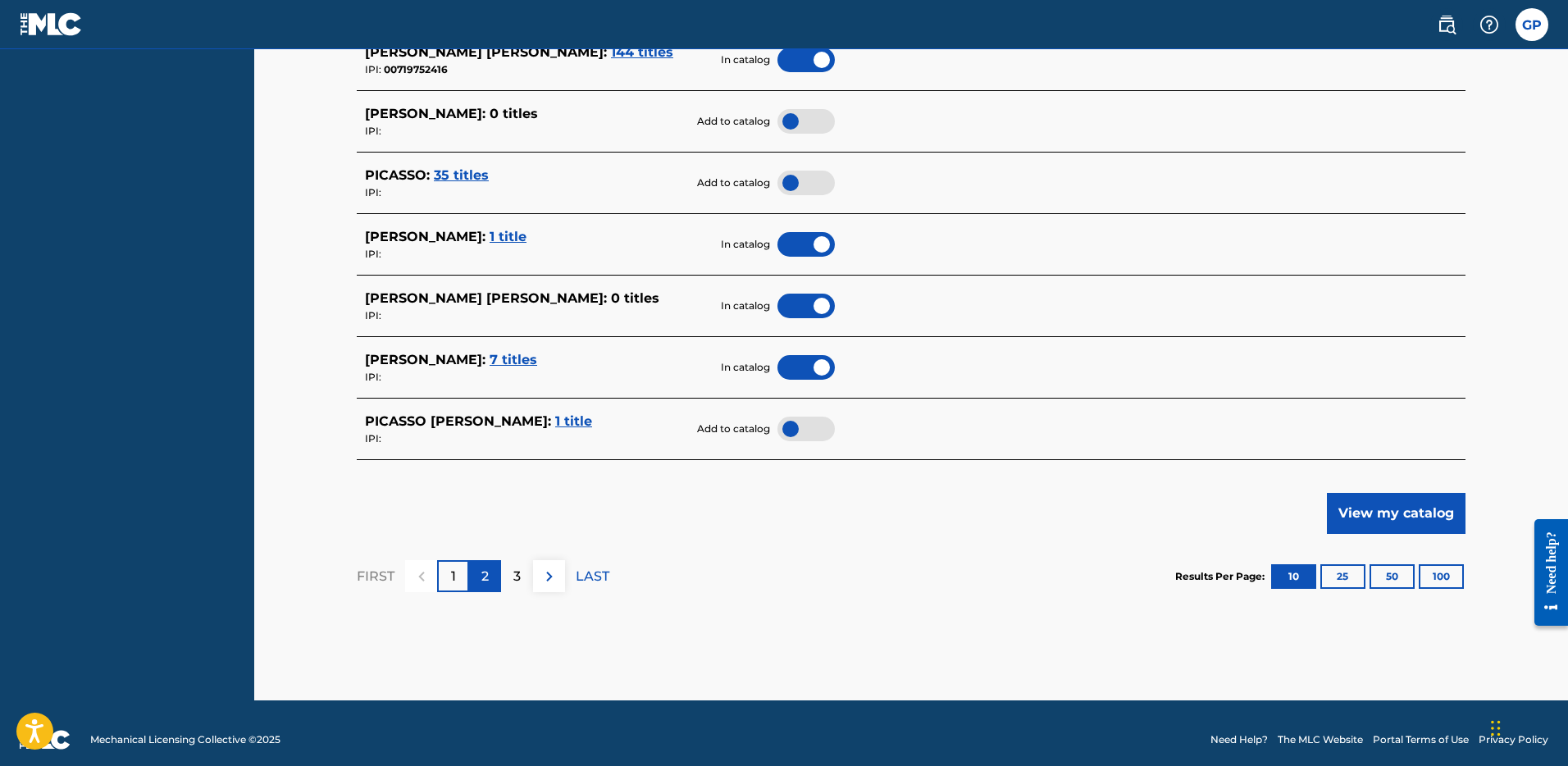
click at [489, 583] on div "2" at bounding box center [484, 576] width 32 height 32
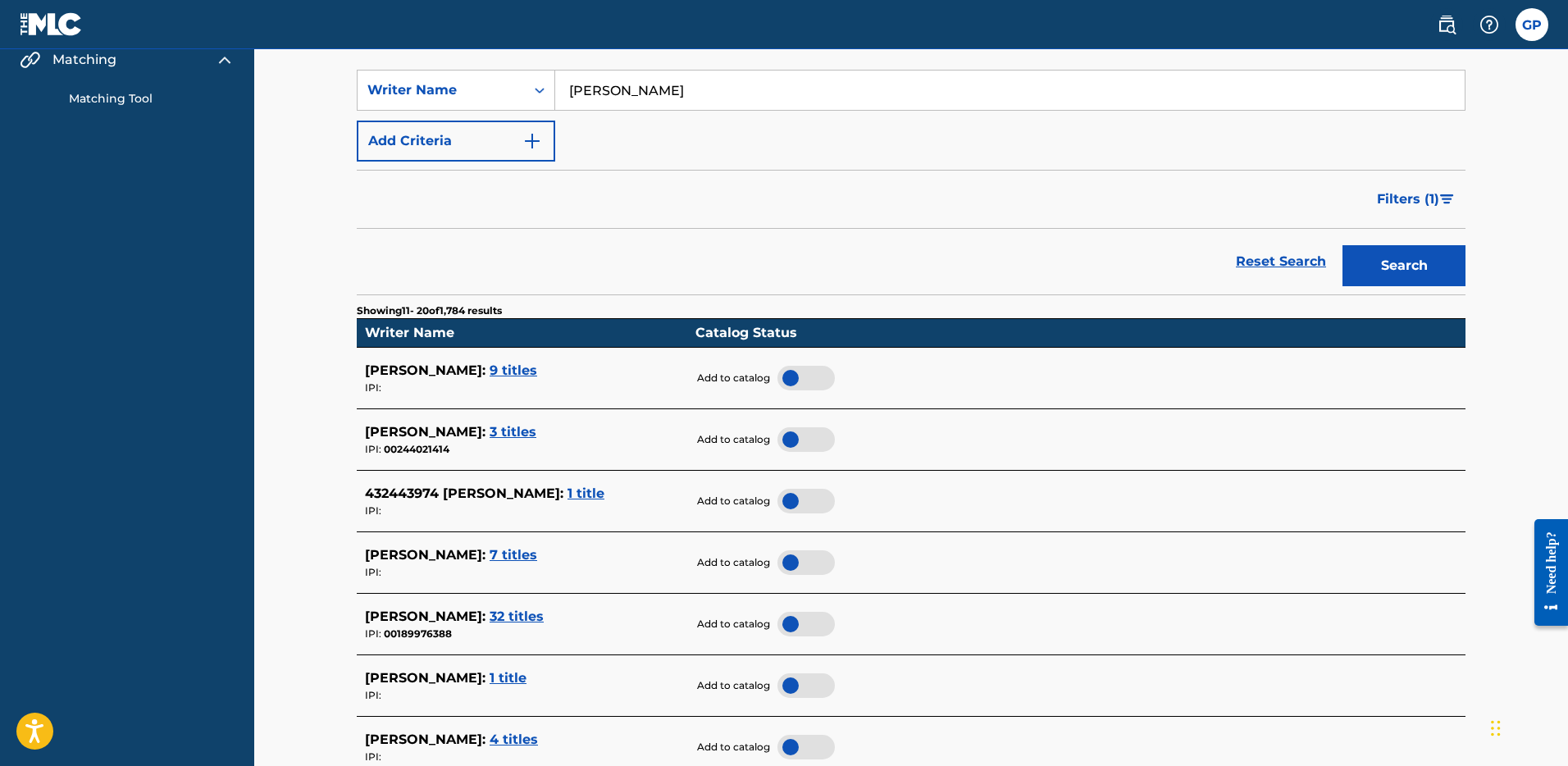
scroll to position [241, 0]
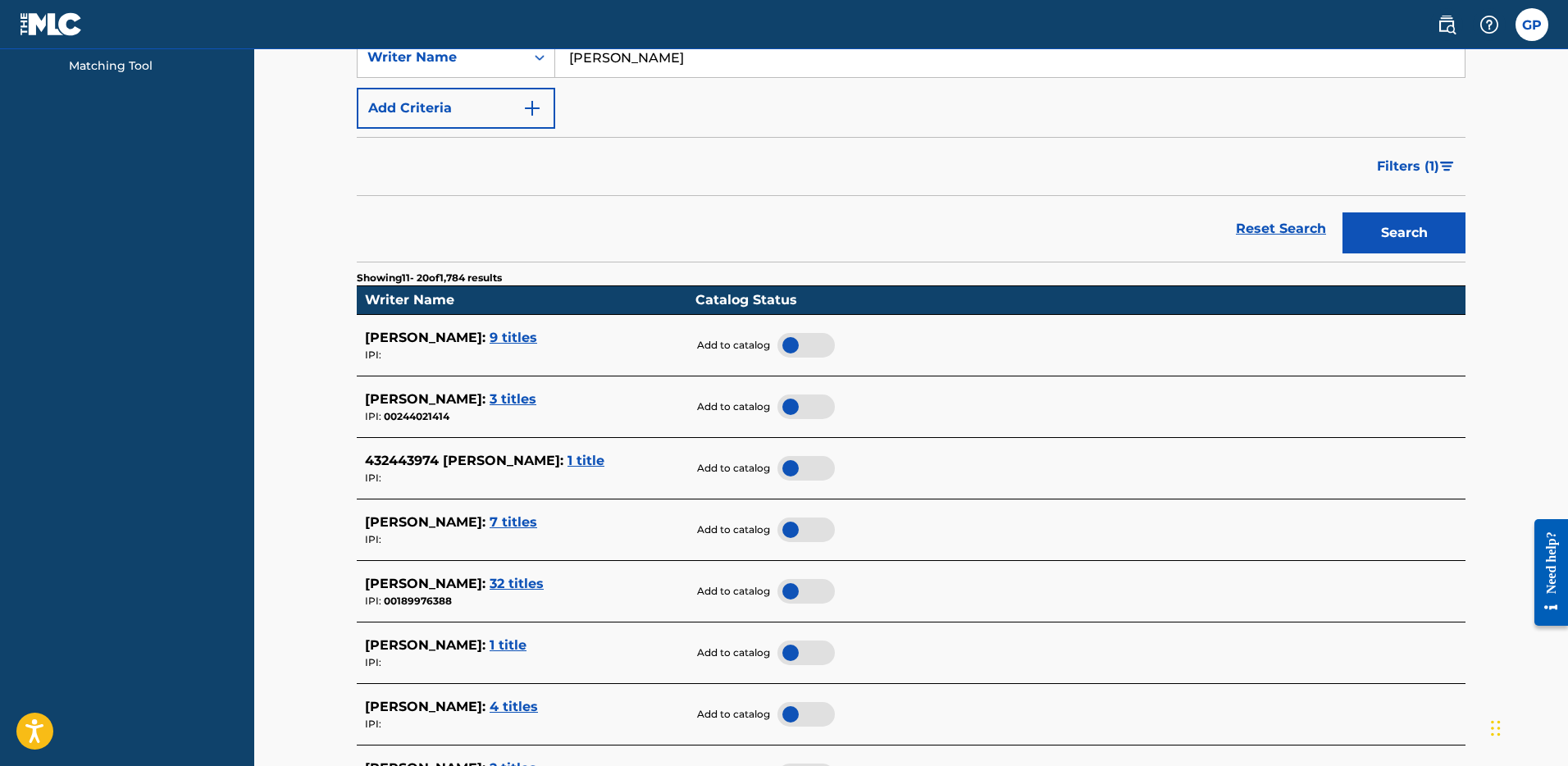
click at [568, 458] on span "1 title" at bounding box center [586, 461] width 37 height 15
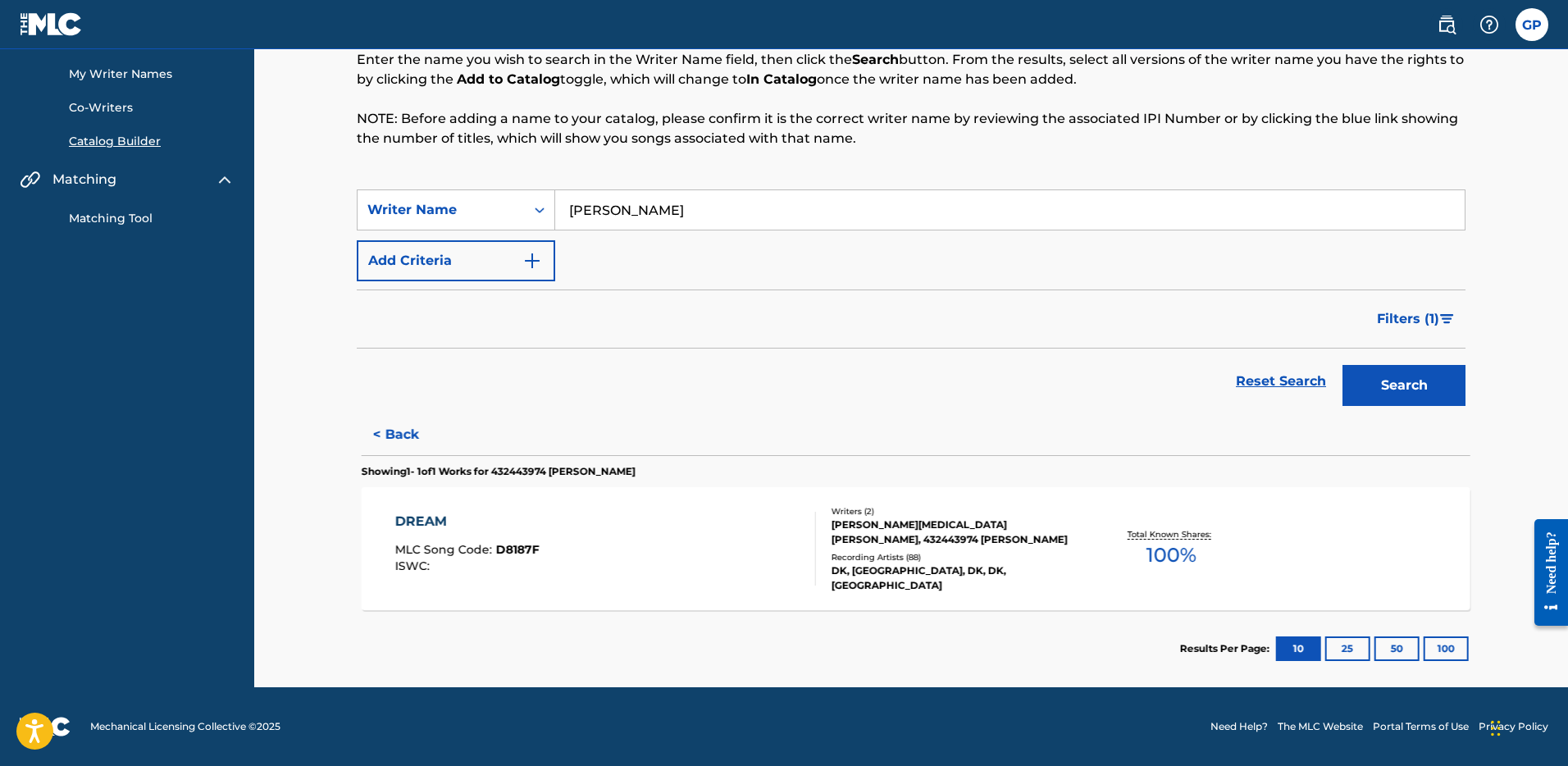
scroll to position [88, 0]
click at [402, 442] on button "< Back" at bounding box center [406, 435] width 99 height 41
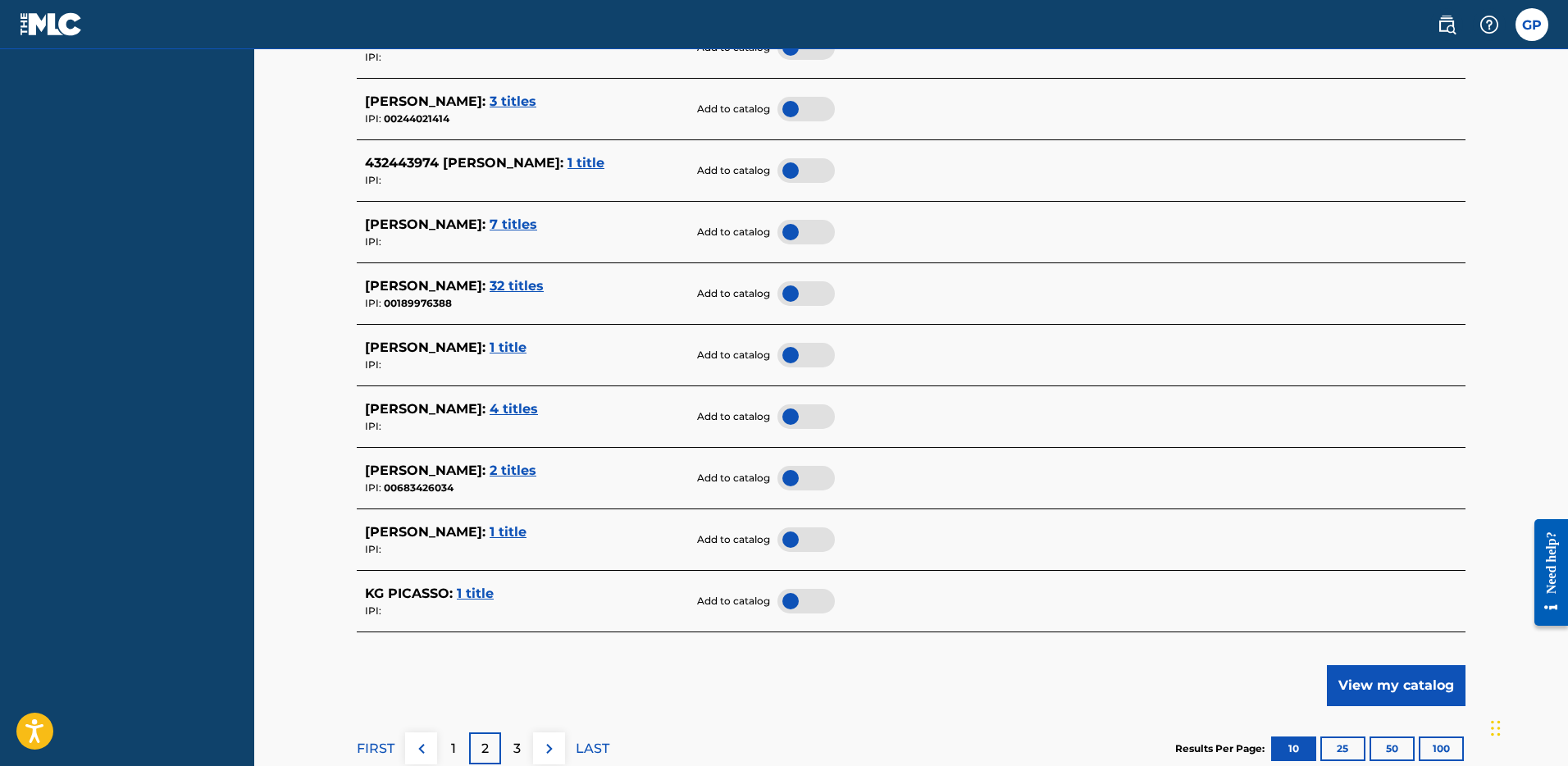
scroll to position [725, 0]
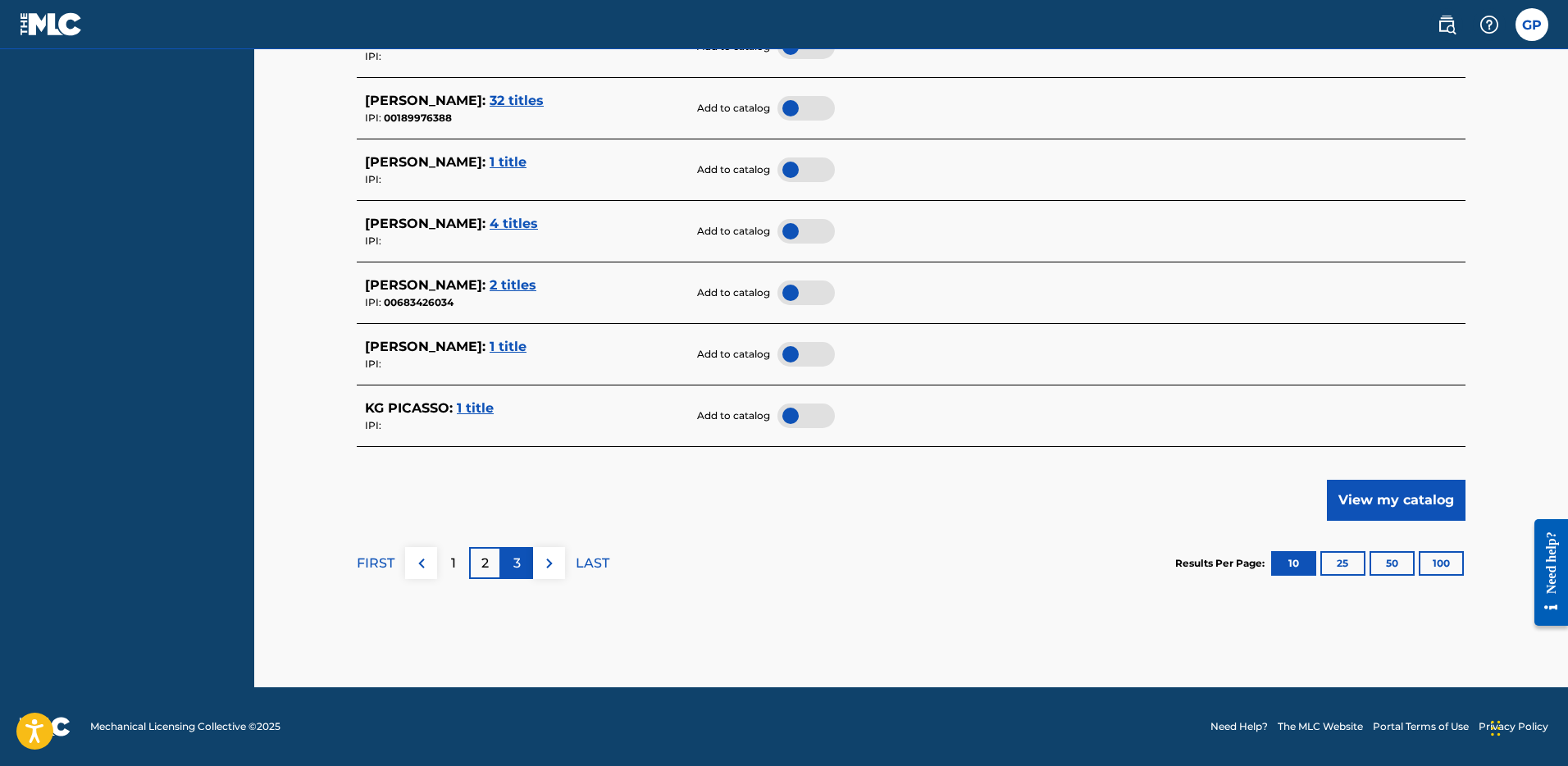
click at [526, 570] on div "3" at bounding box center [516, 563] width 32 height 32
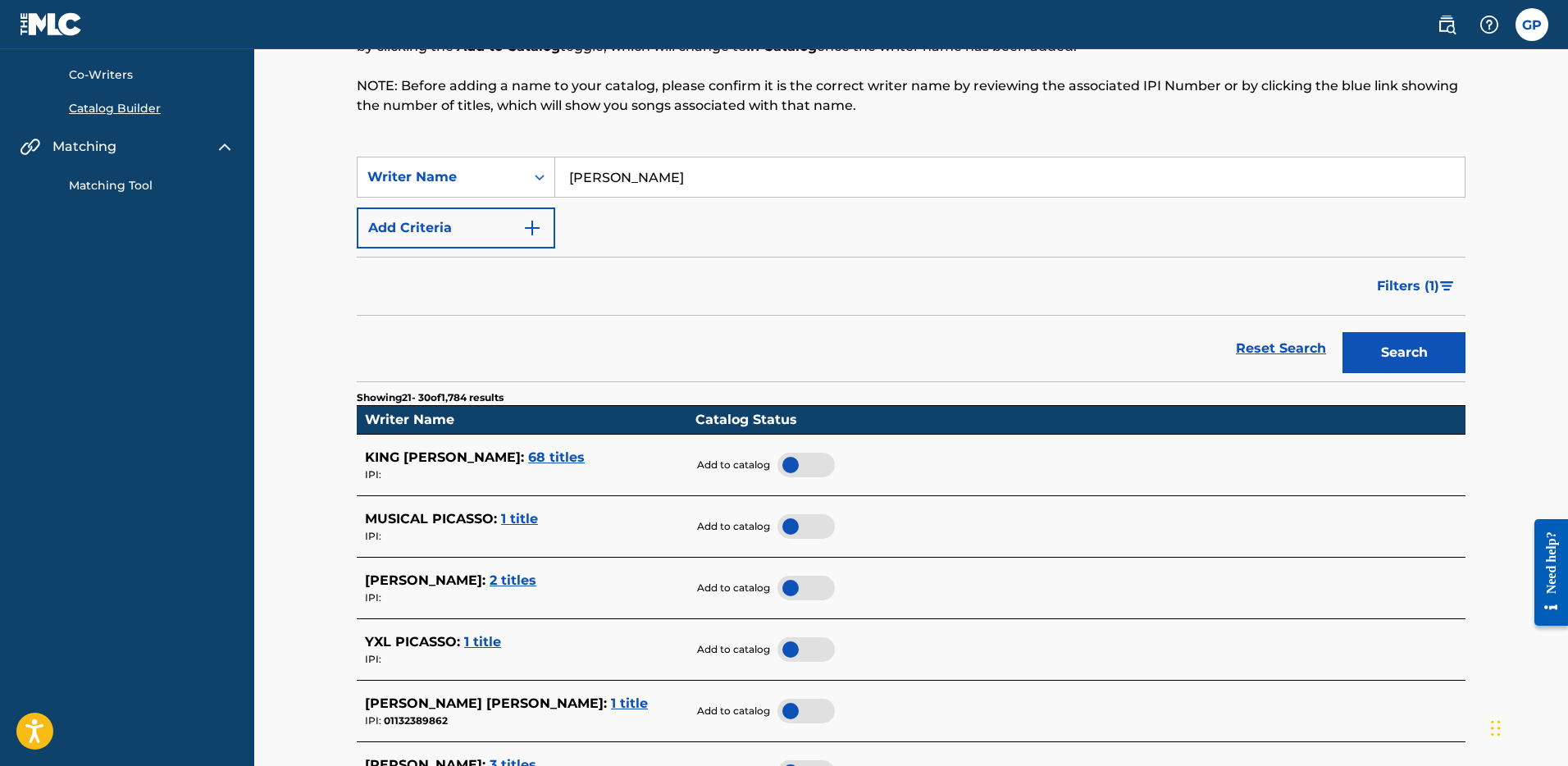
scroll to position [543, 0]
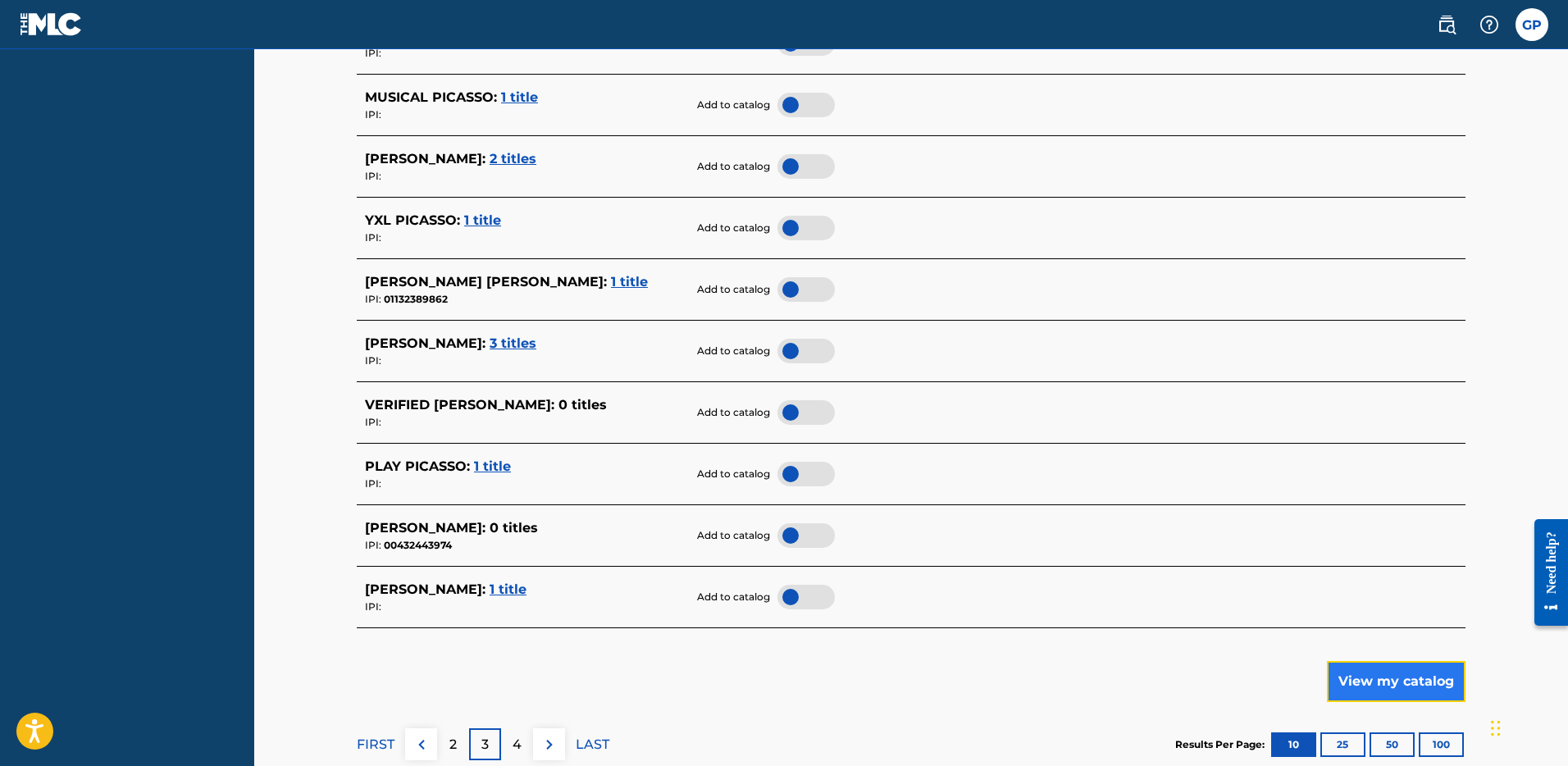
click at [1400, 685] on button "View my catalog" at bounding box center [1397, 682] width 139 height 41
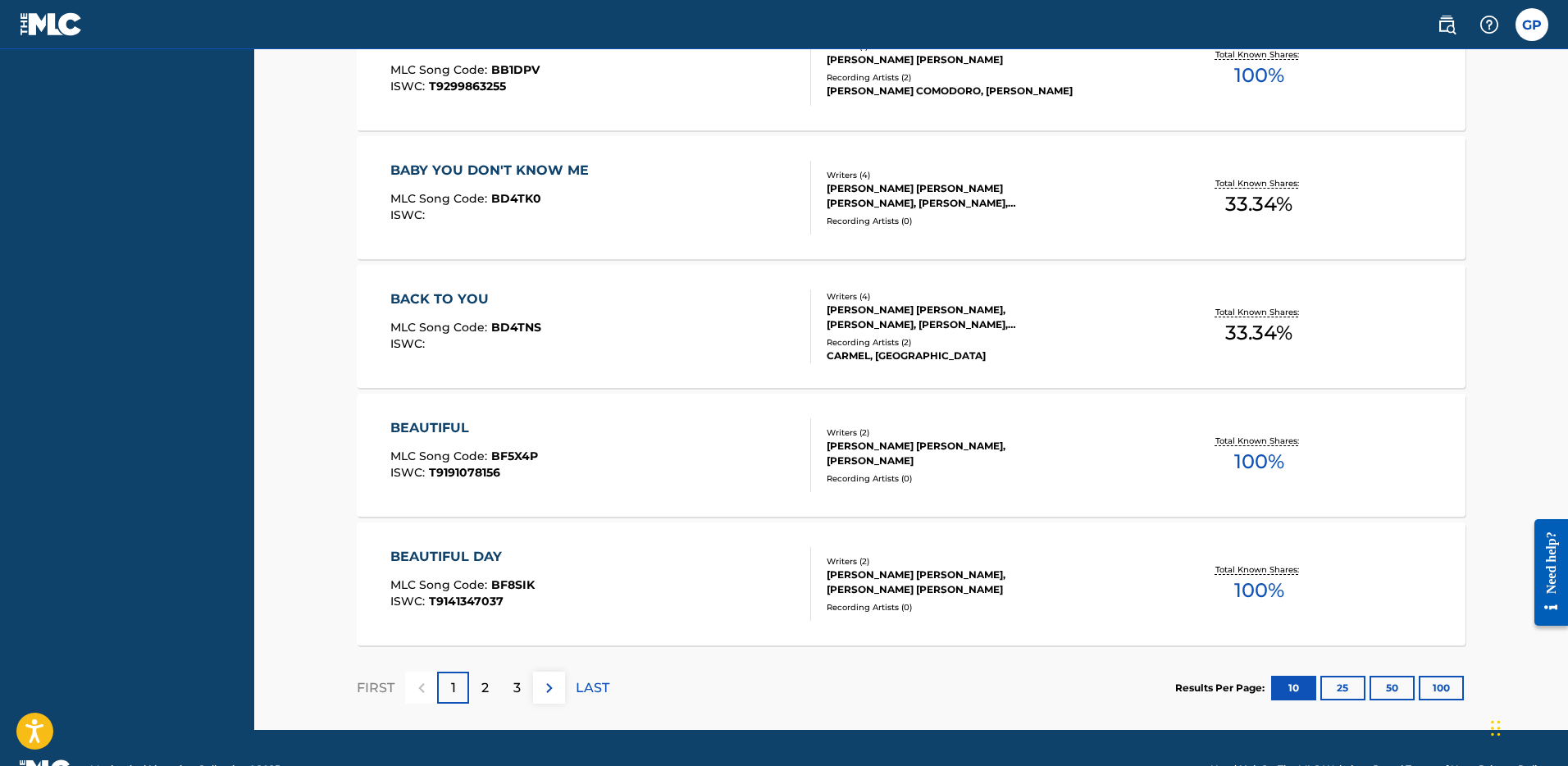
scroll to position [1322, 0]
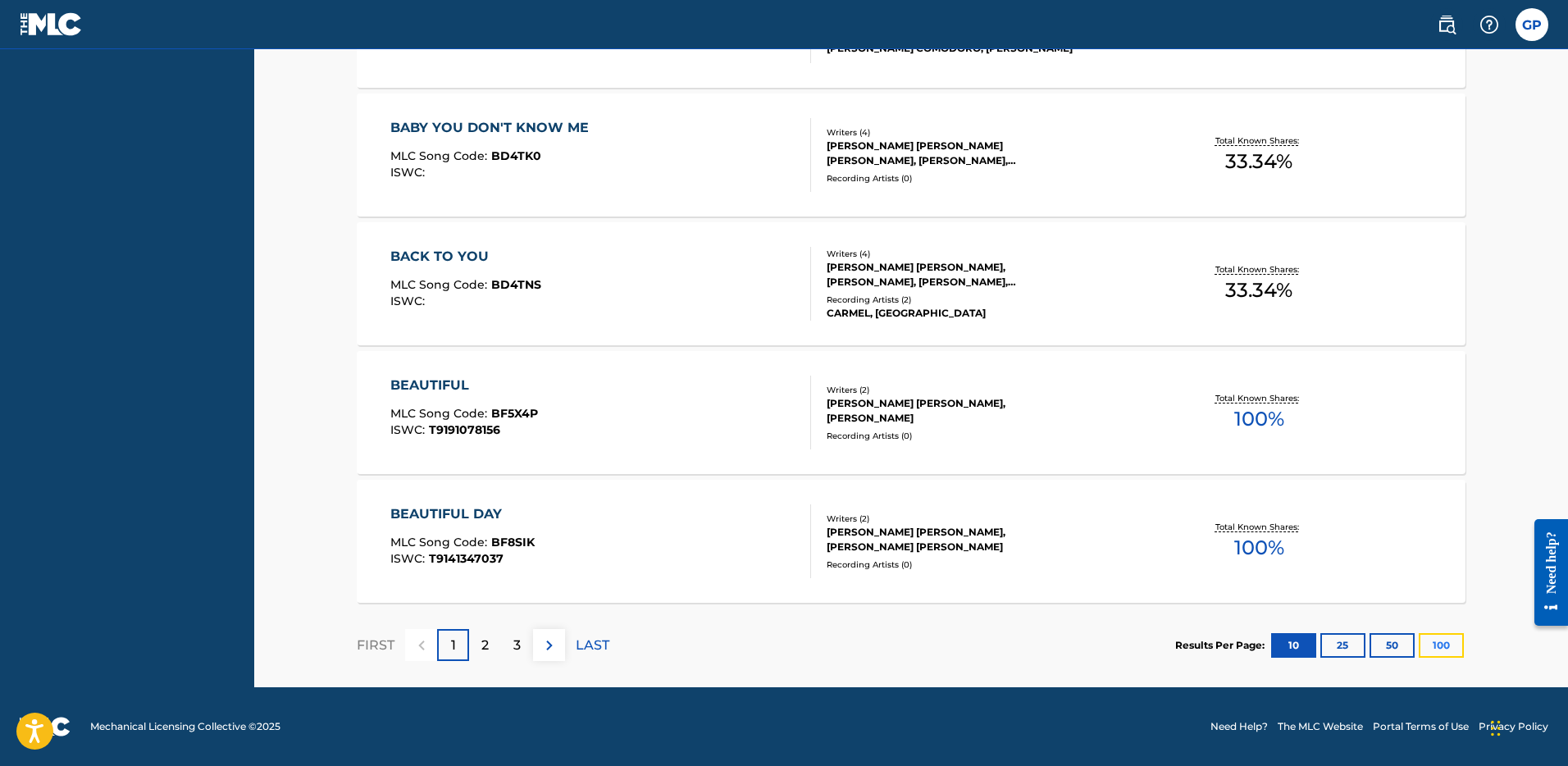
click at [1445, 648] on button "100" at bounding box center [1441, 645] width 45 height 25
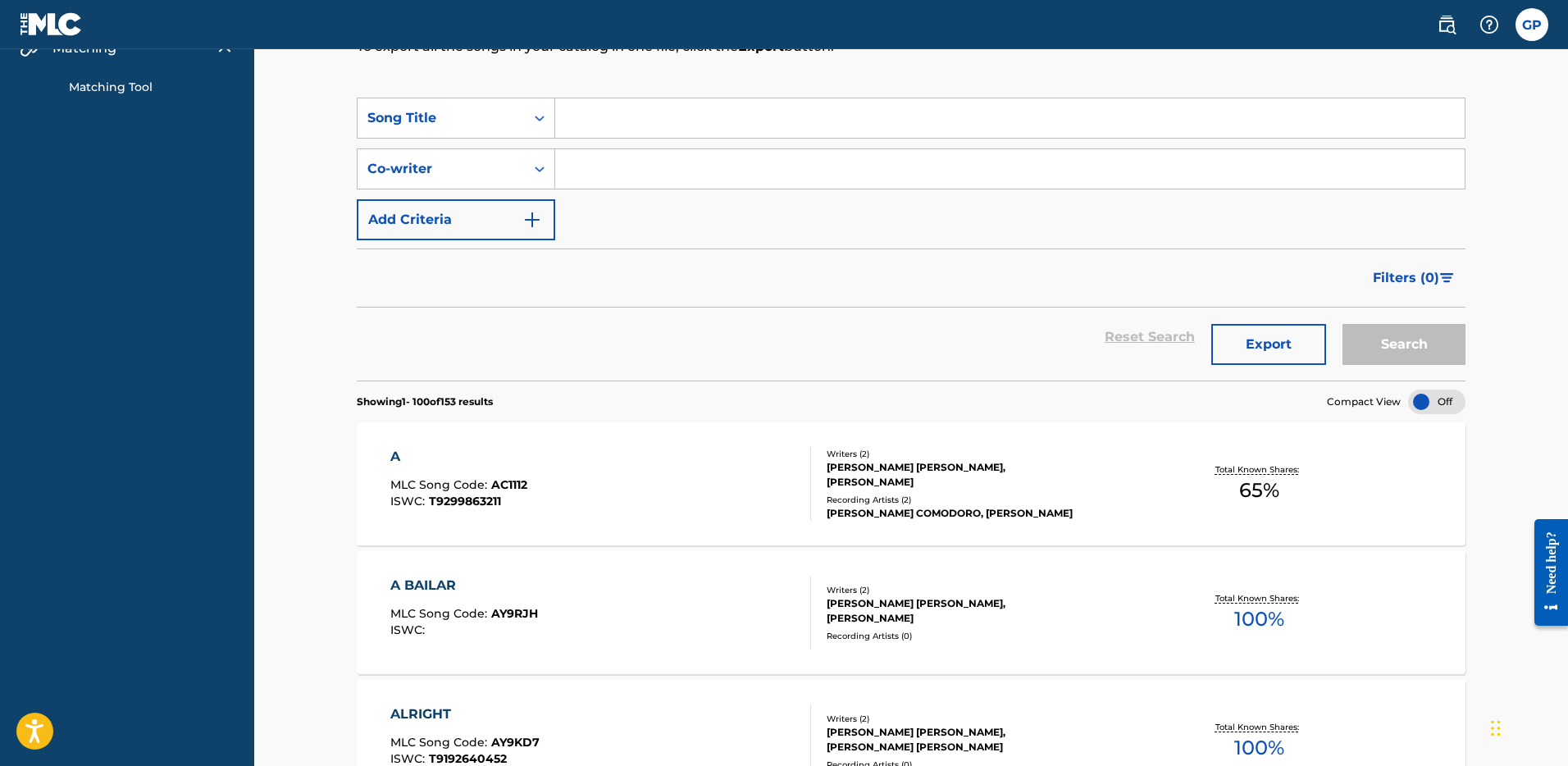
scroll to position [0, 0]
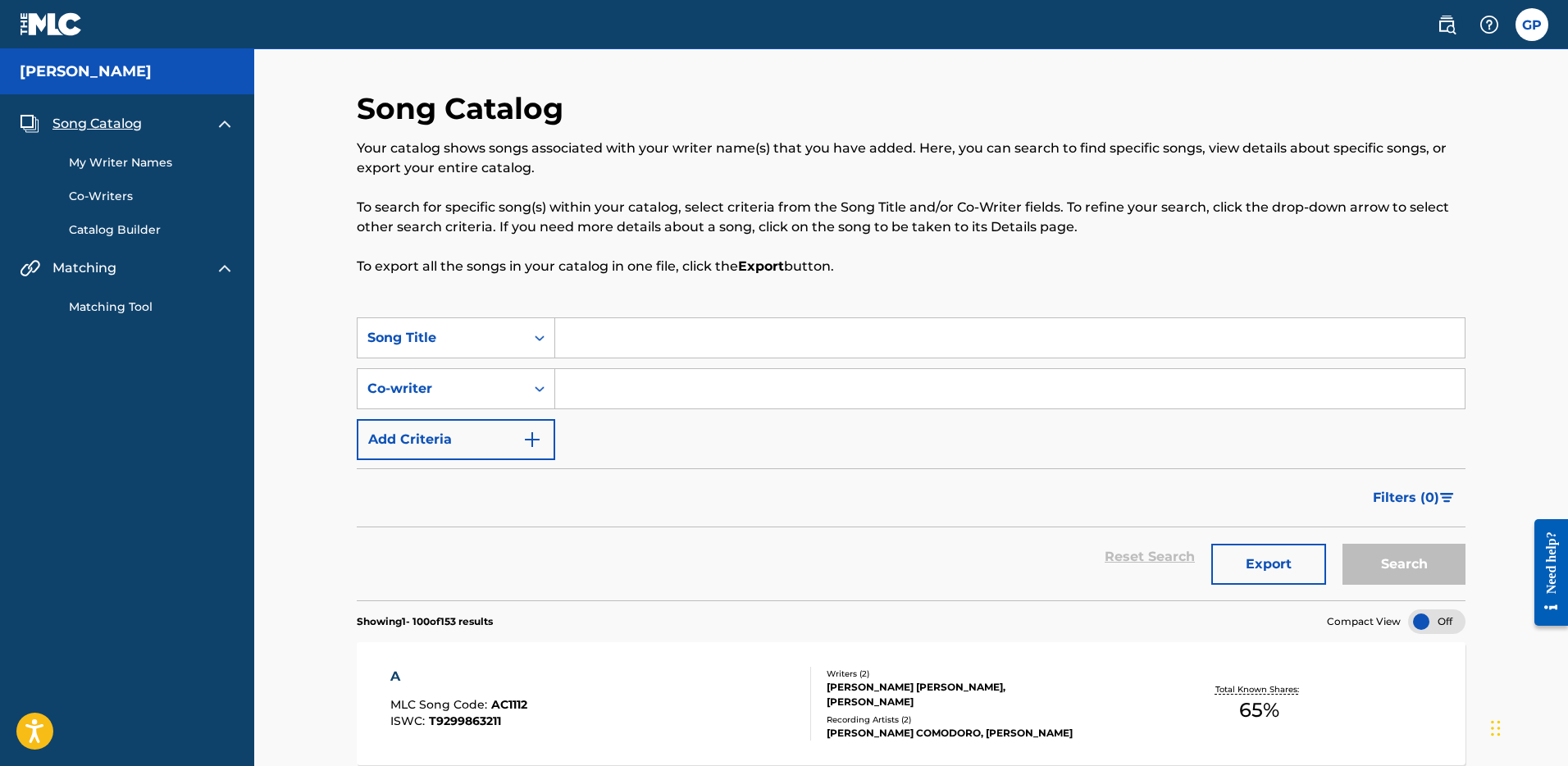
click at [122, 305] on link "Matching Tool" at bounding box center [151, 307] width 165 height 17
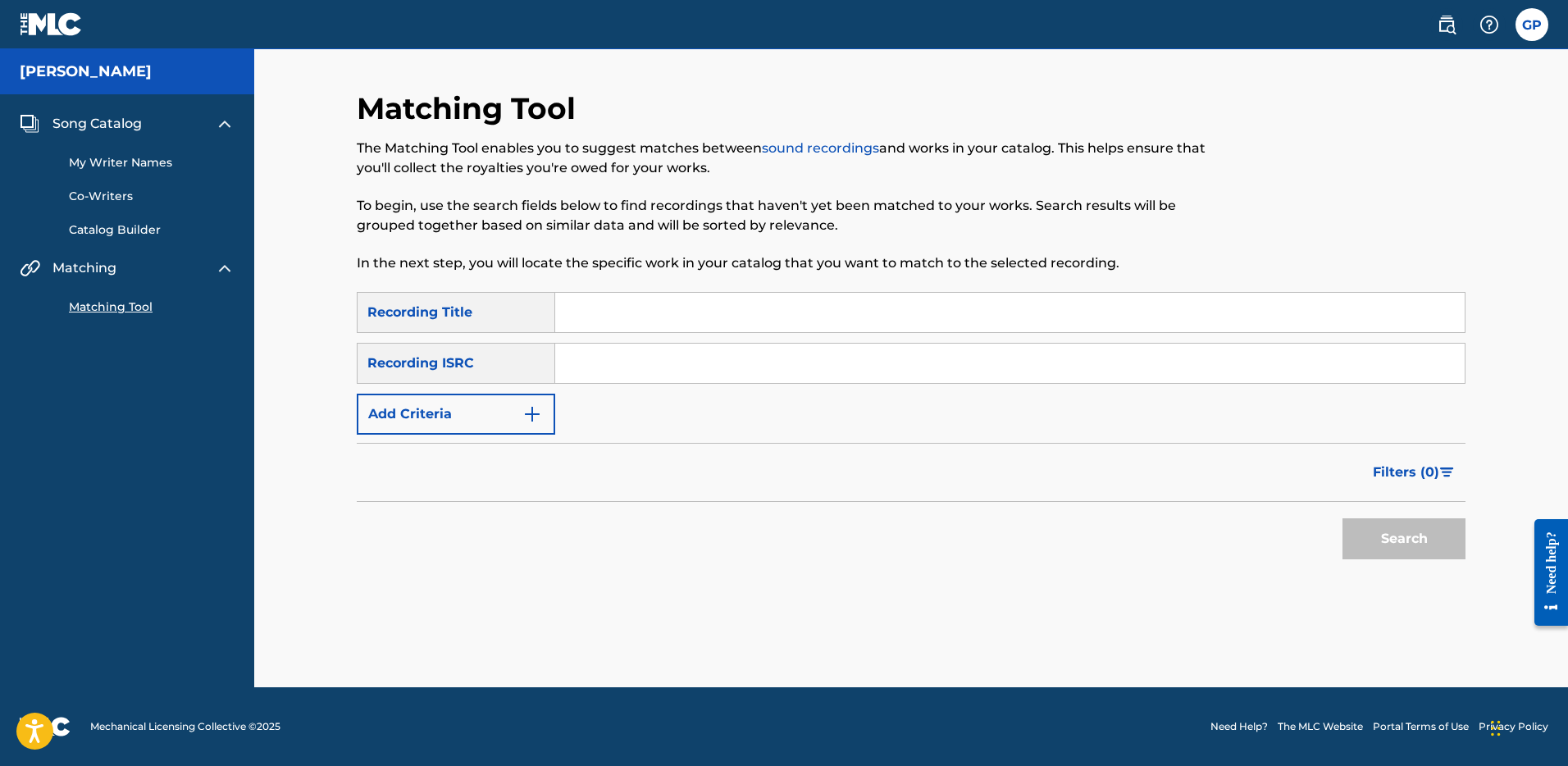
click at [123, 166] on link "My Writer Names" at bounding box center [151, 163] width 165 height 17
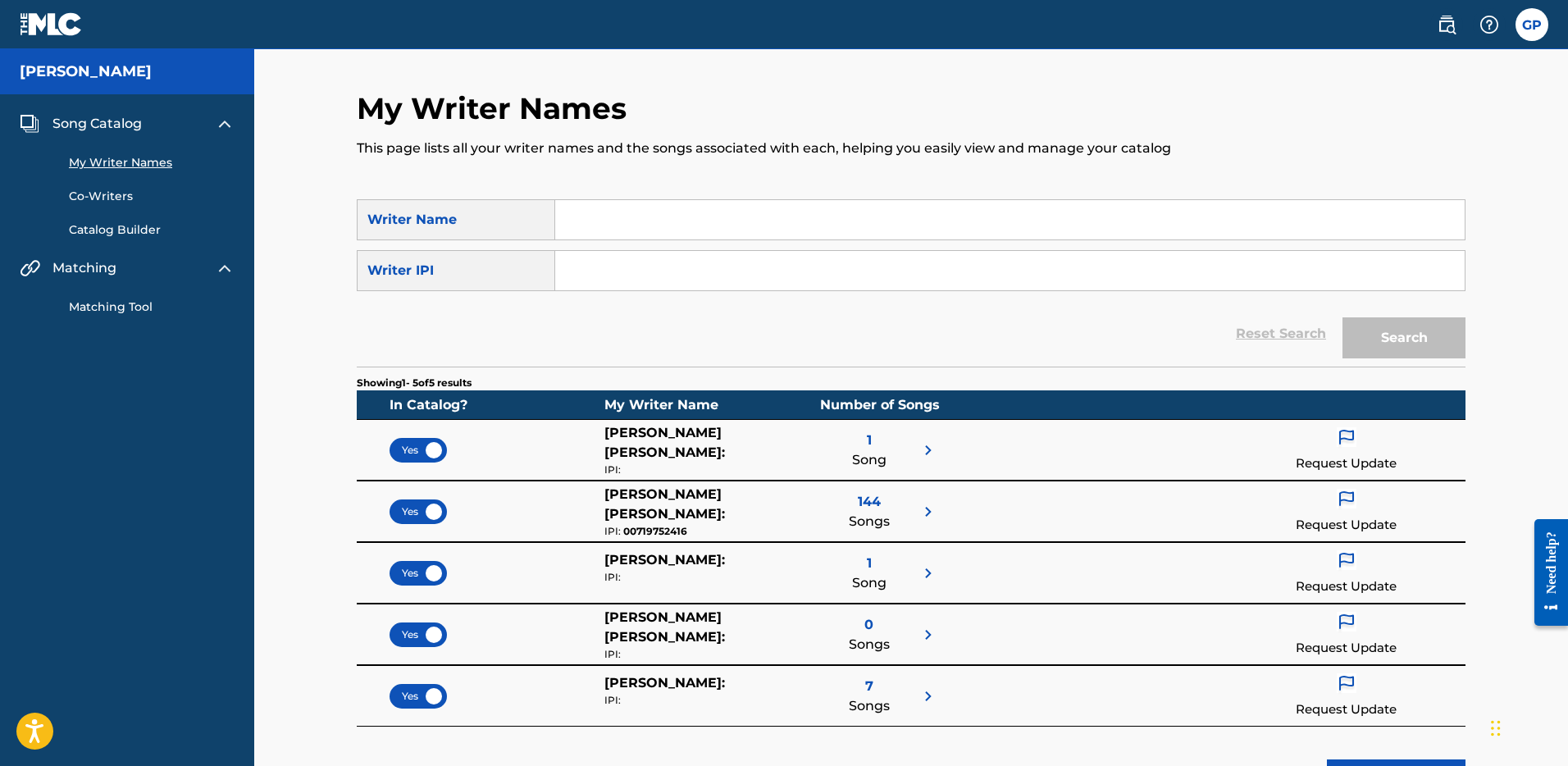
click at [1346, 441] on img at bounding box center [1346, 437] width 20 height 21
click at [1366, 582] on p "Request to add IPI" at bounding box center [1348, 579] width 189 height 39
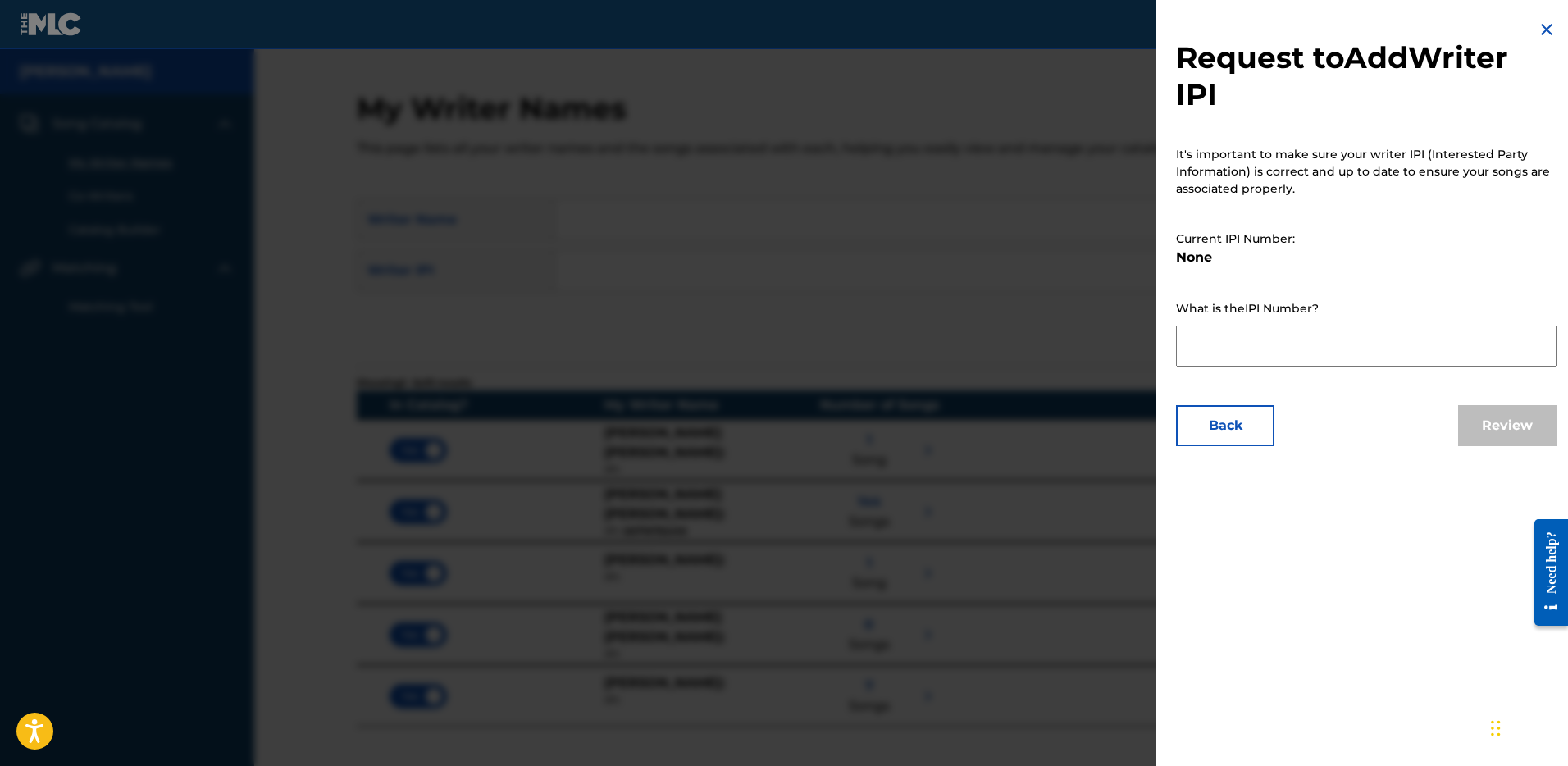
click at [1223, 345] on textarea at bounding box center [1367, 347] width 381 height 41
paste textarea "719752416"
type textarea "719752416"
click at [1478, 421] on button "Review" at bounding box center [1507, 426] width 99 height 41
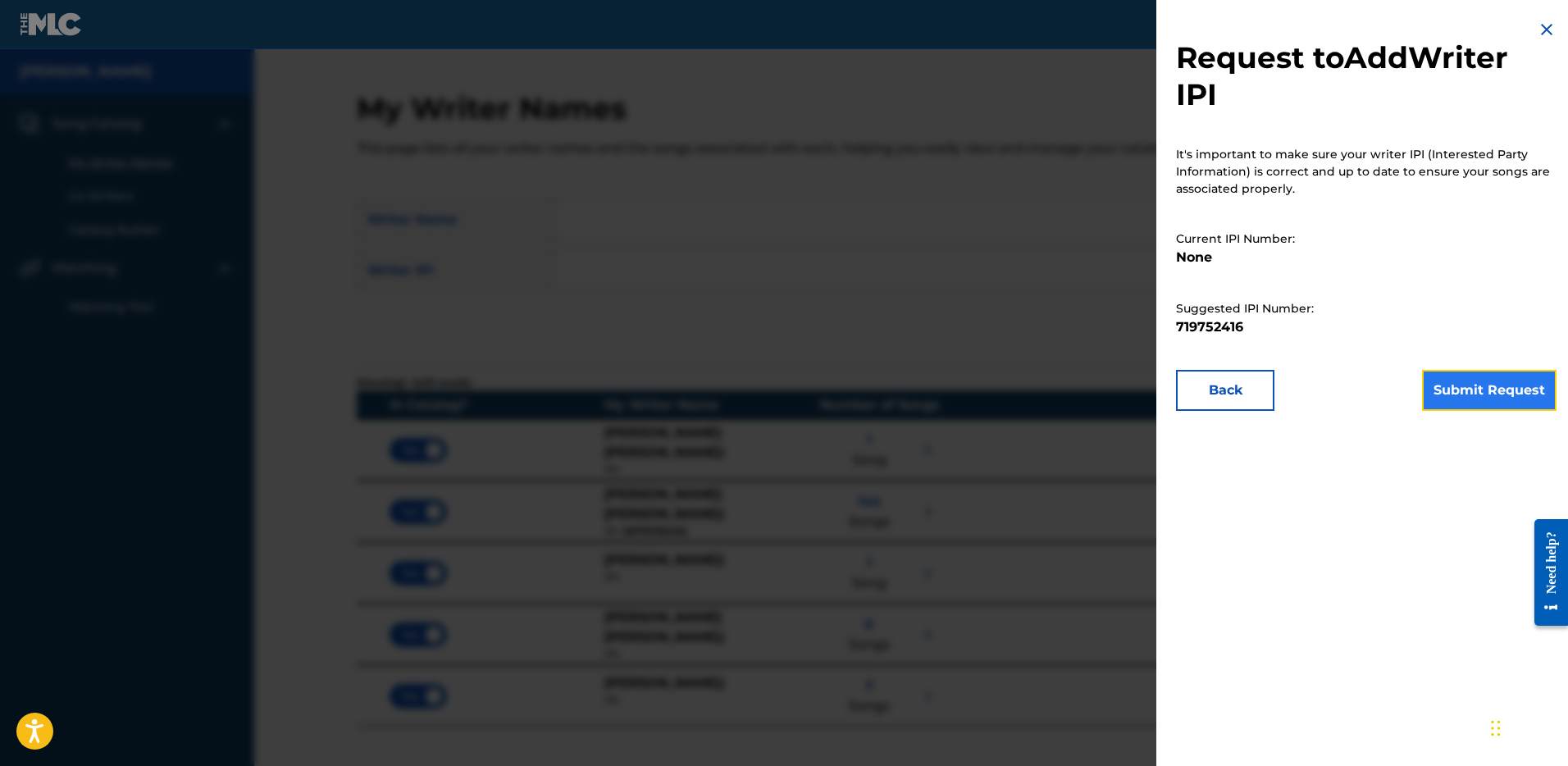
click at [1481, 385] on button "Submit Request" at bounding box center [1489, 390] width 135 height 41
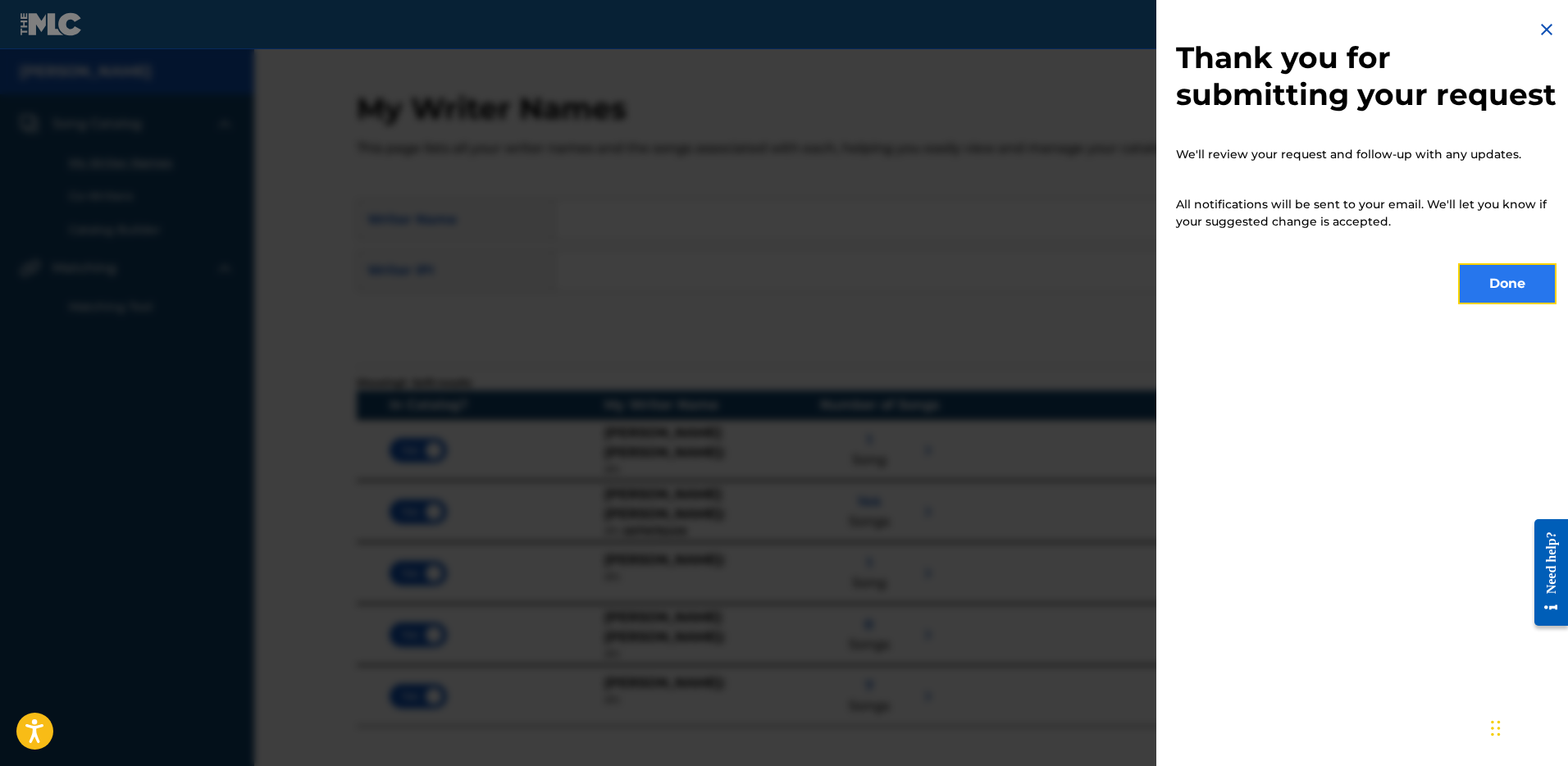
click at [1505, 305] on button "Done" at bounding box center [1507, 284] width 99 height 41
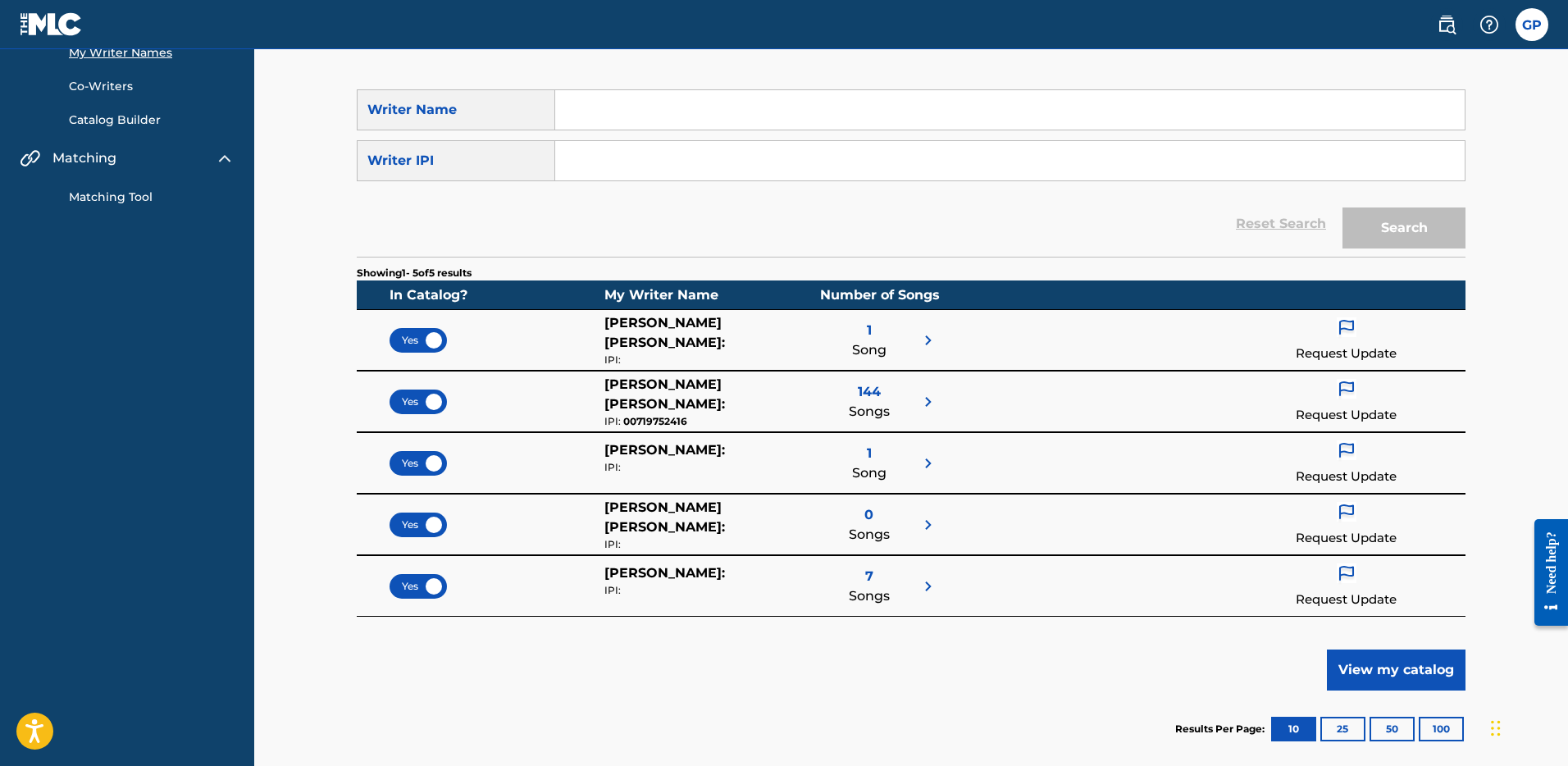
scroll to position [205, 0]
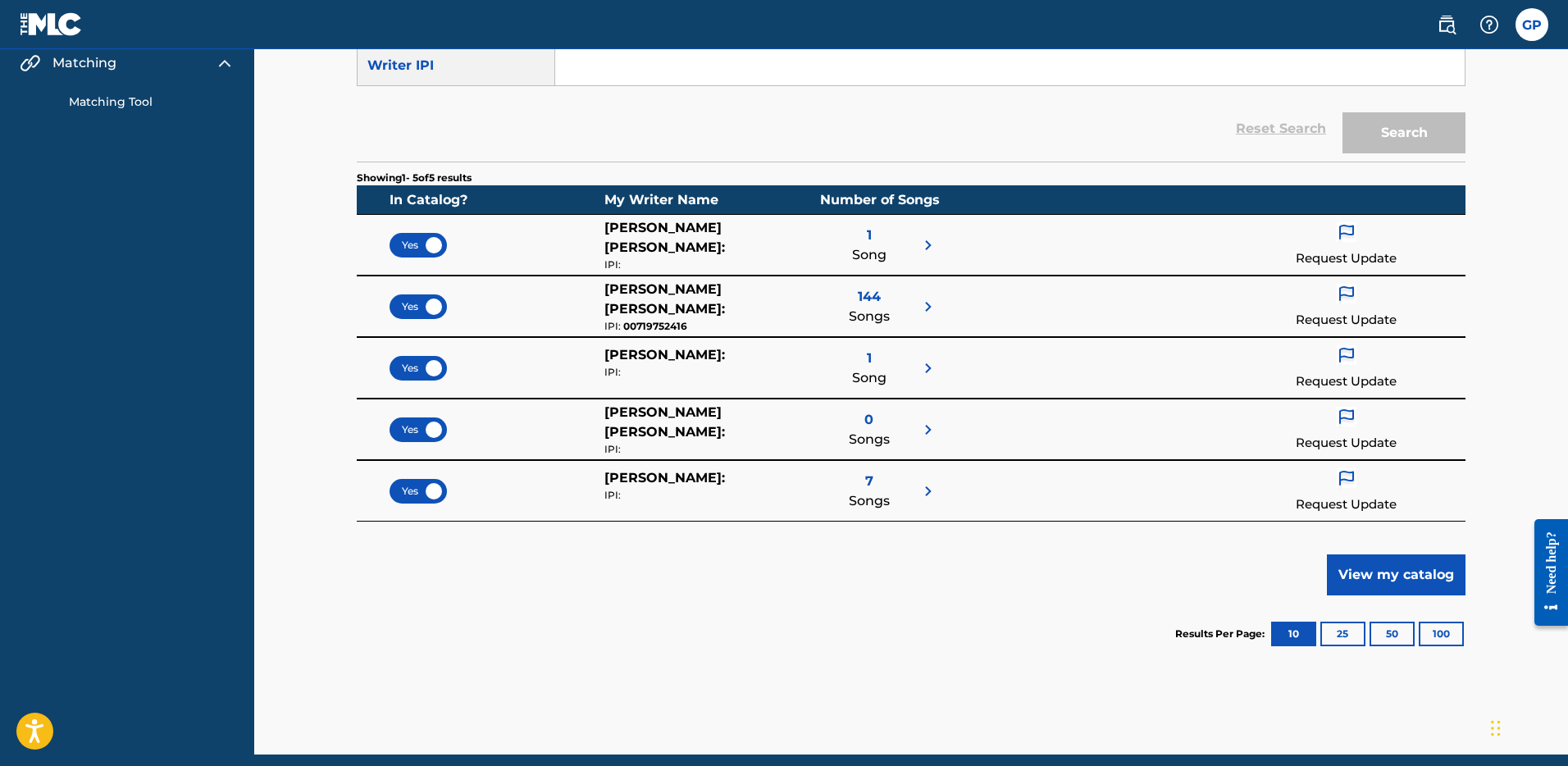
click at [1348, 485] on img at bounding box center [1346, 479] width 20 height 21
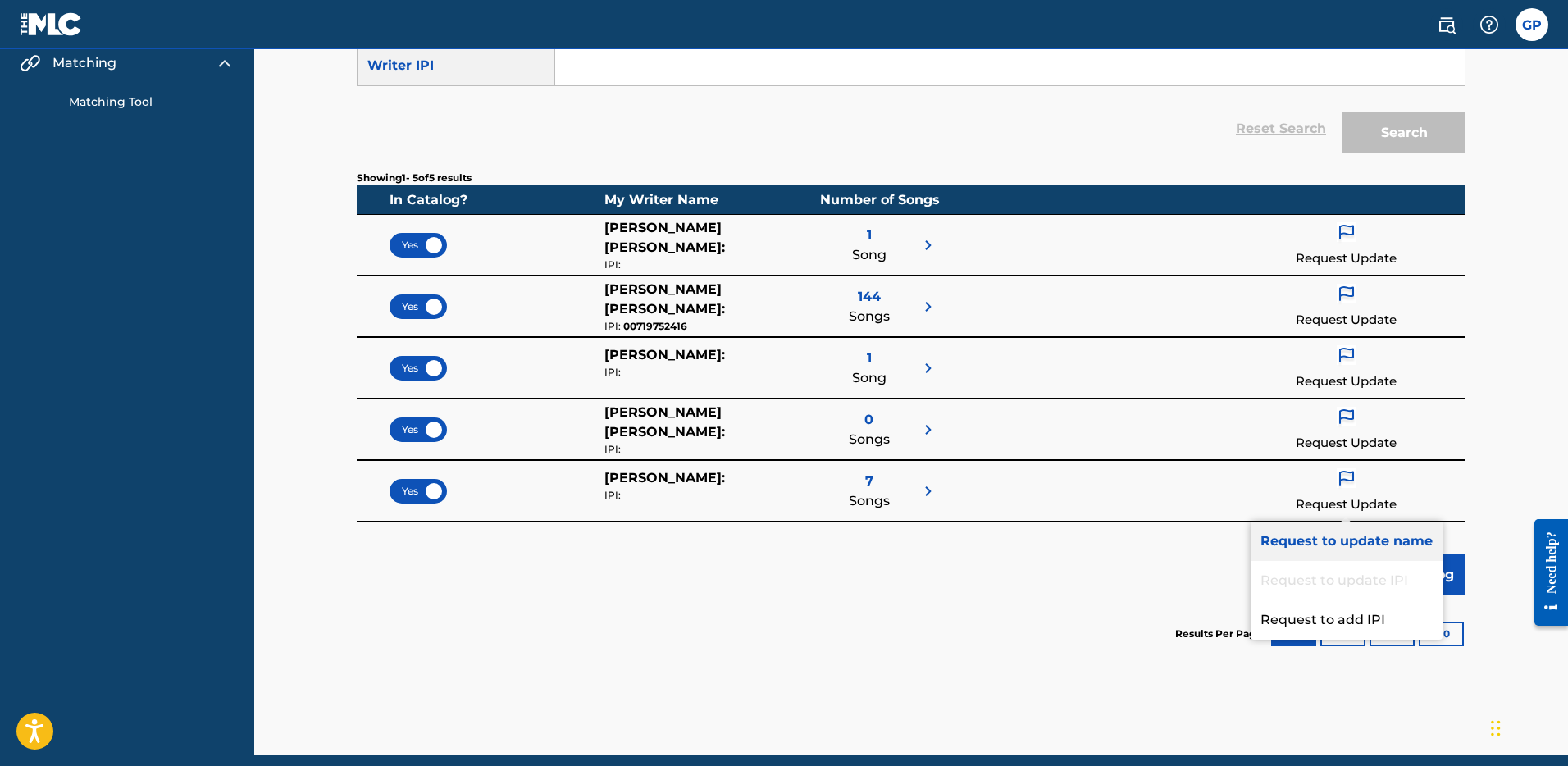
click at [1347, 529] on p "Request to update name" at bounding box center [1347, 541] width 192 height 39
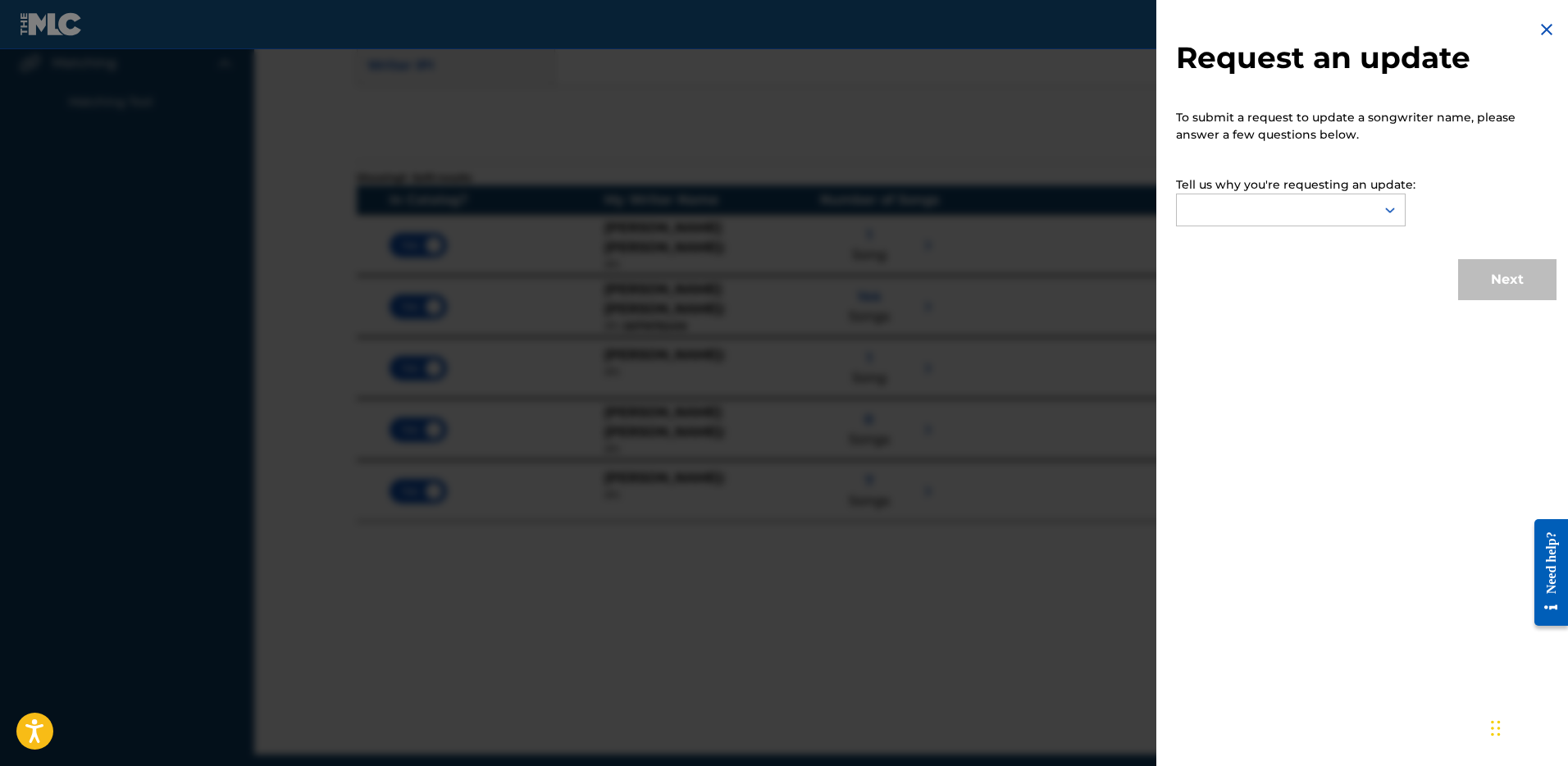
click at [1539, 27] on img at bounding box center [1547, 29] width 20 height 20
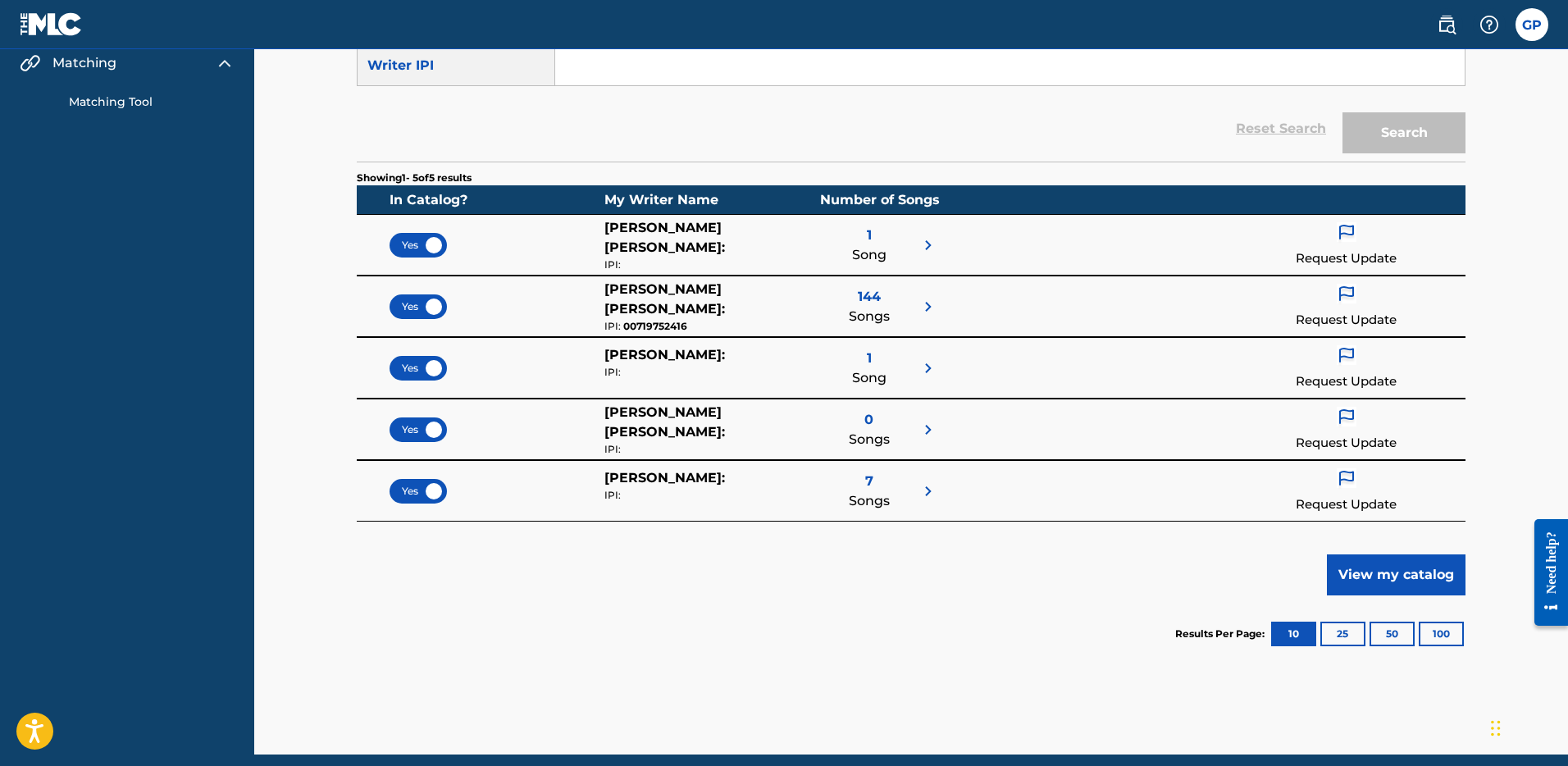
click at [1345, 482] on img at bounding box center [1346, 479] width 20 height 21
click at [1331, 618] on p "Request to add IPI" at bounding box center [1348, 620] width 189 height 39
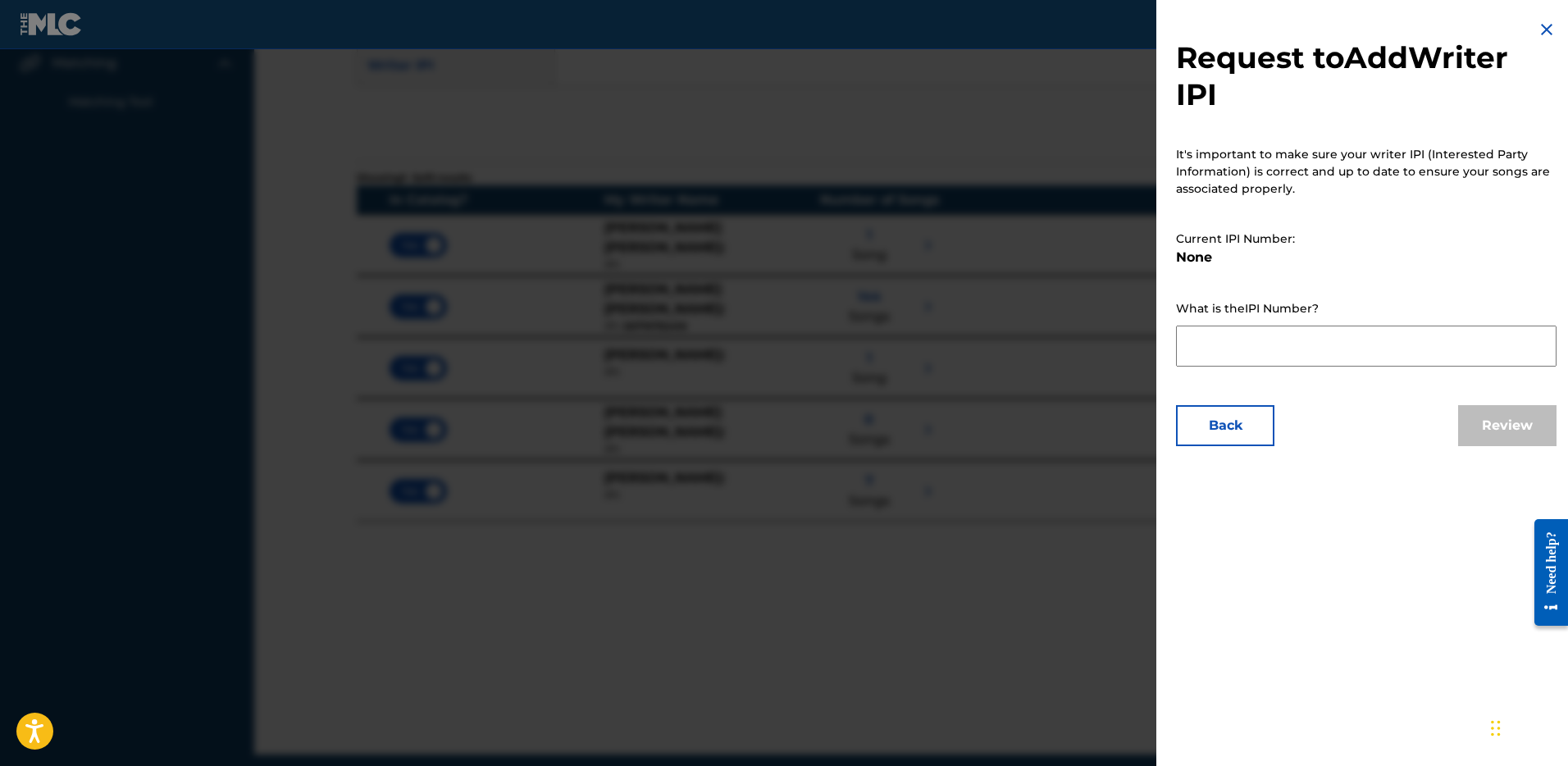
click at [1237, 353] on textarea at bounding box center [1367, 347] width 381 height 41
paste textarea "719752416"
type textarea "719752416"
click at [1501, 415] on button "Review" at bounding box center [1507, 426] width 99 height 41
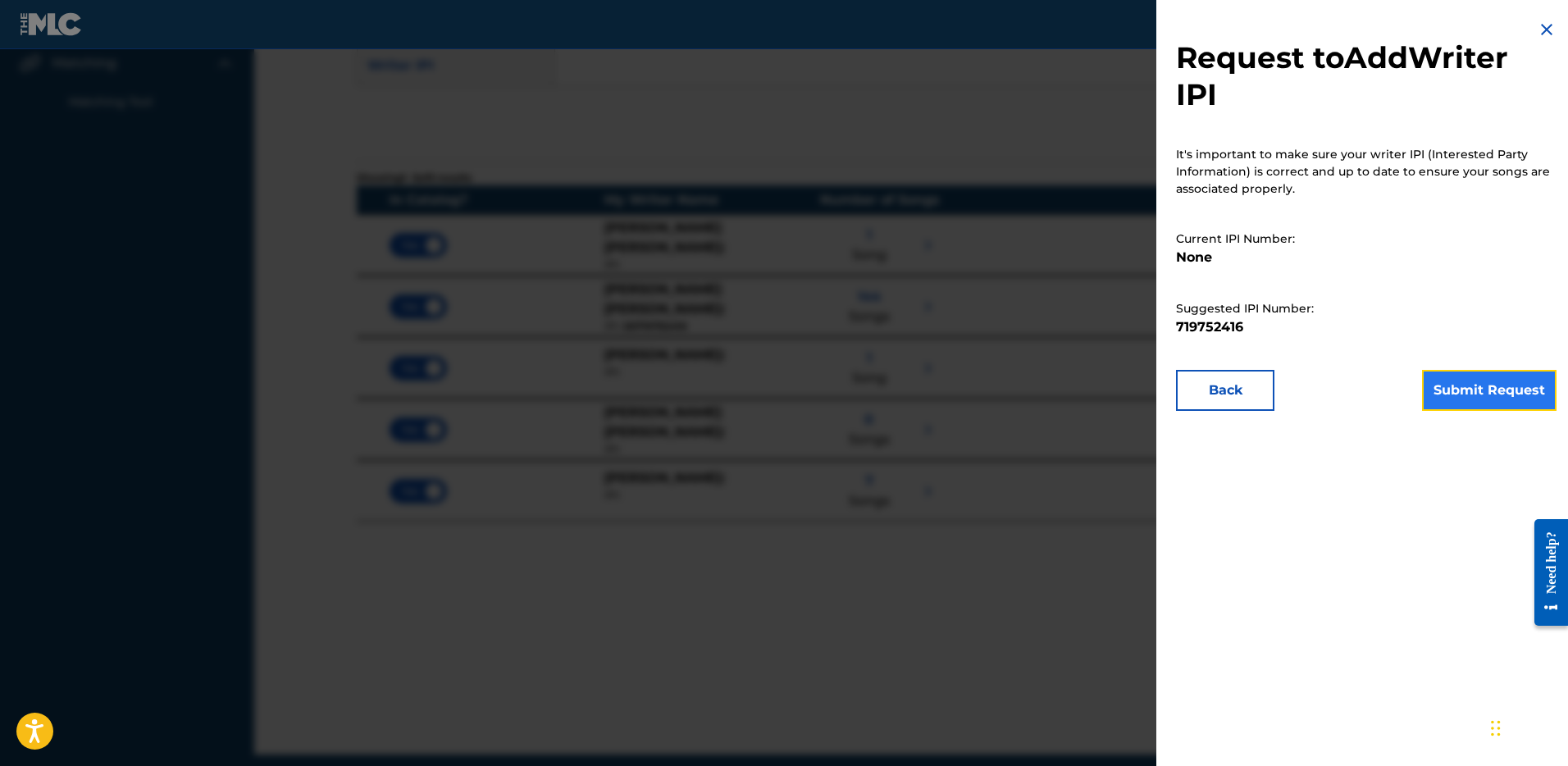
click at [1499, 389] on button "Submit Request" at bounding box center [1489, 390] width 135 height 41
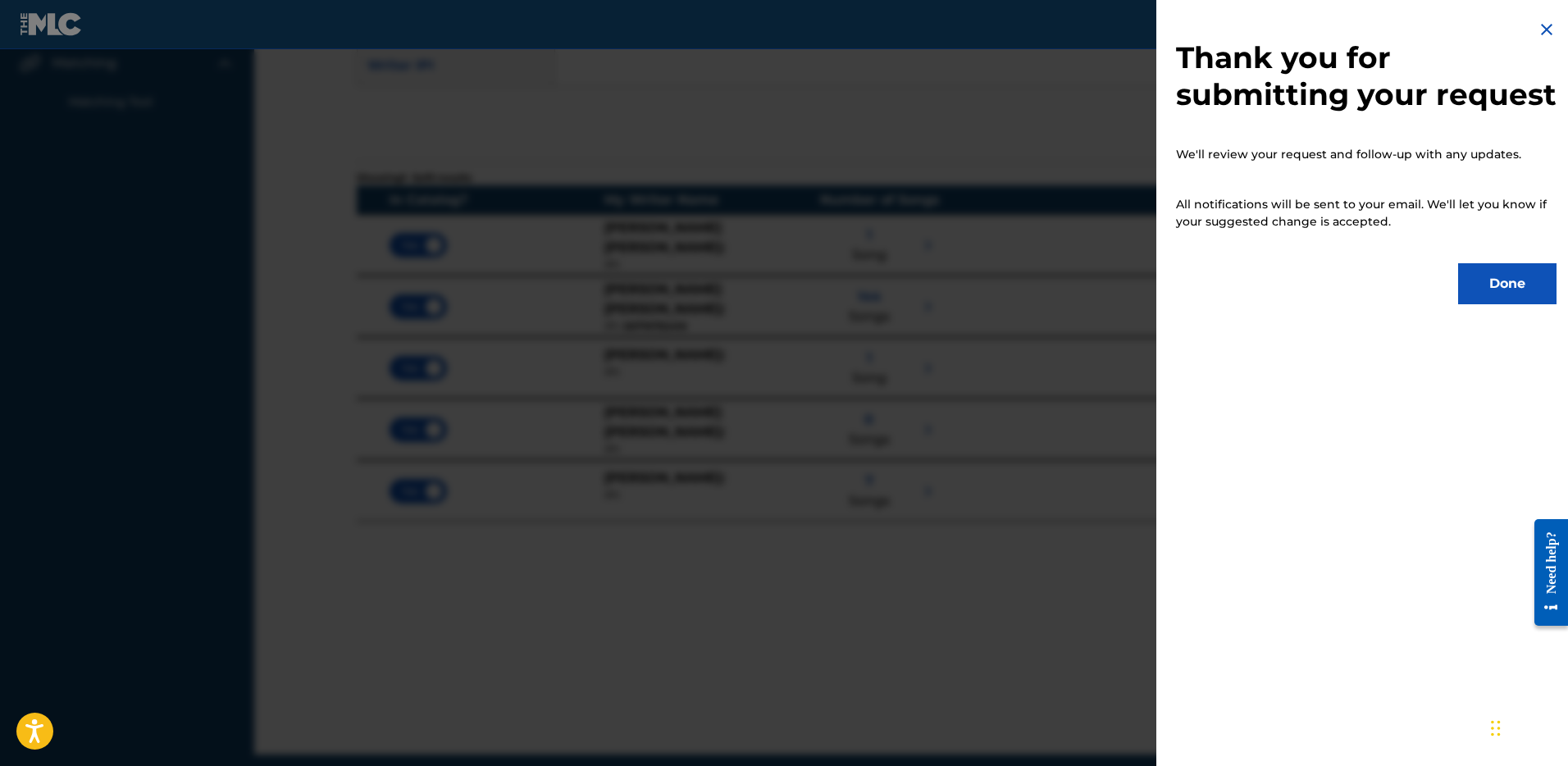
click at [1541, 29] on img at bounding box center [1547, 29] width 20 height 20
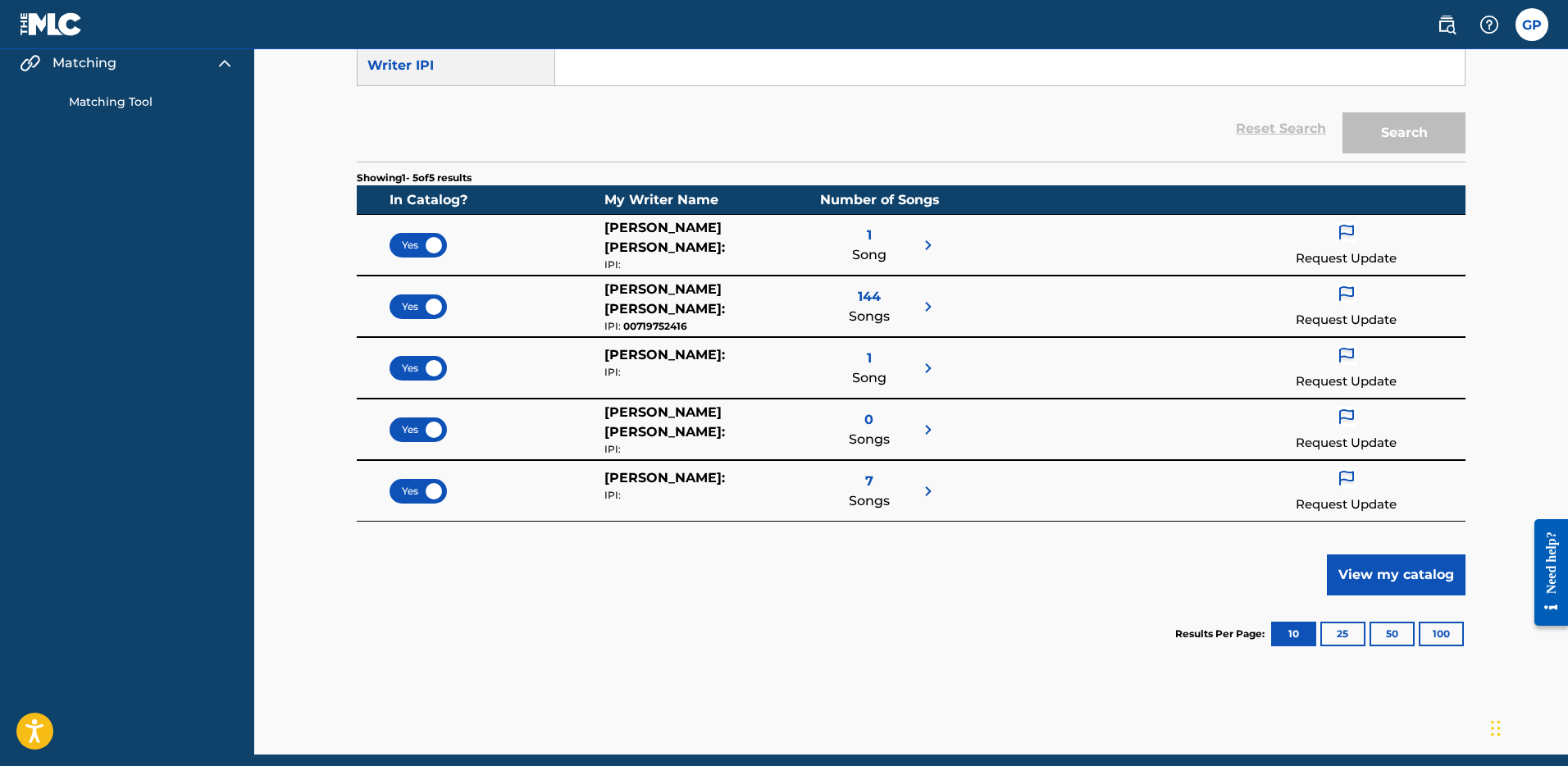
click at [1346, 416] on img at bounding box center [1346, 417] width 20 height 21
click at [1346, 564] on p "Request to add IPI" at bounding box center [1348, 558] width 189 height 39
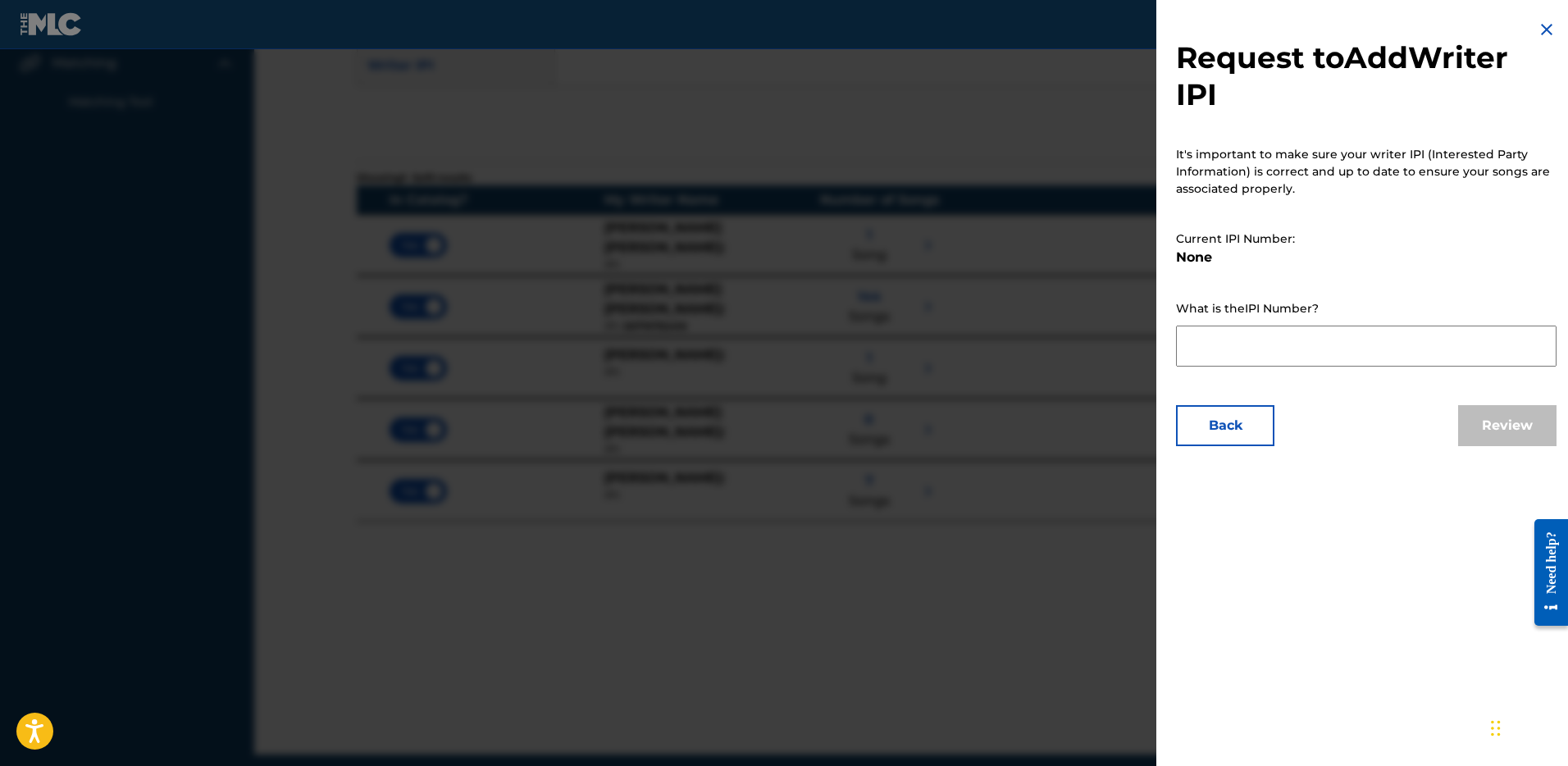
click at [1270, 350] on textarea at bounding box center [1367, 347] width 381 height 41
paste textarea "719752416"
type textarea "719752416"
click at [1502, 423] on button "Review" at bounding box center [1507, 426] width 99 height 41
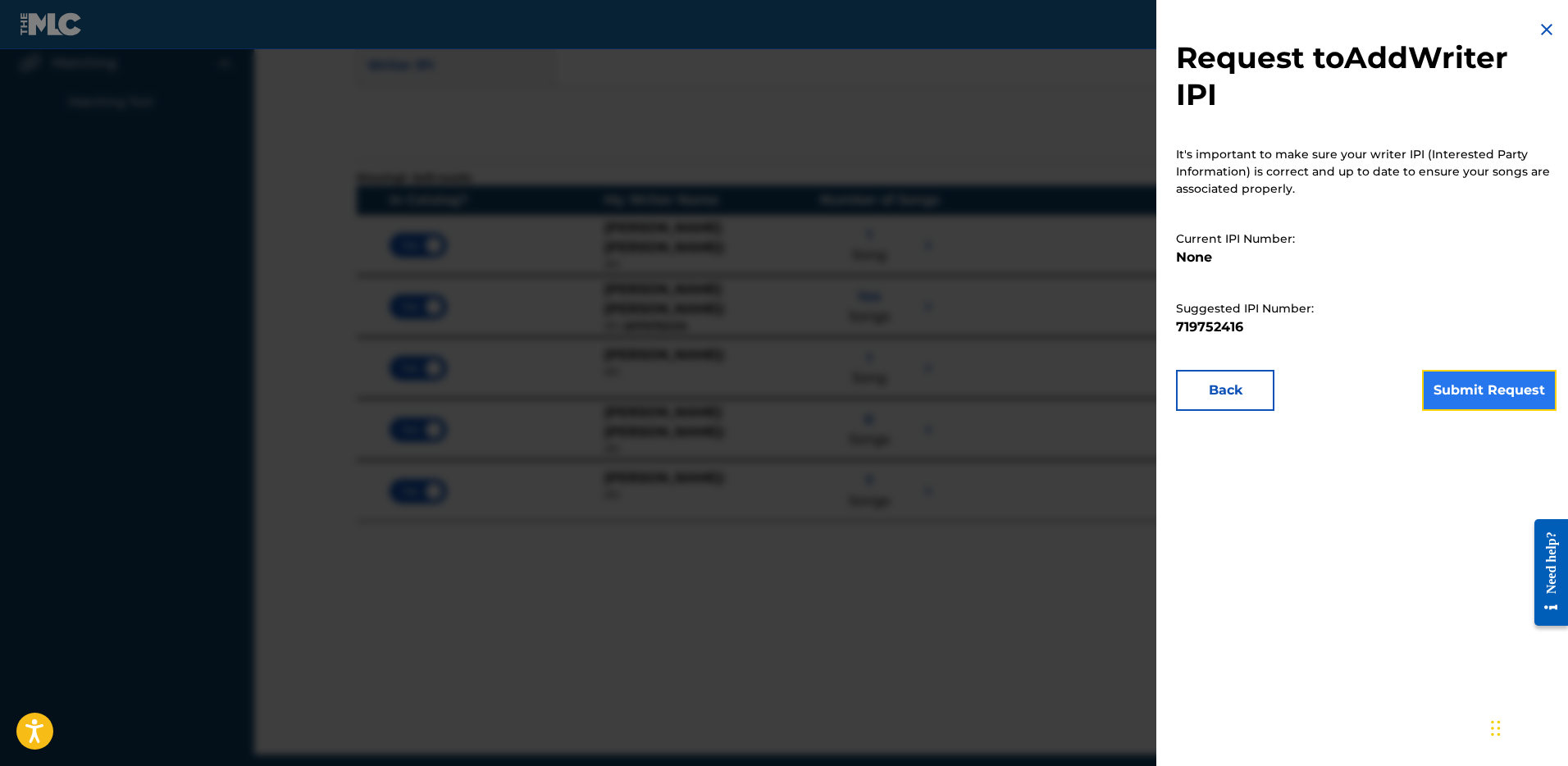
click at [1501, 400] on button "Submit Request" at bounding box center [1489, 390] width 135 height 41
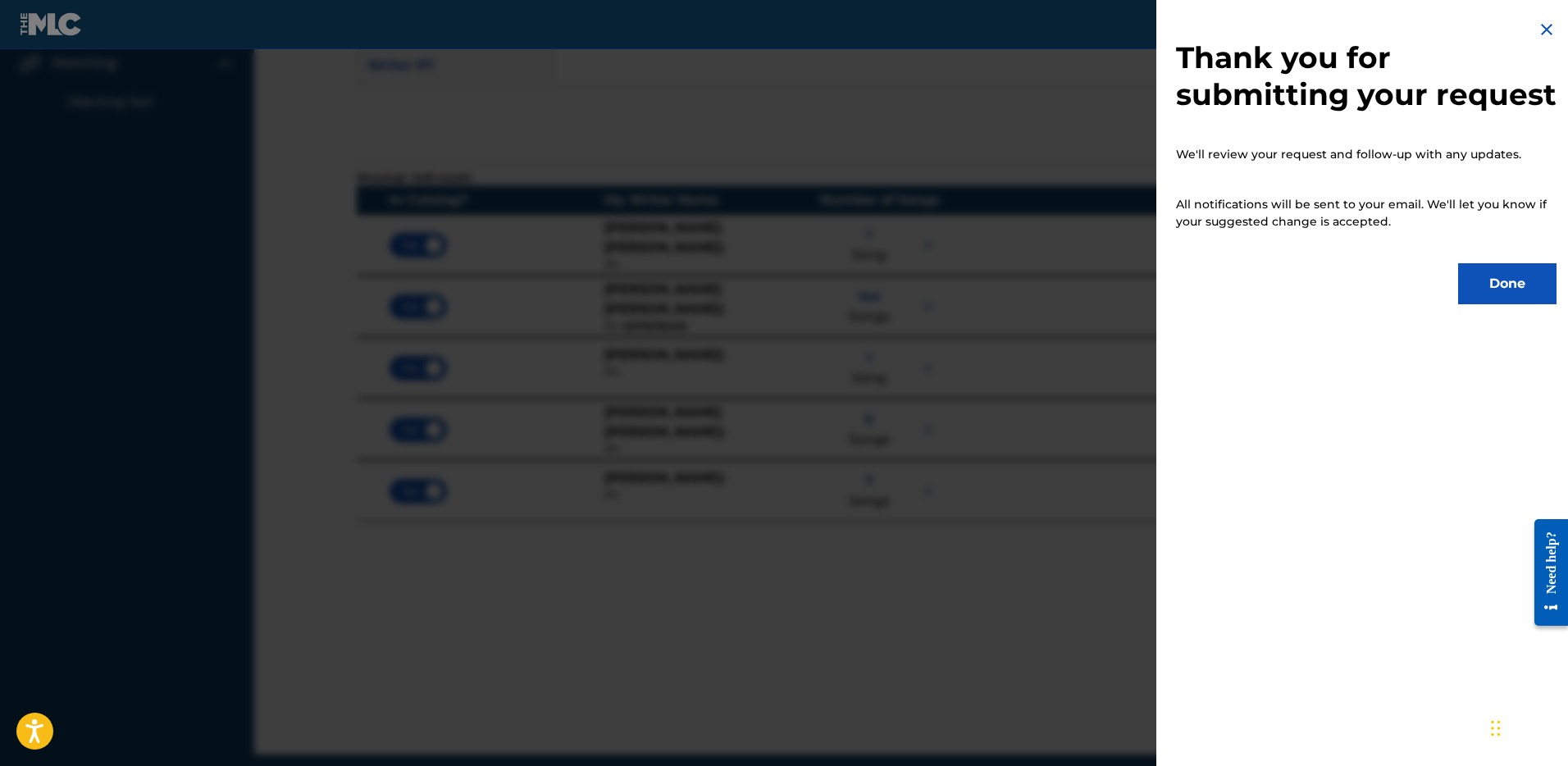
click at [1541, 27] on img at bounding box center [1547, 29] width 20 height 20
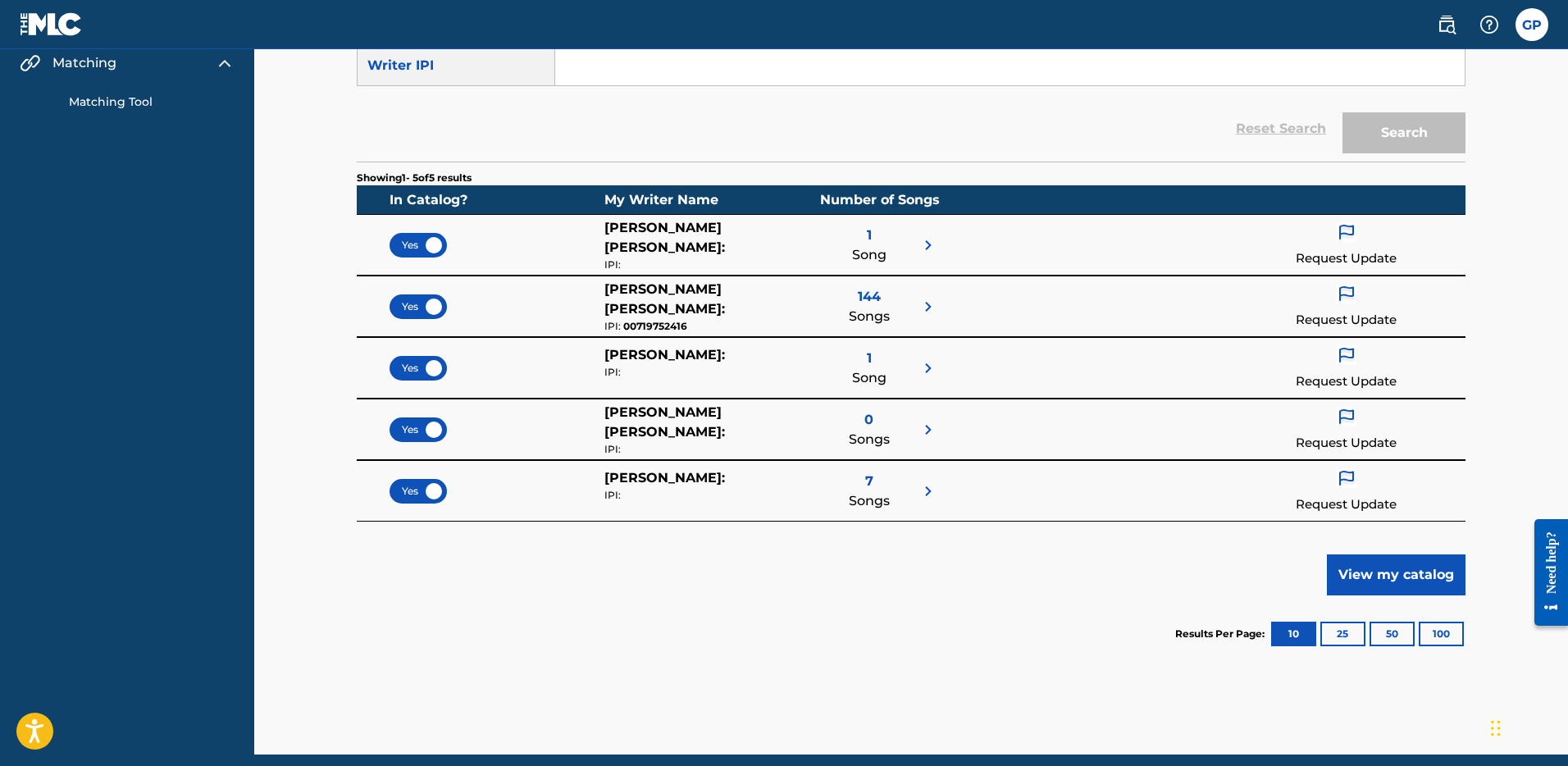
click at [1349, 358] on img at bounding box center [1346, 356] width 20 height 21
click at [1342, 490] on p "Request to add IPI" at bounding box center [1348, 498] width 189 height 39
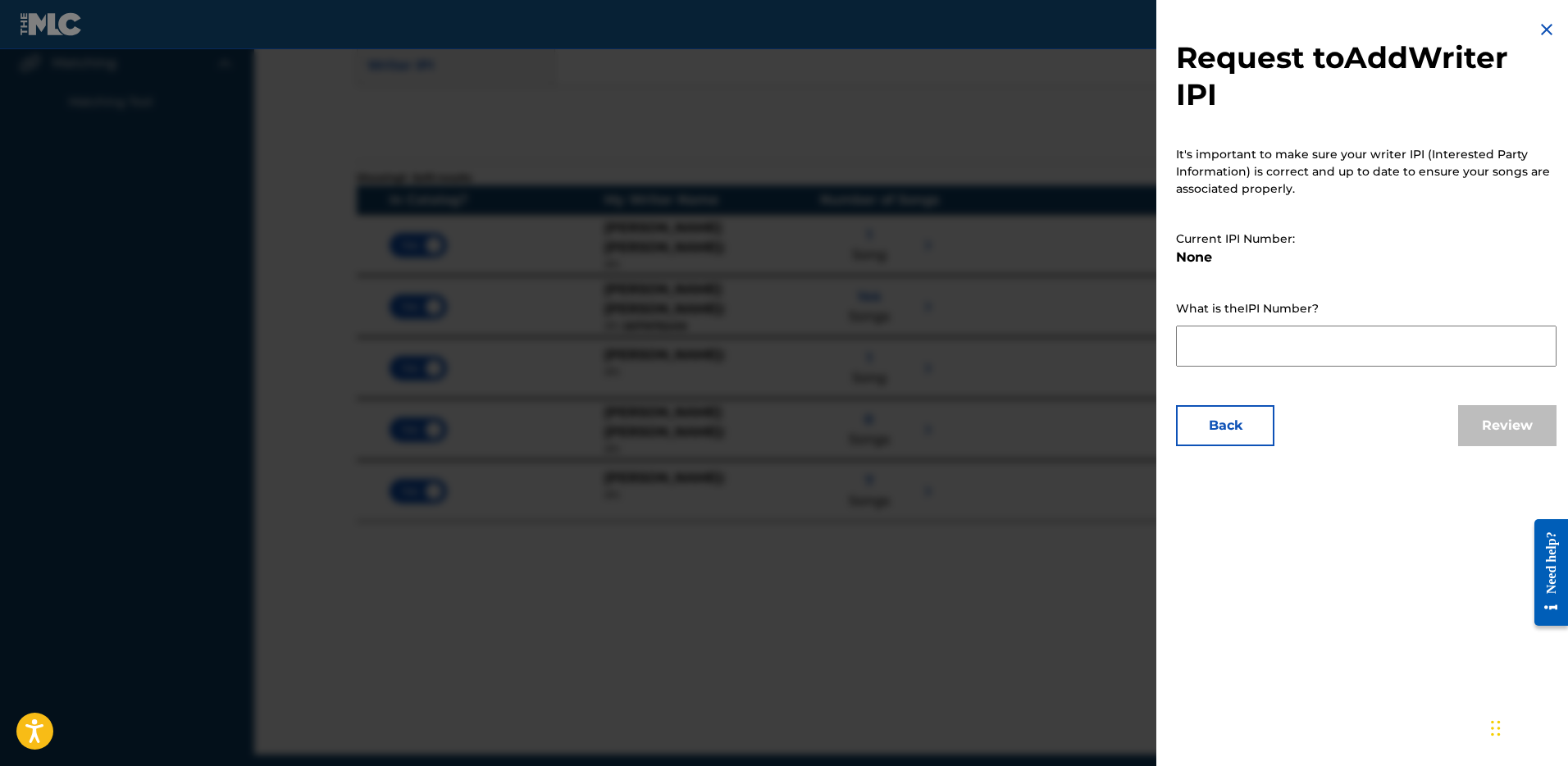
click at [1232, 353] on textarea at bounding box center [1367, 347] width 381 height 41
paste textarea "719752416"
type textarea "719752416"
click at [1487, 422] on button "Review" at bounding box center [1507, 426] width 99 height 41
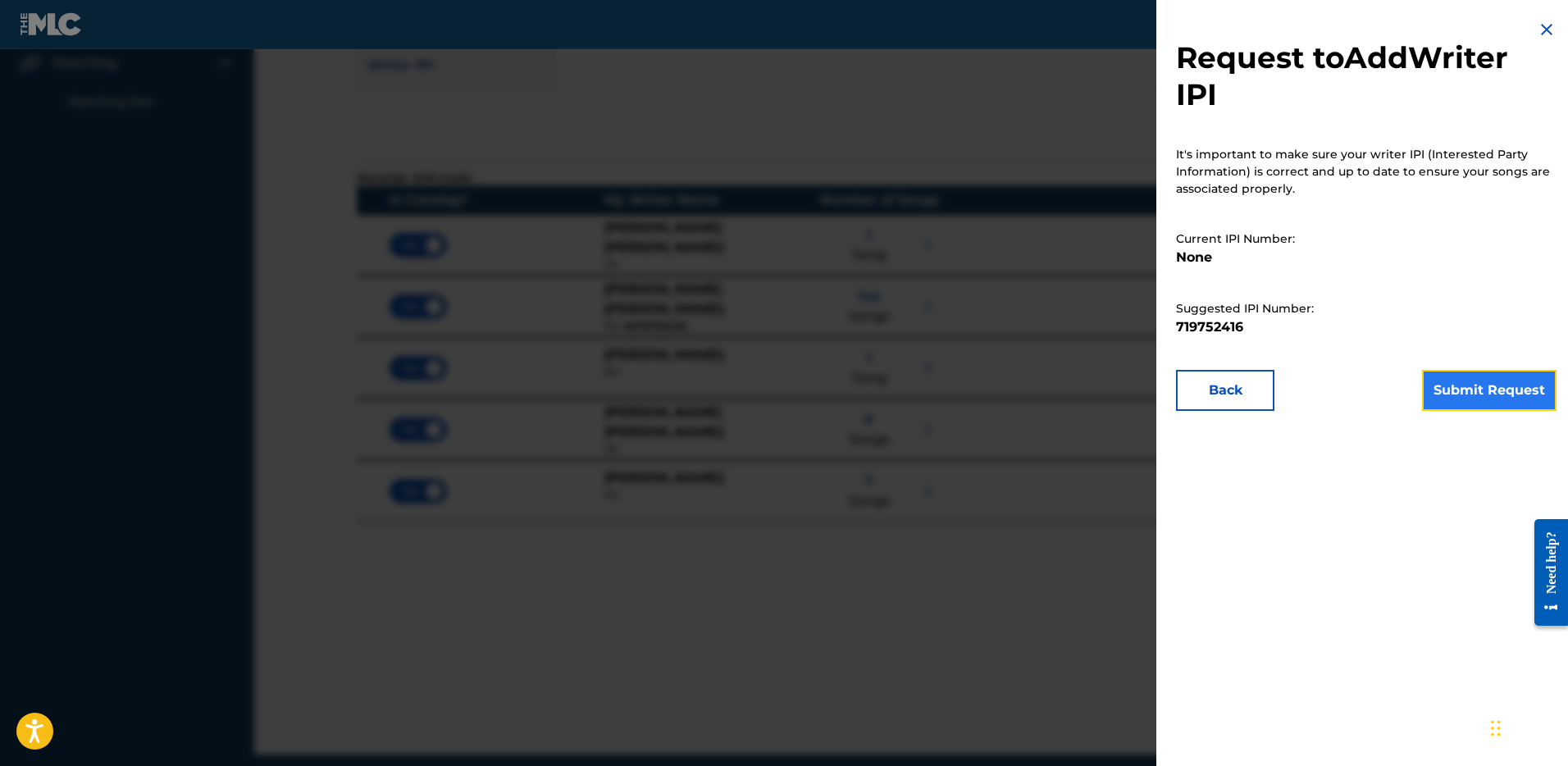
click at [1498, 384] on button "Submit Request" at bounding box center [1489, 390] width 135 height 41
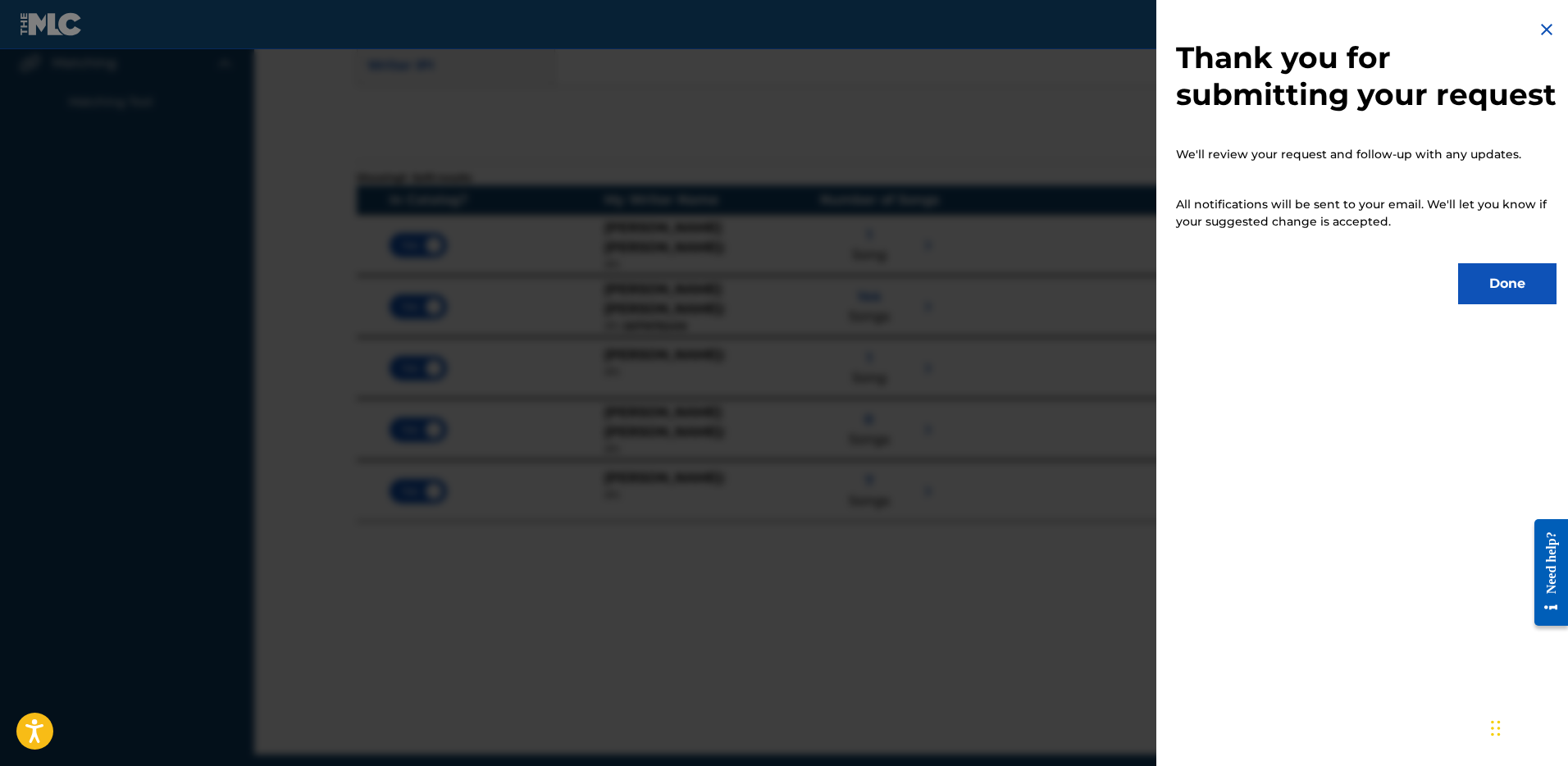
click at [1528, 28] on div "Thank you for submitting your request We'll review your request and follow-up w…" at bounding box center [1367, 162] width 420 height 324
click at [1539, 28] on img at bounding box center [1547, 29] width 20 height 20
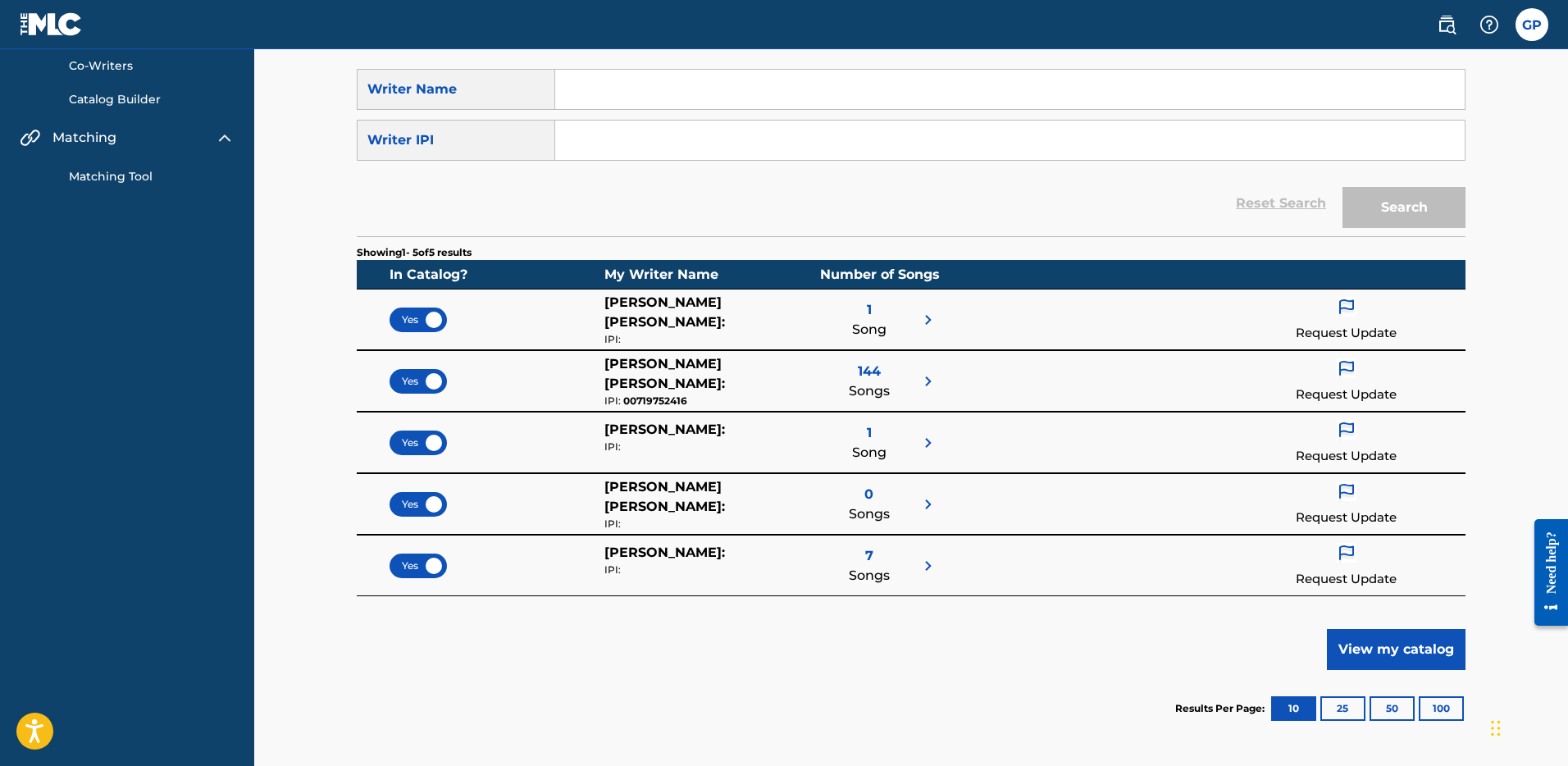
scroll to position [0, 0]
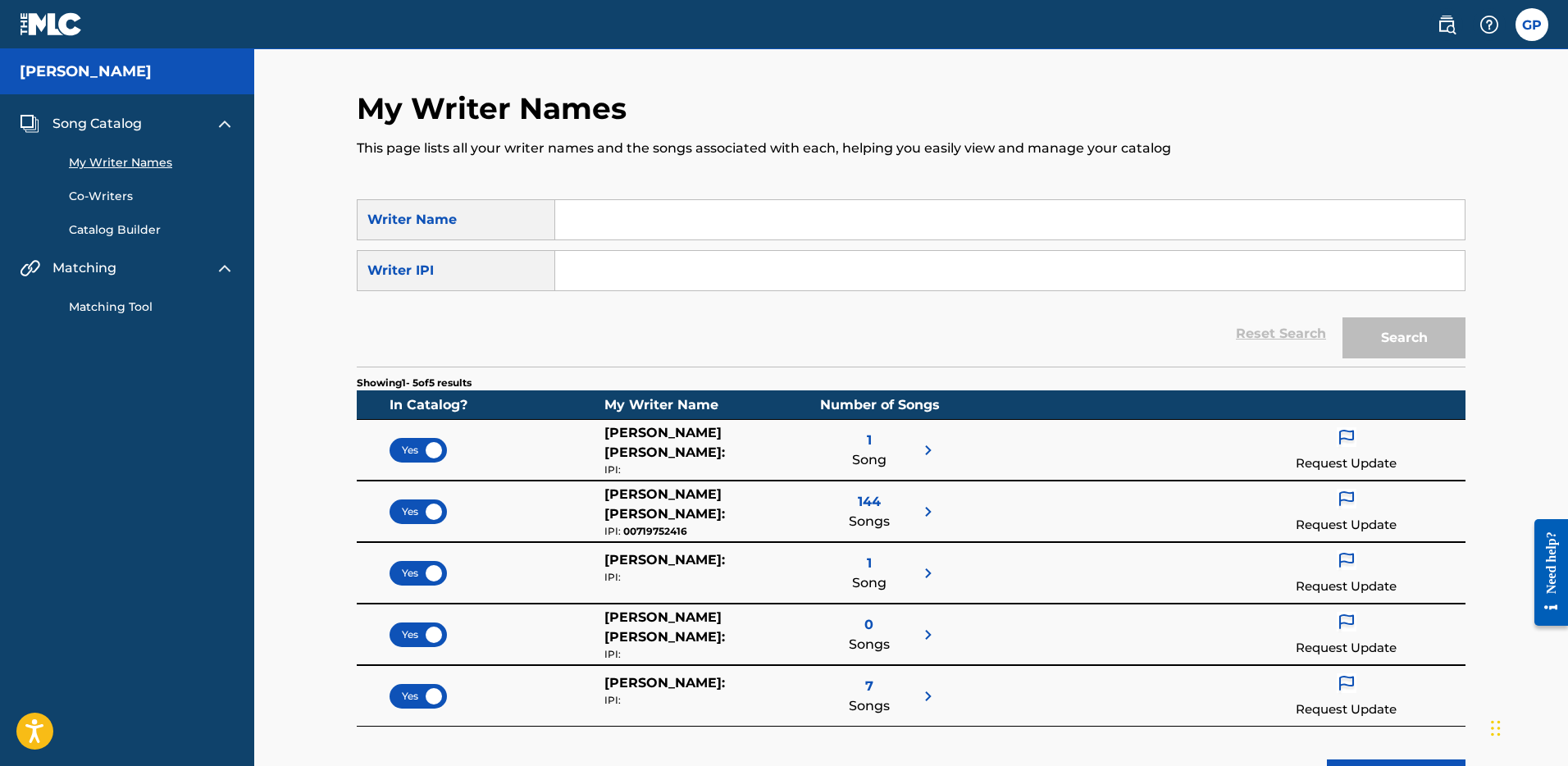
click at [117, 193] on link "Co-Writers" at bounding box center [151, 196] width 165 height 17
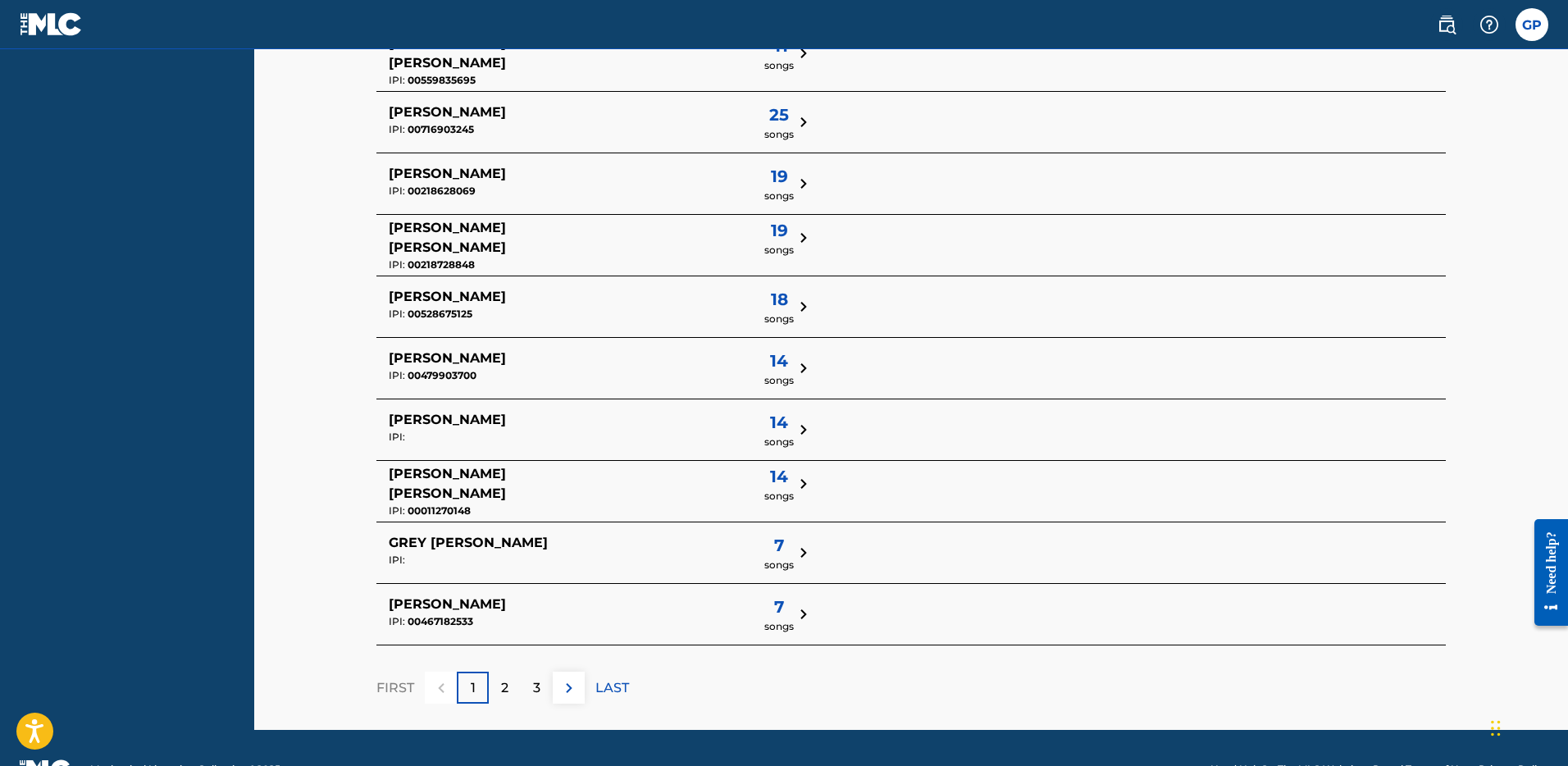
scroll to position [463, 0]
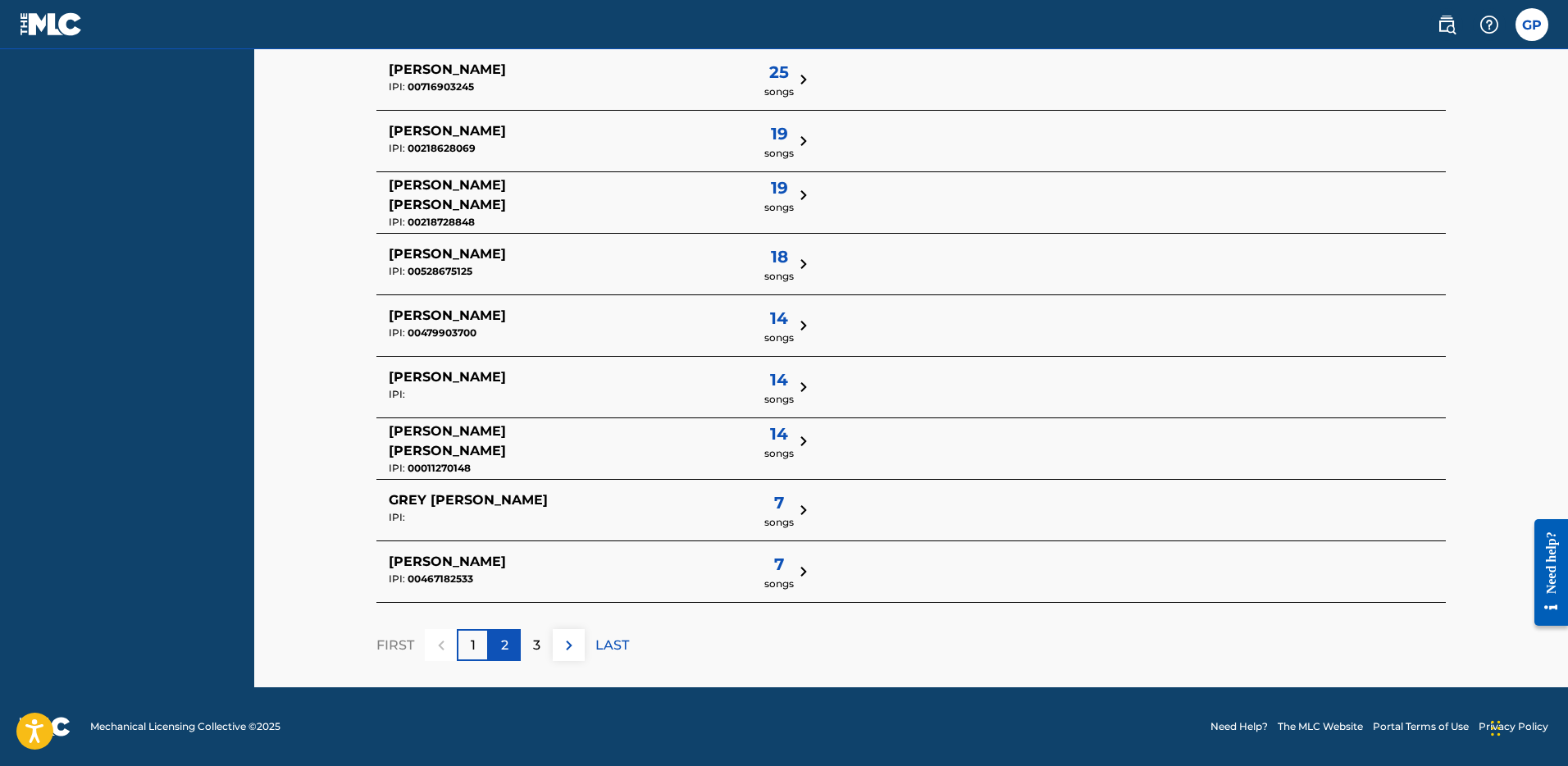
click at [502, 646] on p "2" at bounding box center [504, 645] width 8 height 20
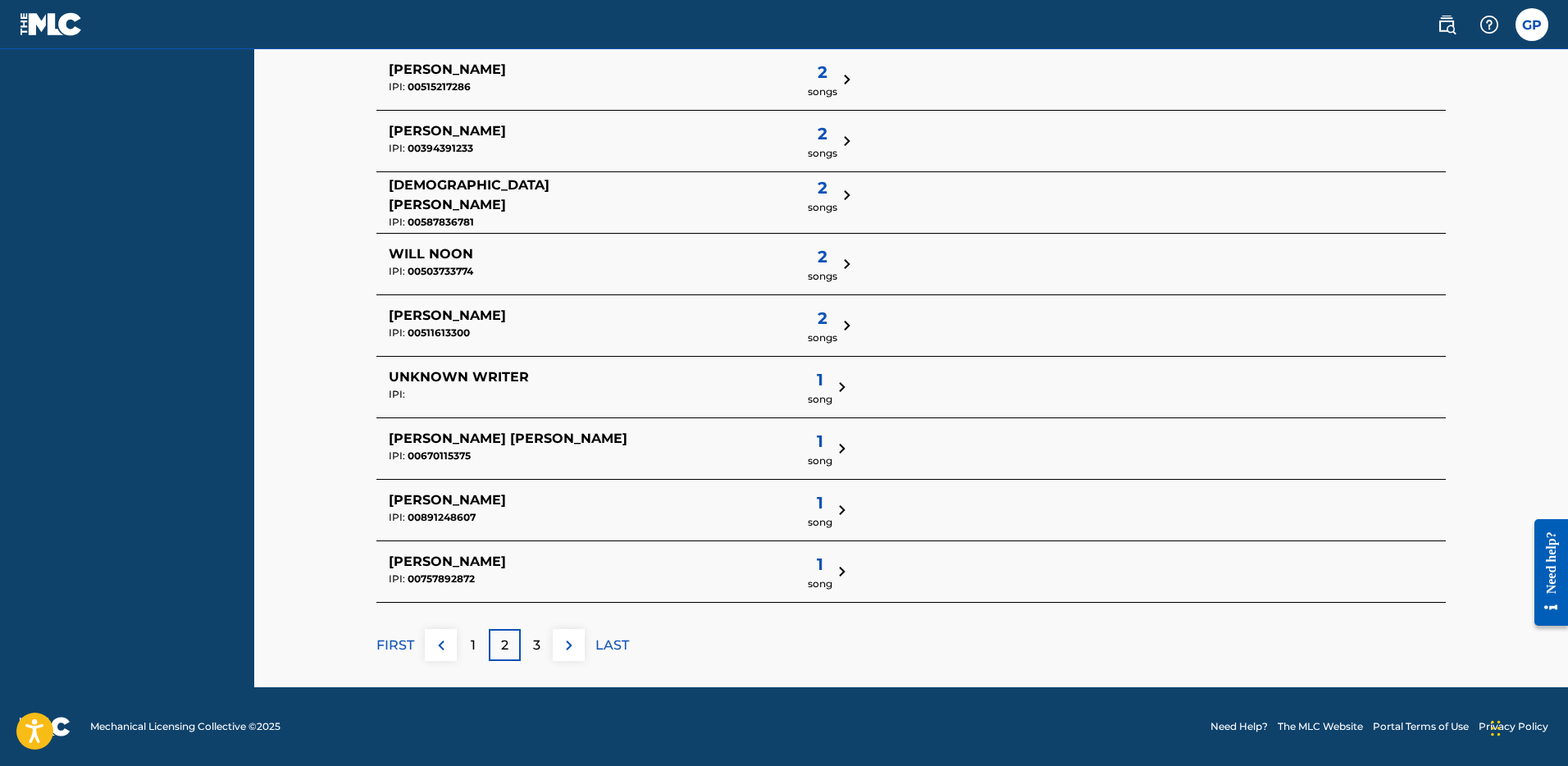
click at [832, 570] on img at bounding box center [842, 571] width 20 height 20
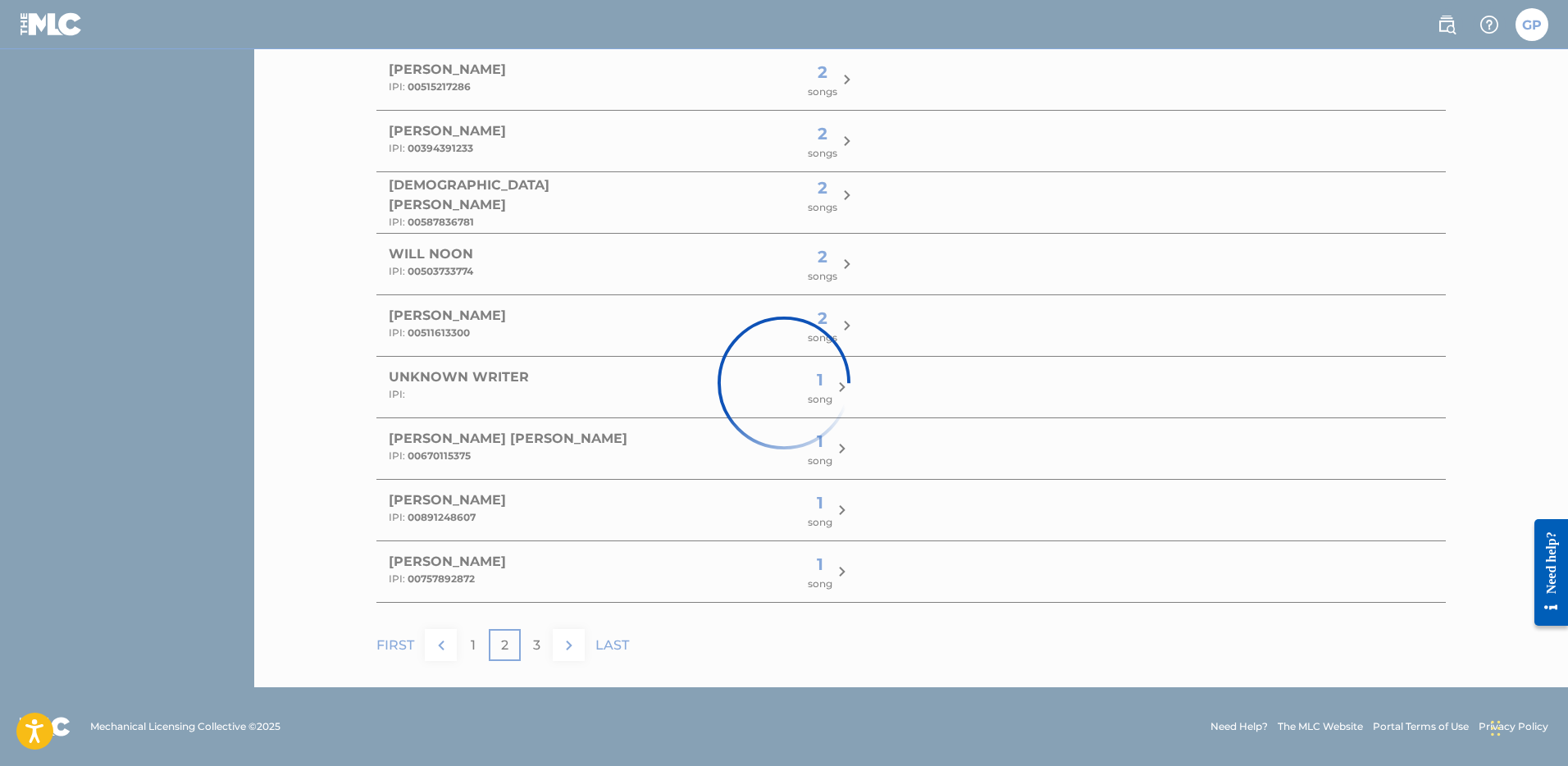
scroll to position [0, 0]
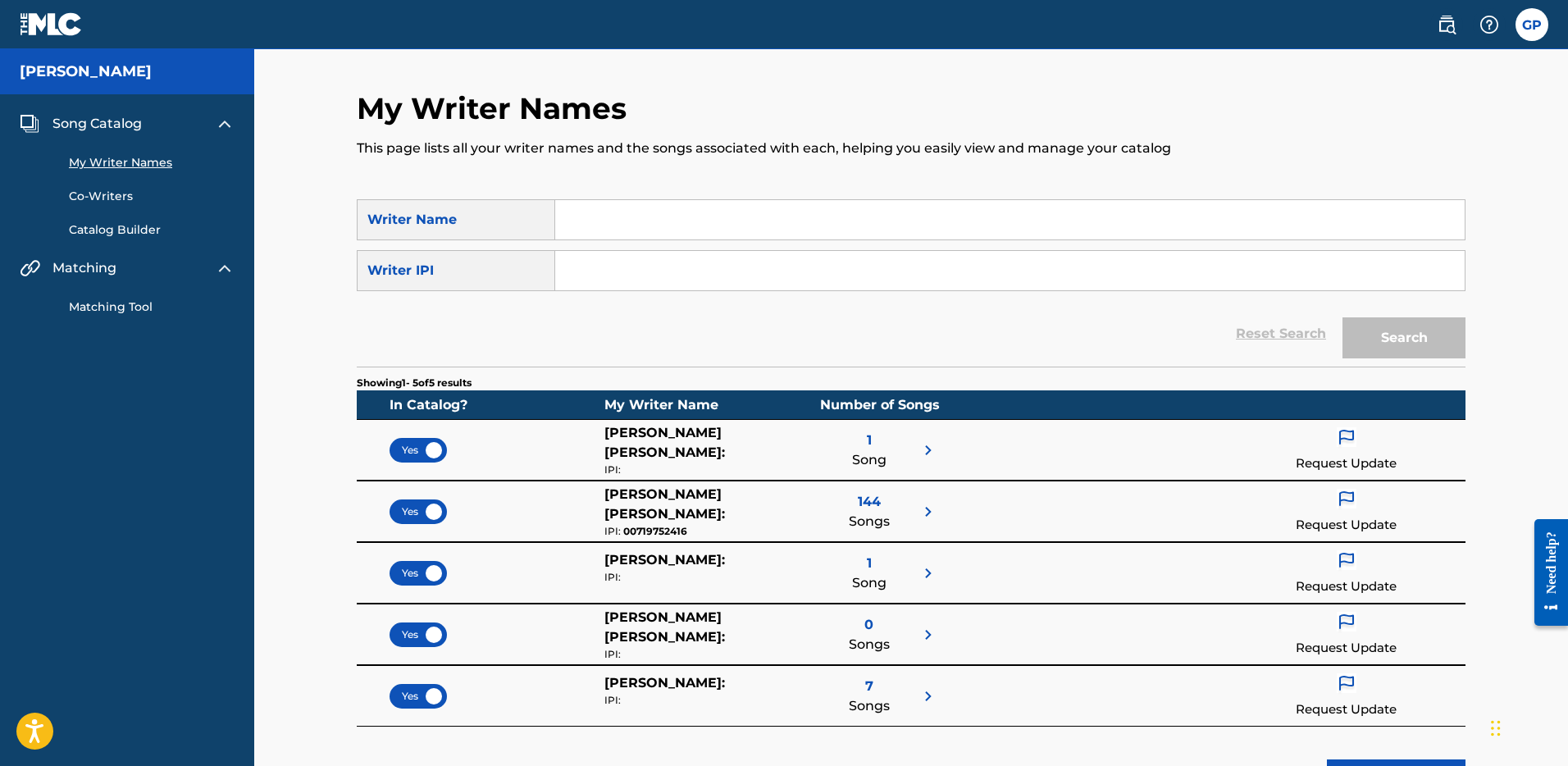
scroll to position [10, 0]
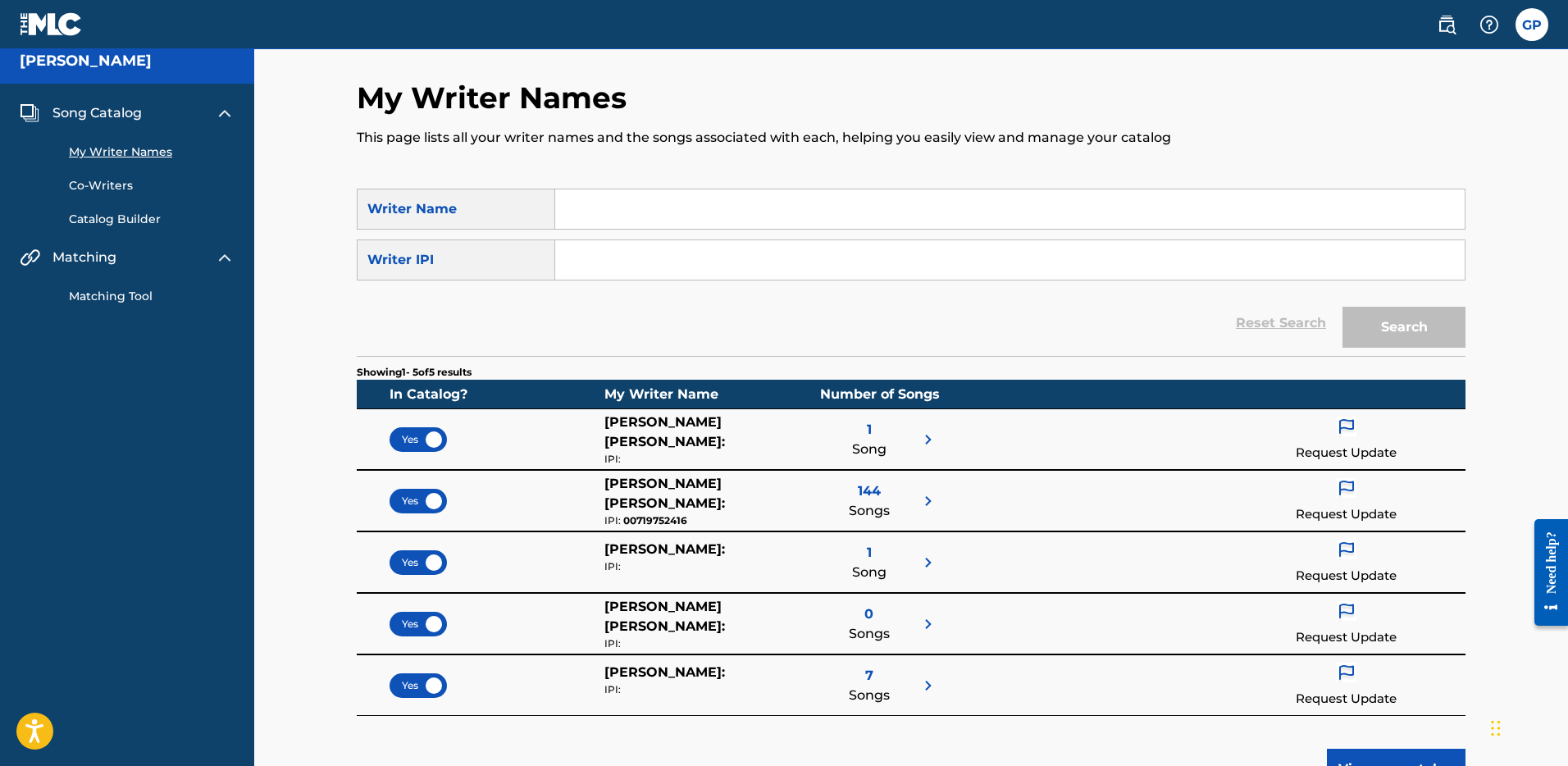
click at [946, 490] on div "Yes [PERSON_NAME] [PERSON_NAME] : IPI: 00719752416 144 Songs Request Update" at bounding box center [910, 501] width 1108 height 62
click at [924, 497] on img at bounding box center [928, 501] width 20 height 20
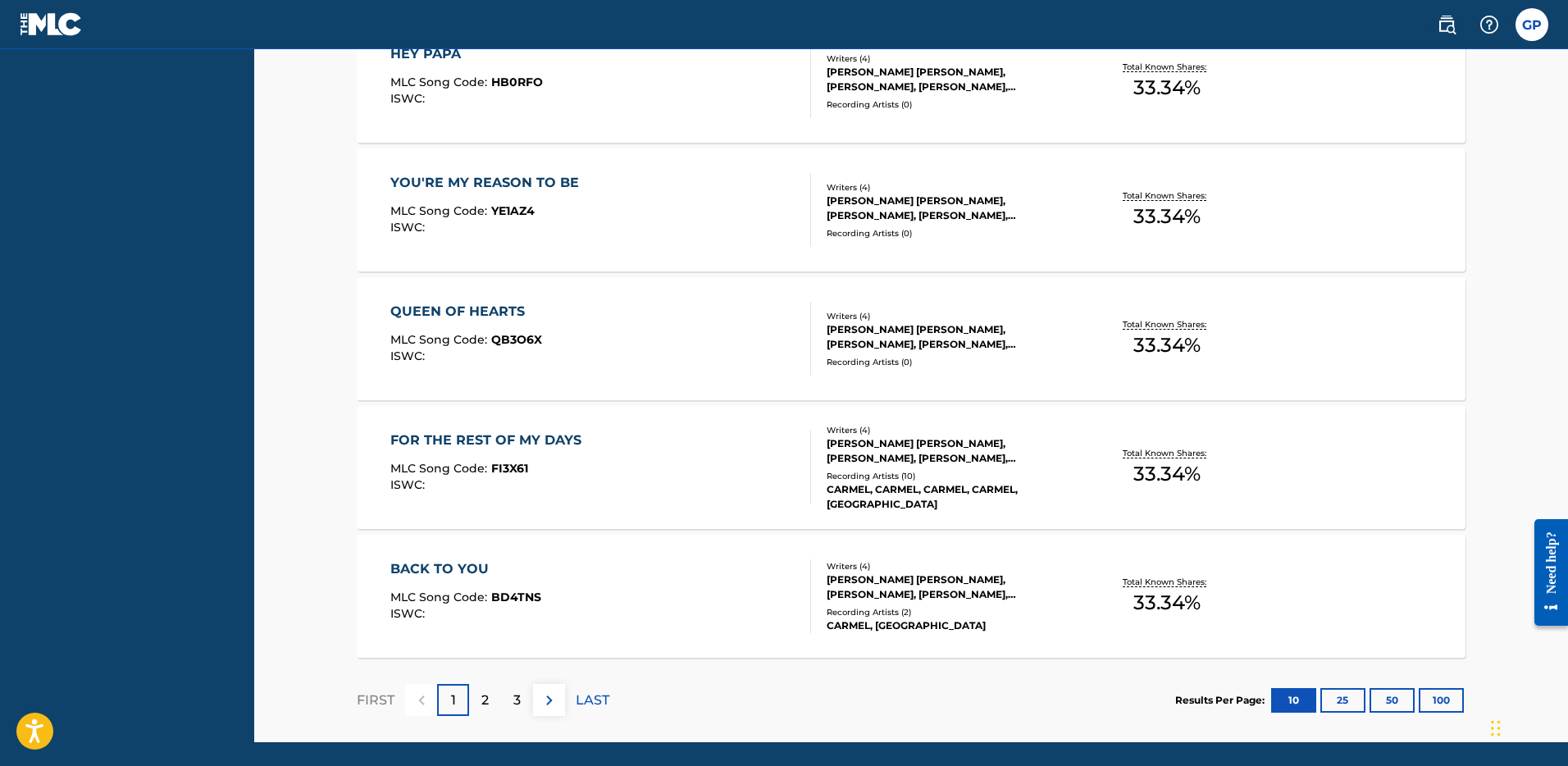
scroll to position [1119, 0]
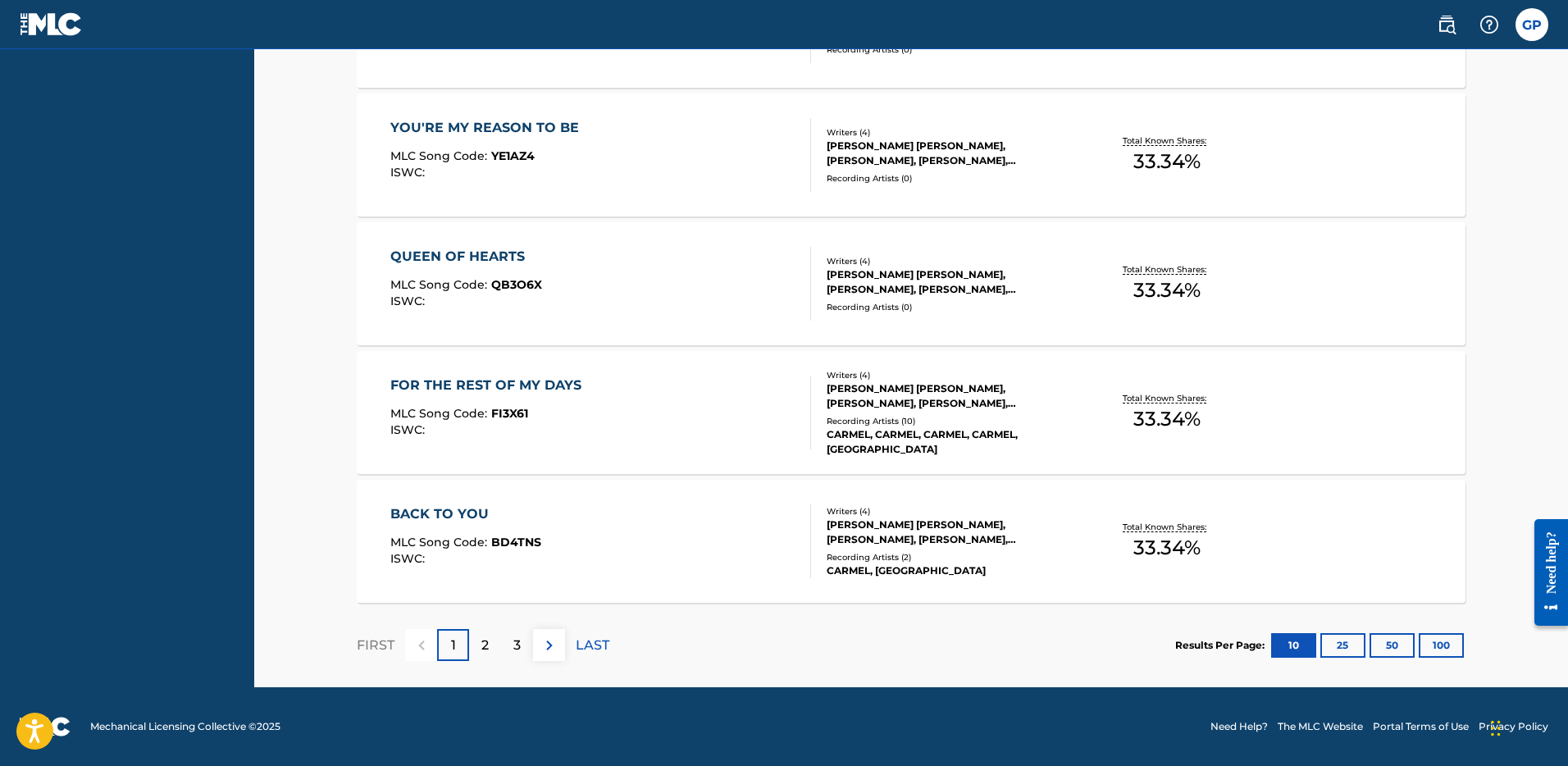
click at [436, 510] on div "BACK TO YOU" at bounding box center [466, 514] width 151 height 20
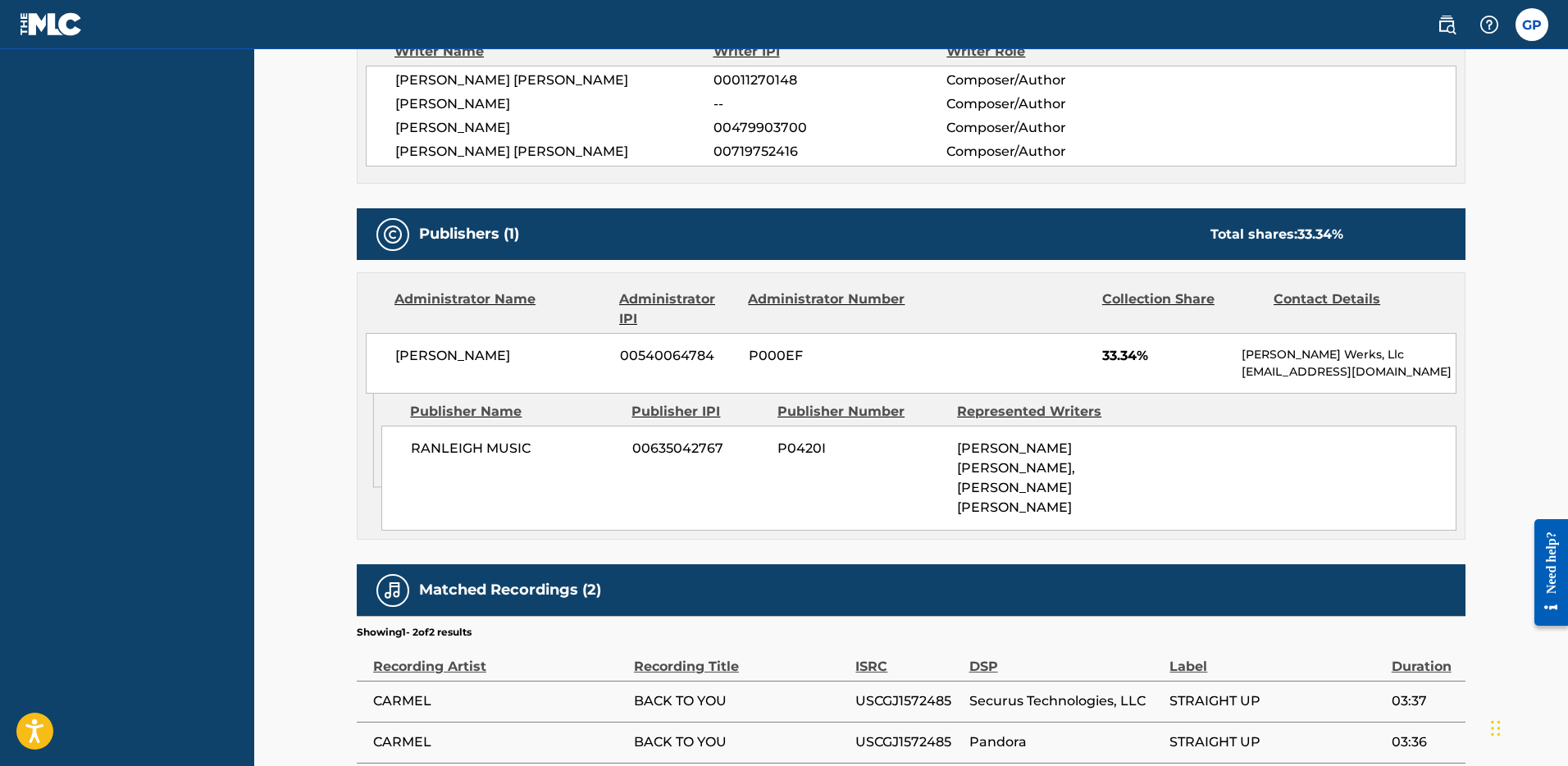
scroll to position [698, 0]
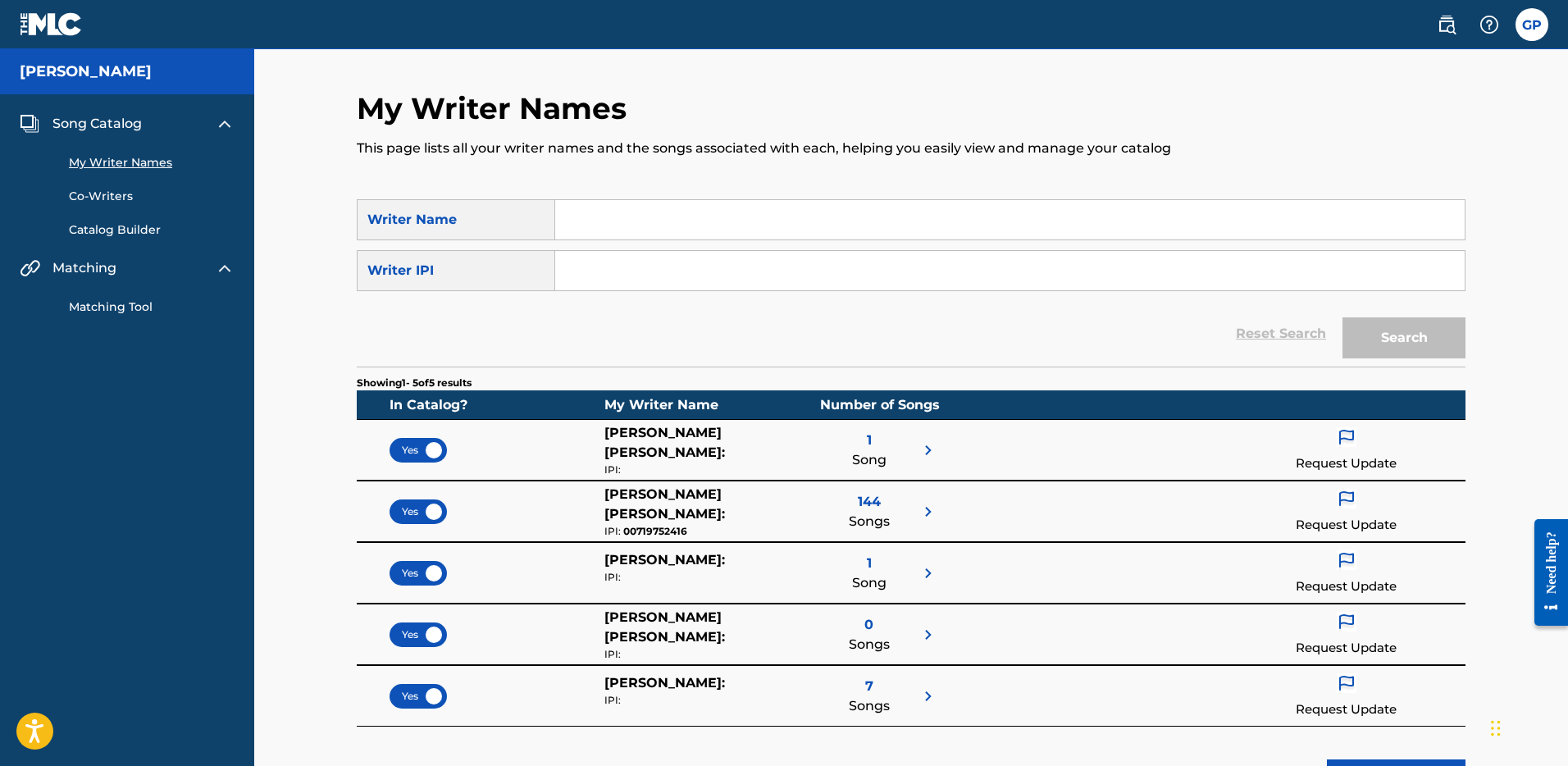
click at [102, 261] on span "Matching" at bounding box center [84, 268] width 64 height 20
click at [94, 271] on span "Matching" at bounding box center [84, 268] width 64 height 20
click at [118, 322] on div "Song Catalog My Writer Names Co-Writers Catalog Builder Matching Matching Tool" at bounding box center [127, 214] width 255 height 241
click at [125, 310] on link "Matching Tool" at bounding box center [151, 307] width 165 height 17
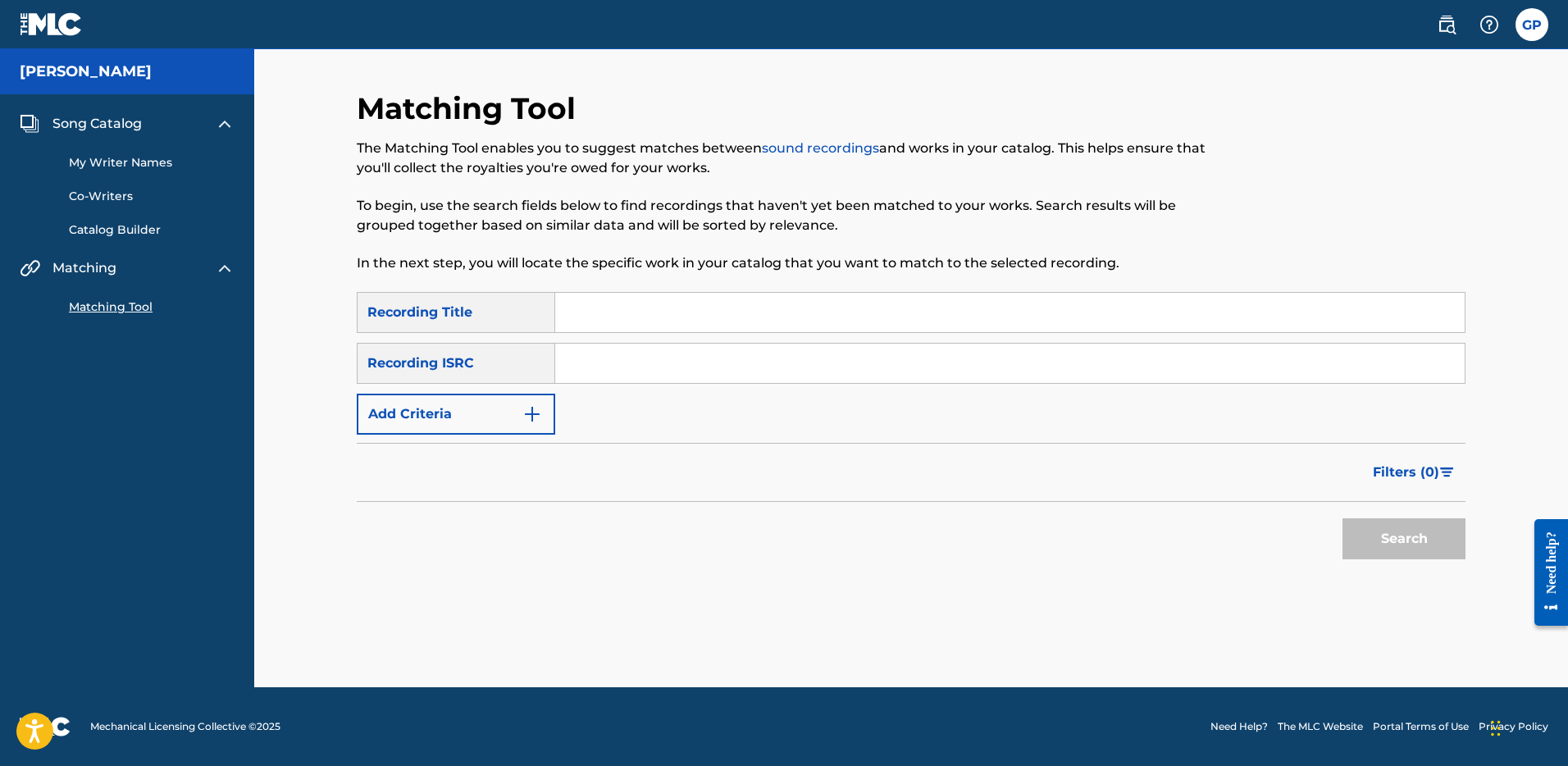
click at [682, 303] on input "Search Form" at bounding box center [1010, 312] width 910 height 39
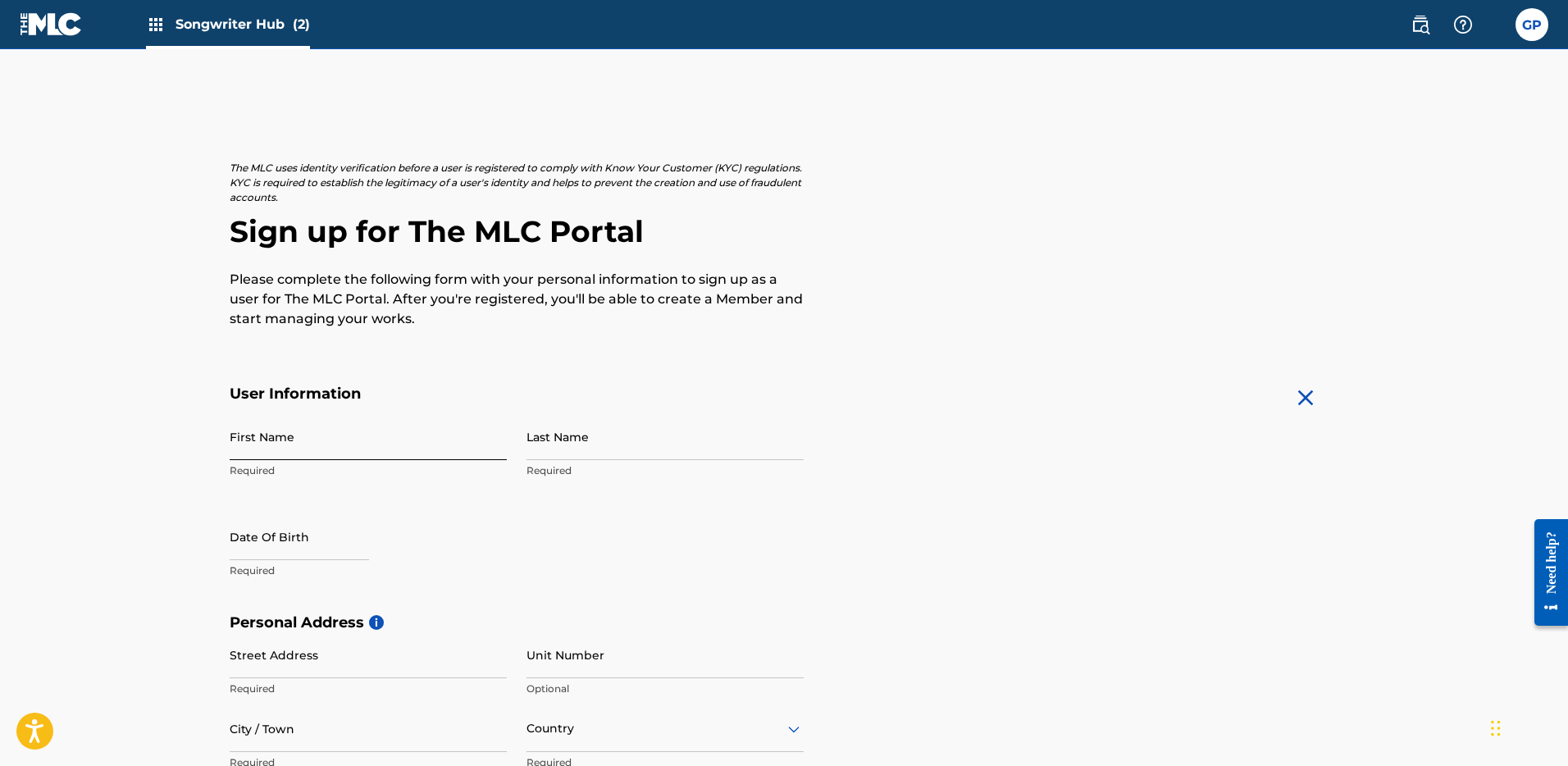
click at [237, 448] on input "First Name" at bounding box center [368, 437] width 277 height 47
type input "[PERSON_NAME]"
click at [580, 443] on input "Last Name" at bounding box center [664, 437] width 277 height 47
type input "Picasso"
click at [270, 542] on input "text" at bounding box center [299, 537] width 140 height 47
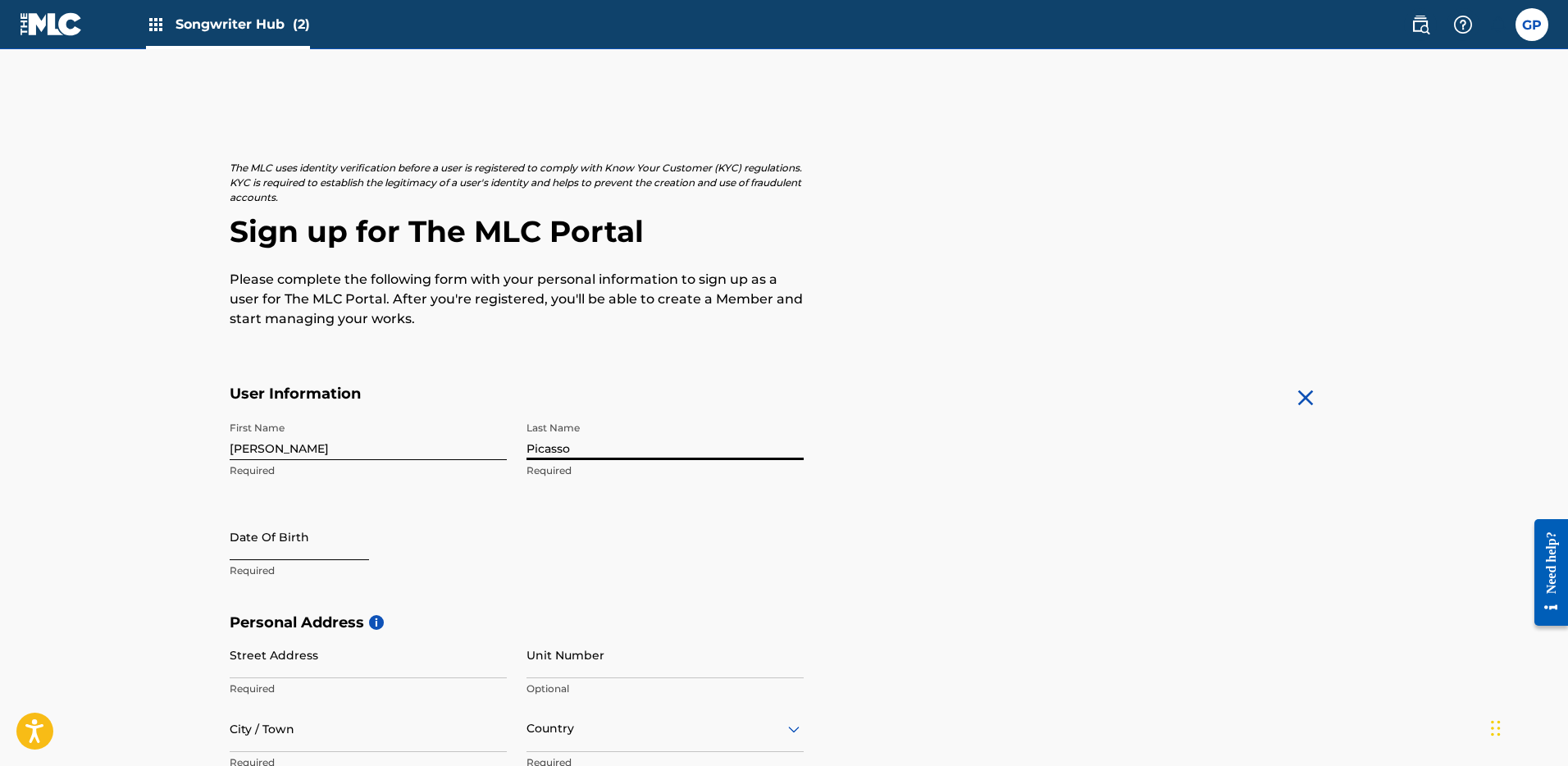
select select "8"
select select "2025"
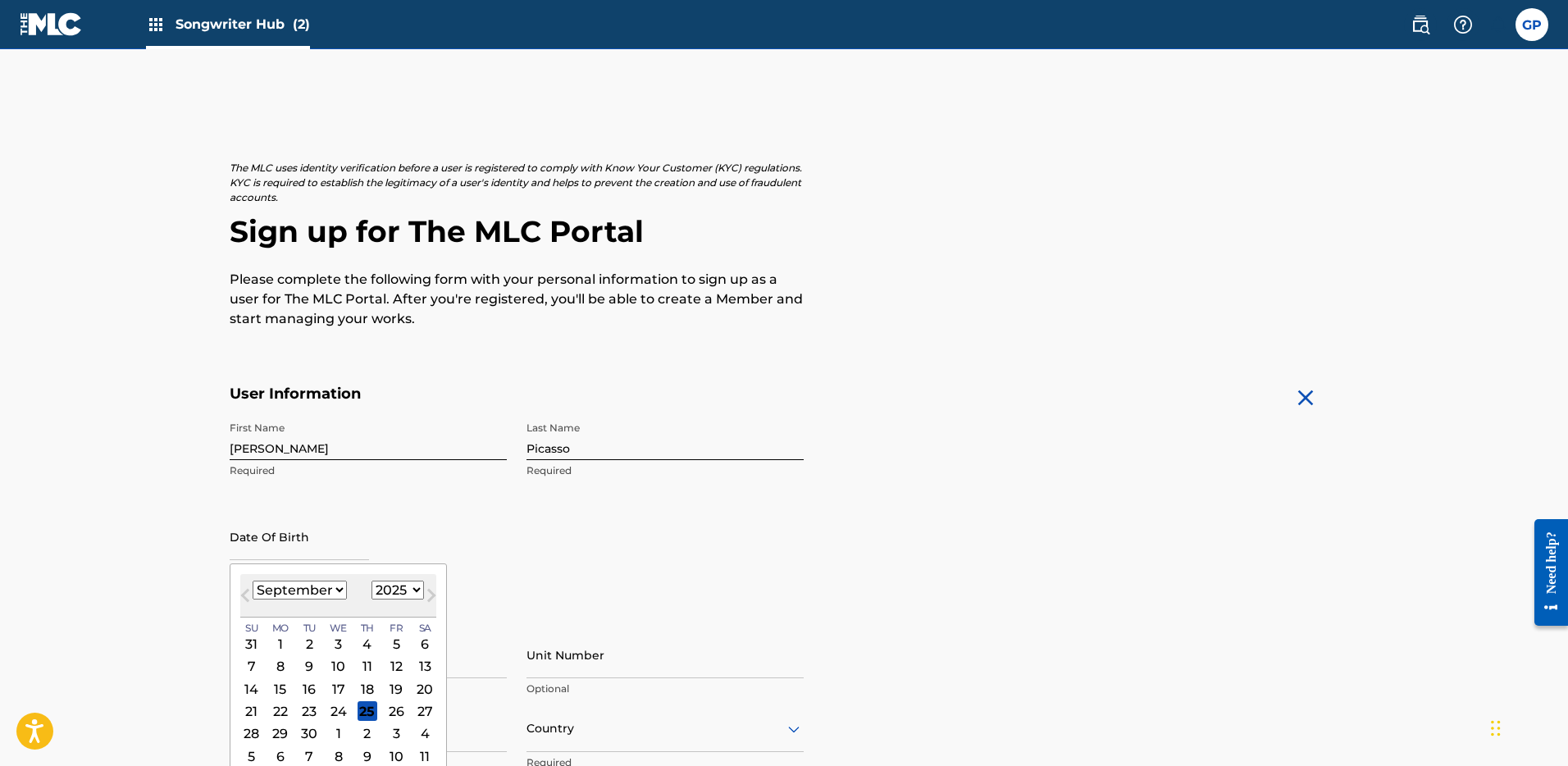
click at [336, 595] on select "January February March April May June July August September October November De…" at bounding box center [300, 590] width 94 height 19
select select "2"
click at [253, 581] on select "January February March April May June July August September October November De…" at bounding box center [300, 590] width 94 height 19
click at [411, 590] on select "1899 1900 1901 1902 1903 1904 1905 1906 1907 1908 1909 1910 1911 1912 1913 1914…" at bounding box center [397, 590] width 52 height 19
select select "1983"
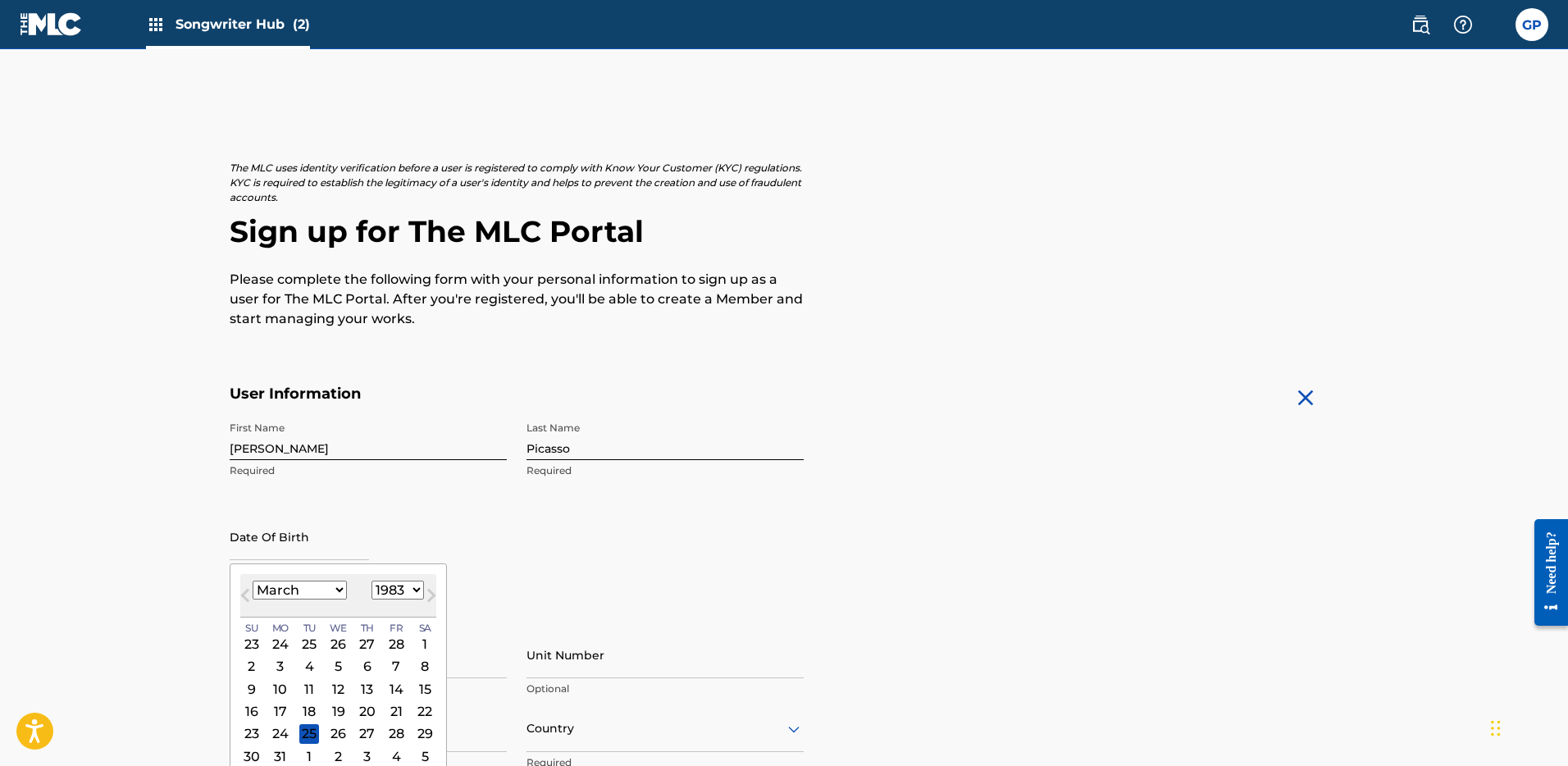
click at [371, 581] on select "1899 1900 1901 1902 1903 1904 1905 1906 1907 1908 1909 1910 1911 1912 1913 1914…" at bounding box center [397, 590] width 52 height 19
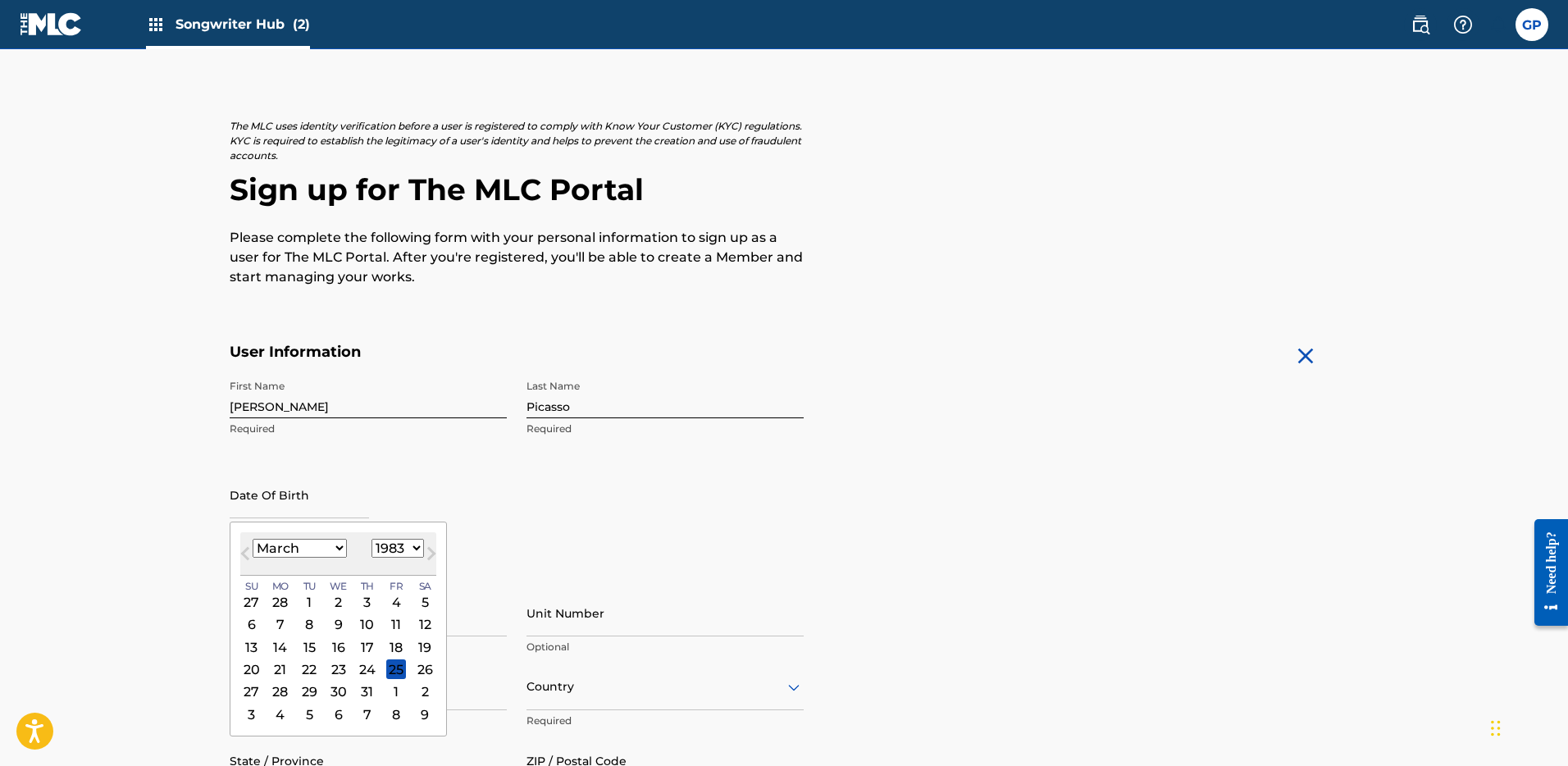
scroll to position [194, 0]
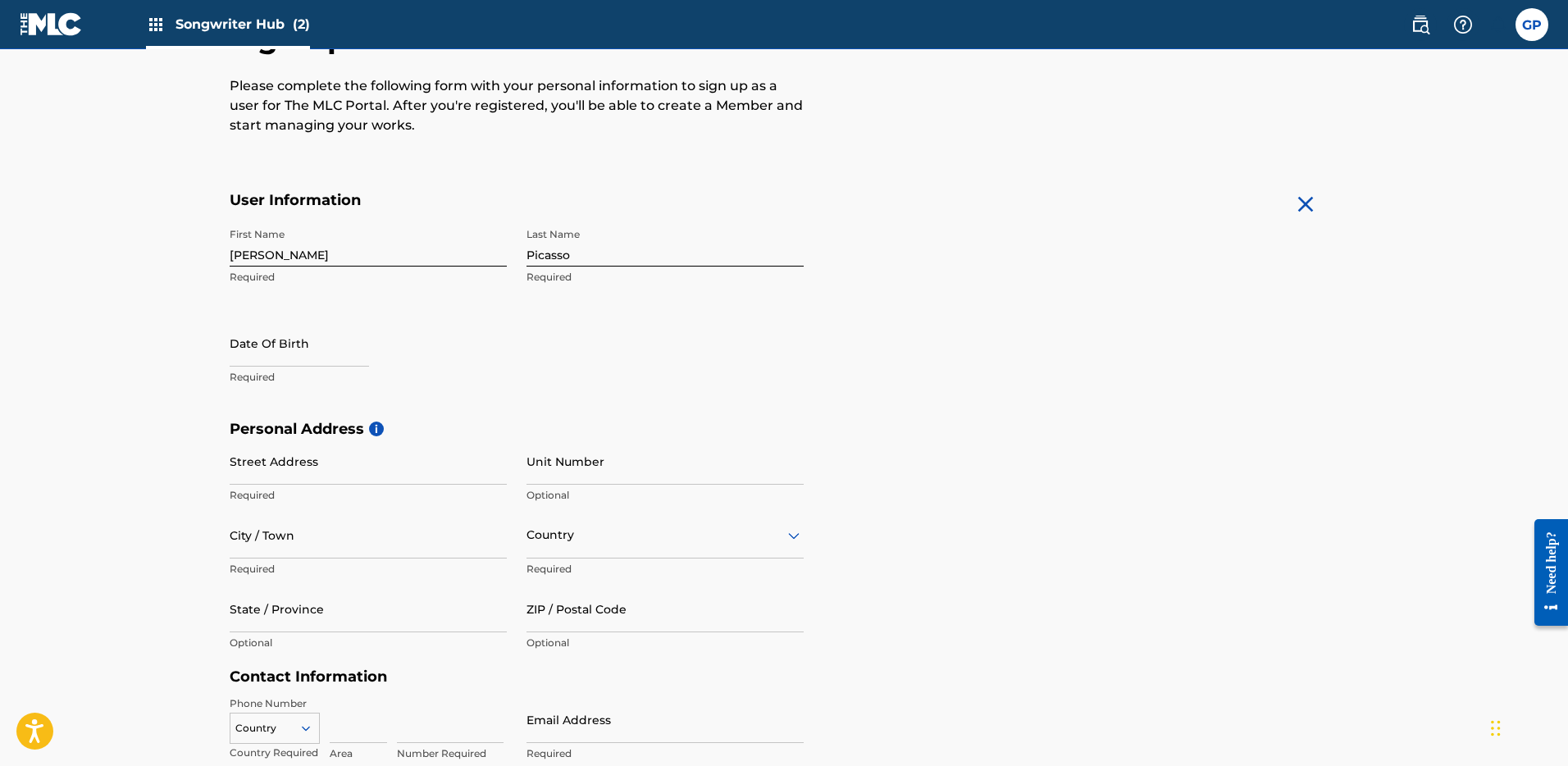
click at [695, 384] on div "First Name Giacomo Required Last Name Picasso Required Date Of Birth Required" at bounding box center [517, 319] width 574 height 200
click at [304, 458] on input "Street Address" at bounding box center [368, 461] width 277 height 47
type input "514 N Louise St"
type input "Glendale"
type input "United States"
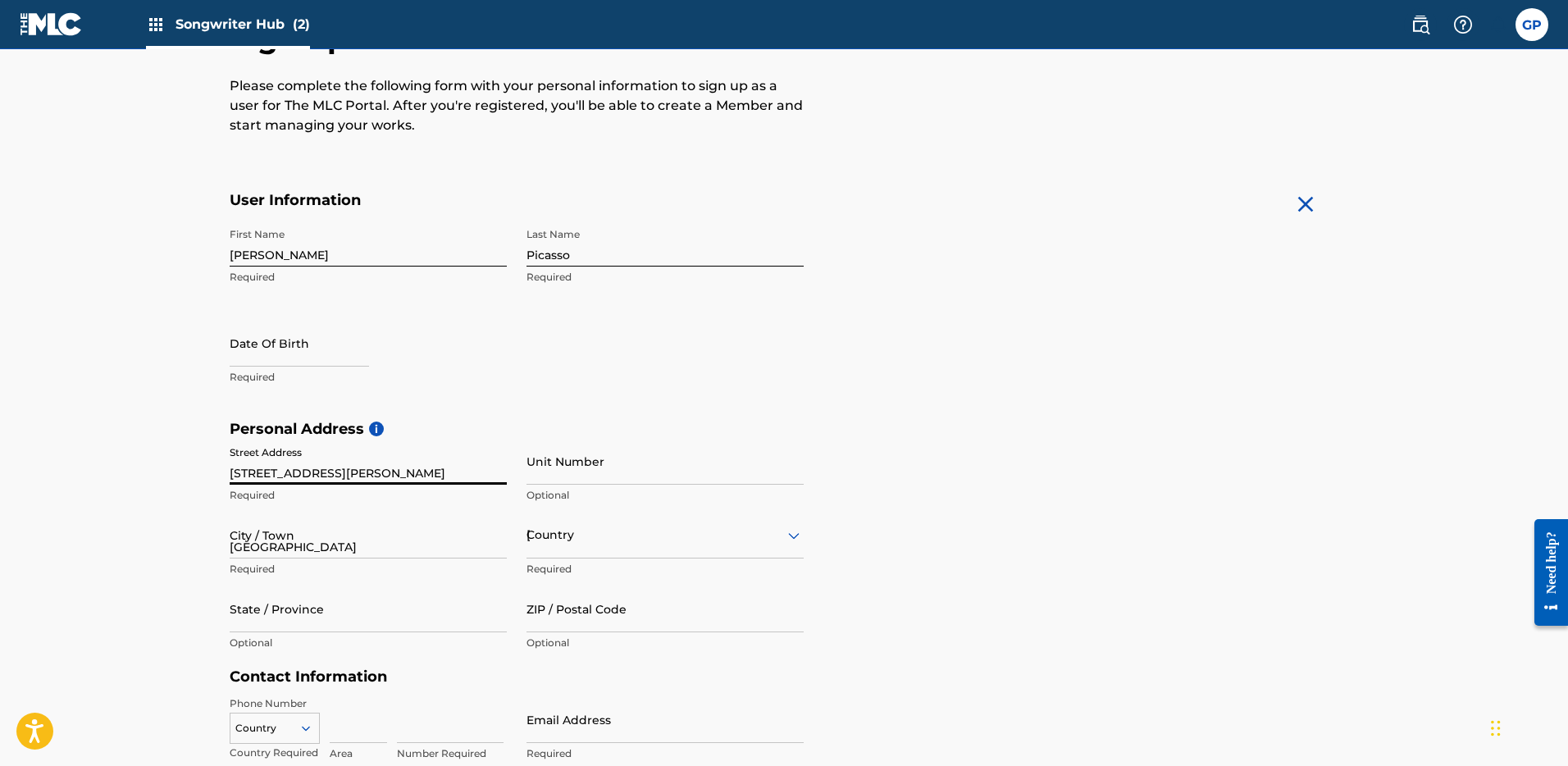
type input "CA"
type input "91206"
click at [288, 547] on input "Glendale" at bounding box center [368, 535] width 277 height 47
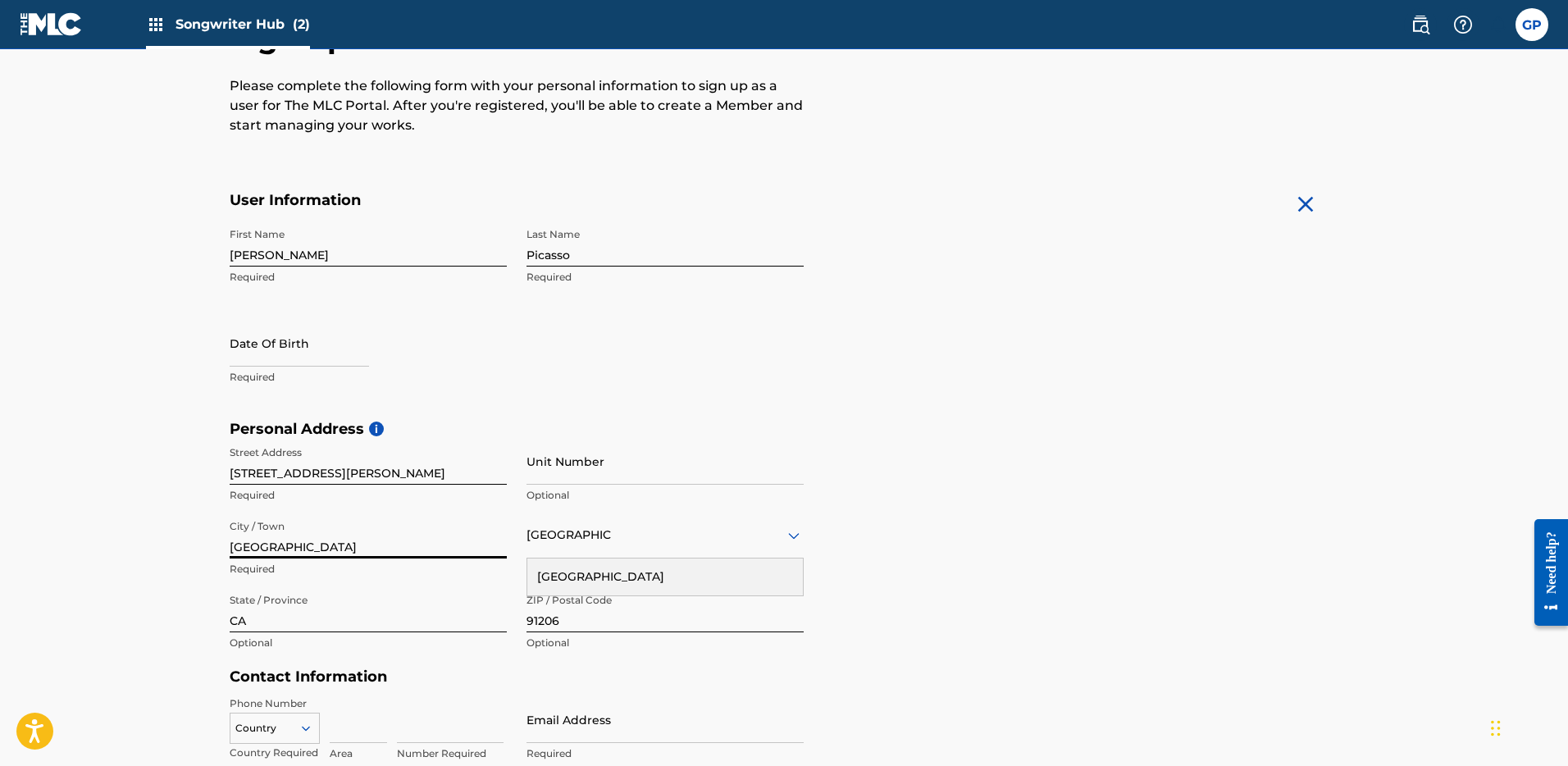
click at [313, 628] on input "CA" at bounding box center [368, 609] width 277 height 47
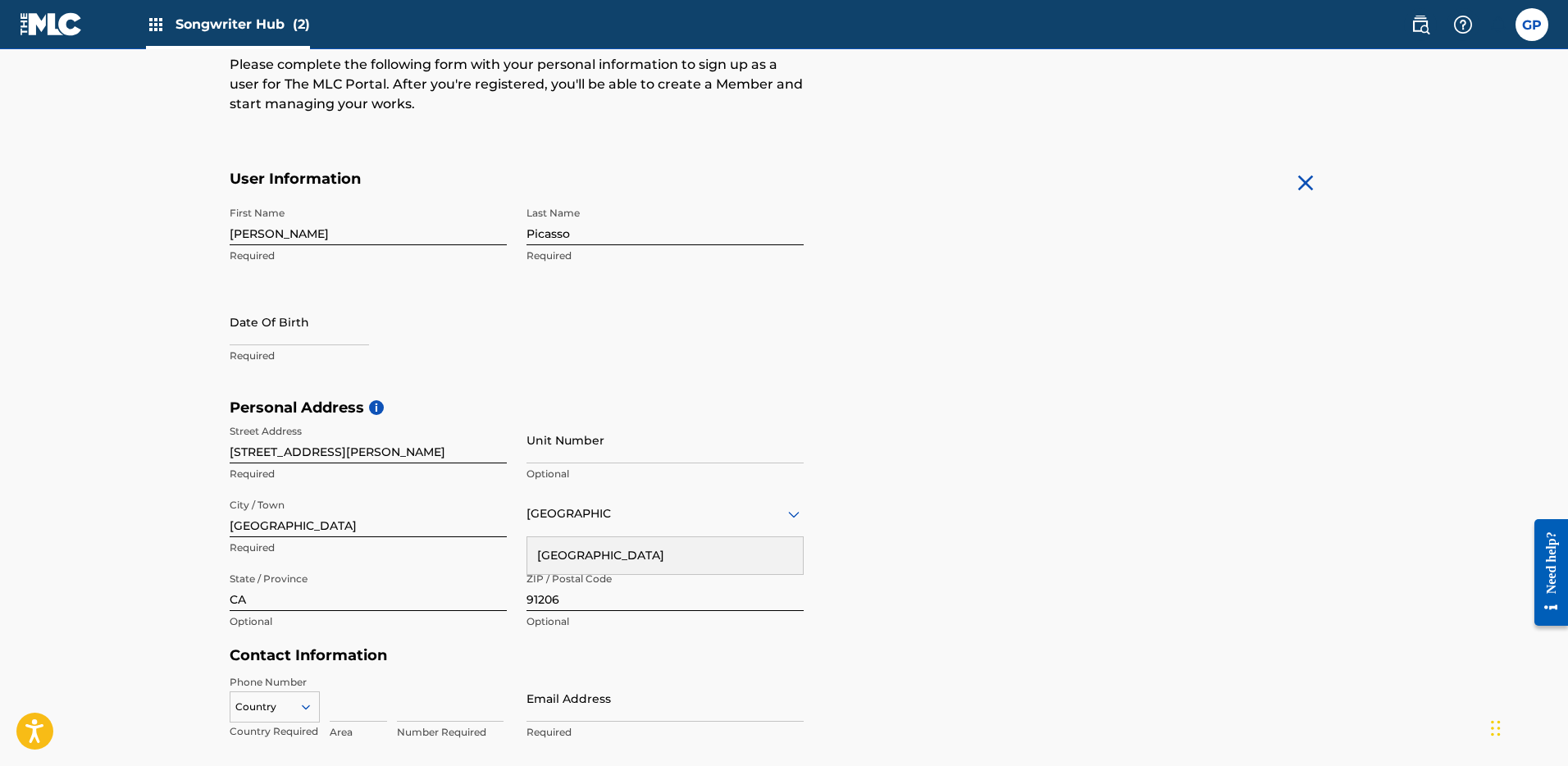
click at [610, 513] on div "United States" at bounding box center [664, 514] width 277 height 21
click at [600, 553] on div "United States" at bounding box center [664, 556] width 275 height 37
click at [566, 456] on input "Unit Number" at bounding box center [664, 440] width 277 height 47
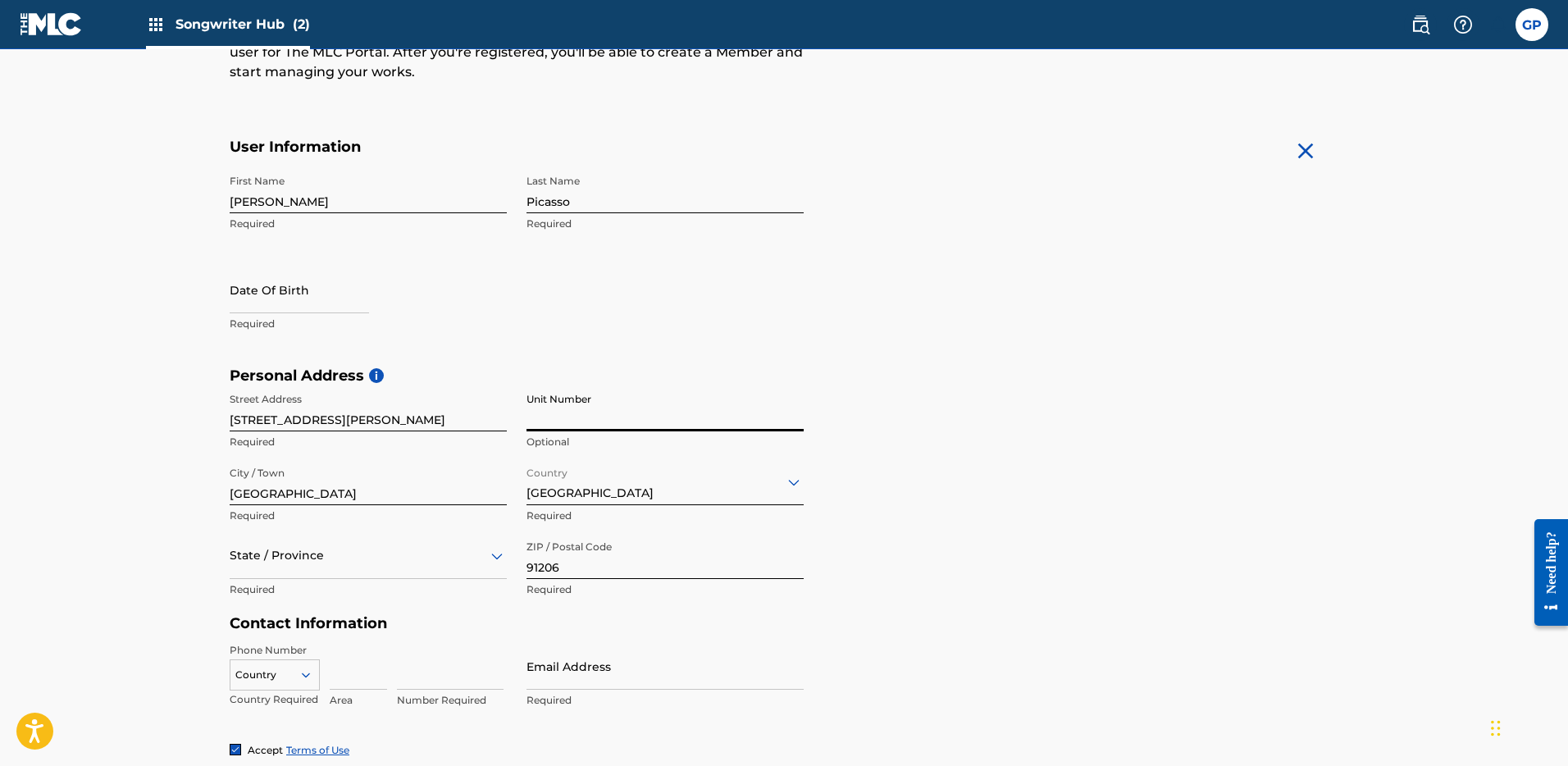
scroll to position [412, 0]
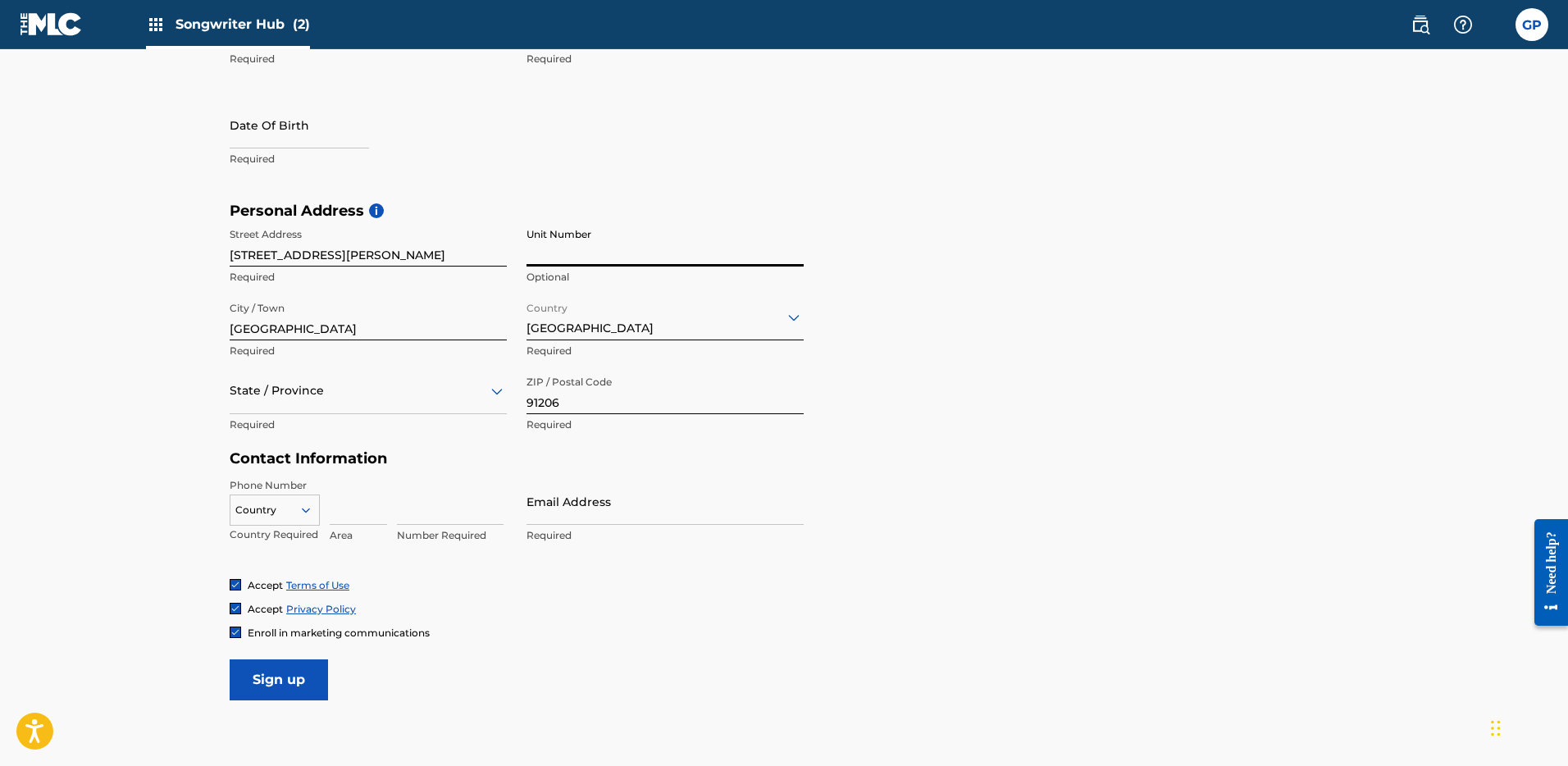
click at [299, 520] on div "Country" at bounding box center [274, 507] width 90 height 25
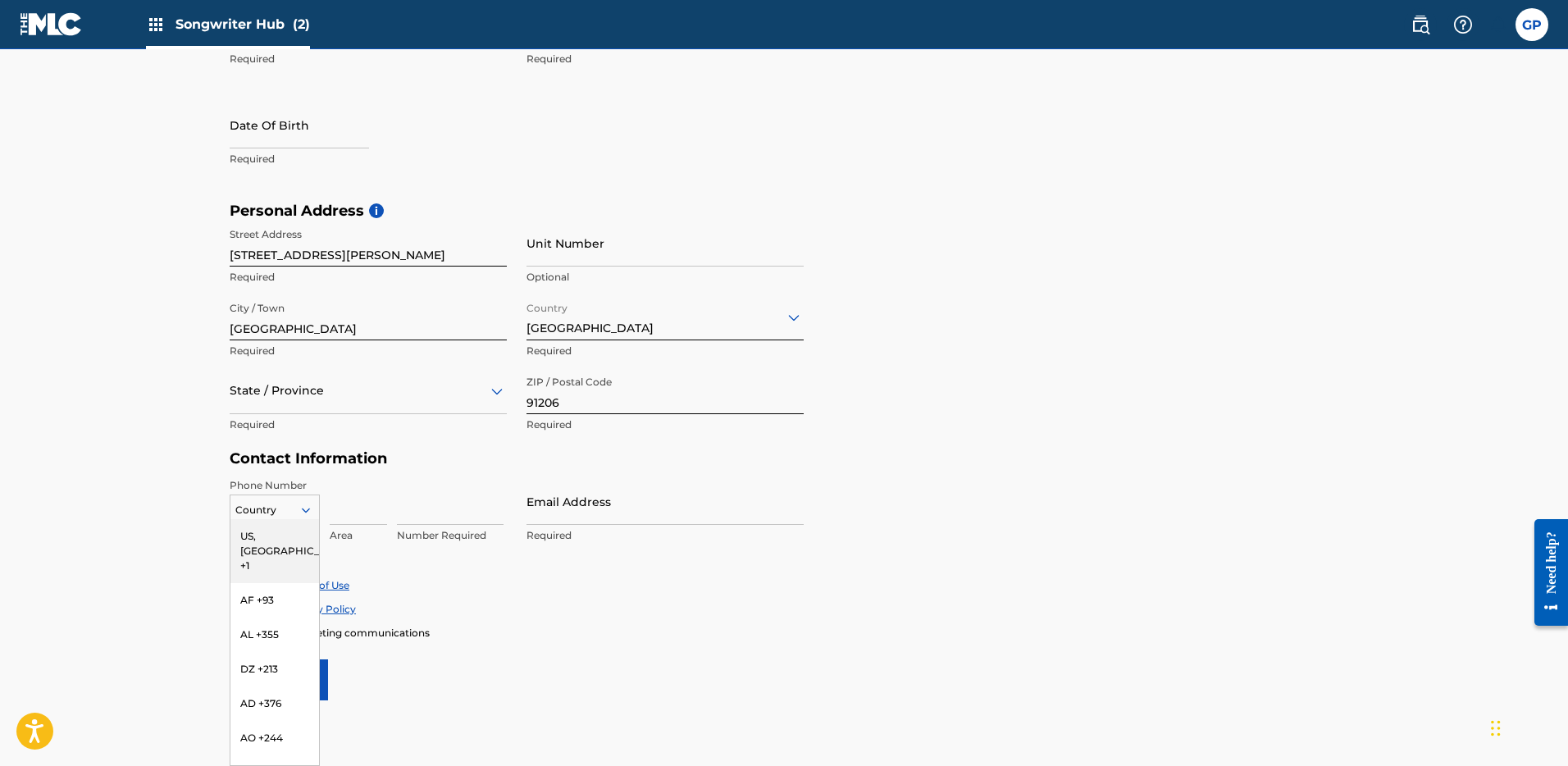
click at [258, 536] on div "US, [GEOGRAPHIC_DATA] +1" at bounding box center [274, 552] width 88 height 64
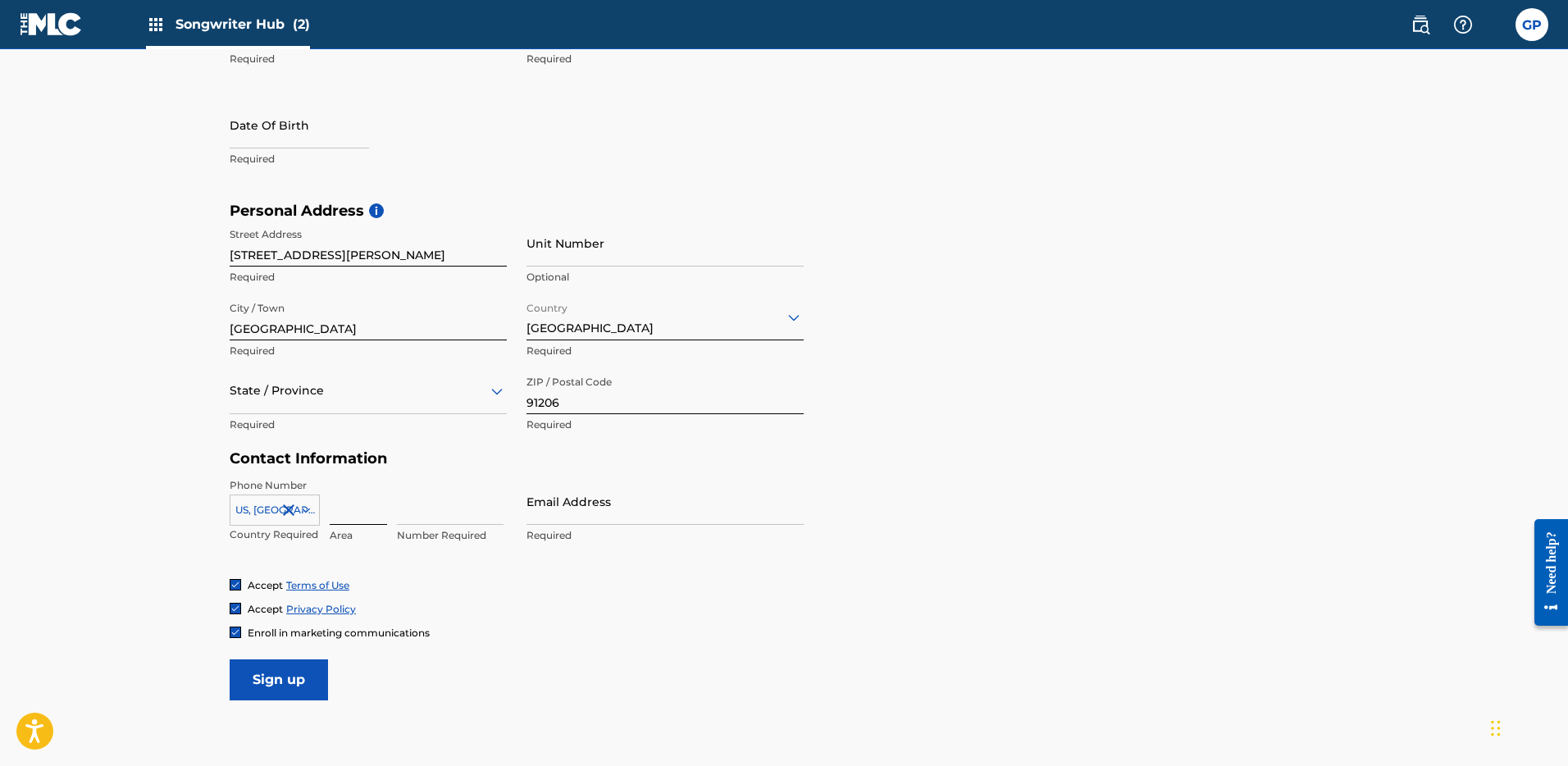
click at [348, 510] on input at bounding box center [358, 502] width 57 height 47
type input "818"
click at [442, 510] on input at bounding box center [450, 502] width 106 height 47
type input "9409097"
click at [563, 515] on input "Email Address" at bounding box center [664, 502] width 277 height 47
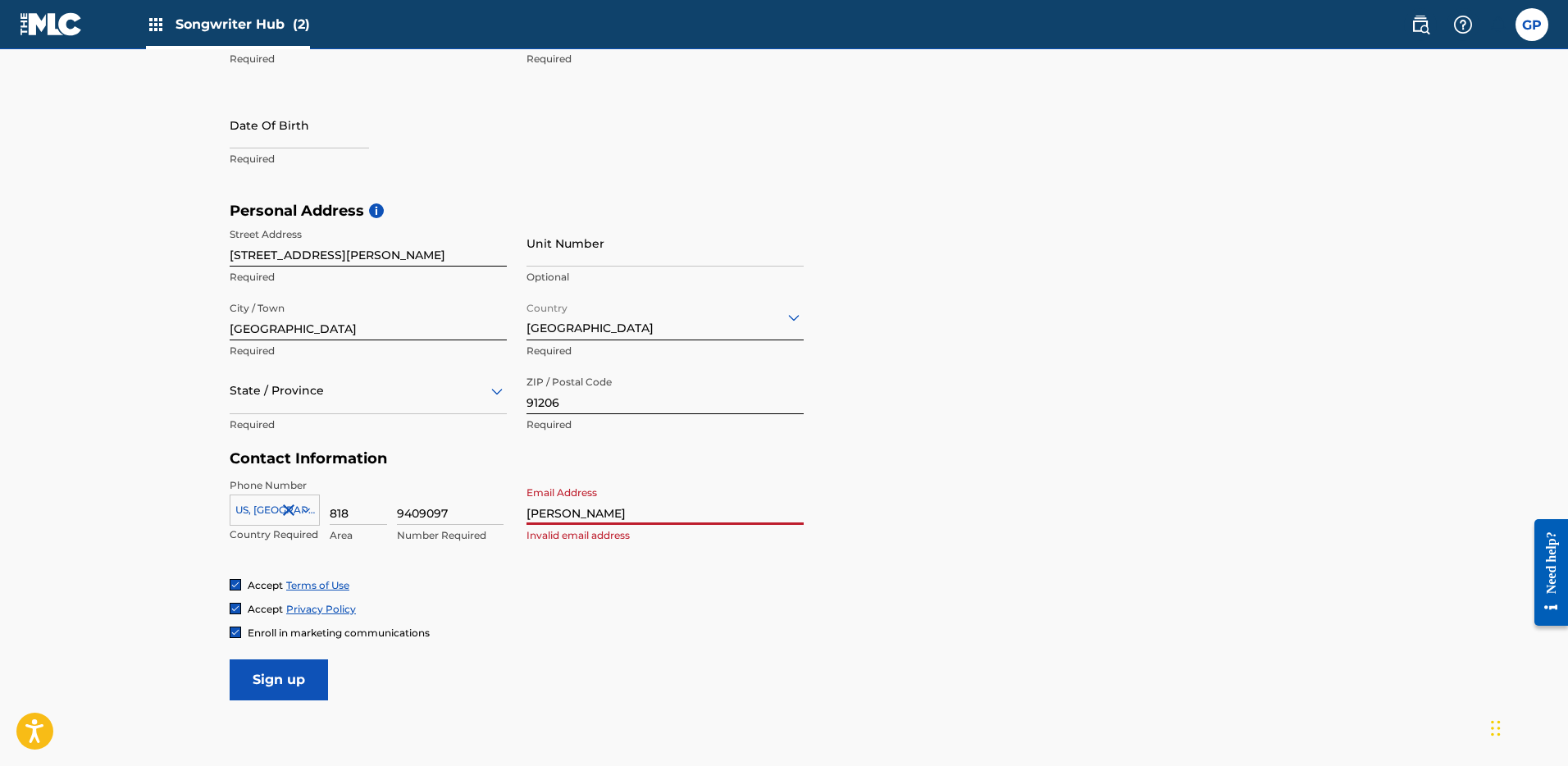
type input "giacomo@zpointoh.com"
click at [237, 630] on img at bounding box center [235, 632] width 9 height 9
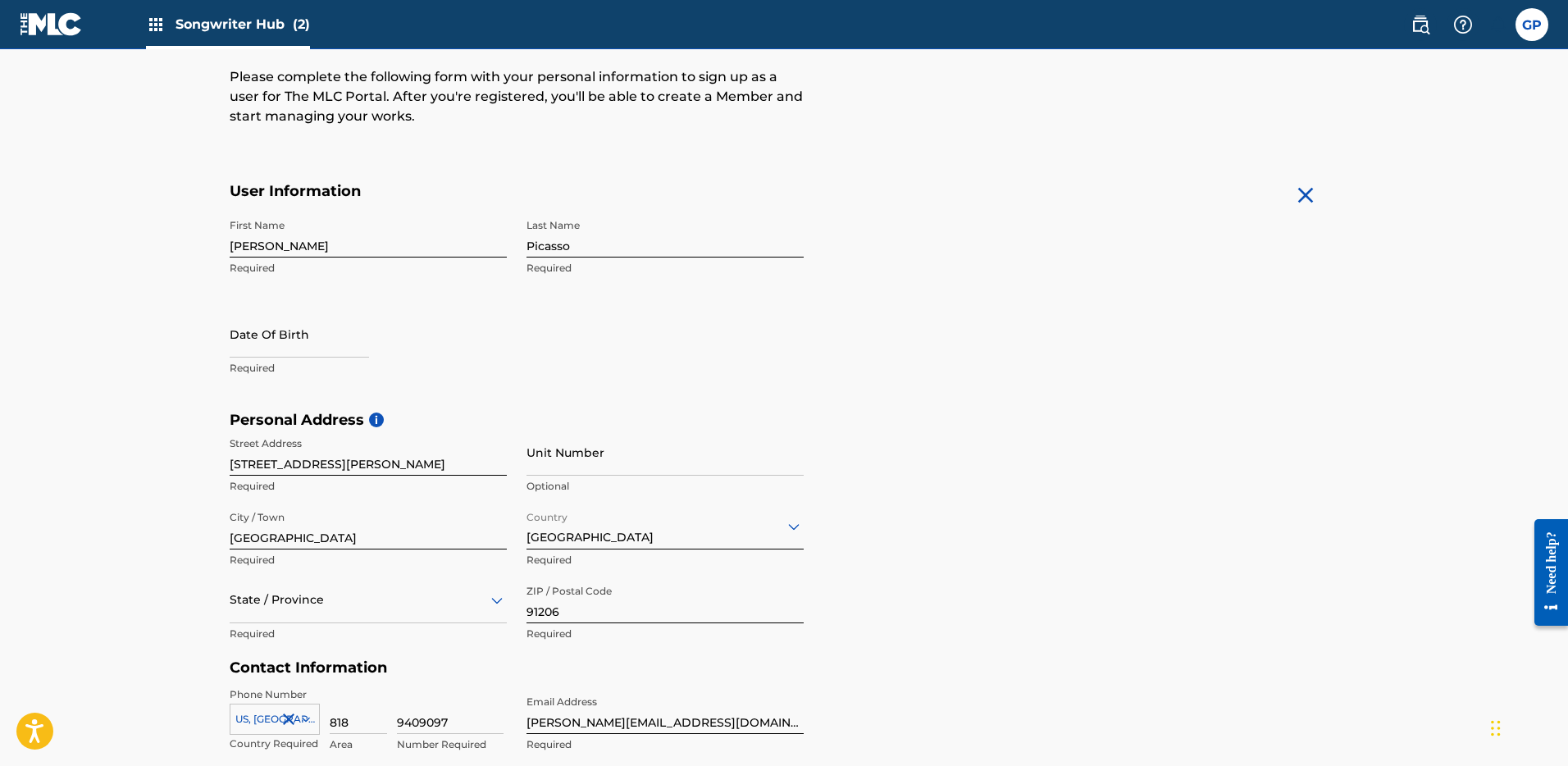
scroll to position [192, 0]
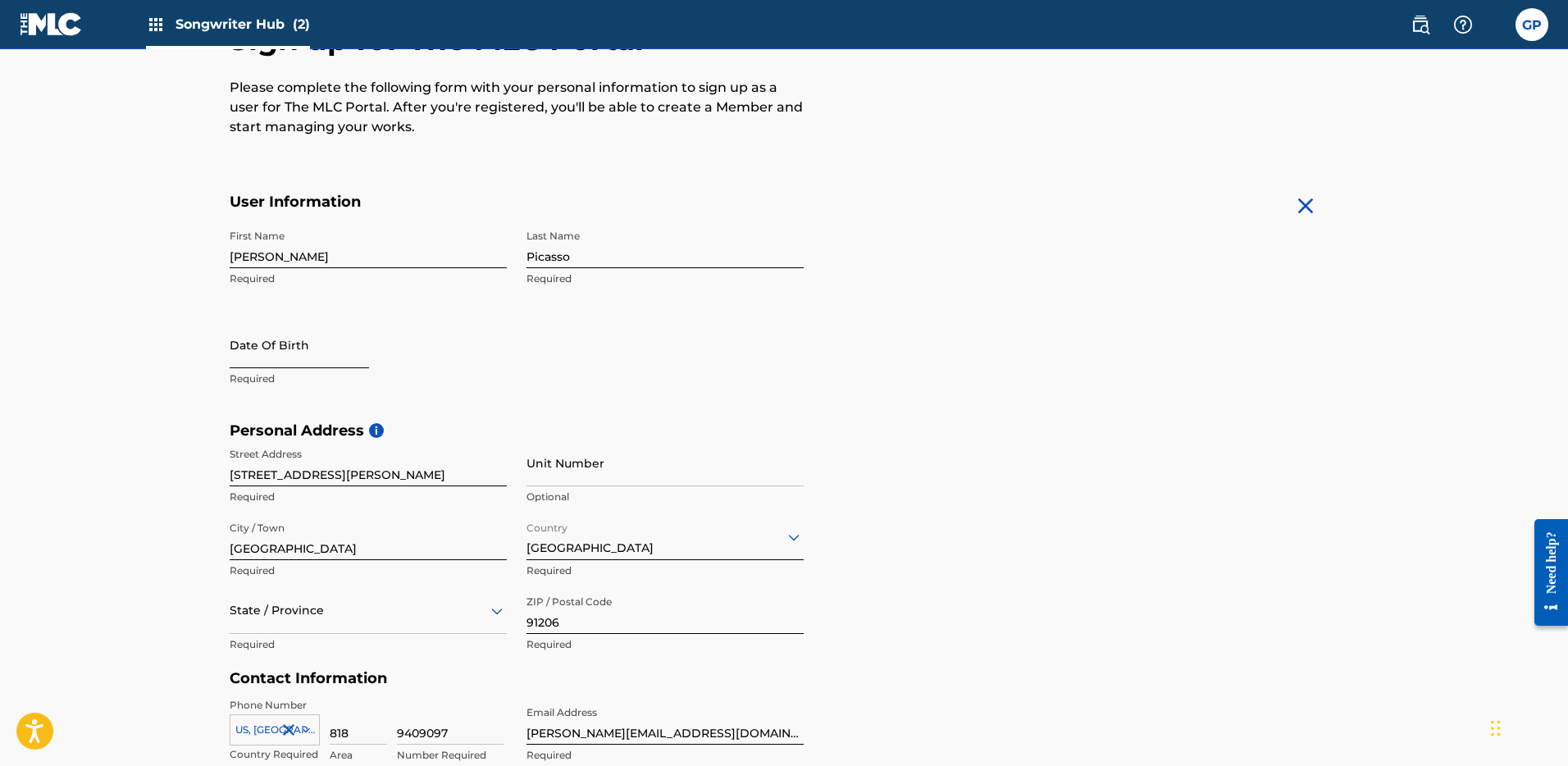
click at [314, 354] on input "text" at bounding box center [299, 345] width 140 height 47
select select "8"
select select "2025"
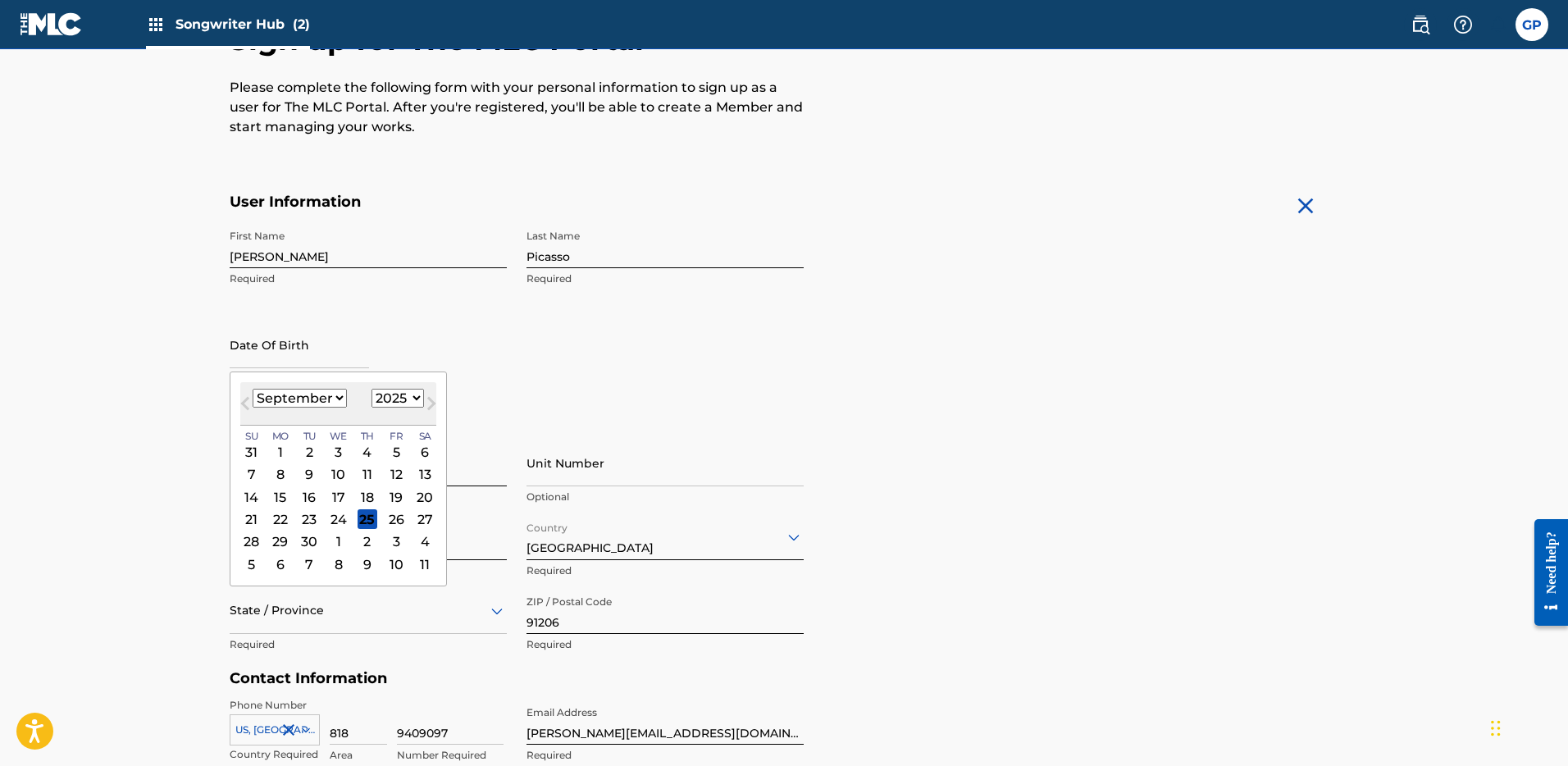
click at [326, 395] on select "January February March April May June July August September October November De…" at bounding box center [300, 398] width 94 height 19
select select "2"
click at [253, 389] on select "January February March April May June July August September October November De…" at bounding box center [300, 398] width 94 height 19
click at [404, 389] on select "1899 1900 1901 1902 1903 1904 1905 1906 1907 1908 1909 1910 1911 1912 1913 1914…" at bounding box center [397, 398] width 52 height 19
select select "1983"
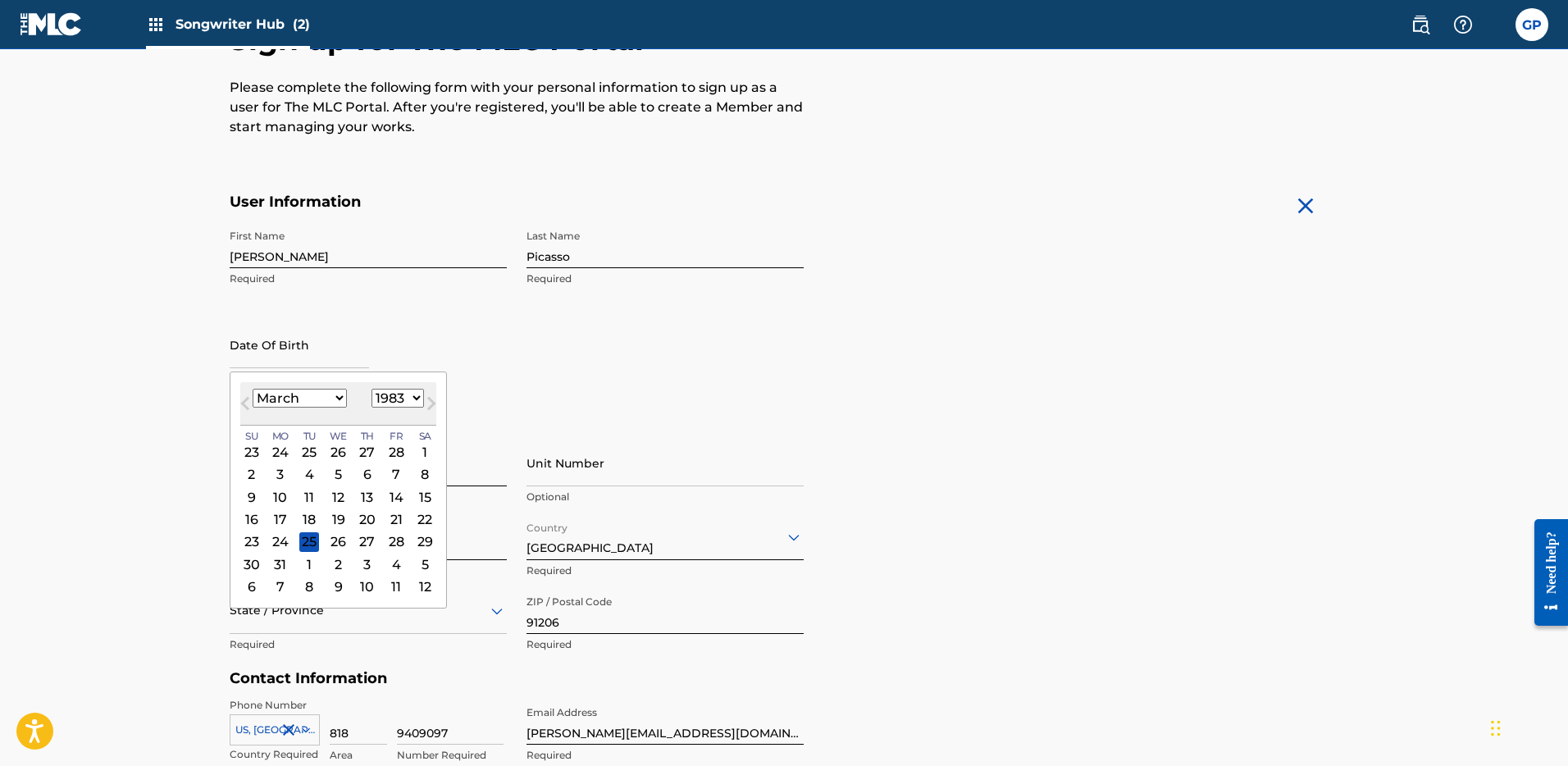
click at [371, 389] on select "1899 1900 1901 1902 1903 1904 1905 1906 1907 1908 1909 1910 1911 1912 1913 1914…" at bounding box center [397, 398] width 52 height 19
click at [425, 469] on div "12" at bounding box center [424, 474] width 20 height 20
type input "March 12 1983"
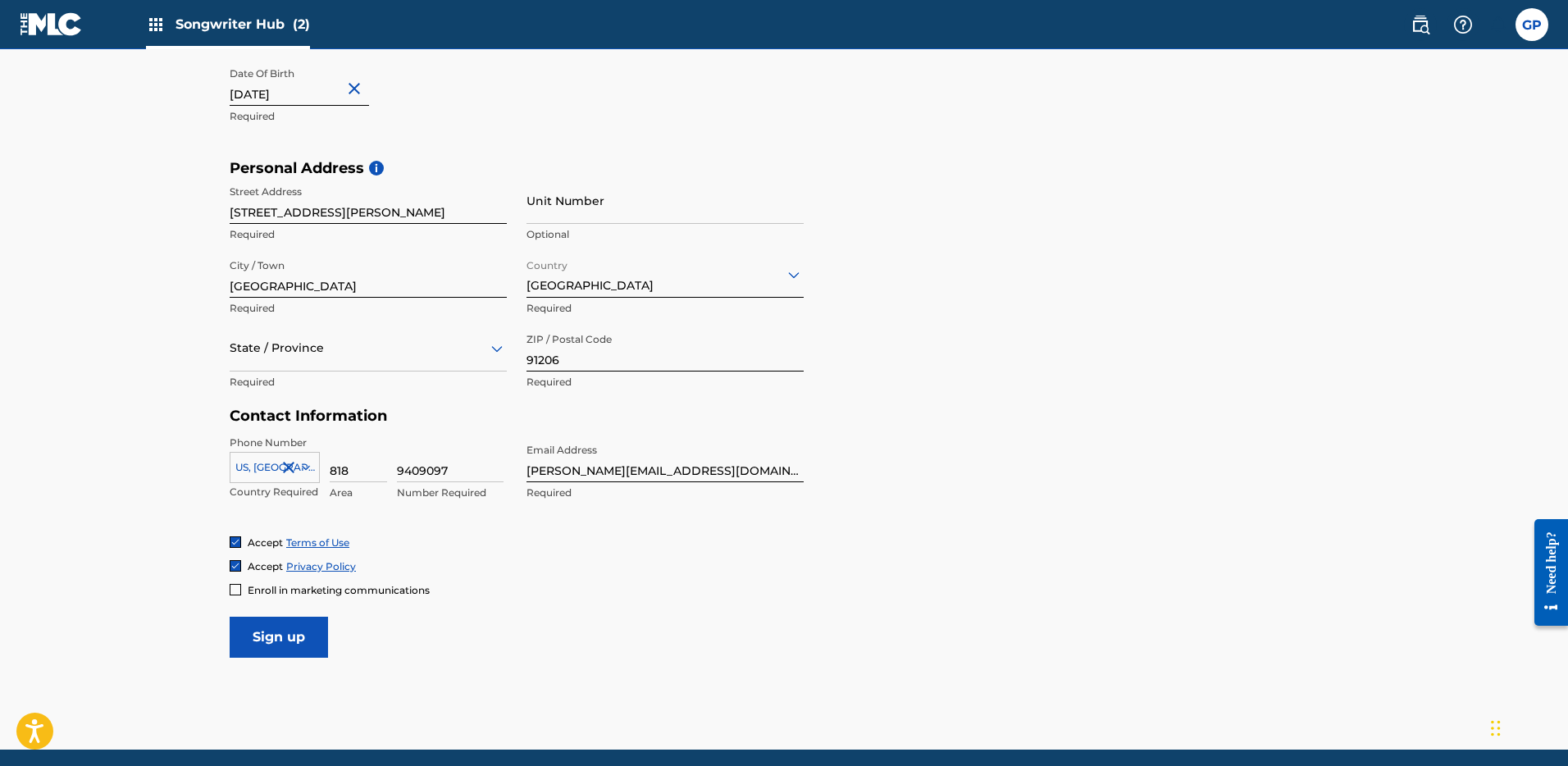
scroll to position [517, 0]
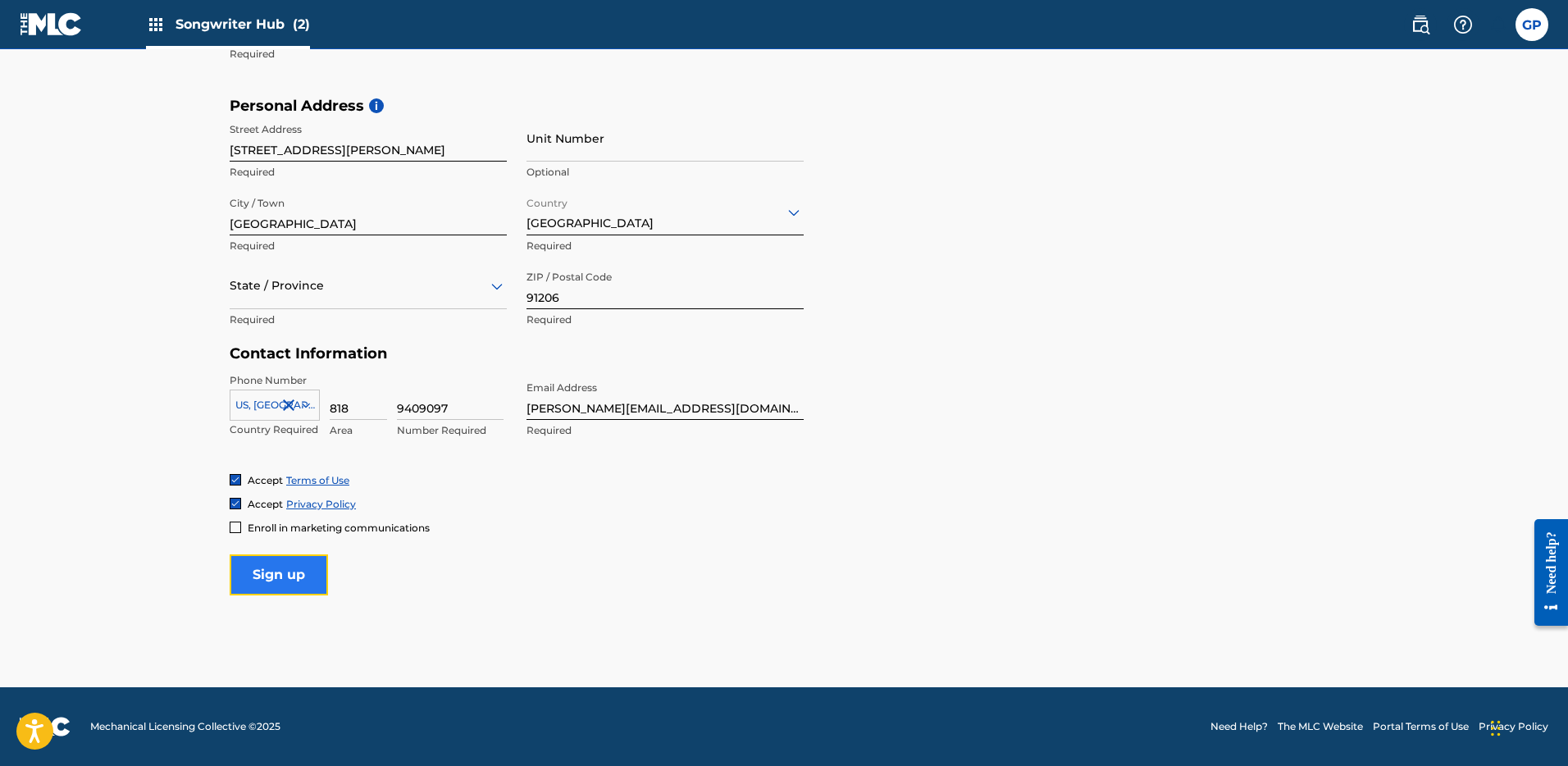
click at [275, 567] on input "Sign up" at bounding box center [279, 576] width 99 height 41
click at [328, 267] on div "State / Province" at bounding box center [368, 286] width 277 height 47
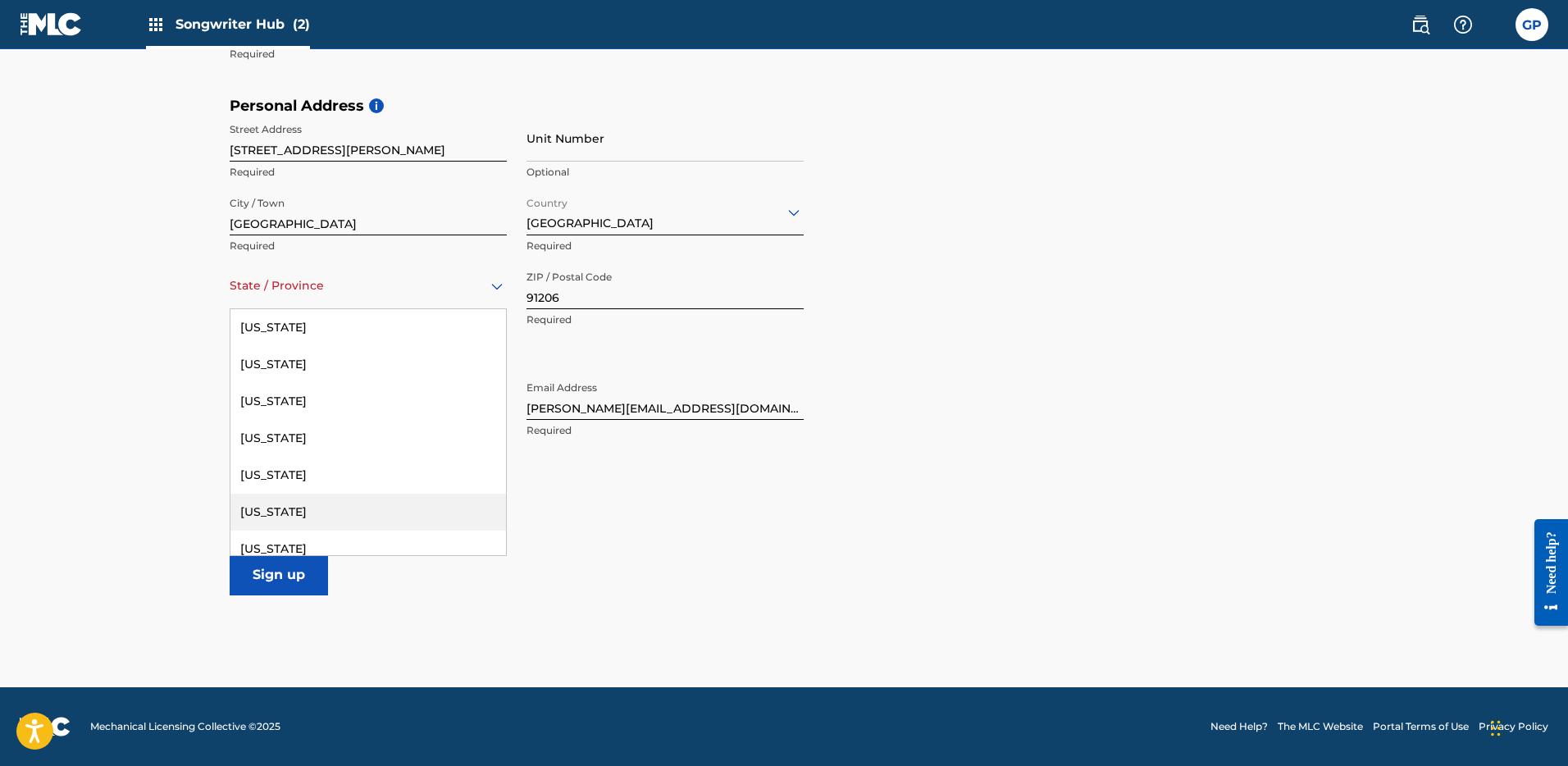
click at [295, 506] on div "California" at bounding box center [368, 512] width 275 height 37
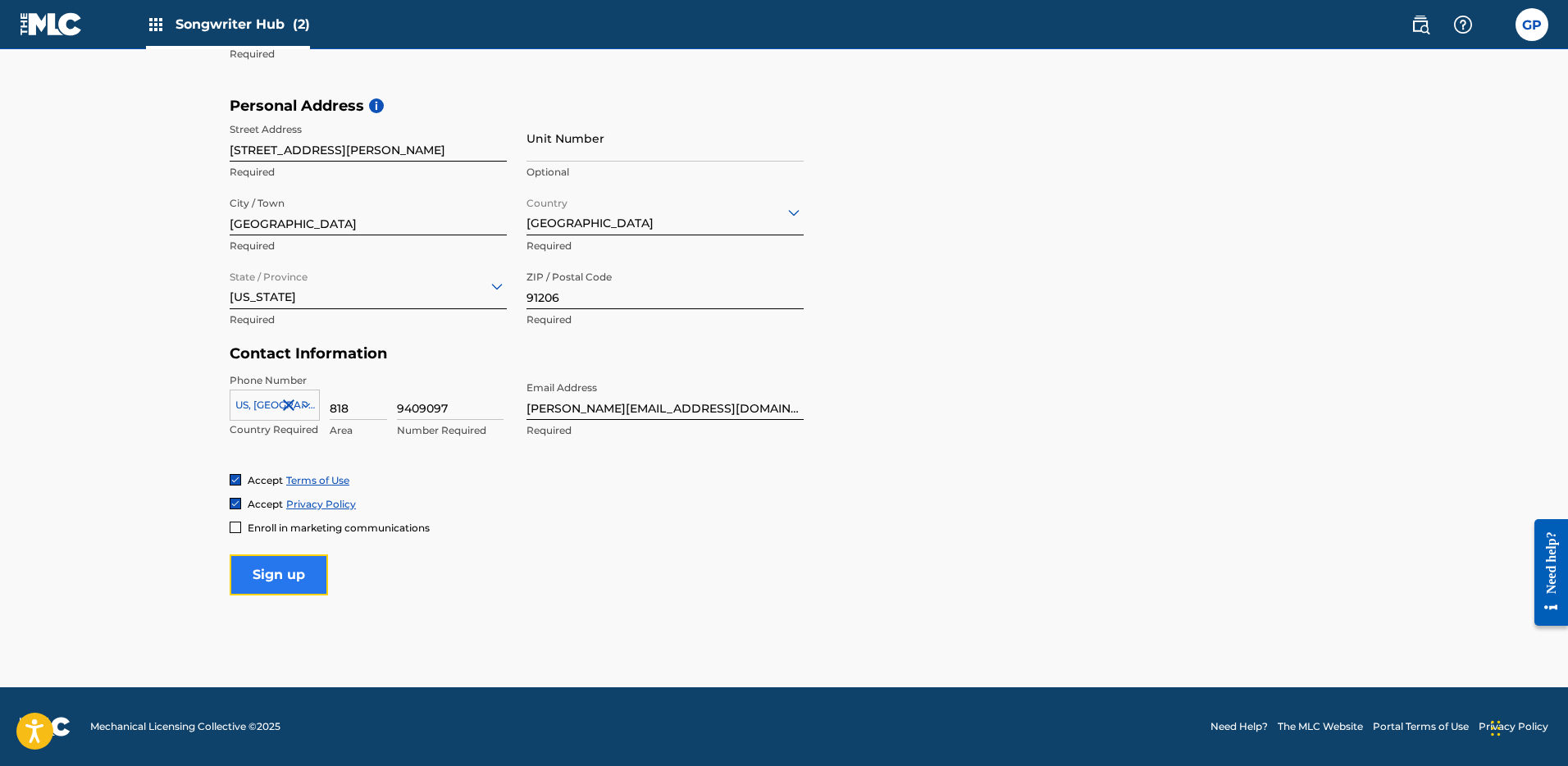
click at [291, 582] on input "Sign up" at bounding box center [279, 576] width 99 height 41
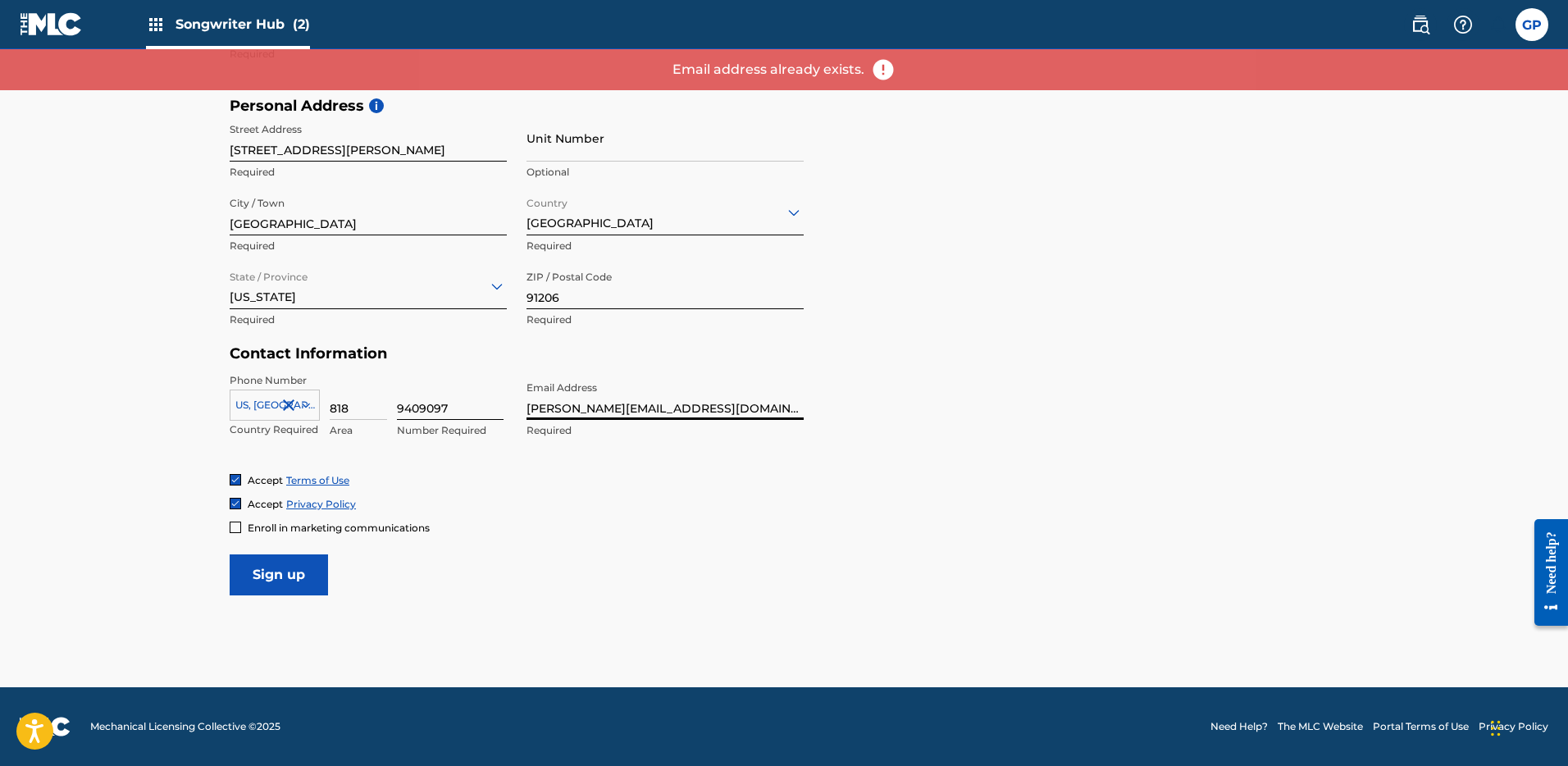
drag, startPoint x: 578, startPoint y: 407, endPoint x: 500, endPoint y: 407, distance: 78.0
click at [499, 408] on div "Phone Number US, CA +1 Country Required 818 Area 9409097 Number Required Email …" at bounding box center [517, 423] width 574 height 100
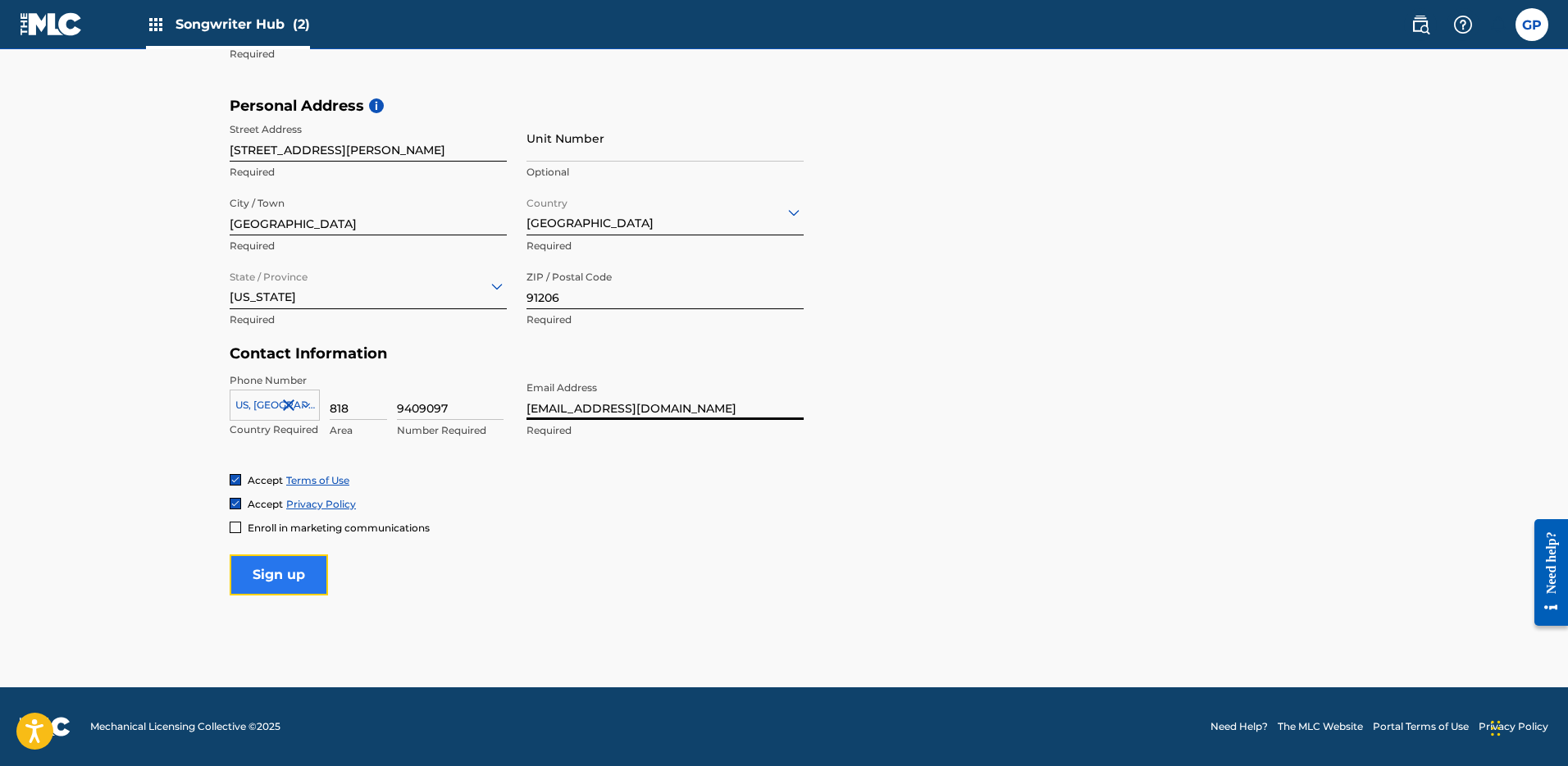
click at [291, 572] on input "Sign up" at bounding box center [279, 576] width 99 height 41
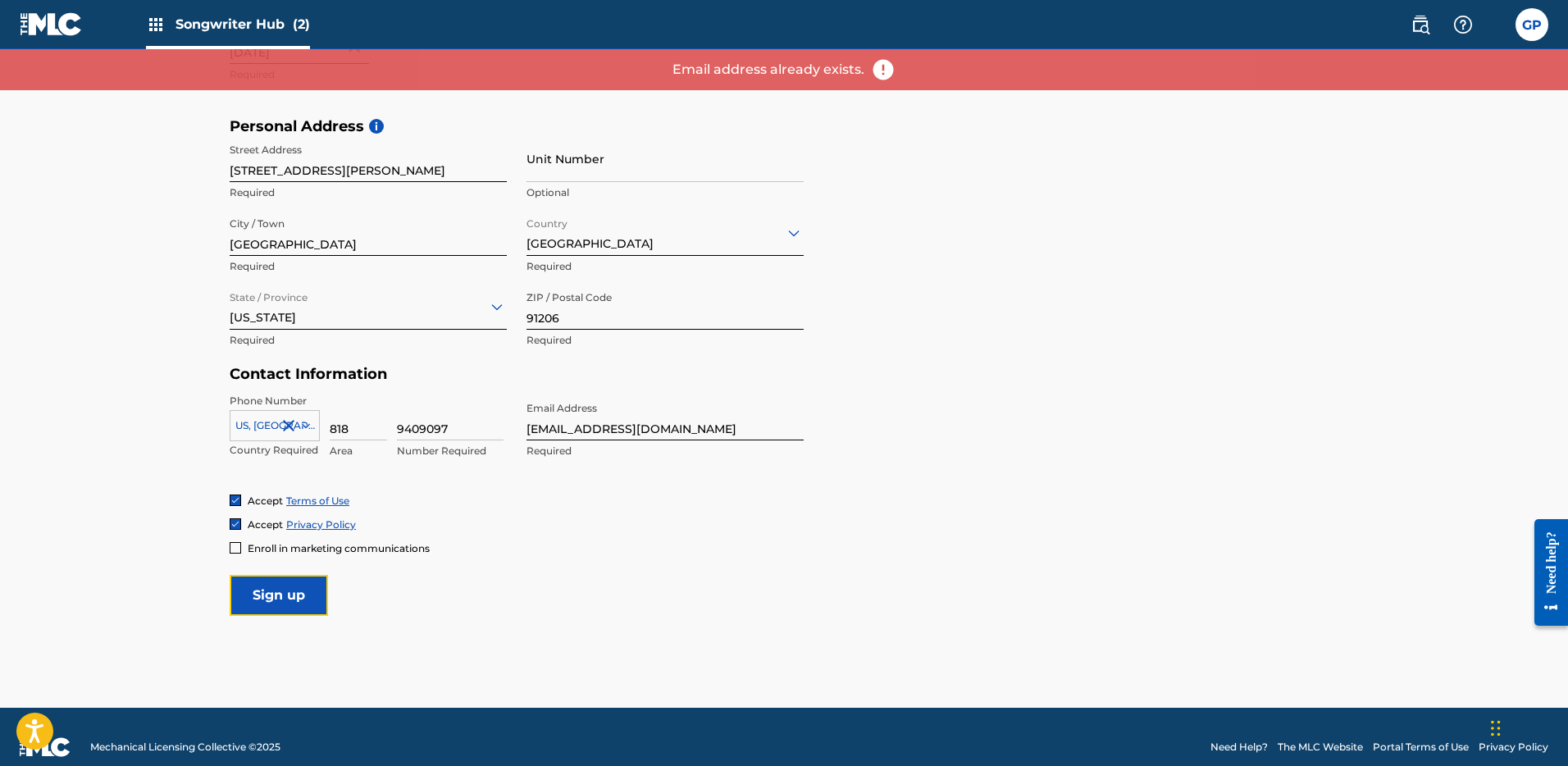
scroll to position [464, 0]
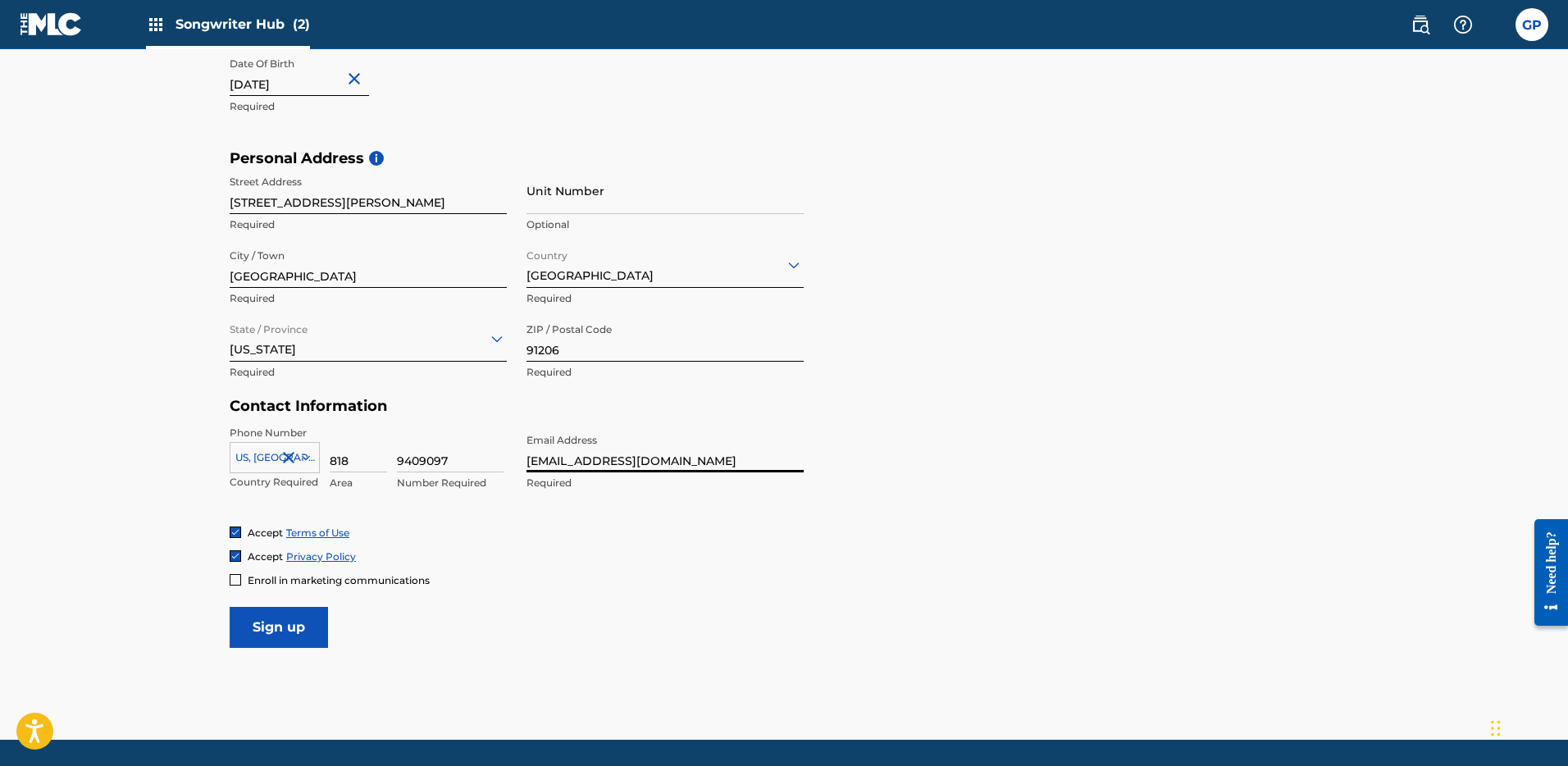
drag, startPoint x: 610, startPoint y: 458, endPoint x: 514, endPoint y: 452, distance: 96.2
click at [514, 452] on div "Phone Number US, CA +1 Country Required 818 Area 9409097 Number Required Email …" at bounding box center [517, 475] width 574 height 100
type input "burner@334south.com"
click at [302, 630] on input "Sign up" at bounding box center [279, 628] width 99 height 41
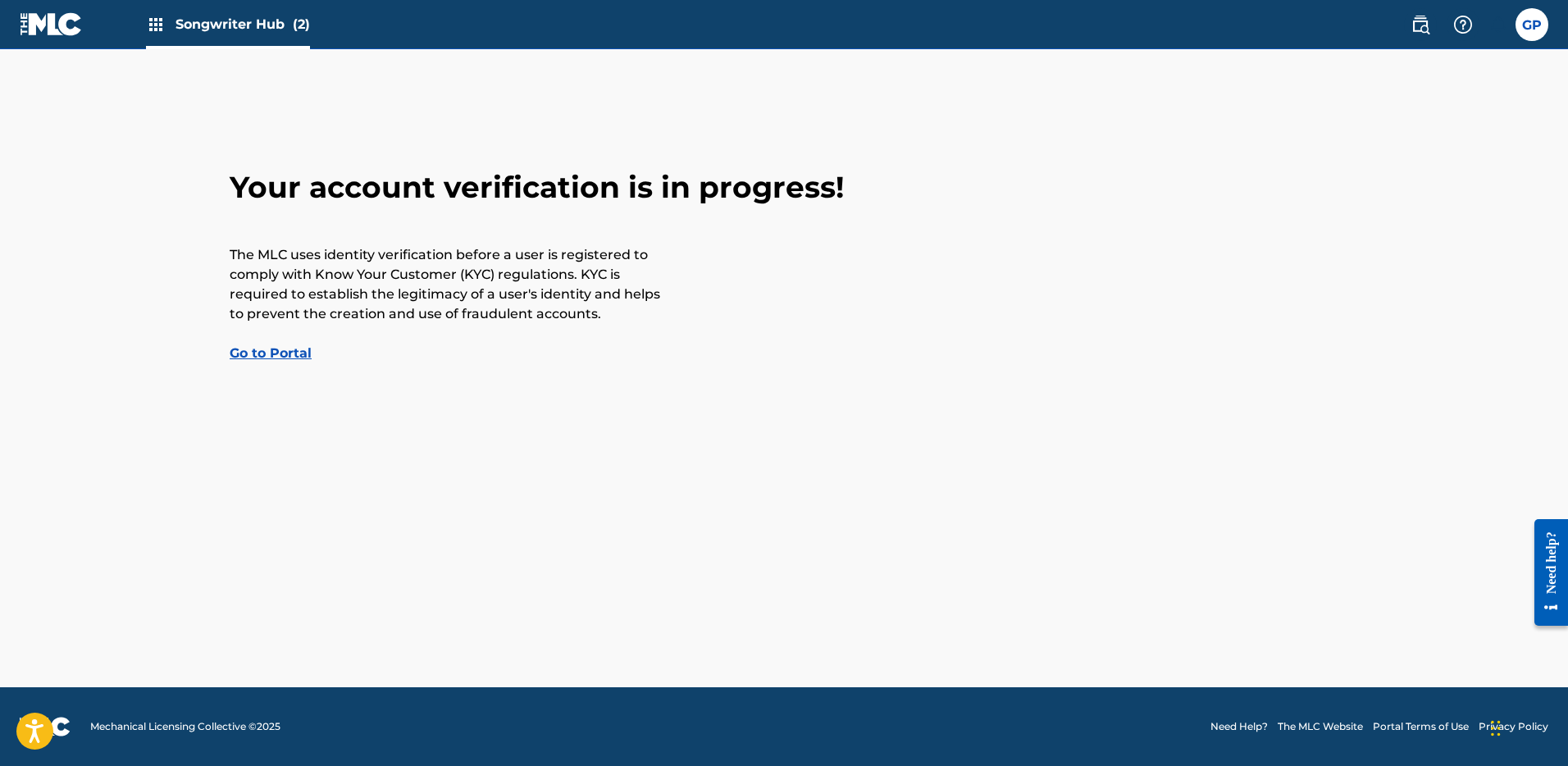
click at [273, 351] on link "Go to Portal" at bounding box center [271, 353] width 82 height 15
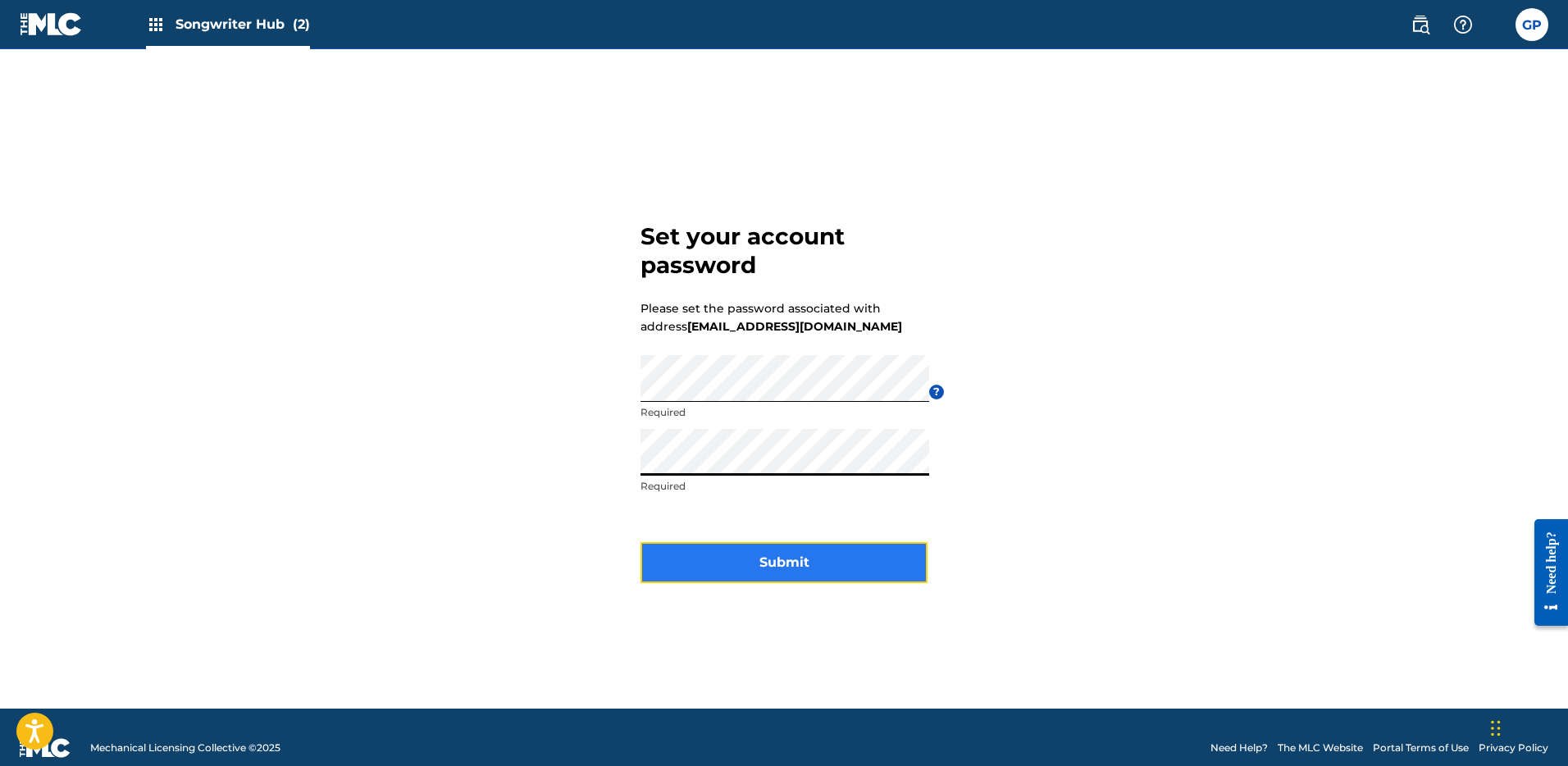
click at [688, 559] on button "Submit" at bounding box center [784, 563] width 287 height 41
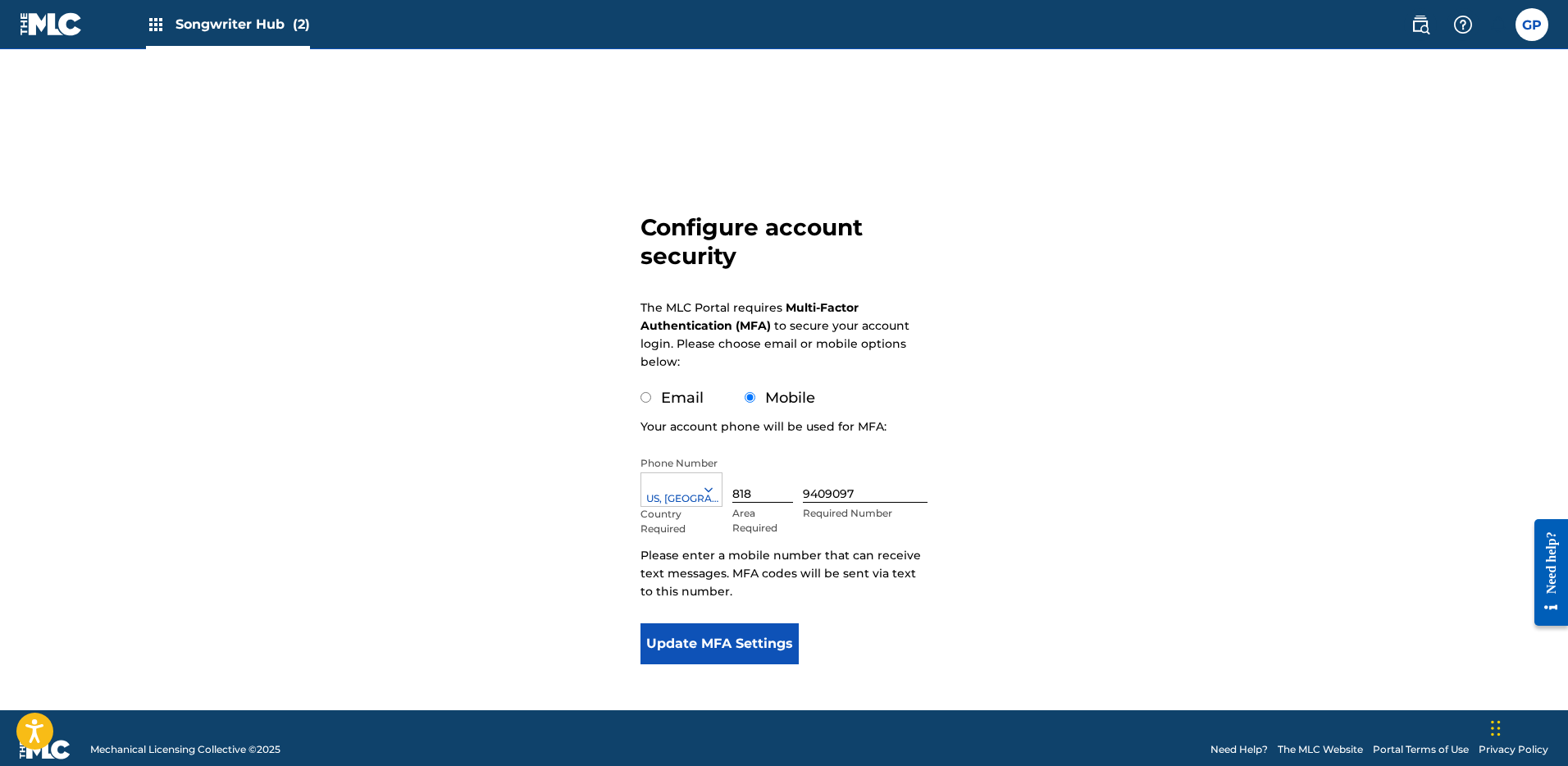
click at [649, 397] on input "Email" at bounding box center [646, 397] width 10 height 10
radio input "true"
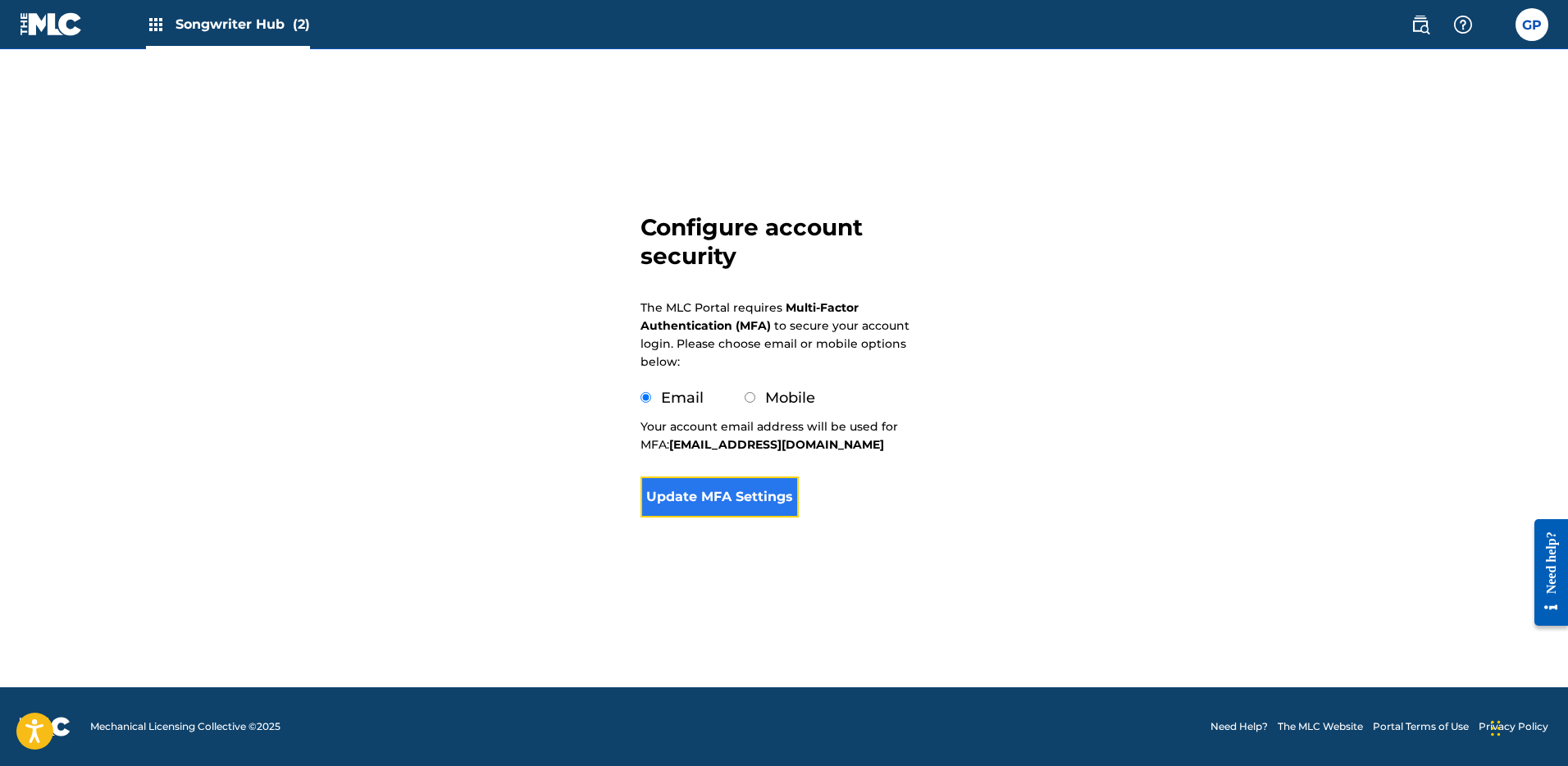
click at [736, 492] on button "Update MFA Settings" at bounding box center [719, 498] width 159 height 41
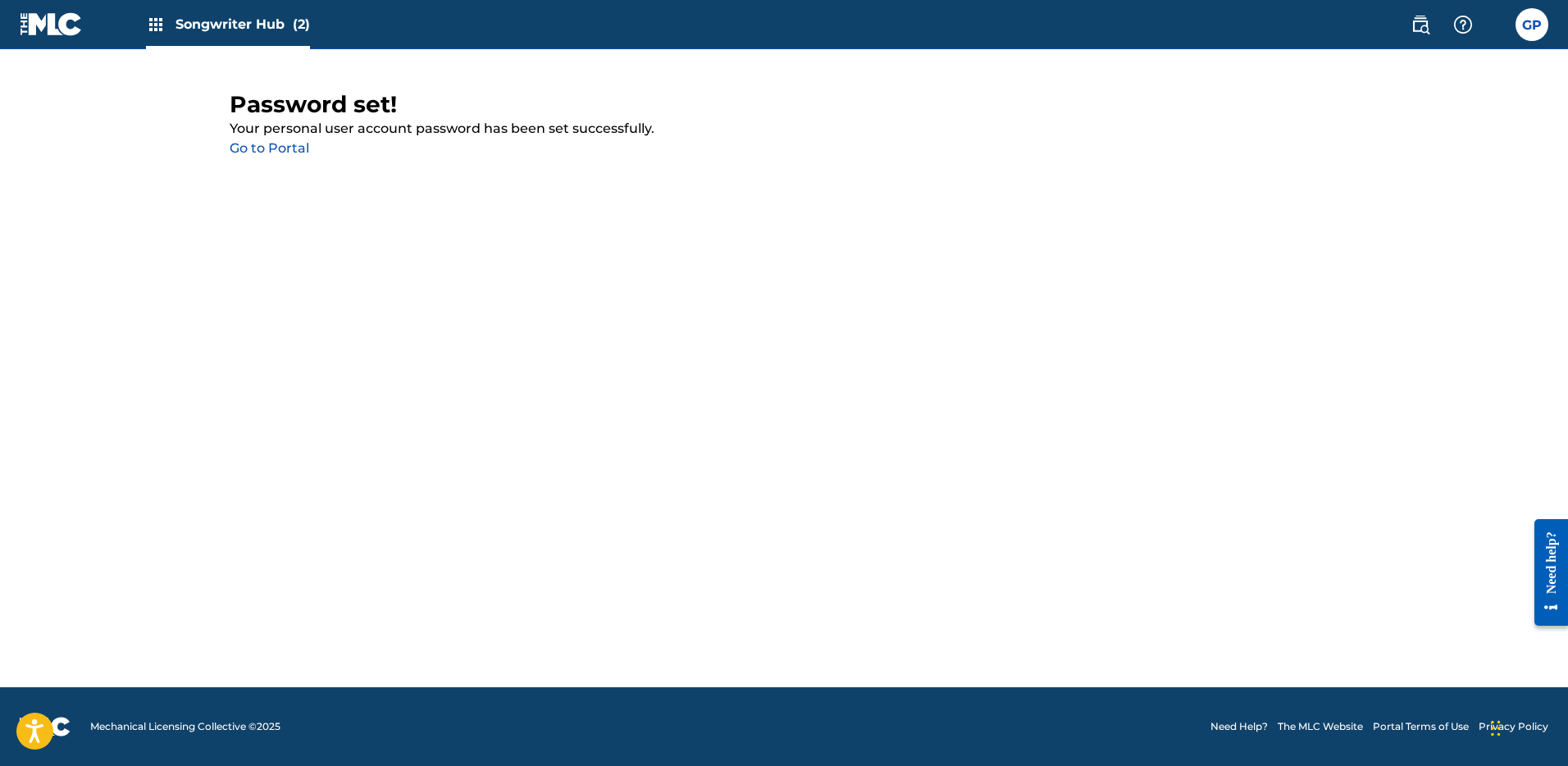
click at [275, 146] on link "Go to Portal" at bounding box center [269, 148] width 80 height 15
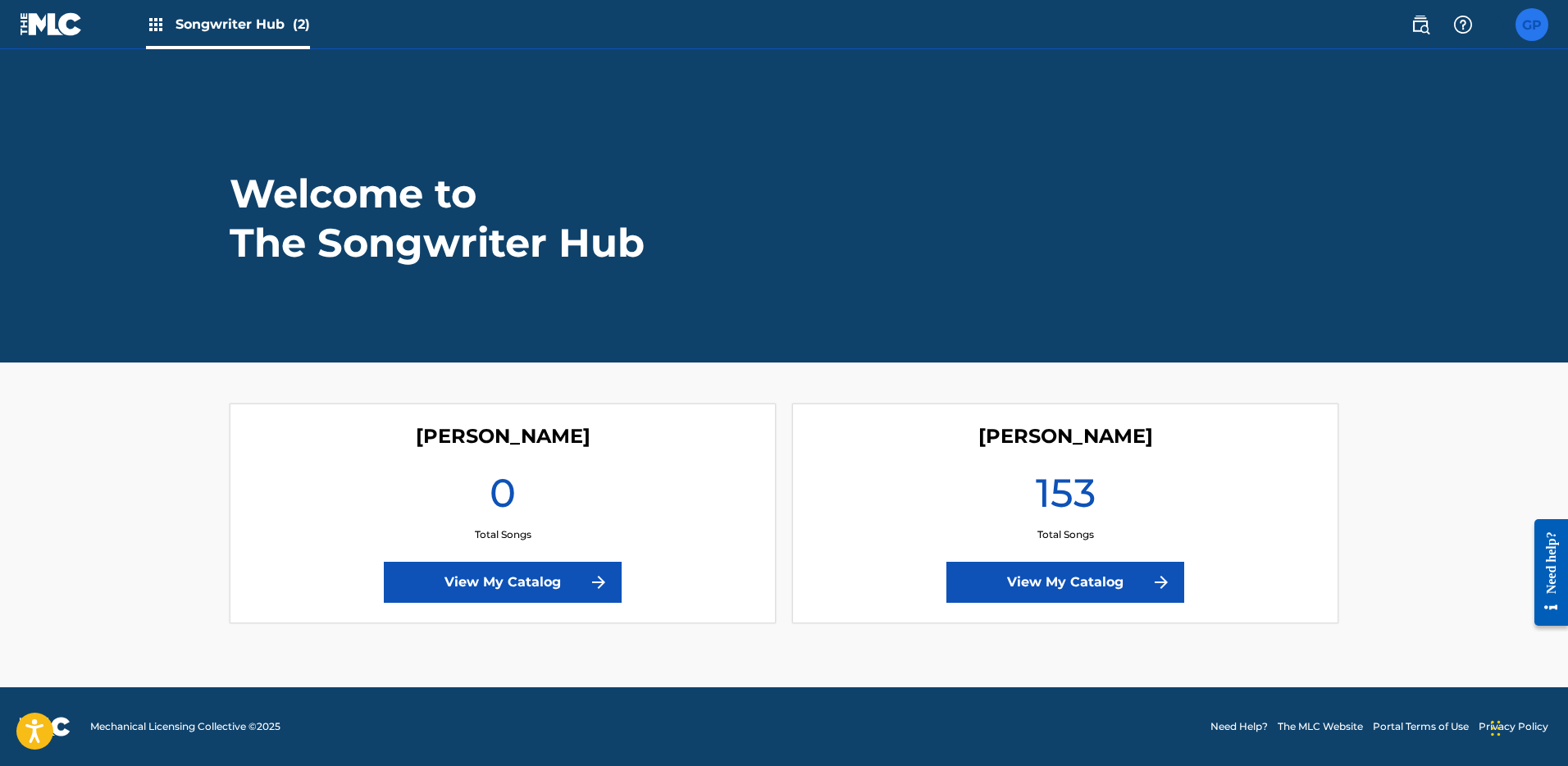
click at [1529, 12] on label at bounding box center [1532, 25] width 33 height 33
click at [1532, 25] on input "GP Giacomo Picasso ca@zpointoh.com Notification Preferences Profile Log out" at bounding box center [1532, 25] width 0 height 0
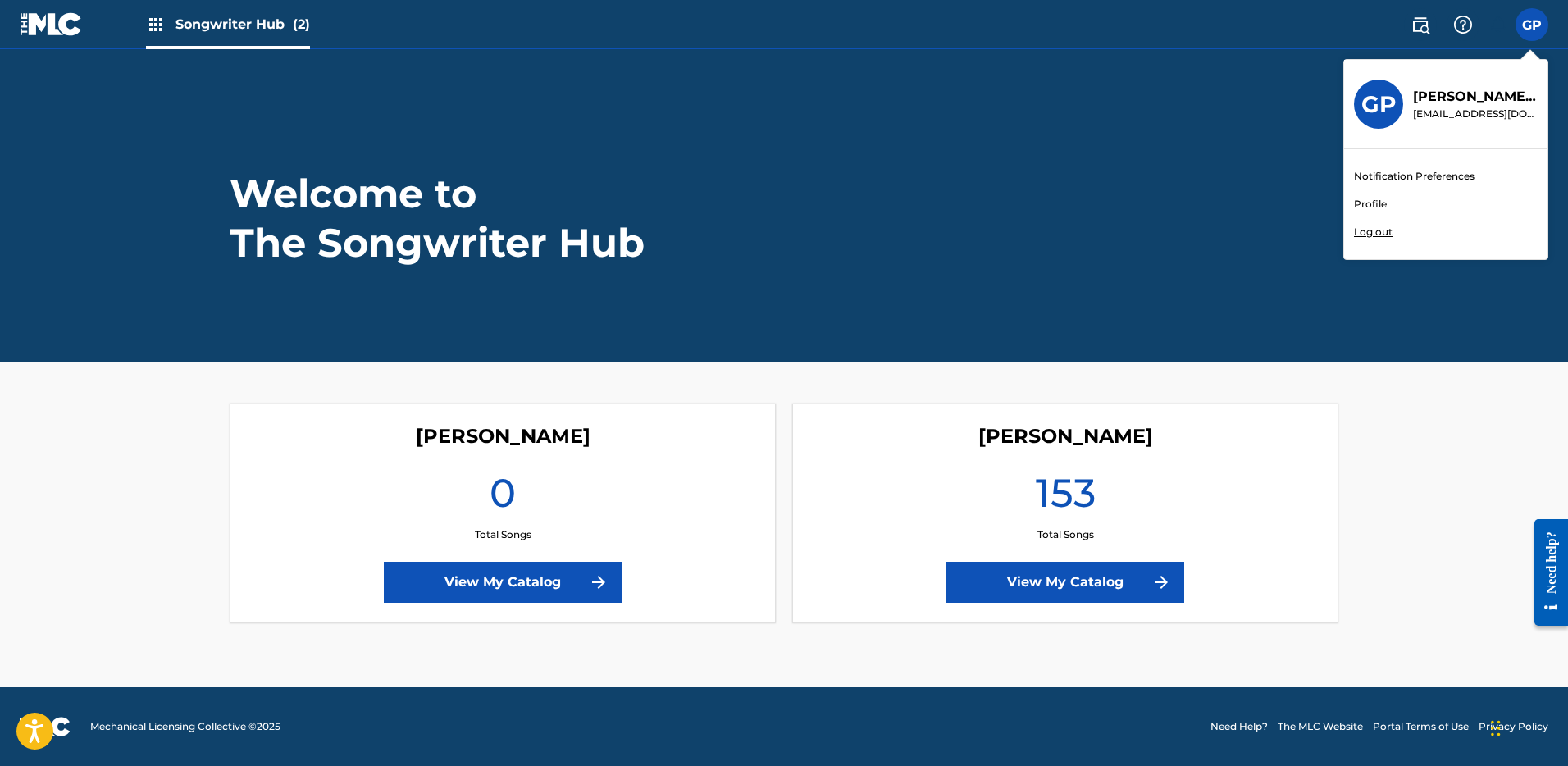
click at [1384, 232] on p "Log out" at bounding box center [1373, 232] width 39 height 15
click at [1532, 25] on input "GP Giacomo Picasso ca@zpointoh.com Notification Preferences Profile Log out" at bounding box center [1532, 25] width 0 height 0
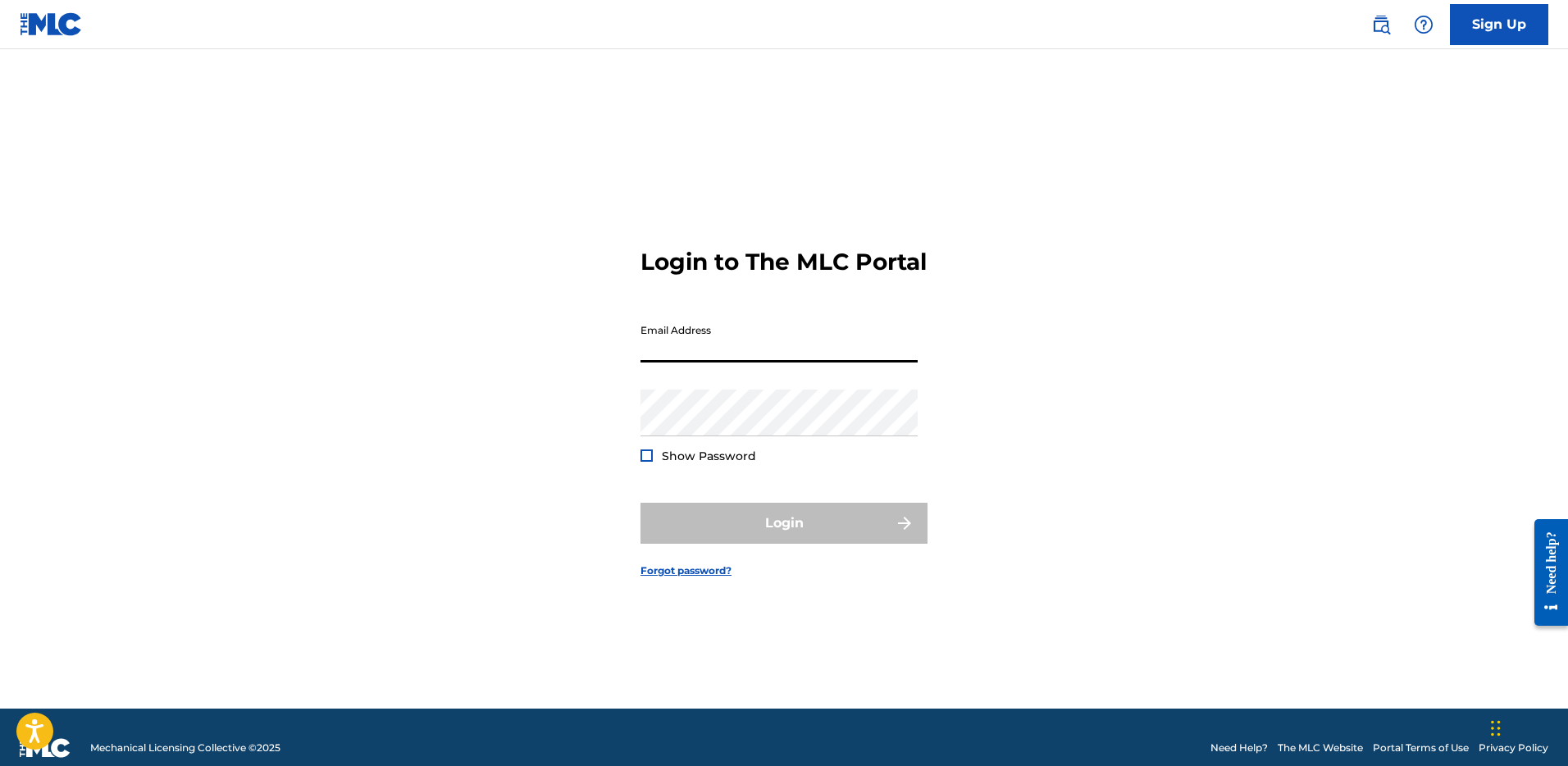
click at [719, 356] on input "Email Address" at bounding box center [778, 339] width 277 height 47
type input "burner@334south.com"
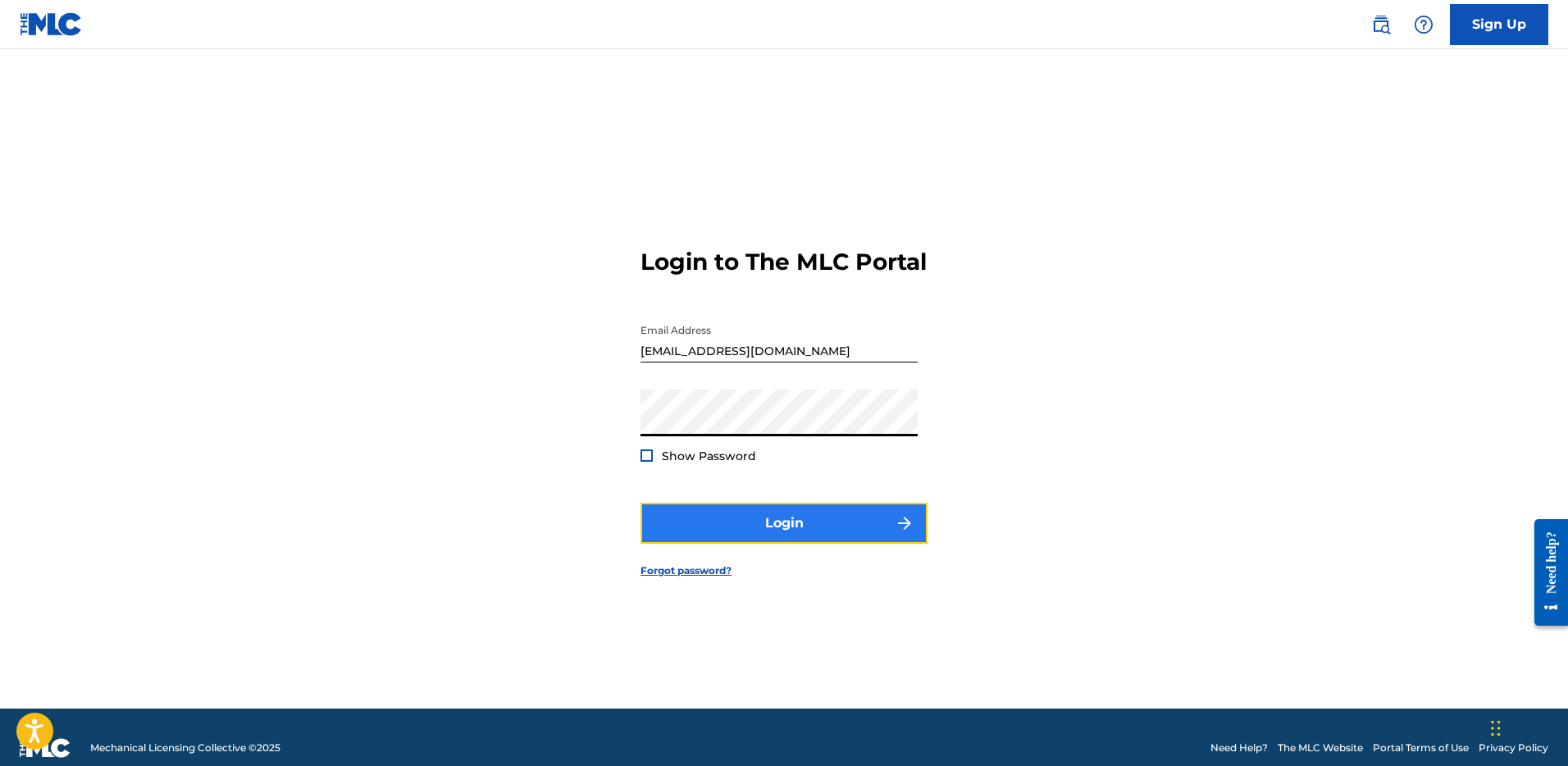
click at [683, 540] on button "Login" at bounding box center [784, 523] width 287 height 41
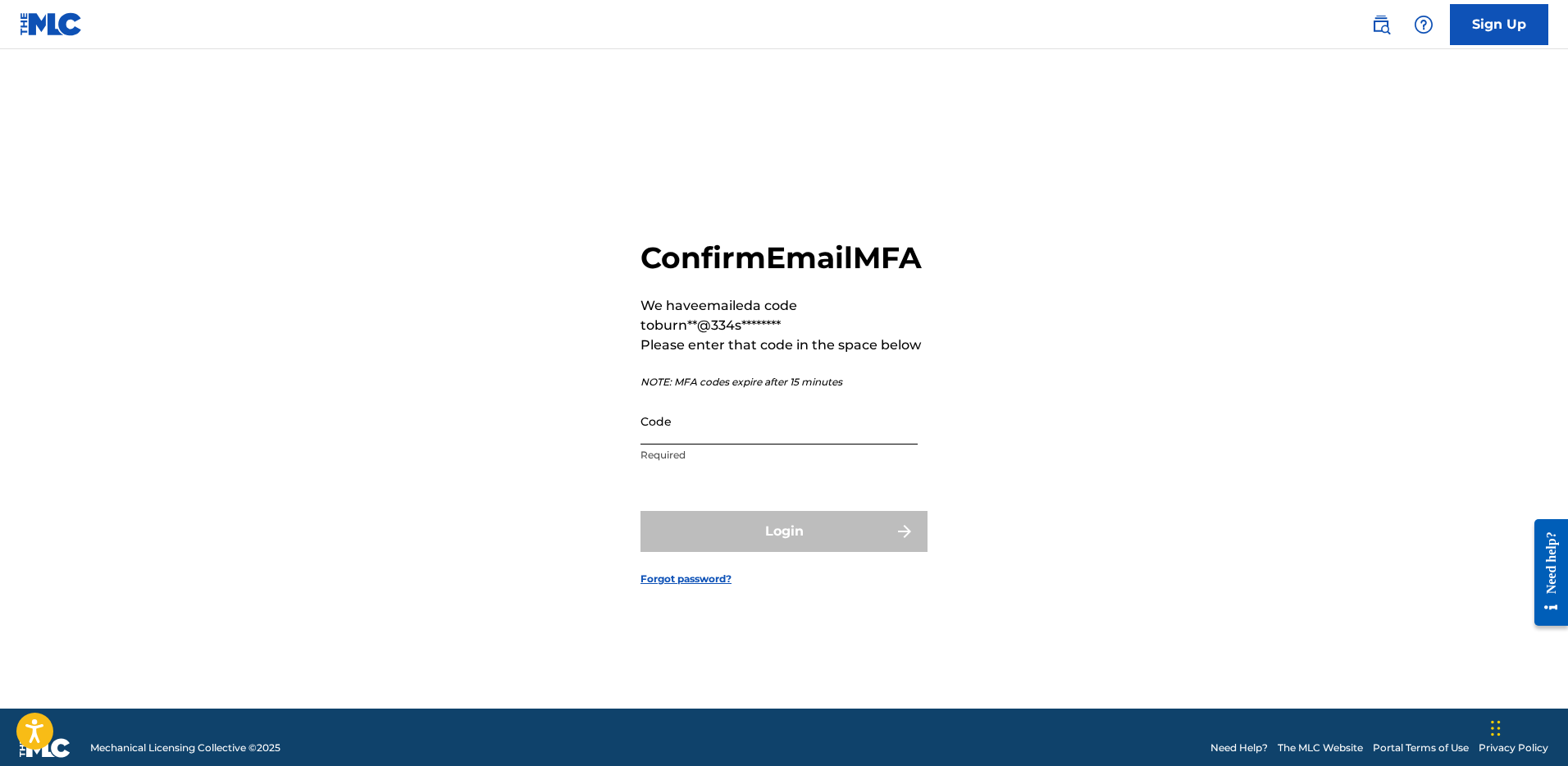
click at [705, 444] on input "Code" at bounding box center [778, 421] width 277 height 47
paste input "202096"
click at [646, 444] on input "202096" at bounding box center [778, 421] width 277 height 47
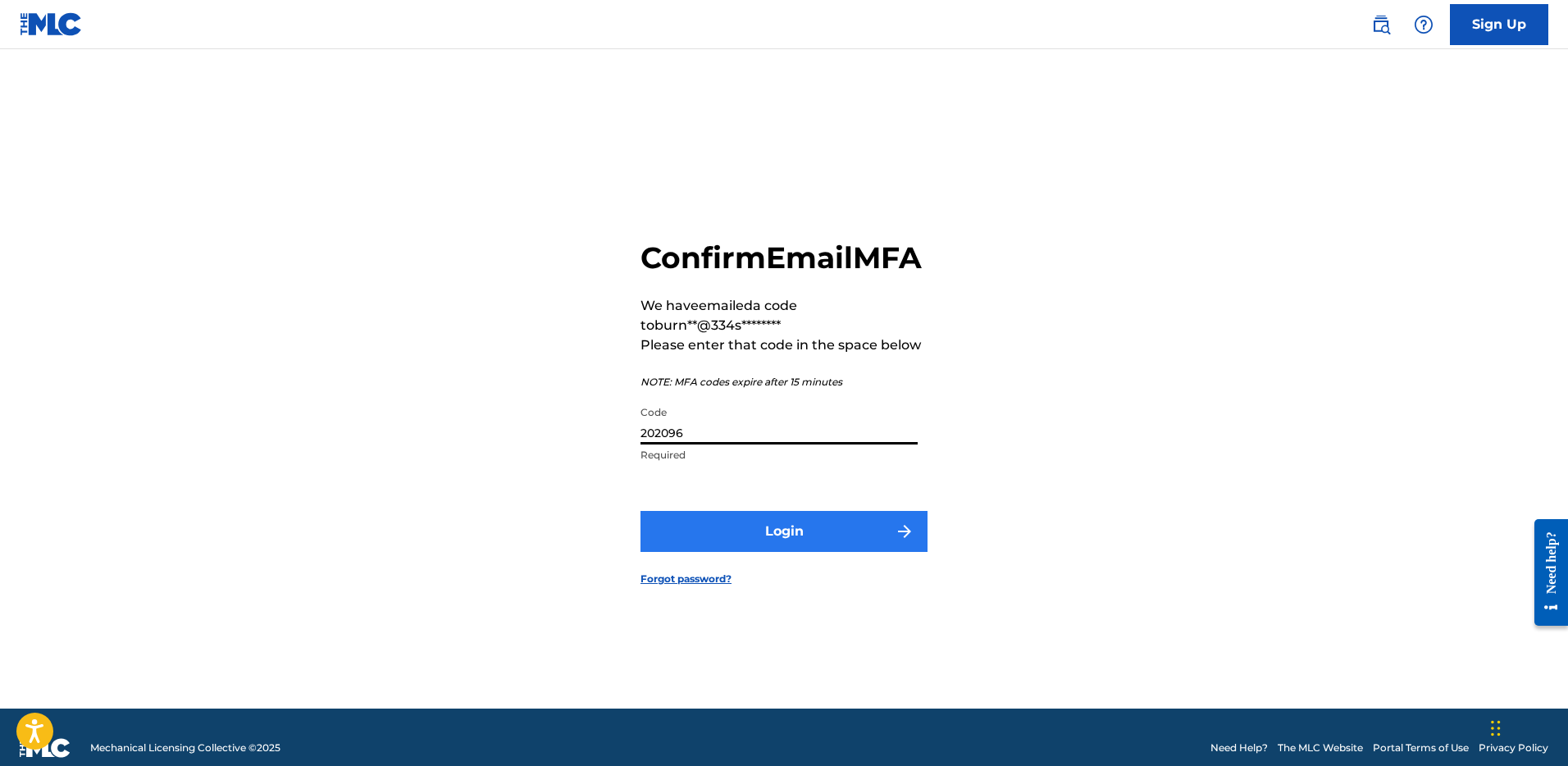
type input "202096"
click at [770, 552] on button "Login" at bounding box center [784, 532] width 287 height 41
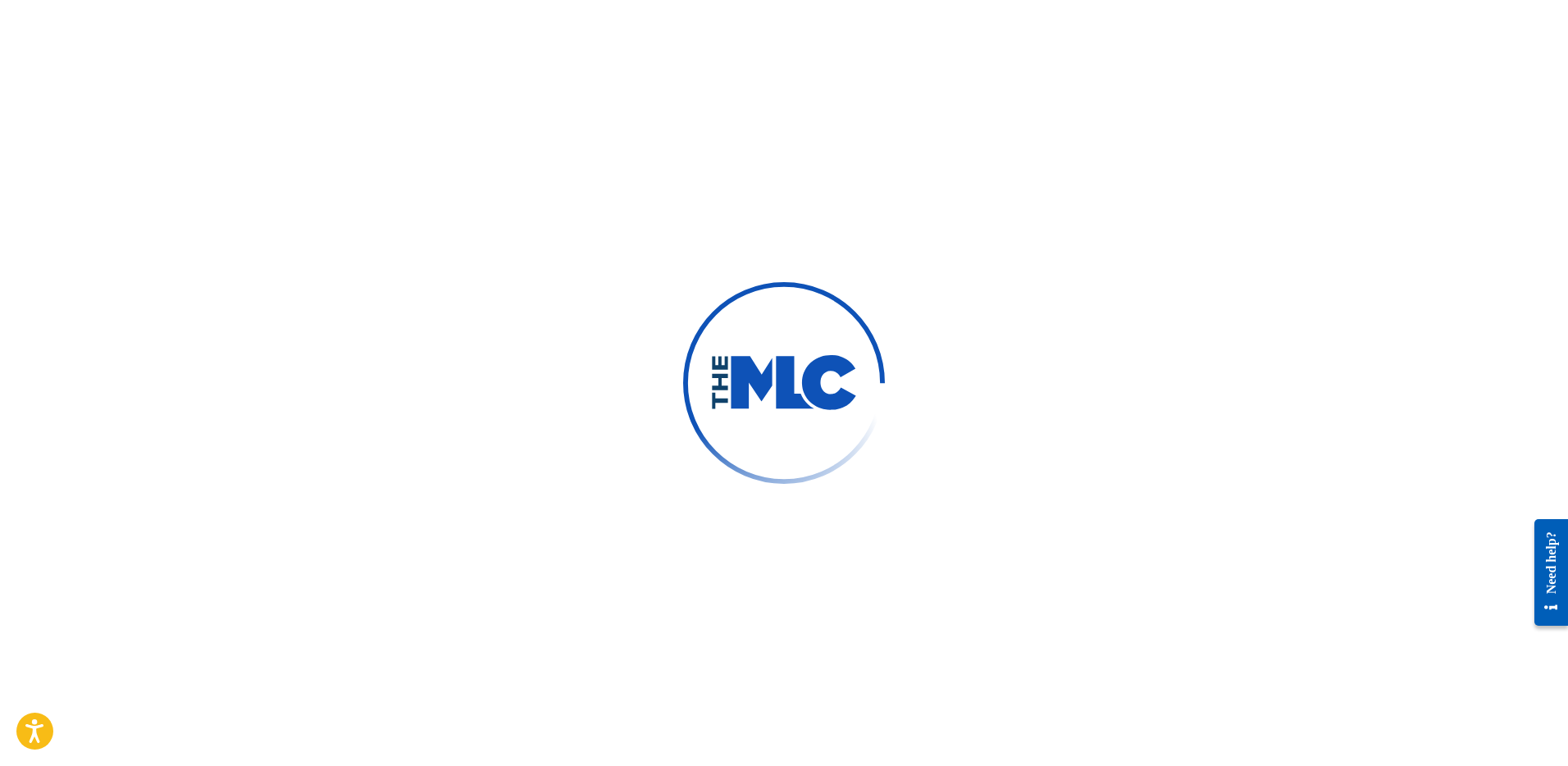
scroll to position [8, 0]
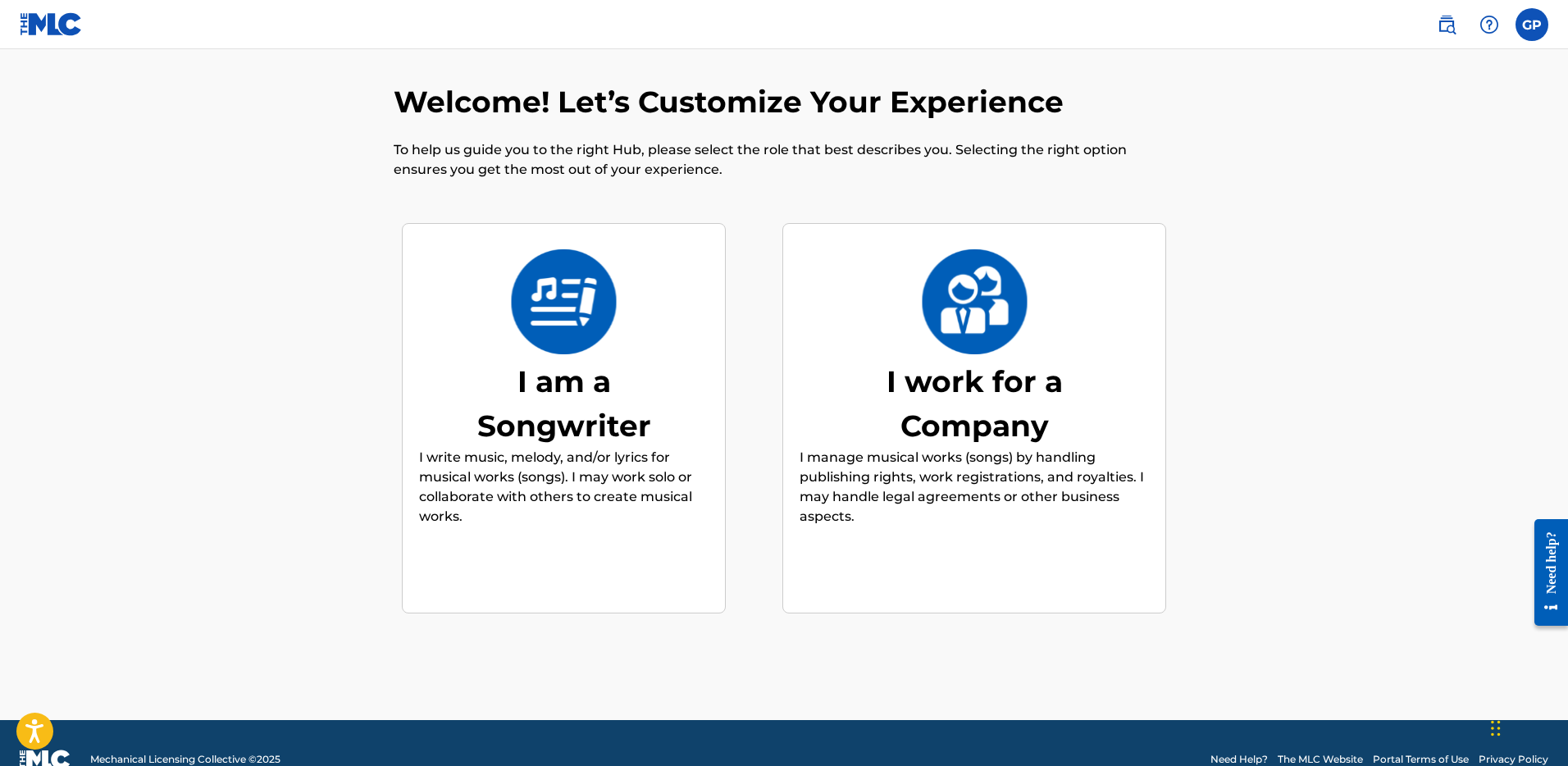
click at [1028, 402] on div "I work for a Company" at bounding box center [974, 403] width 246 height 88
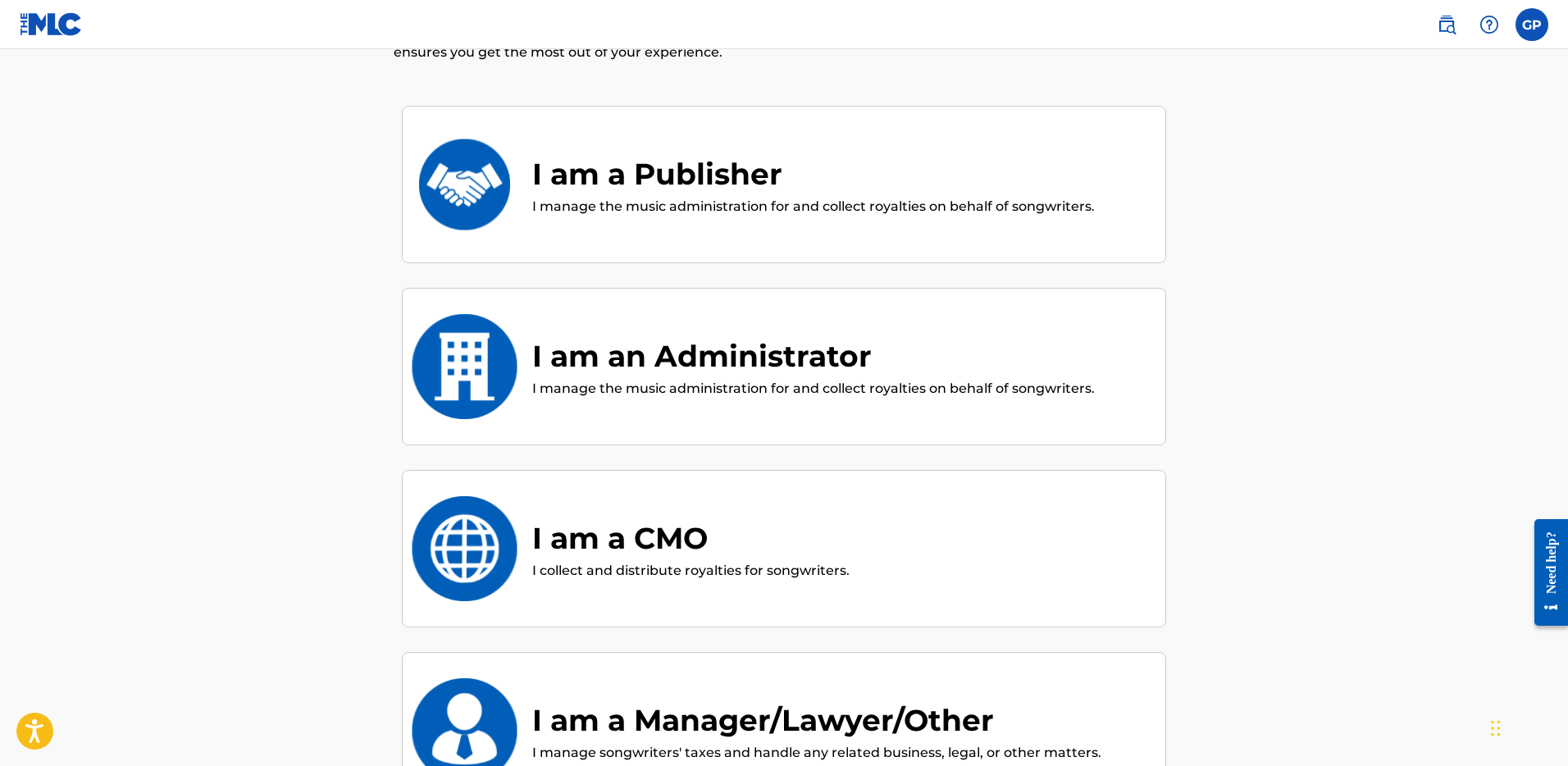
scroll to position [0, 0]
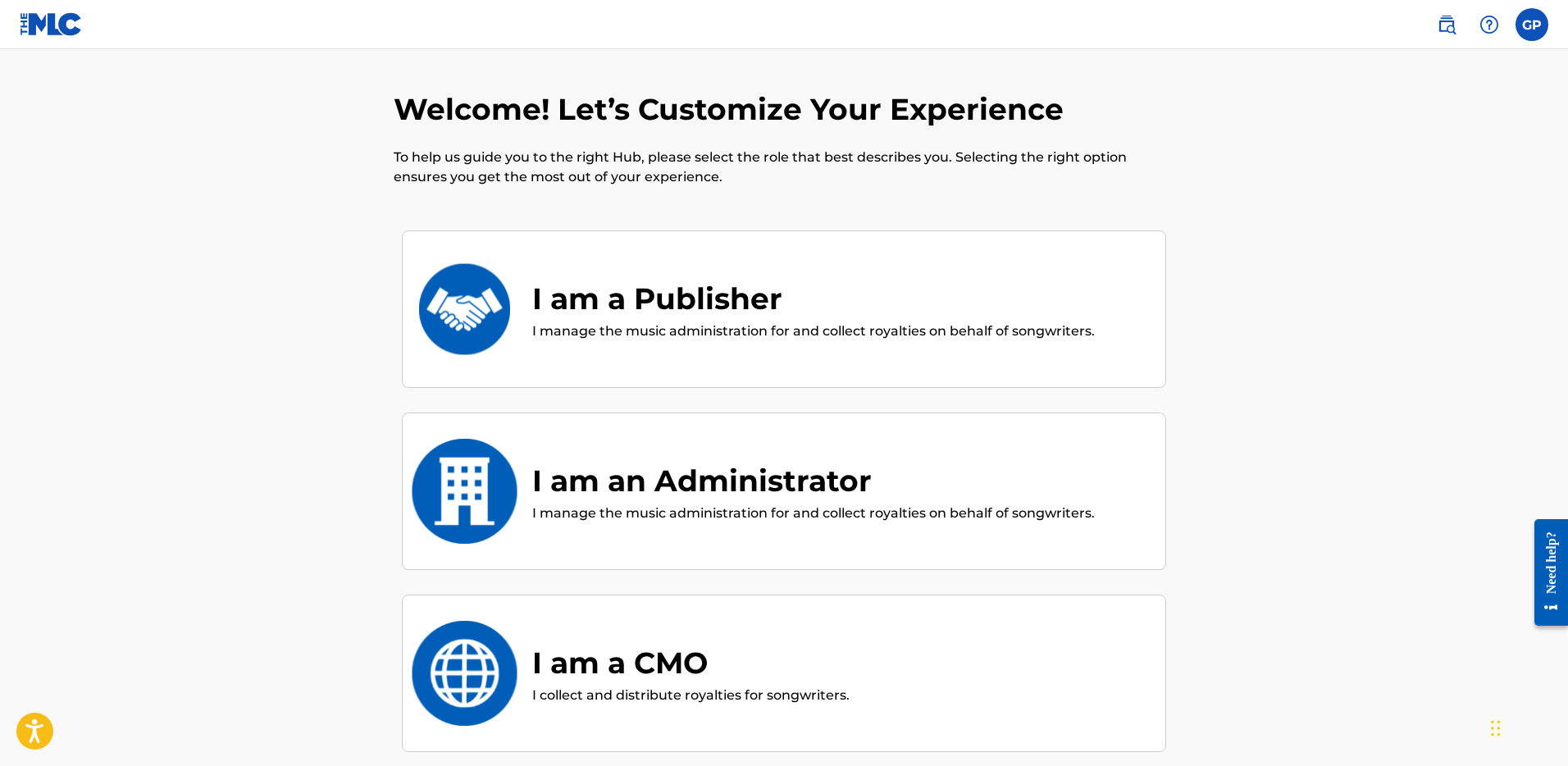
click at [666, 283] on div "I am a Publisher" at bounding box center [814, 299] width 562 height 45
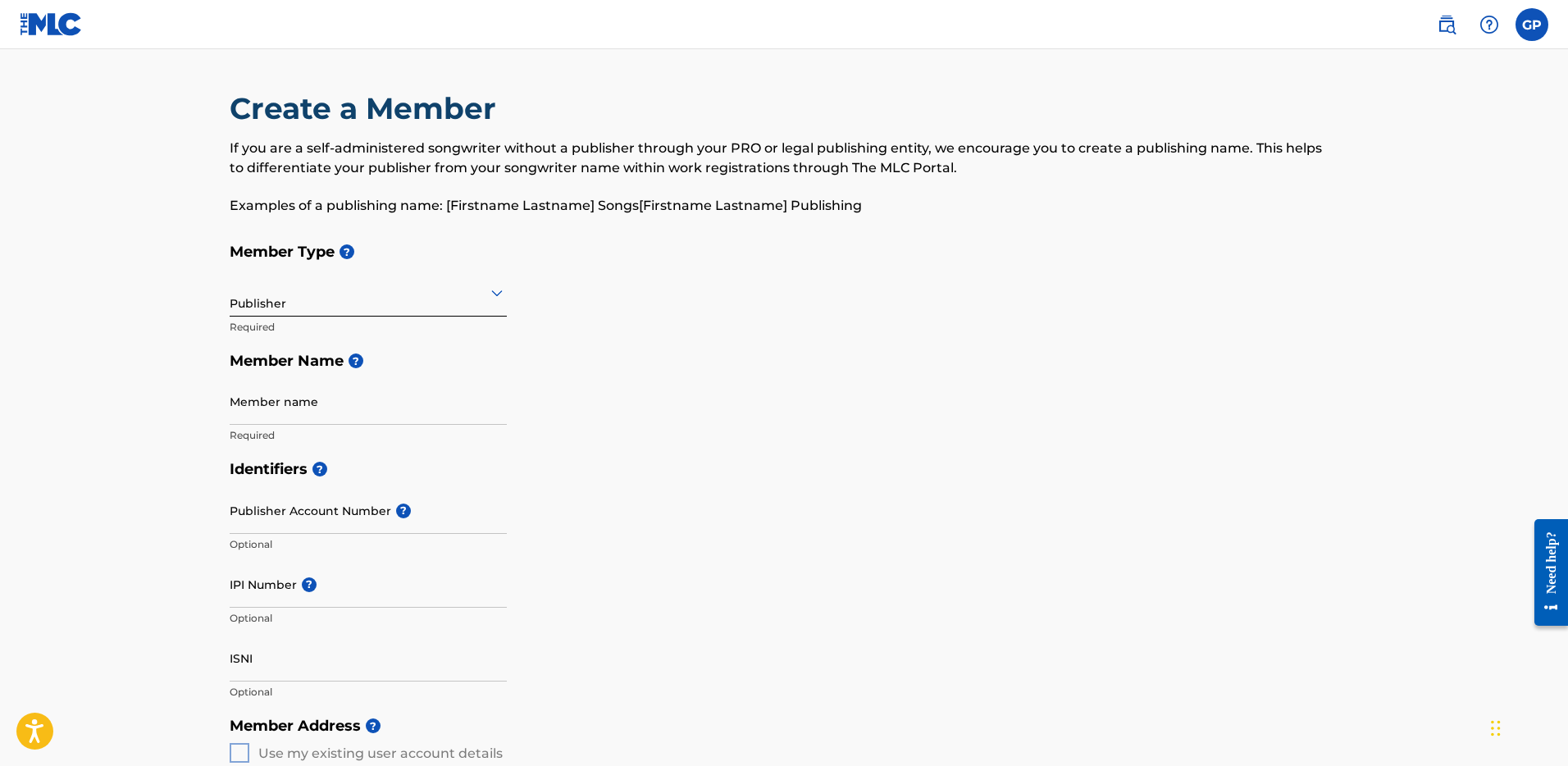
click at [275, 297] on div at bounding box center [368, 293] width 277 height 21
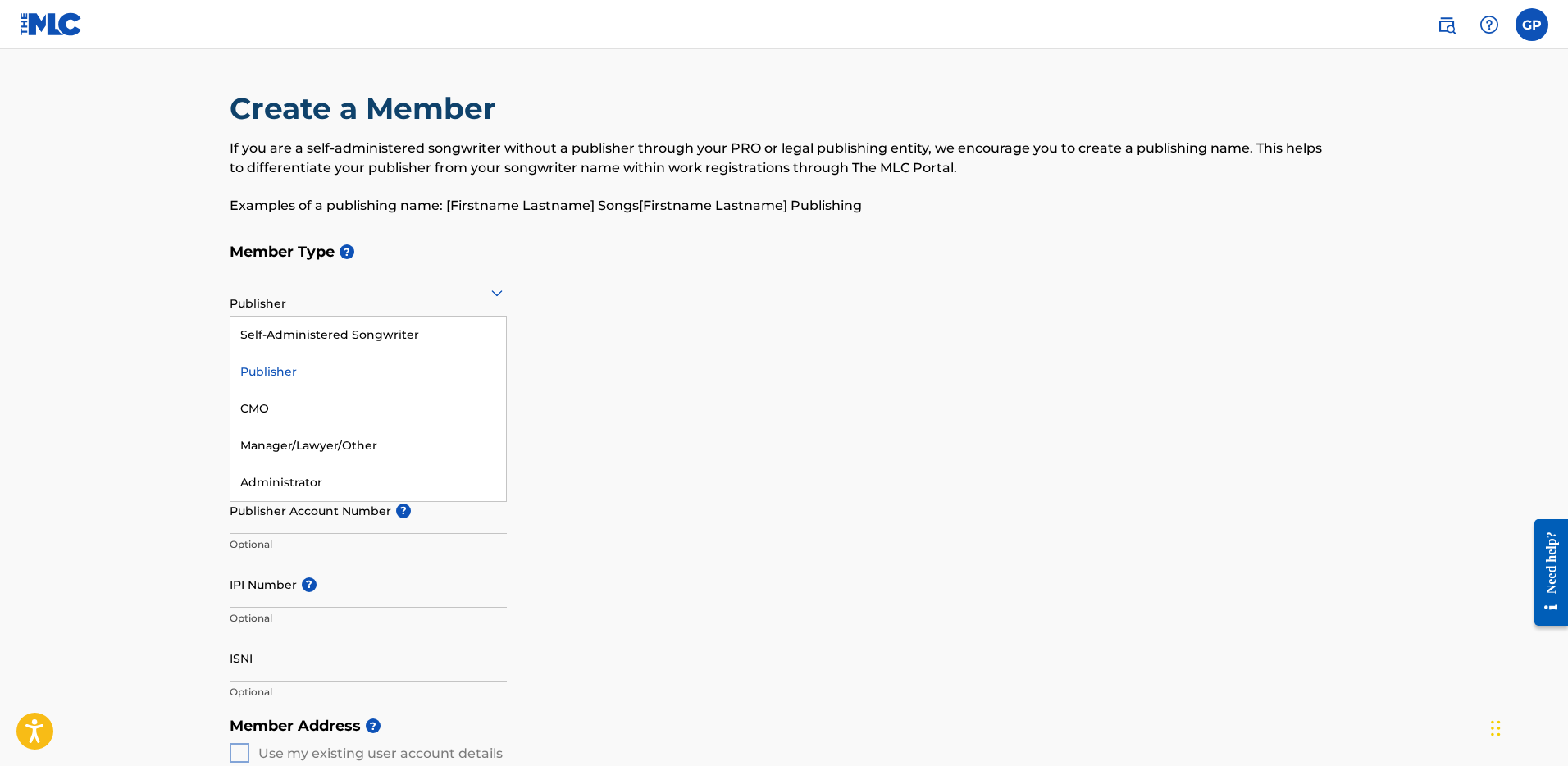
click at [280, 369] on div "Publisher" at bounding box center [368, 371] width 275 height 37
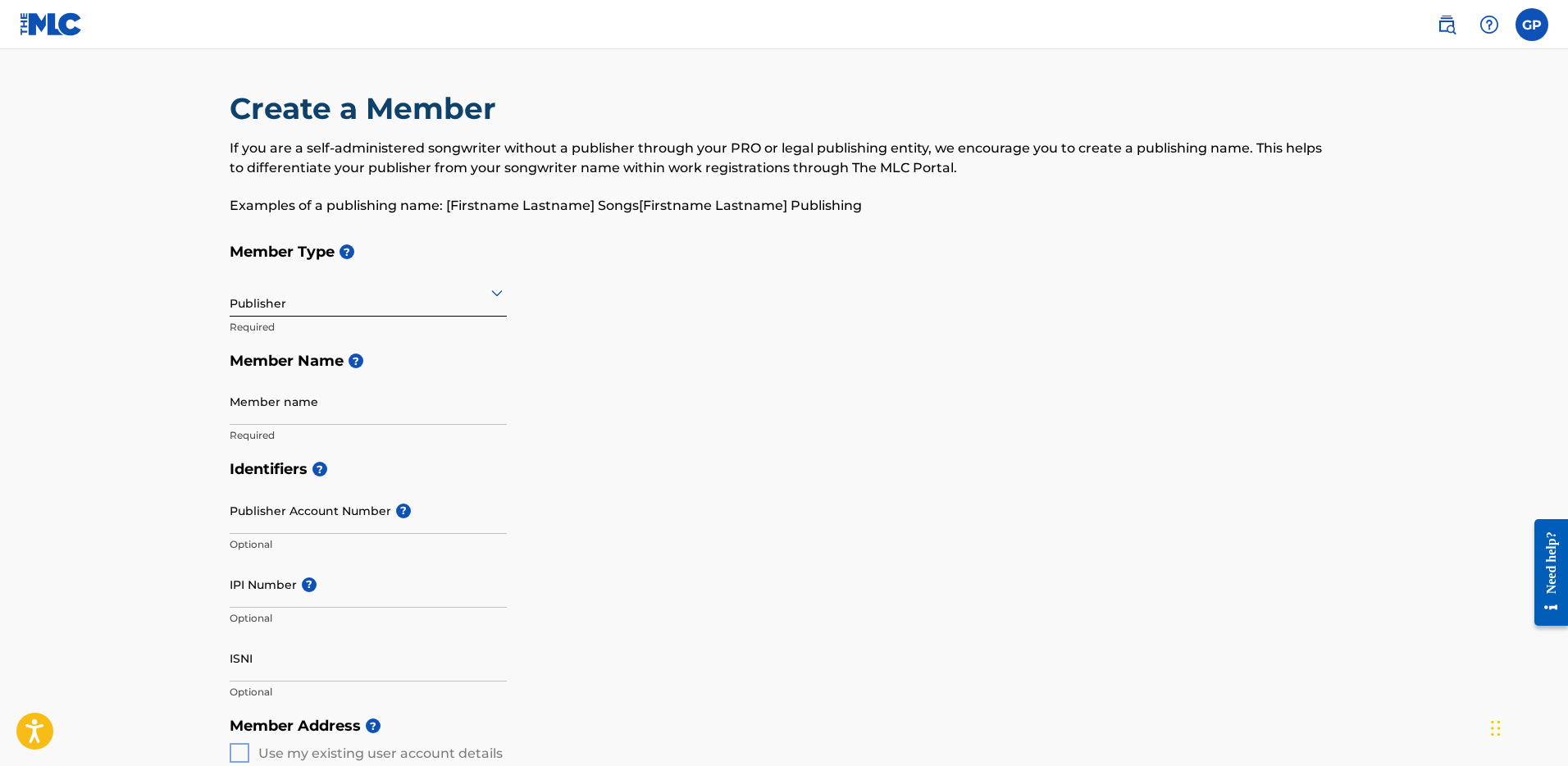
scroll to position [21, 0]
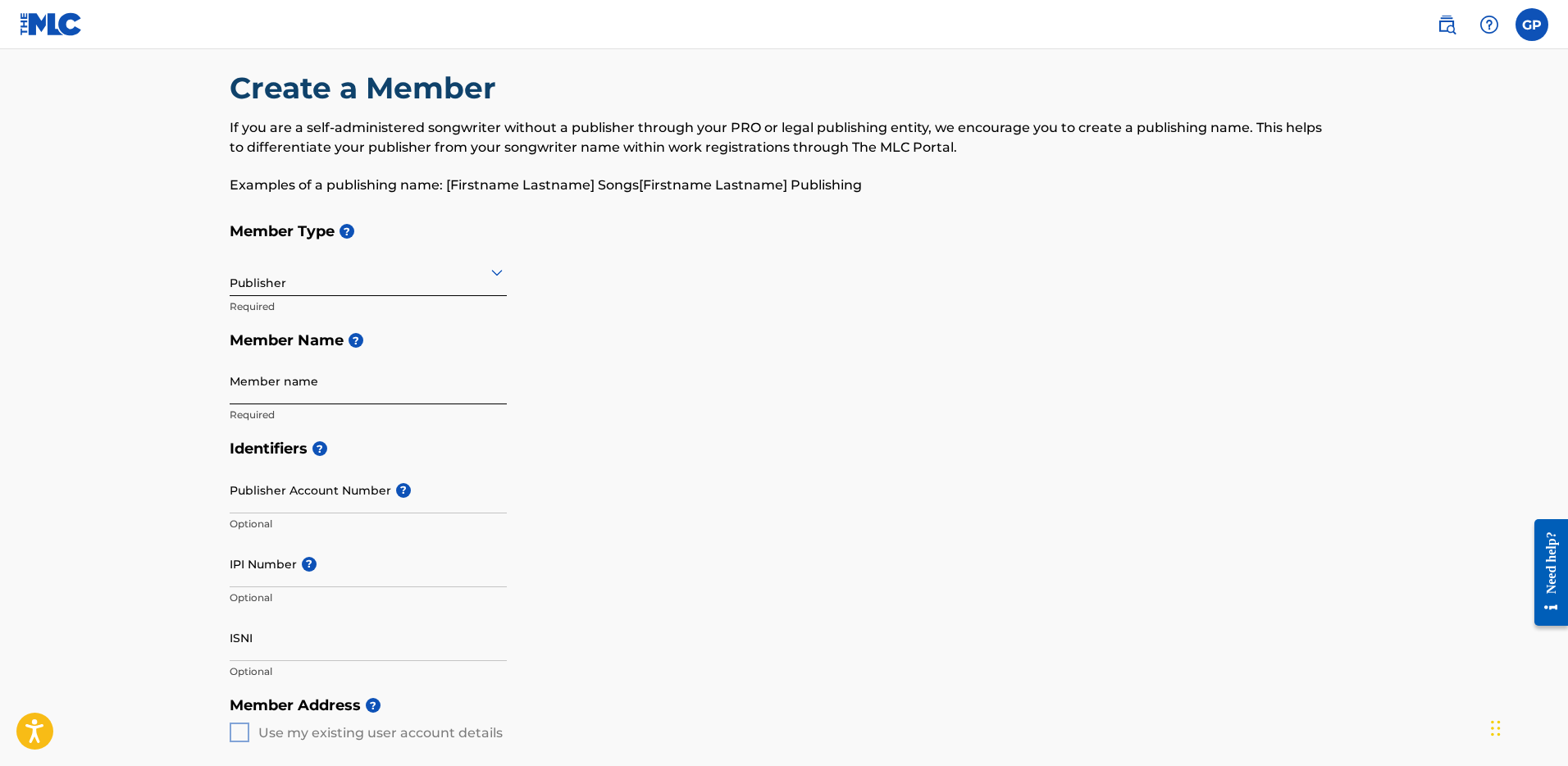
click at [288, 385] on input "Member name" at bounding box center [368, 381] width 277 height 47
type input "33 South Publishing"
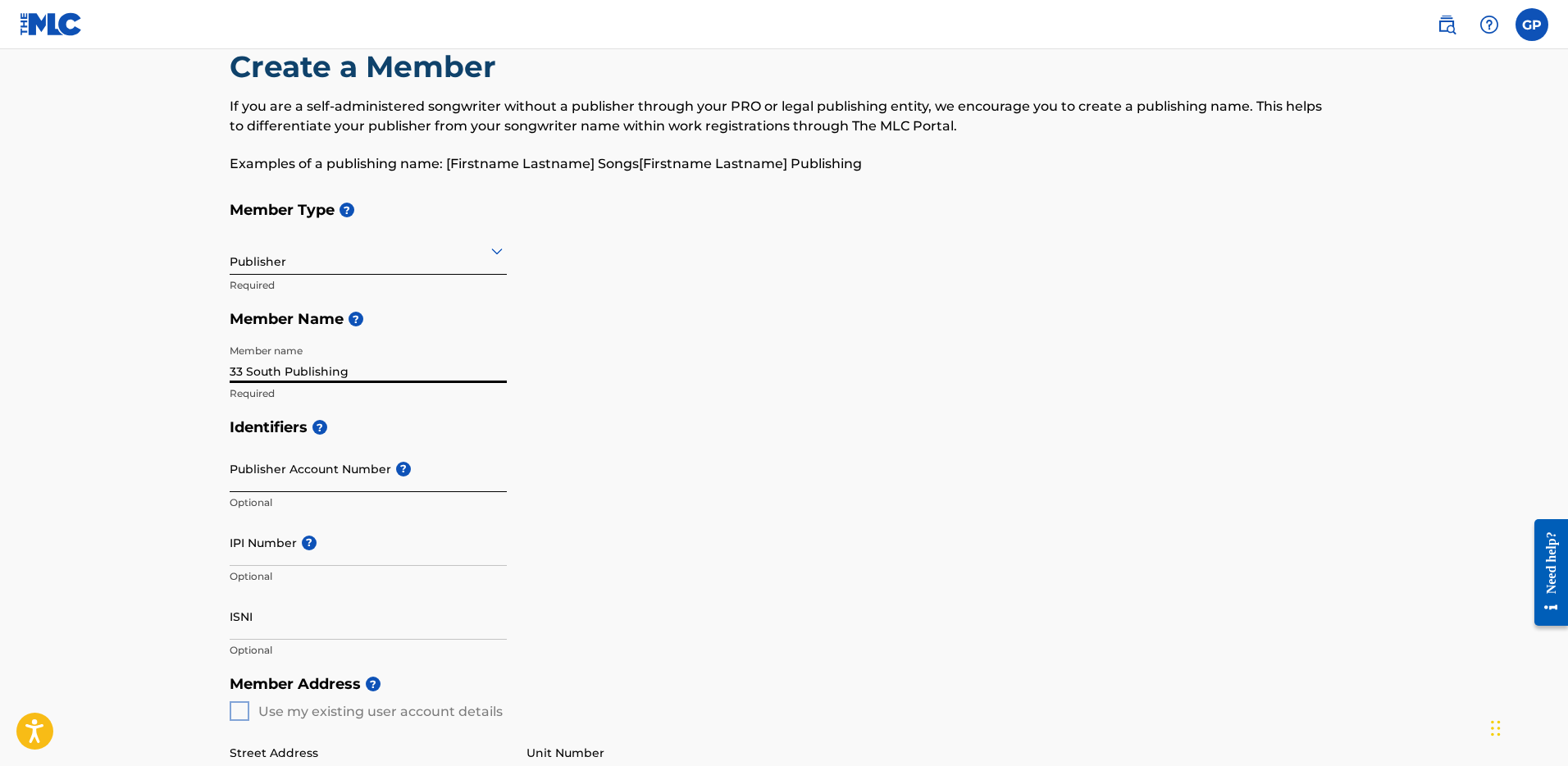
click at [311, 467] on input "Publisher Account Number ?" at bounding box center [368, 468] width 277 height 47
click at [256, 546] on input "IPI Number ?" at bounding box center [368, 543] width 277 height 47
paste input "780917902"
type input "780917902"
click at [266, 469] on input "Publisher Account Number ?" at bounding box center [368, 468] width 277 height 47
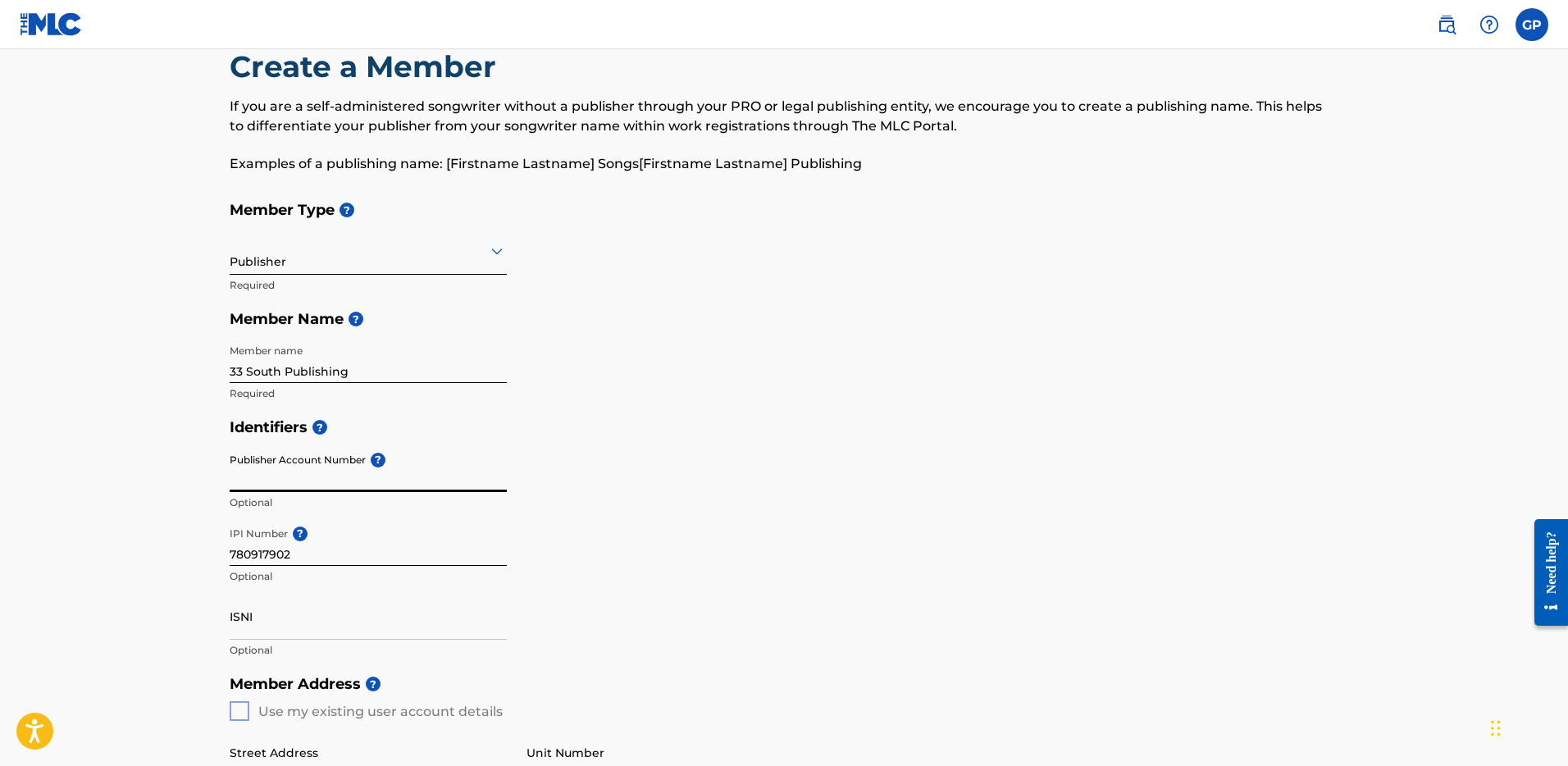
paste input "4464555"
type input "4464555"
click at [502, 445] on input "4464555" at bounding box center [368, 468] width 277 height 47
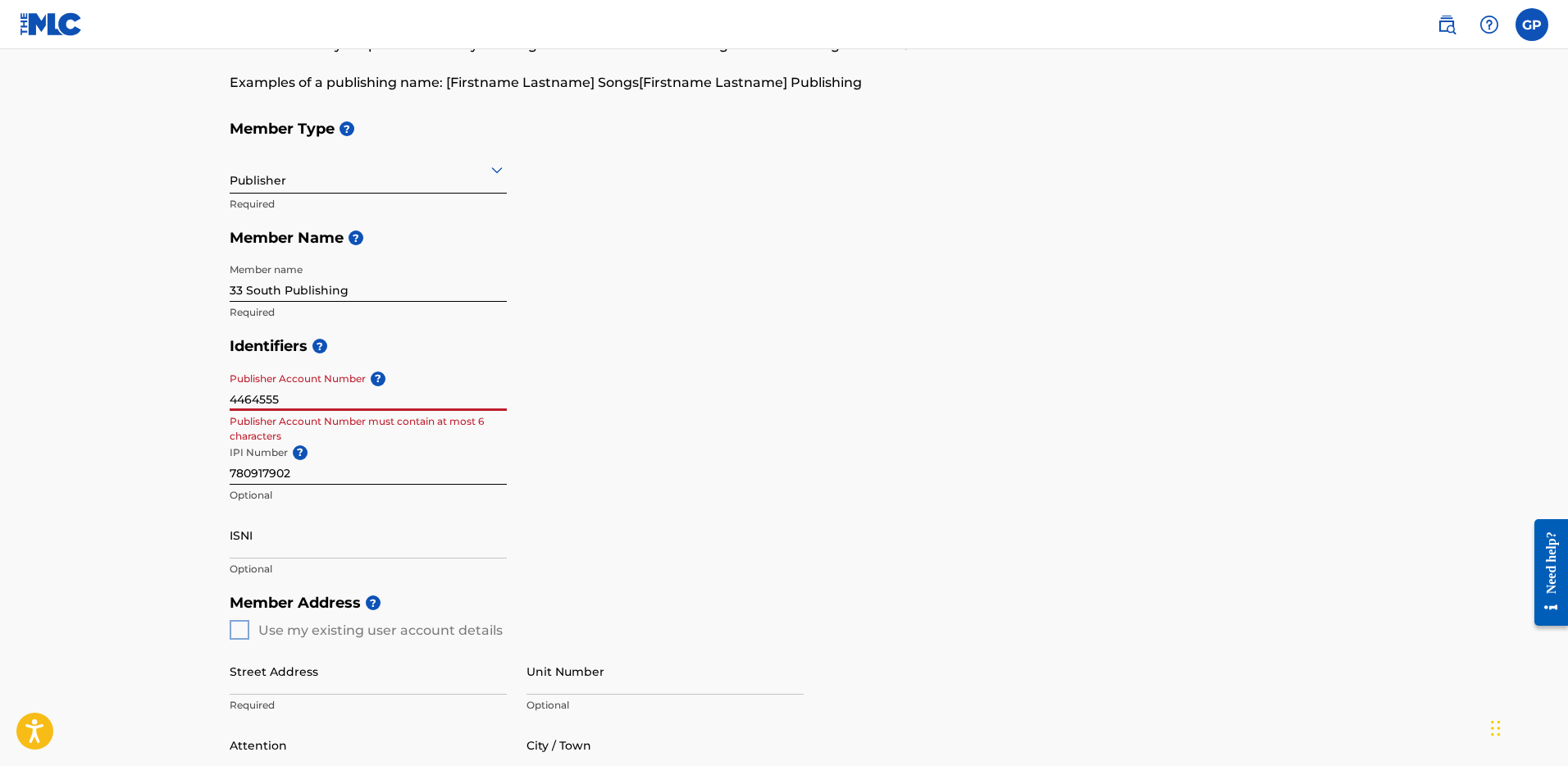
drag, startPoint x: 303, startPoint y: 399, endPoint x: 204, endPoint y: 398, distance: 99.0
click at [204, 398] on main "Create a Member If you are a self-administered songwriter without a publisher t…" at bounding box center [784, 616] width 1568 height 1380
click at [642, 466] on div "Identifiers ? Publisher Account Number ? Optional IPI Number ? 780917902 Option…" at bounding box center [784, 457] width 1108 height 256
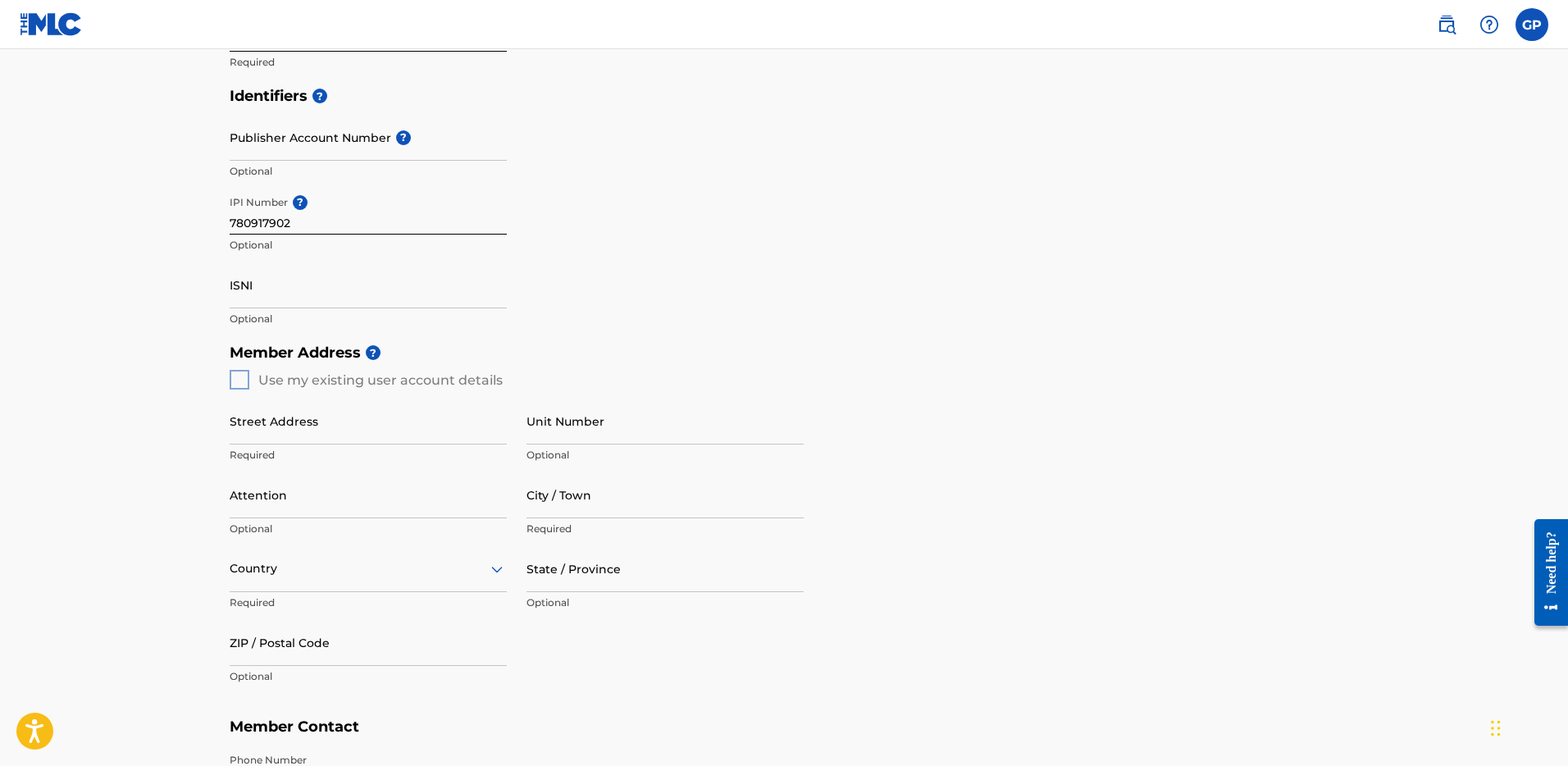
scroll to position [383, 0]
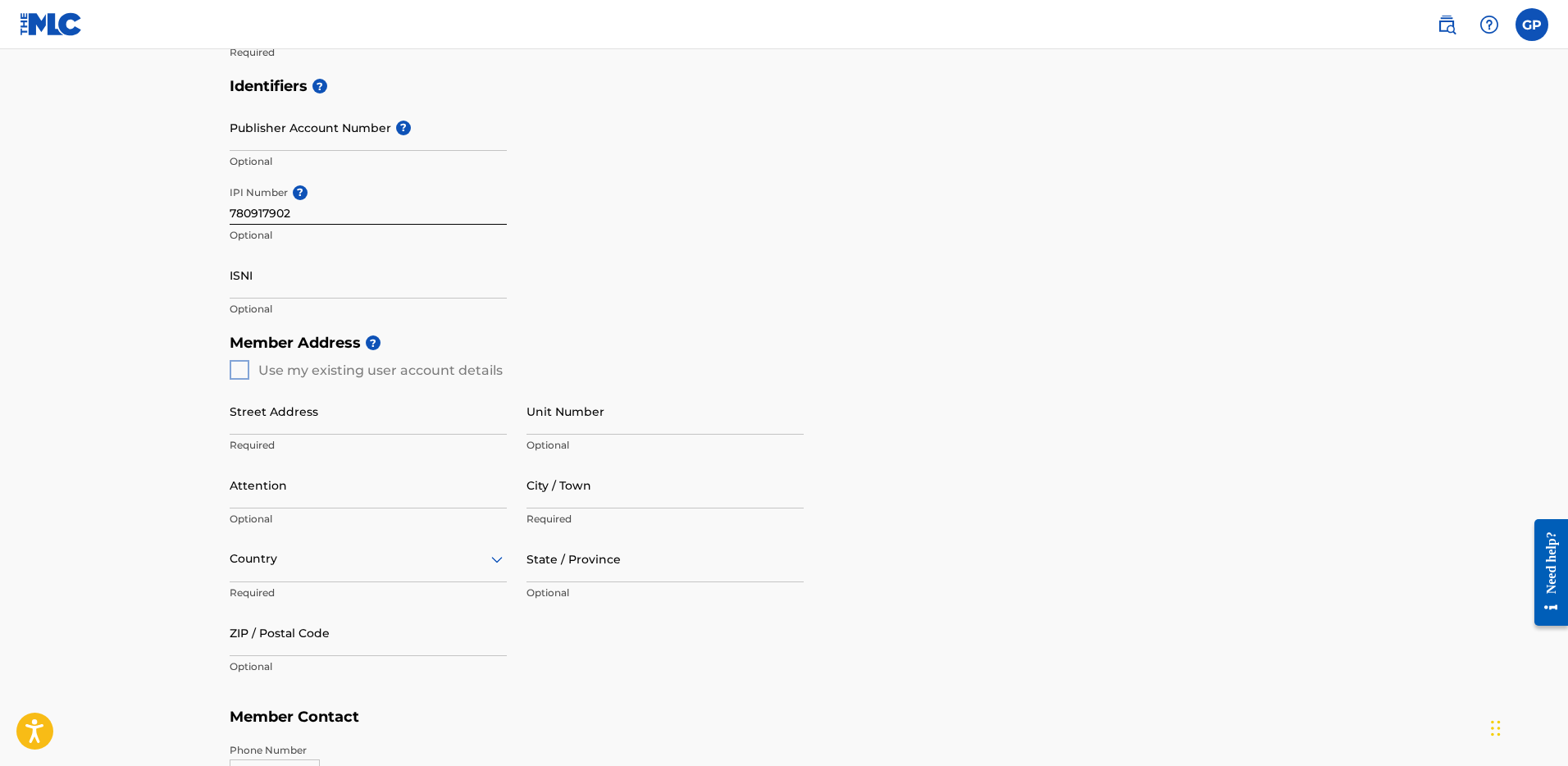
click at [230, 371] on div "Member Address ? Use my existing user account details Street Address Required U…" at bounding box center [784, 513] width 1108 height 375
click at [237, 369] on div "Member Address ? Use my existing user account details Street Address Required U…" at bounding box center [784, 513] width 1108 height 375
click at [238, 369] on div "Member Address ? Use my existing user account details Street Address Required U…" at bounding box center [784, 513] width 1108 height 375
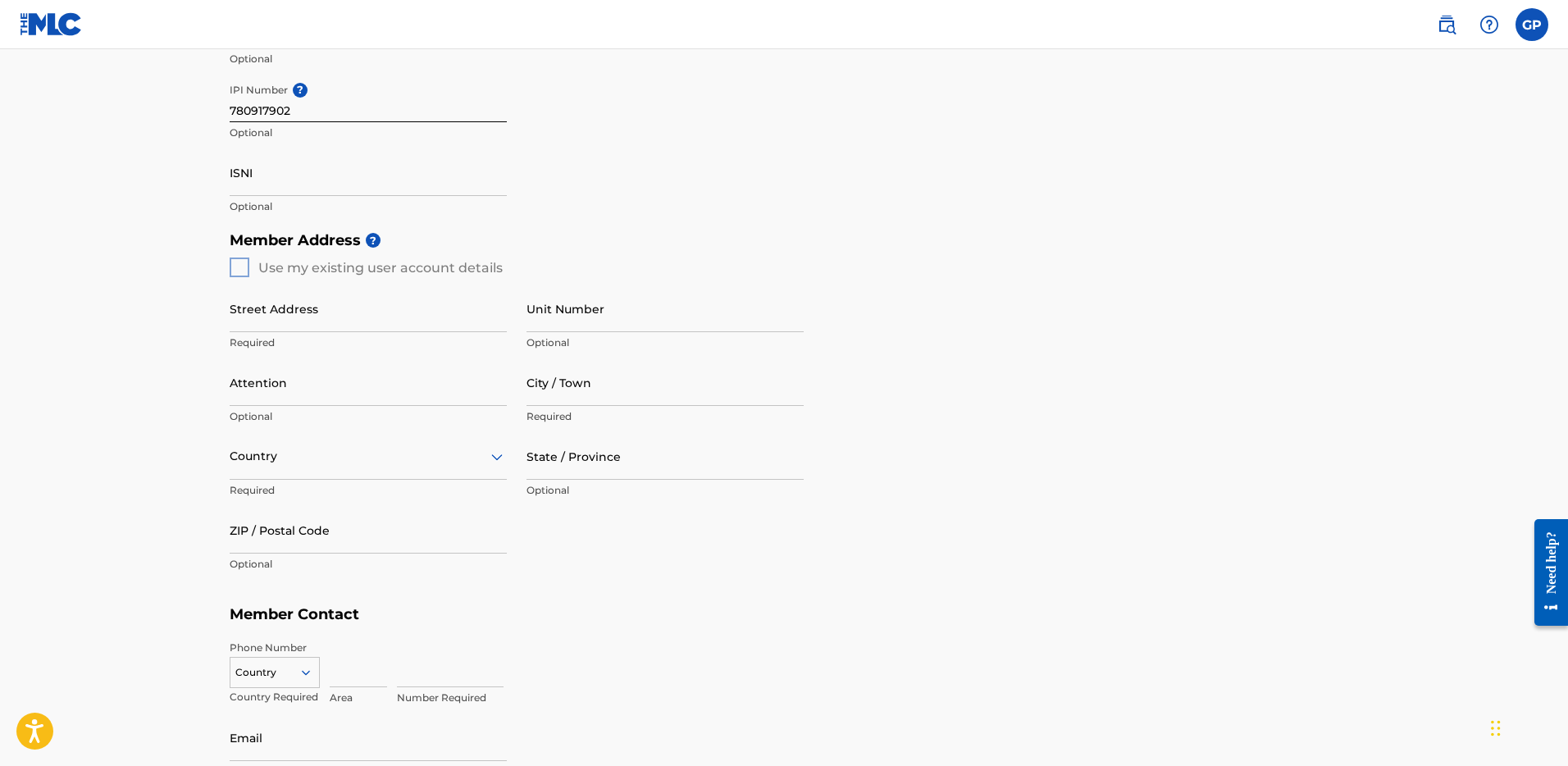
scroll to position [549, 0]
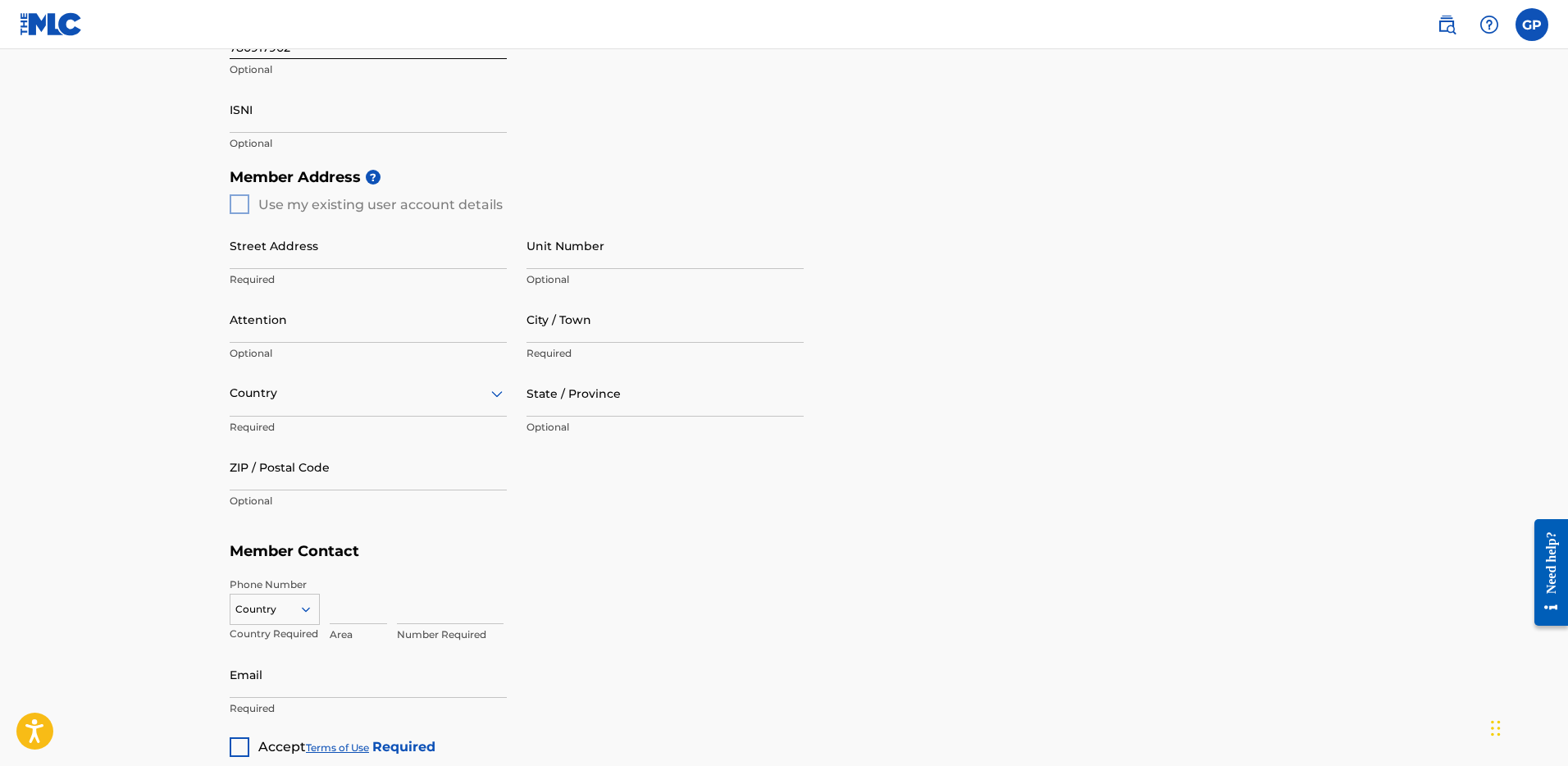
click at [241, 205] on div "Member Address ? Use my existing user account details Street Address Required U…" at bounding box center [784, 347] width 1108 height 375
click at [347, 260] on input "Street Address" at bounding box center [368, 245] width 277 height 47
type input "514 N Louise St"
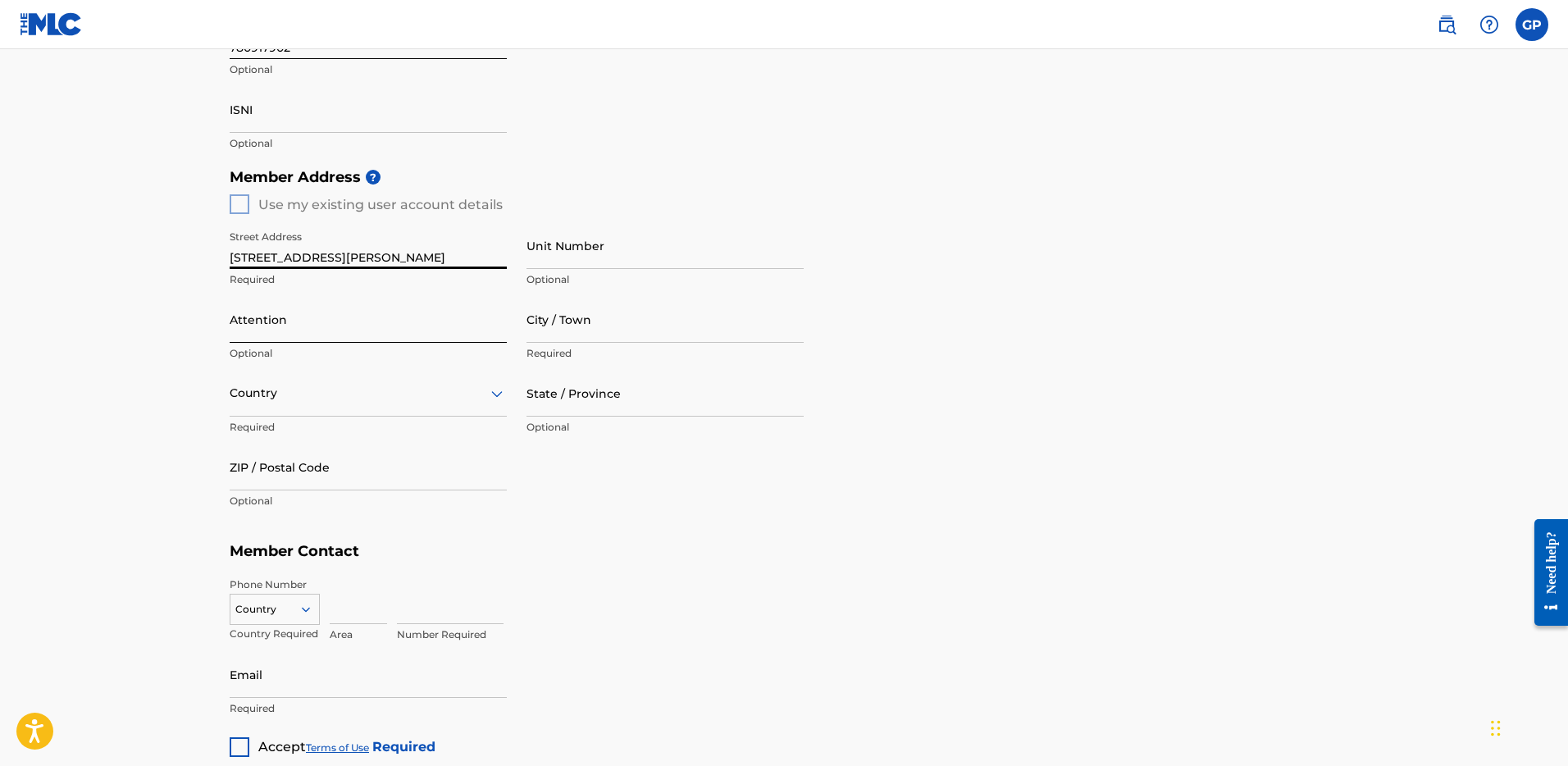
click at [251, 335] on input "Attention" at bounding box center [368, 319] width 277 height 47
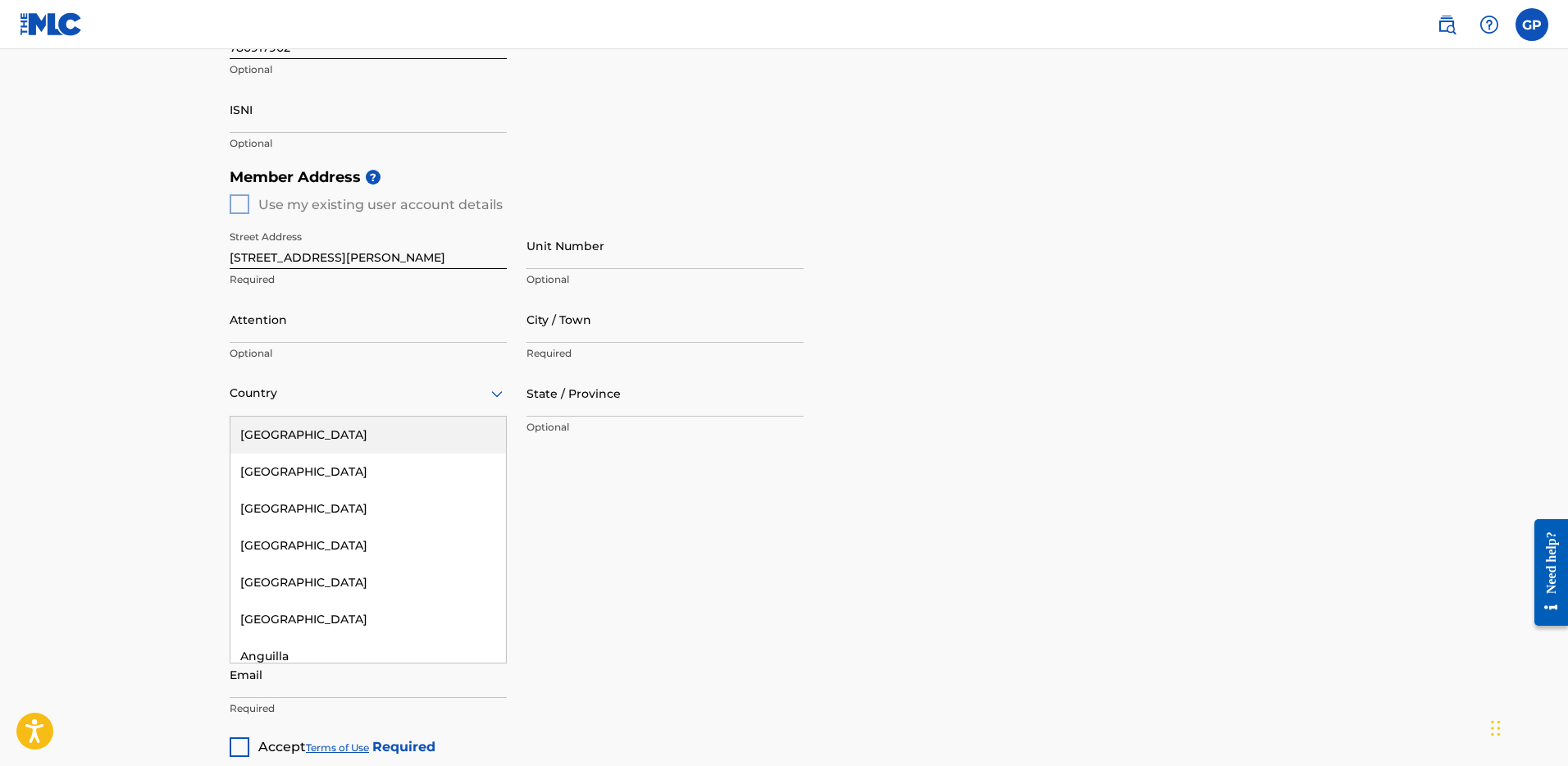
click at [266, 390] on div at bounding box center [368, 394] width 277 height 21
click at [274, 431] on div "United States" at bounding box center [368, 435] width 275 height 37
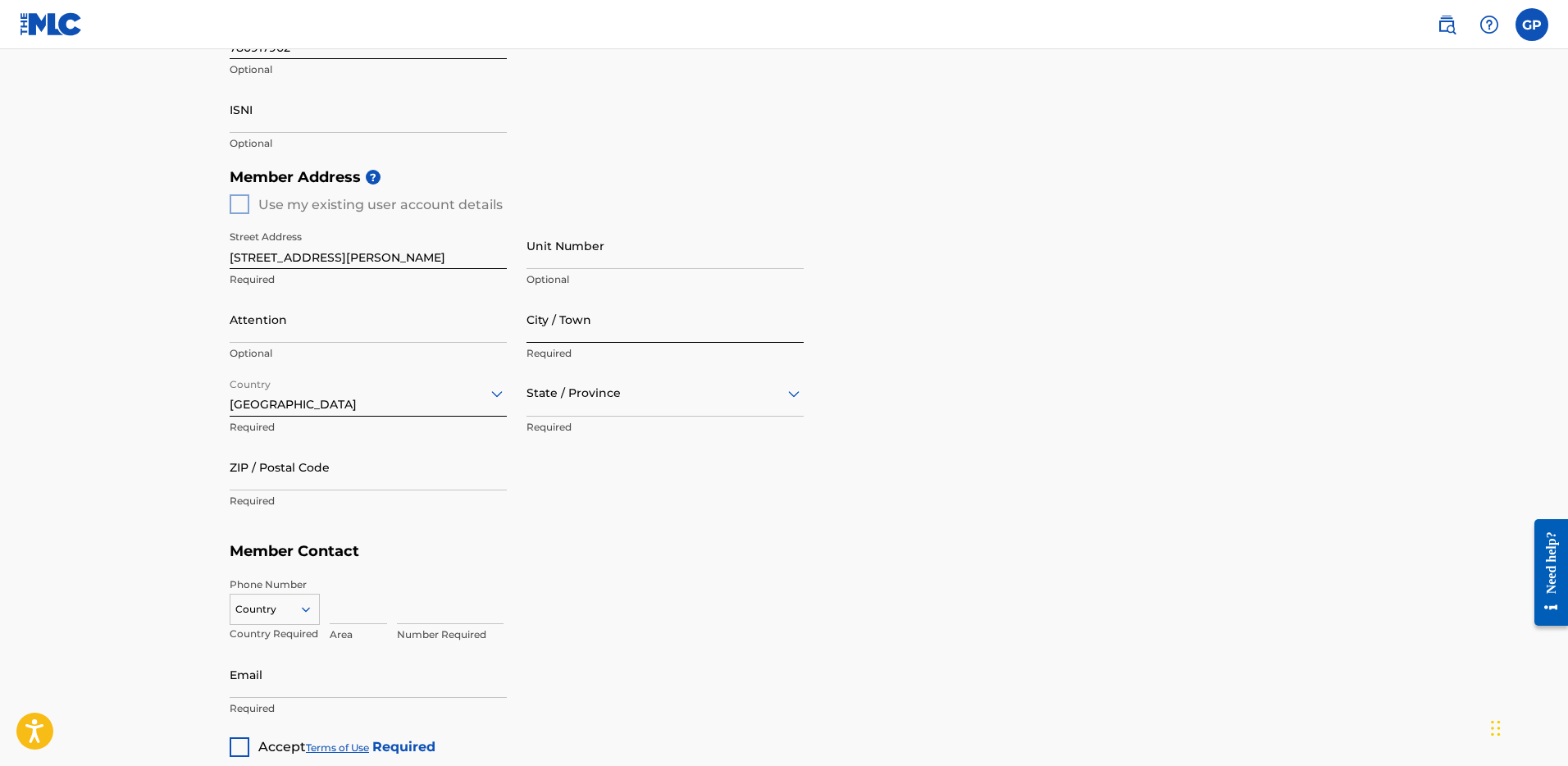
click at [616, 330] on input "City / Town" at bounding box center [664, 319] width 277 height 47
type input "Glendale"
type input "United States"
type input "CA"
type input "91206"
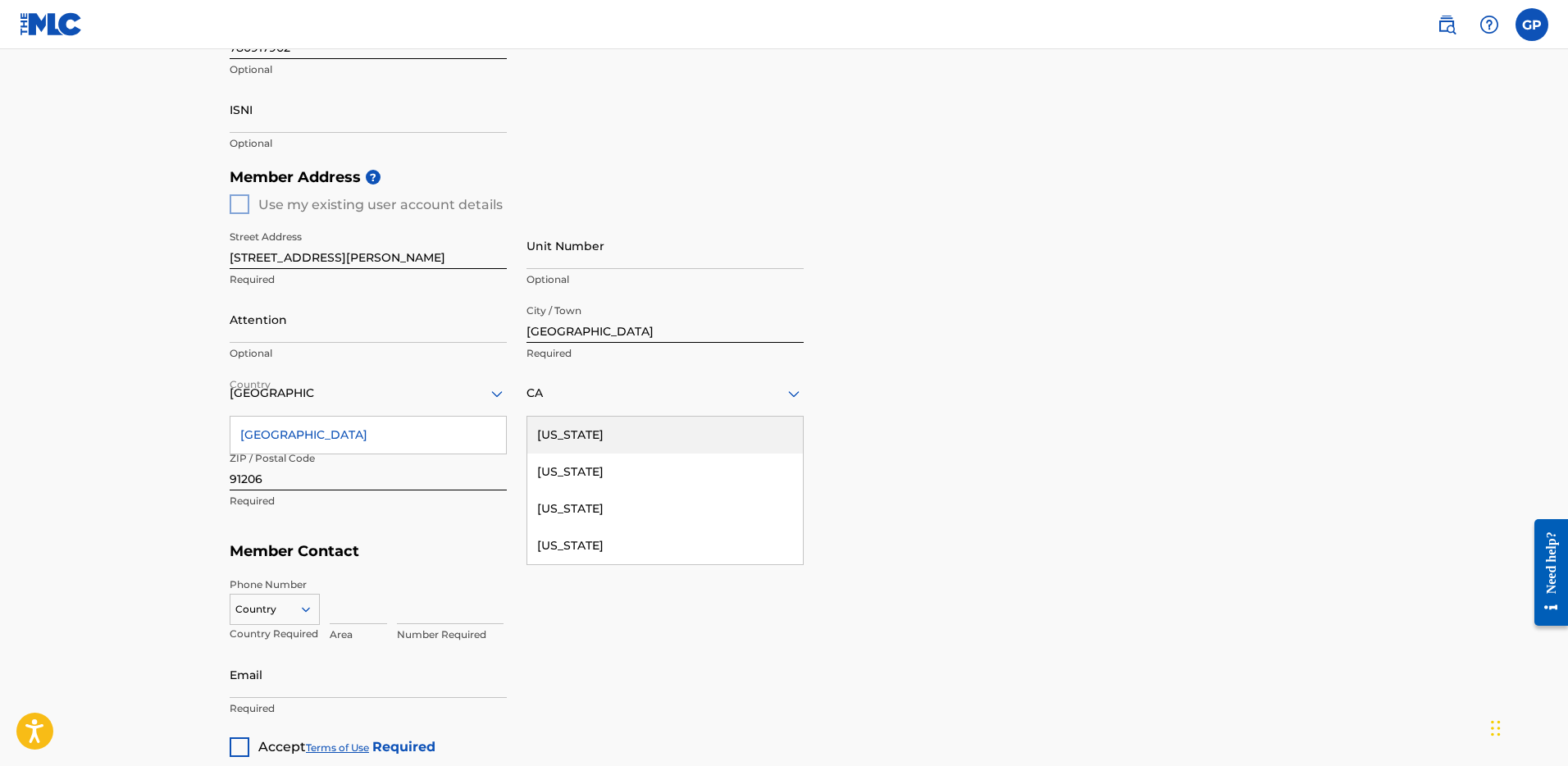
click at [315, 435] on div "United States" at bounding box center [368, 435] width 275 height 37
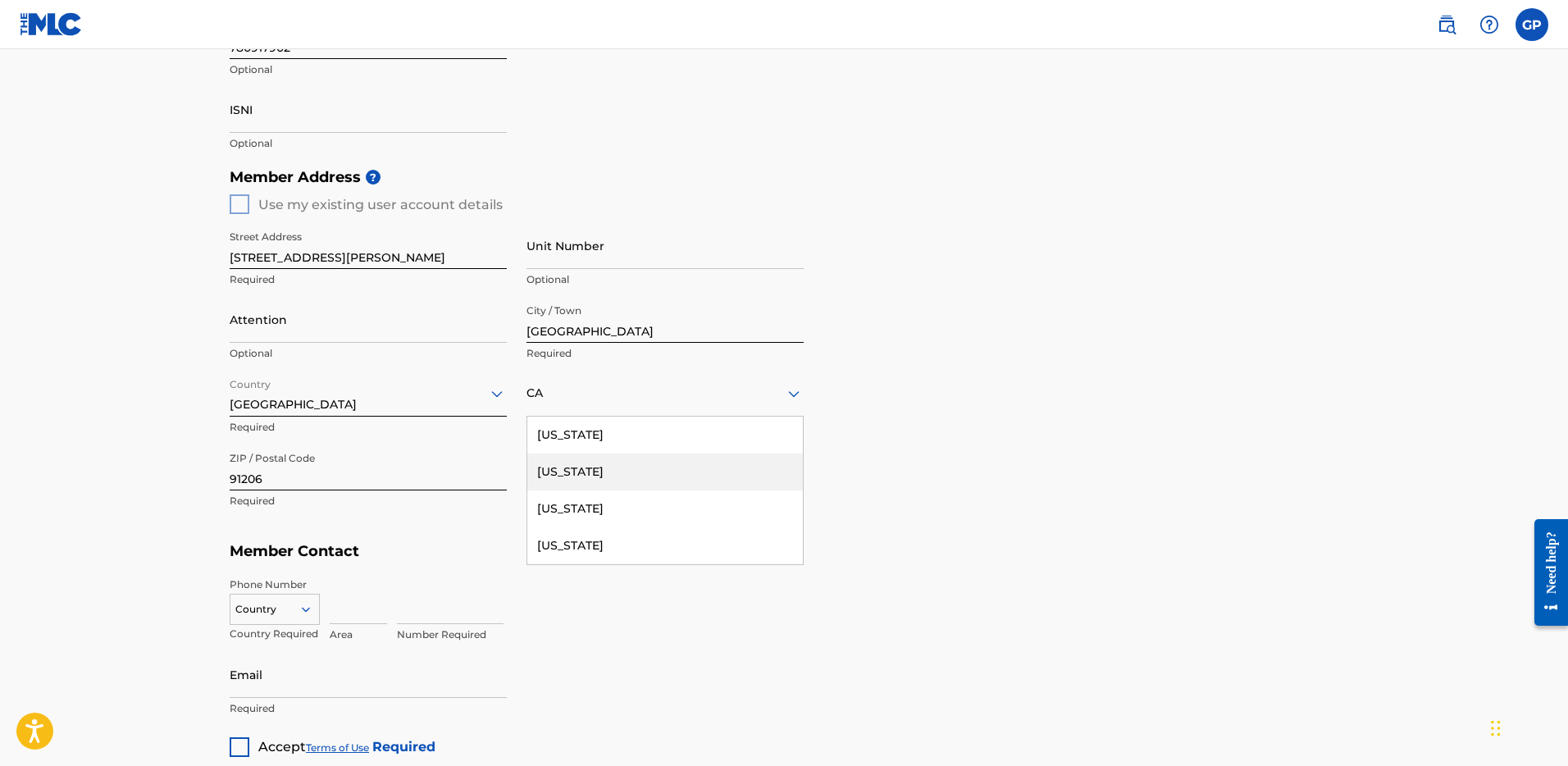
click at [594, 468] on div "California" at bounding box center [664, 472] width 275 height 37
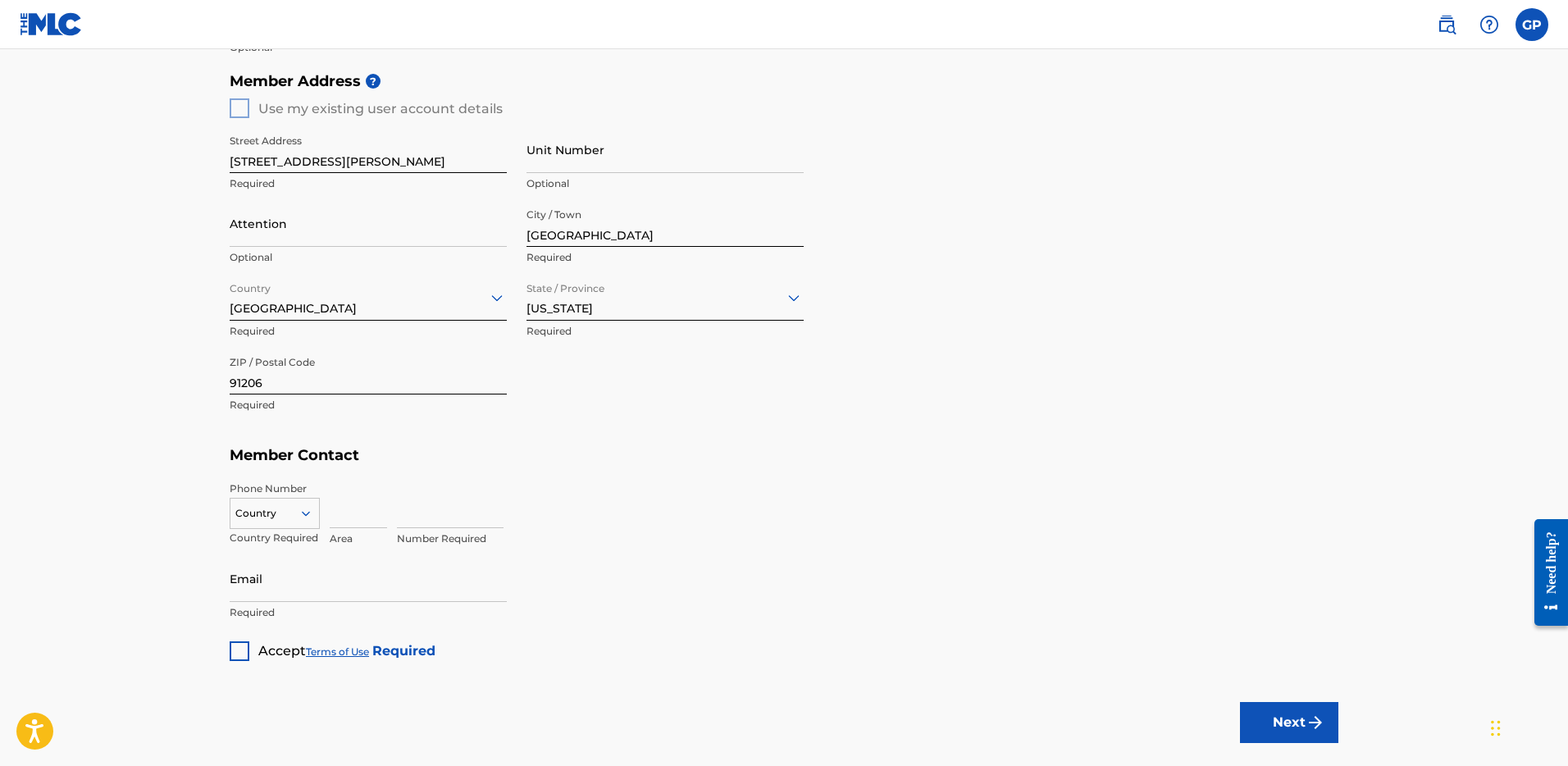
scroll to position [725, 0]
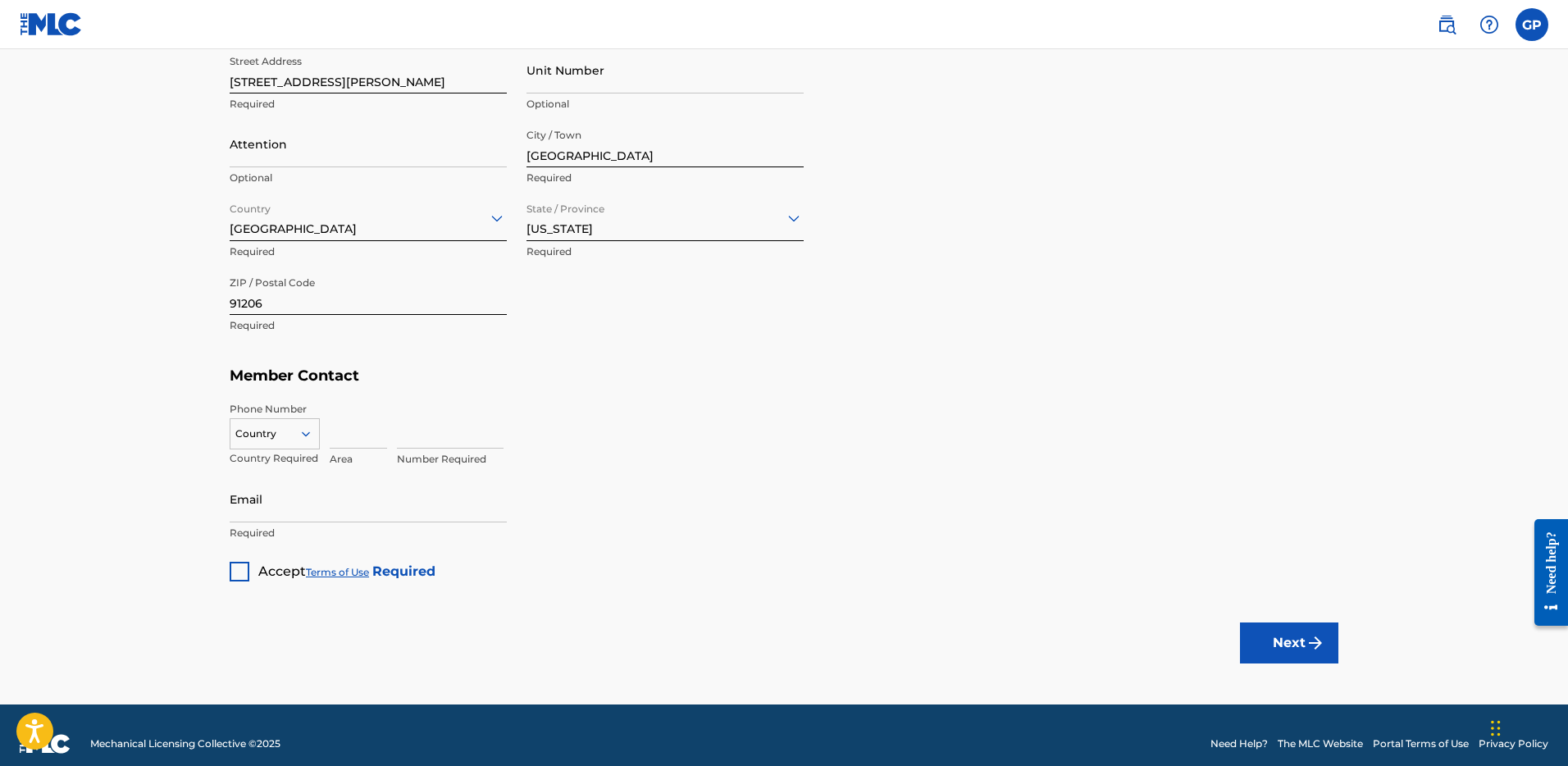
click at [239, 572] on div at bounding box center [239, 571] width 20 height 20
click at [298, 440] on icon at bounding box center [305, 433] width 15 height 15
click at [276, 452] on div "US, [GEOGRAPHIC_DATA] +1" at bounding box center [274, 475] width 88 height 64
click at [352, 425] on input at bounding box center [358, 425] width 57 height 47
type input "818"
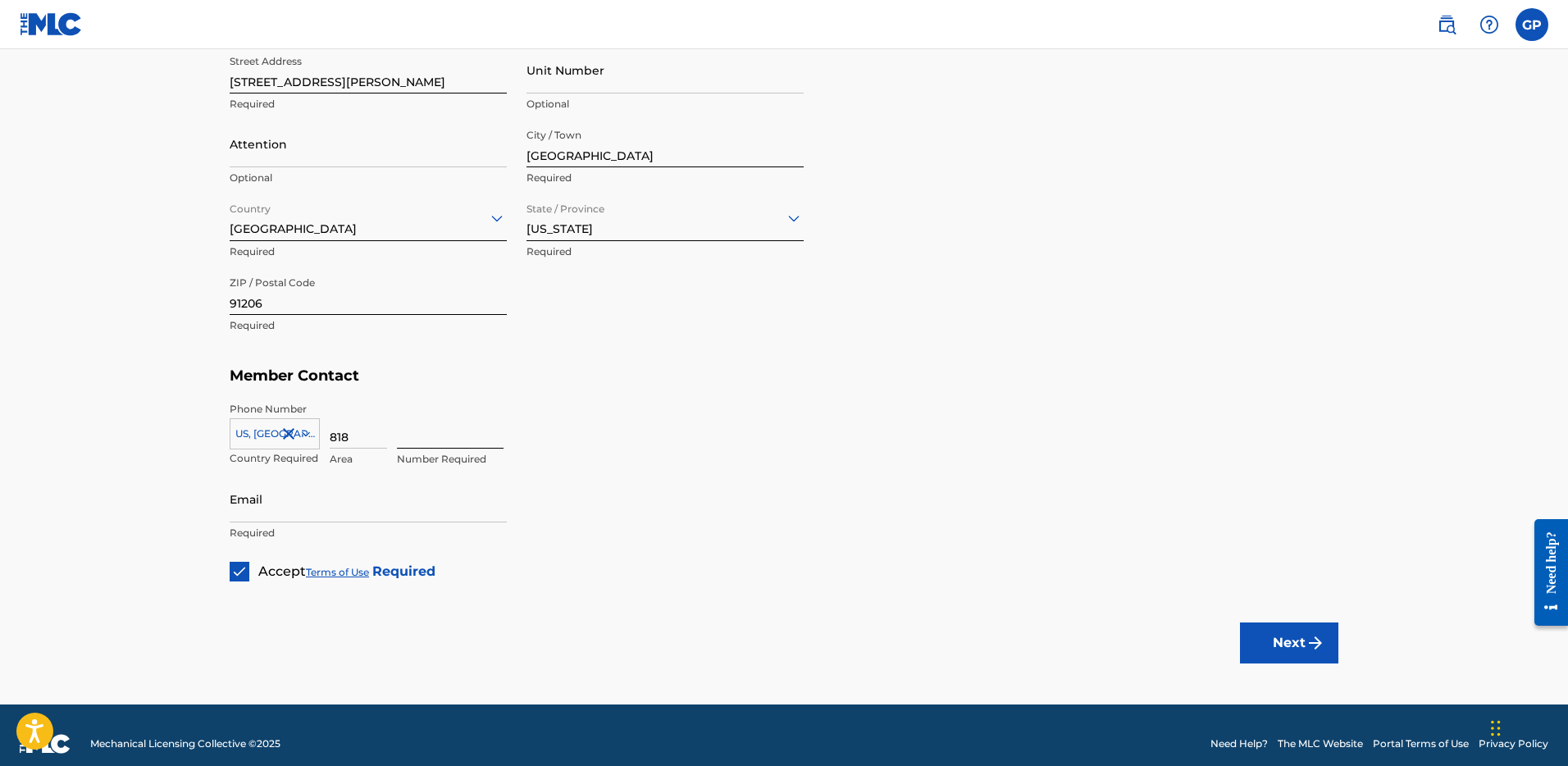
click at [429, 424] on input at bounding box center [450, 425] width 106 height 47
type input "9409097"
click at [1272, 636] on button "Next" at bounding box center [1289, 643] width 99 height 41
click at [264, 505] on input "Email" at bounding box center [368, 499] width 277 height 47
type input "burner@334south.com"
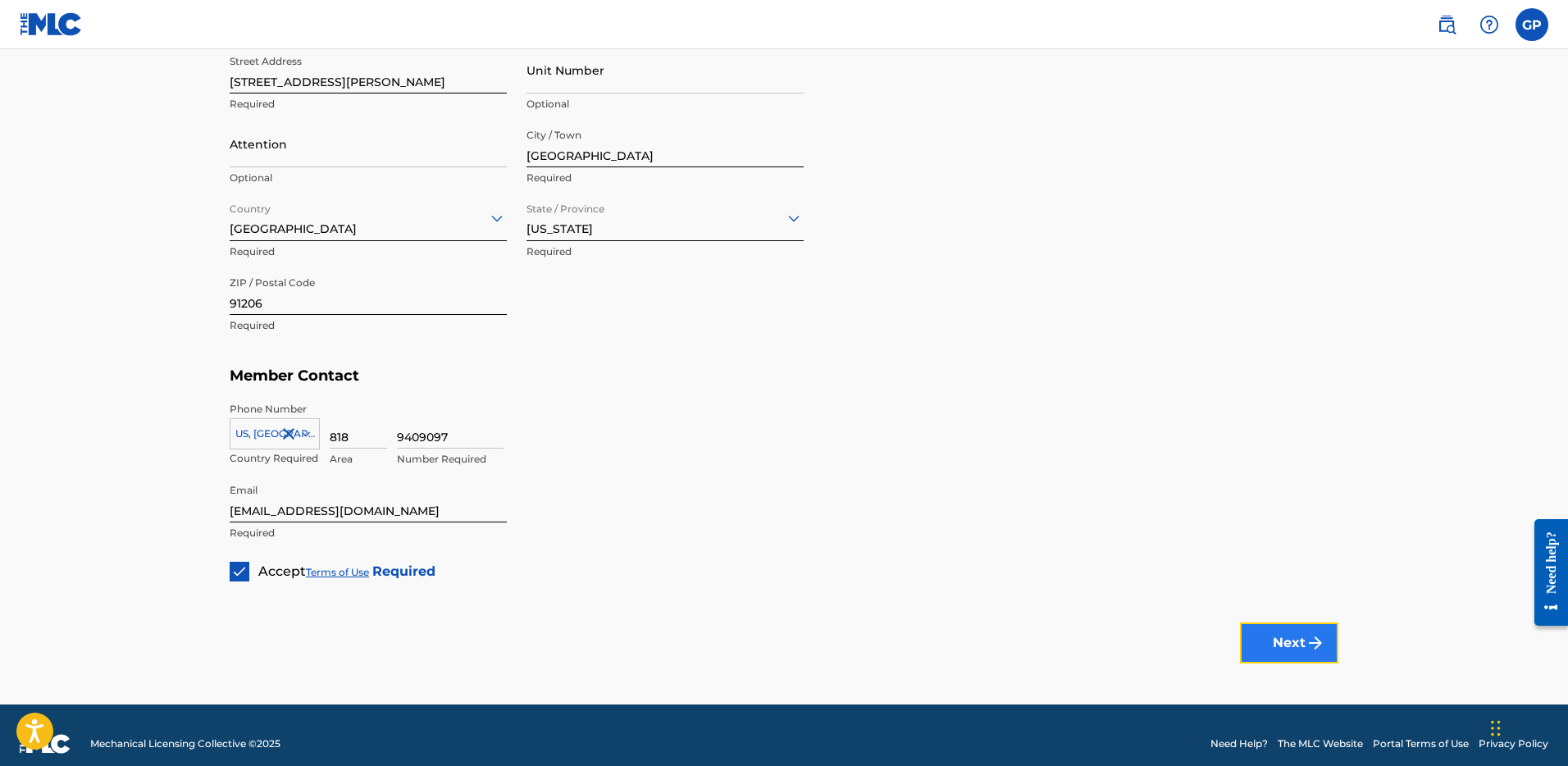
click at [1292, 631] on button "Next" at bounding box center [1289, 643] width 99 height 41
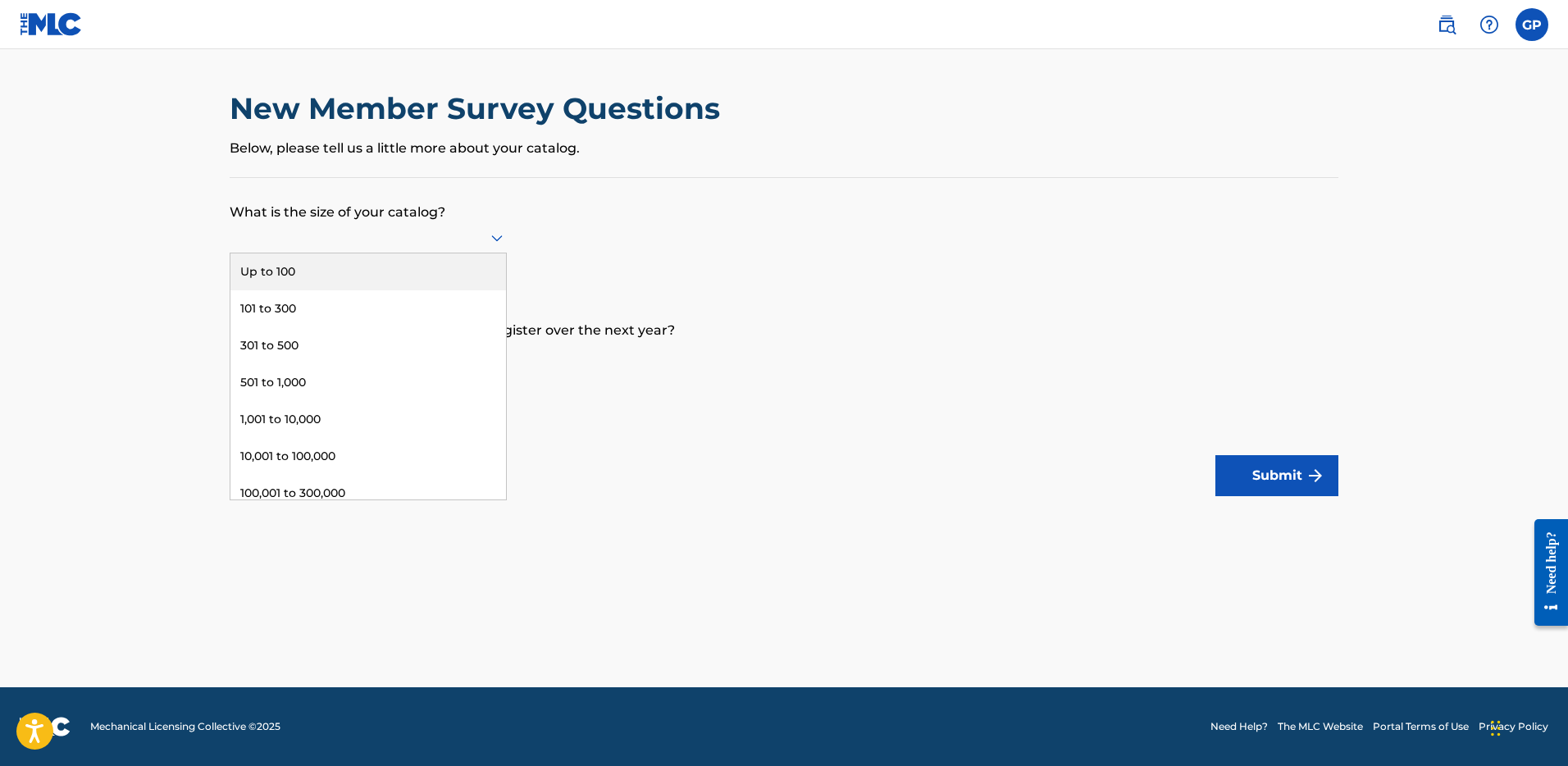
click at [489, 232] on icon at bounding box center [496, 238] width 20 height 20
click at [422, 261] on div "Up to 100" at bounding box center [368, 272] width 275 height 37
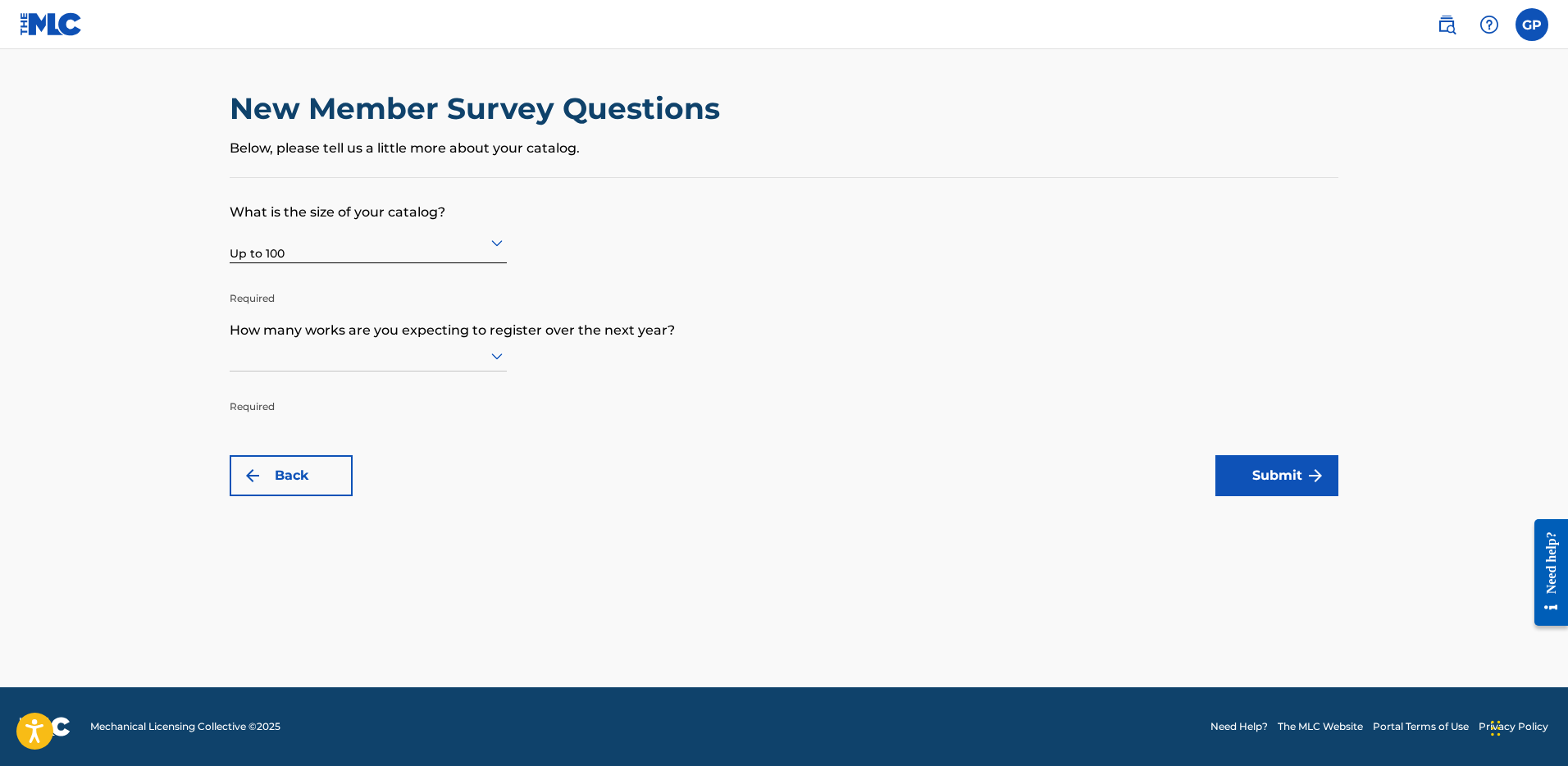
click at [492, 352] on icon at bounding box center [496, 356] width 20 height 20
click at [423, 389] on div "Up to 100" at bounding box center [368, 389] width 275 height 37
click at [1307, 467] on img "submit" at bounding box center [1315, 475] width 20 height 20
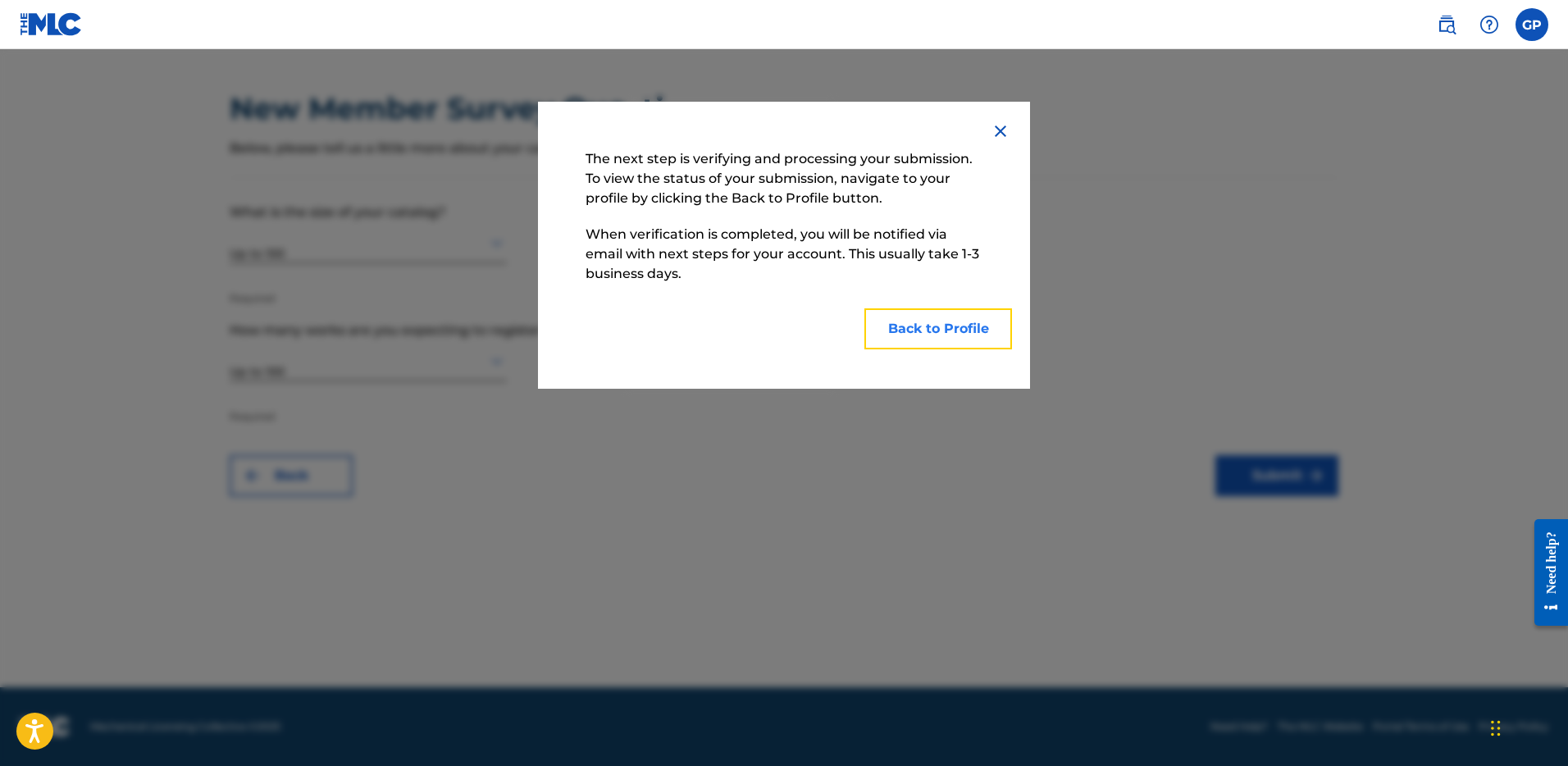
click at [961, 329] on button "Back to Profile" at bounding box center [938, 329] width 147 height 41
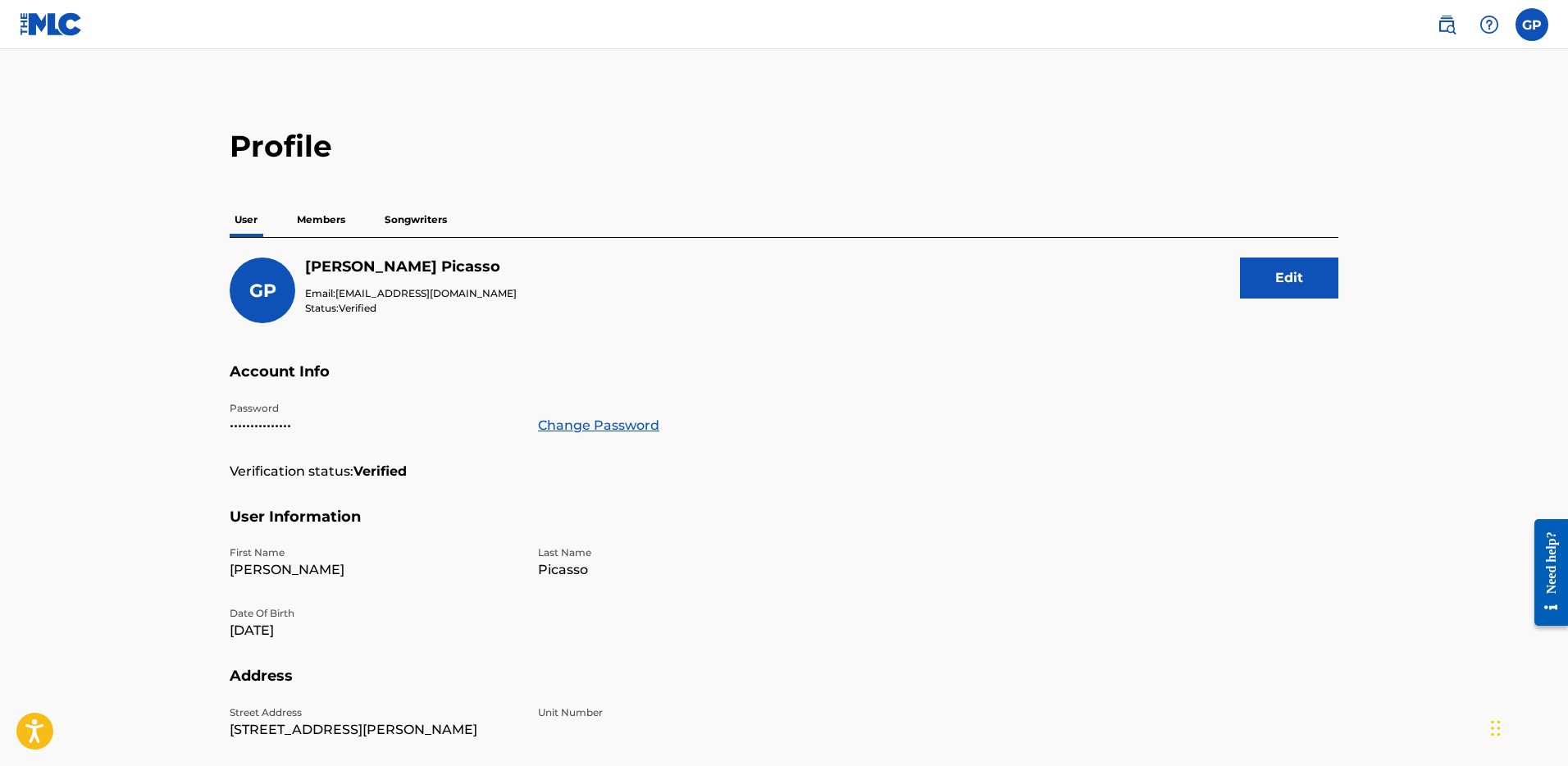
click at [319, 214] on p "Members" at bounding box center [321, 220] width 58 height 34
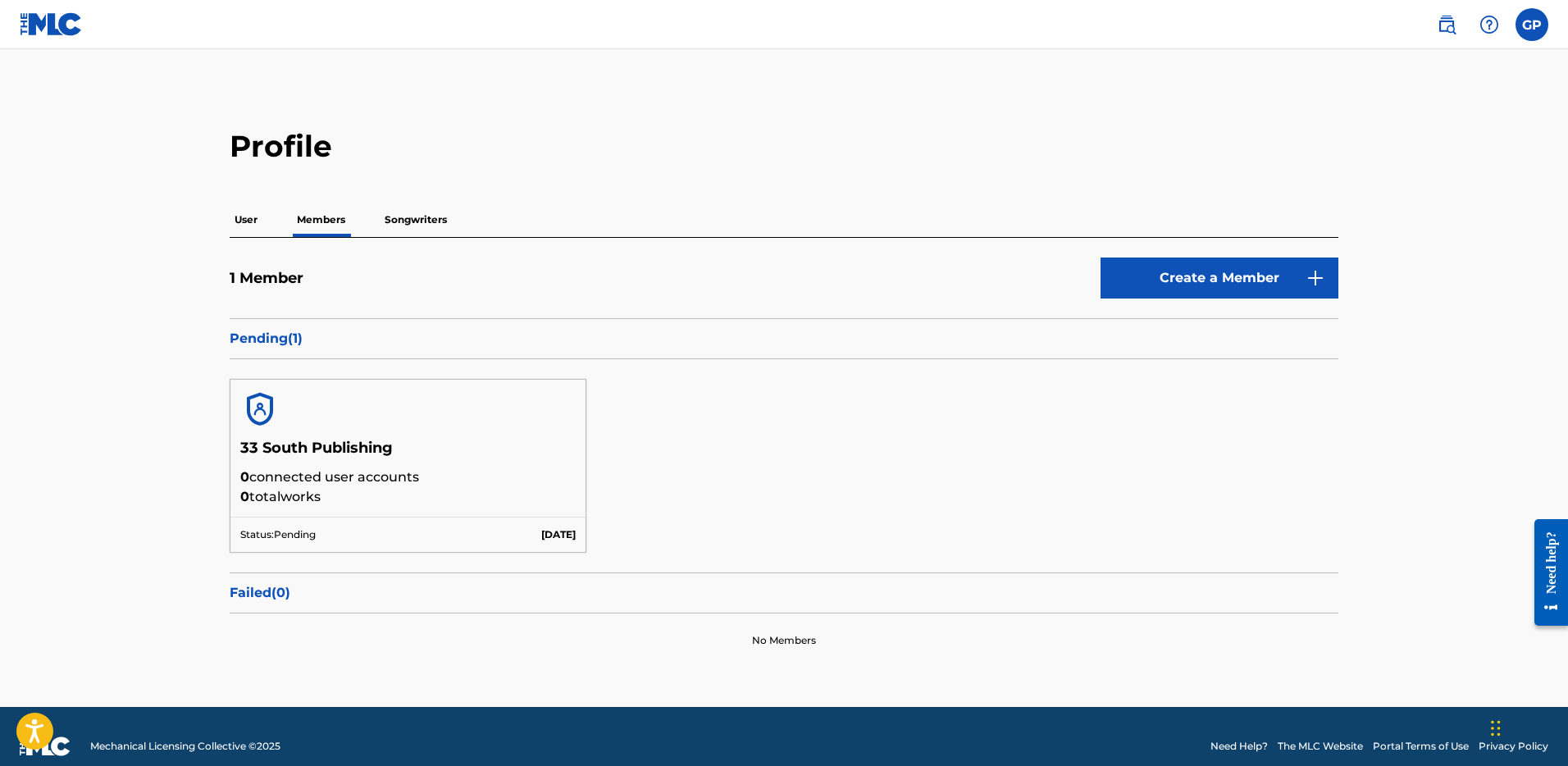
click at [424, 221] on p "Songwriters" at bounding box center [416, 220] width 72 height 34
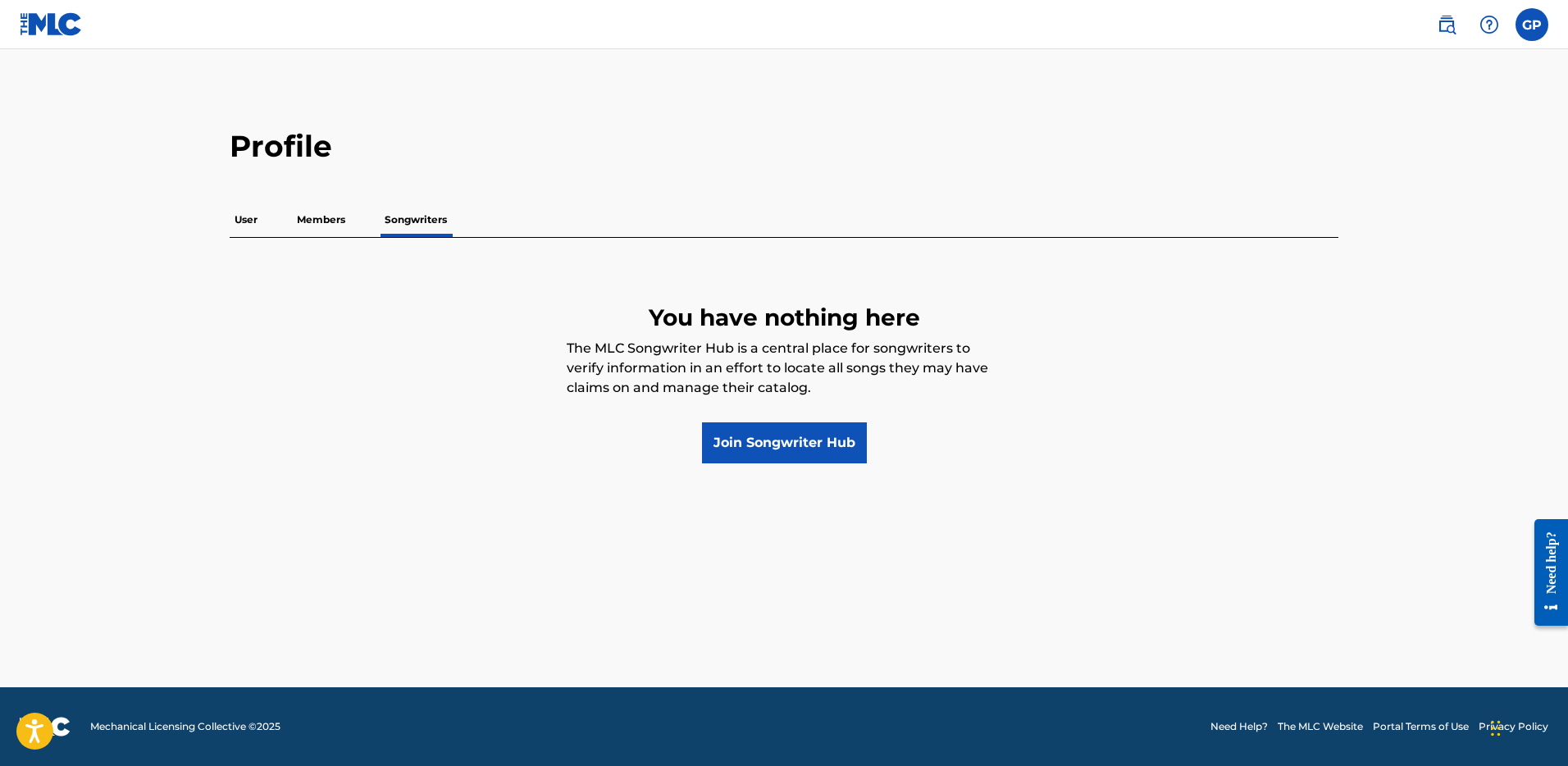
click at [330, 222] on p "Members" at bounding box center [321, 220] width 58 height 34
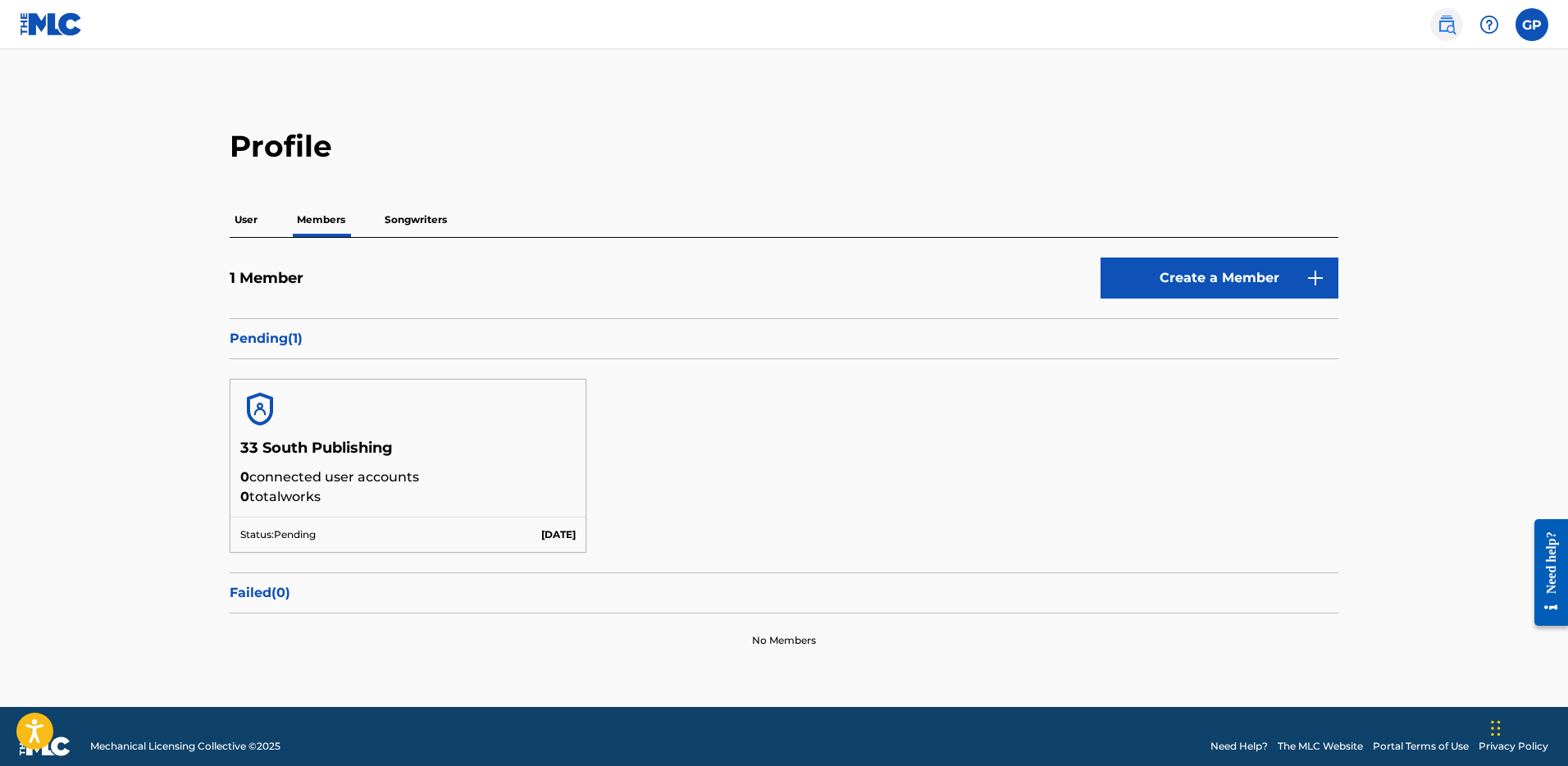
click at [1443, 27] on img at bounding box center [1446, 24] width 20 height 20
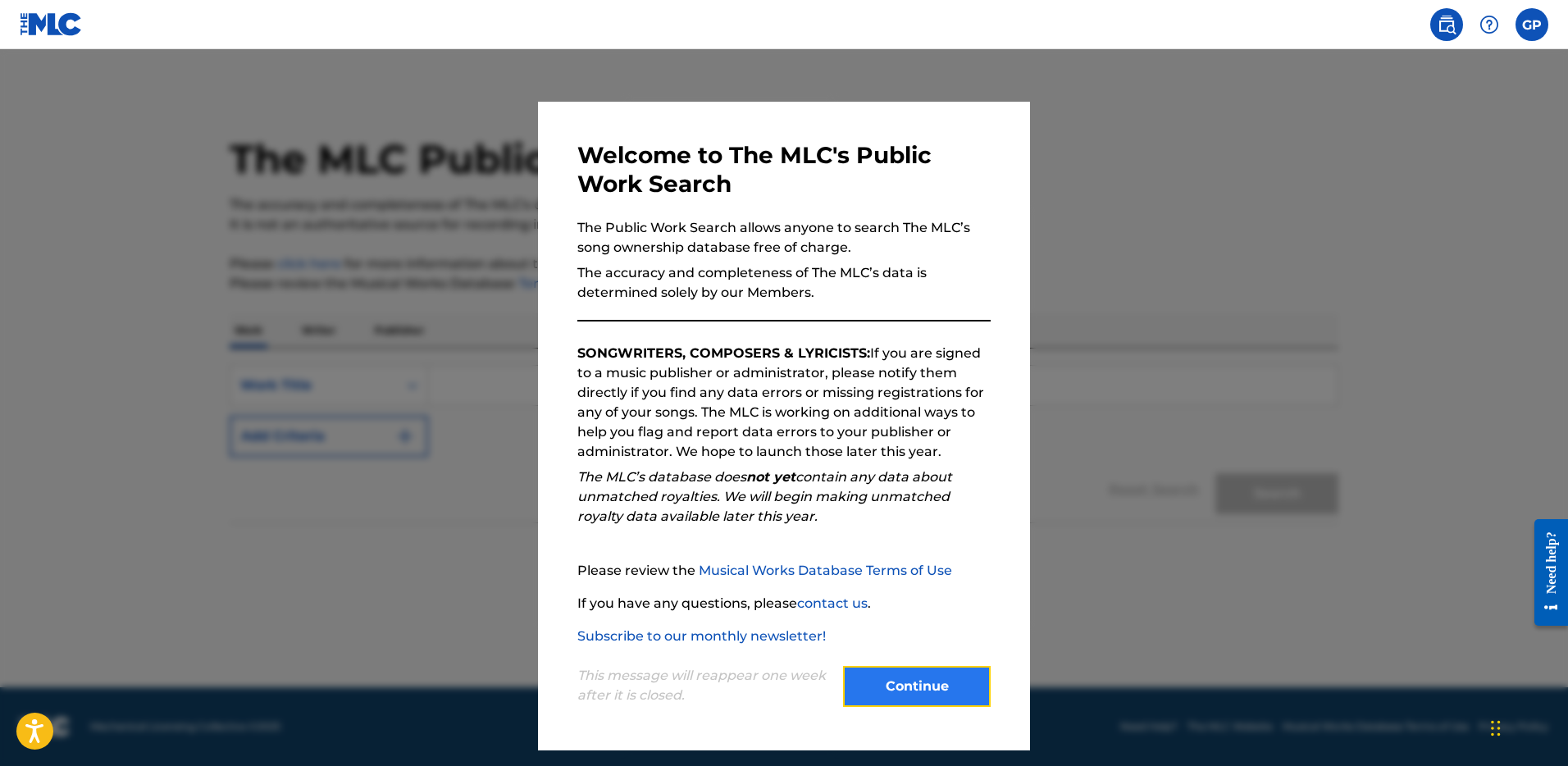
click at [925, 687] on button "Continue" at bounding box center [916, 687] width 147 height 41
